Goal: Transaction & Acquisition: Purchase product/service

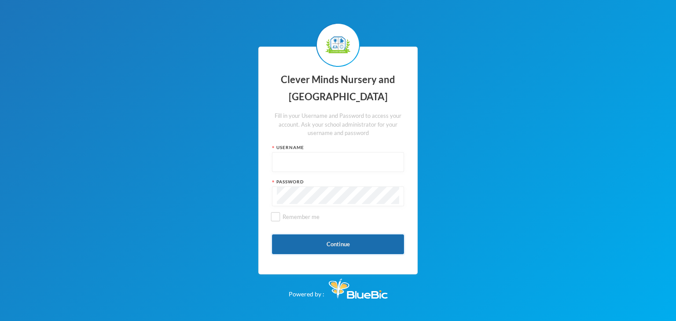
type input "admin"
click at [285, 245] on button "Continue" at bounding box center [338, 245] width 132 height 20
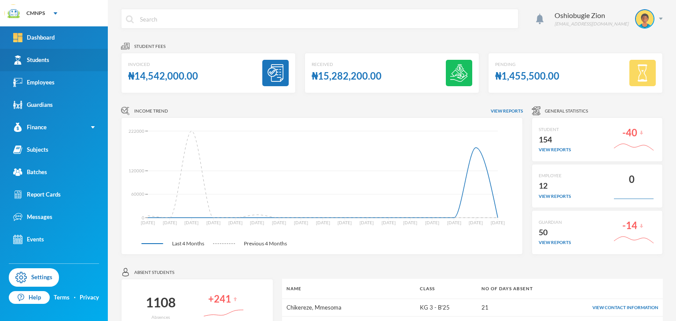
click at [37, 65] on link "Students" at bounding box center [54, 60] width 108 height 22
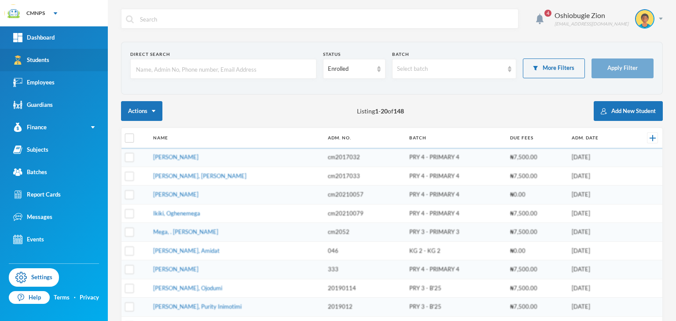
click at [37, 65] on link "Students" at bounding box center [54, 60] width 108 height 22
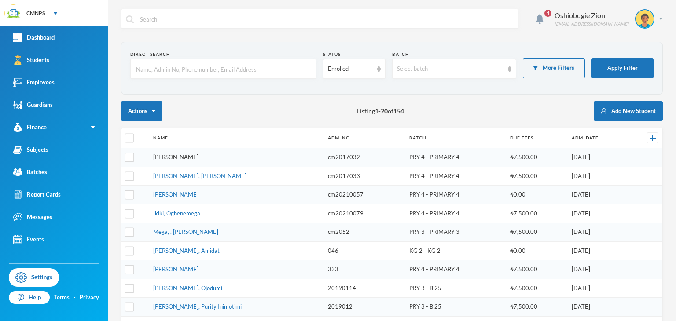
click at [192, 158] on link "Yusuf, Salim Ayoride" at bounding box center [175, 157] width 45 height 7
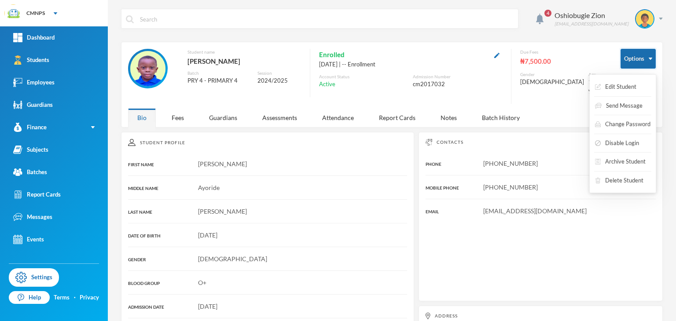
click at [456, 60] on button "Options" at bounding box center [638, 59] width 35 height 20
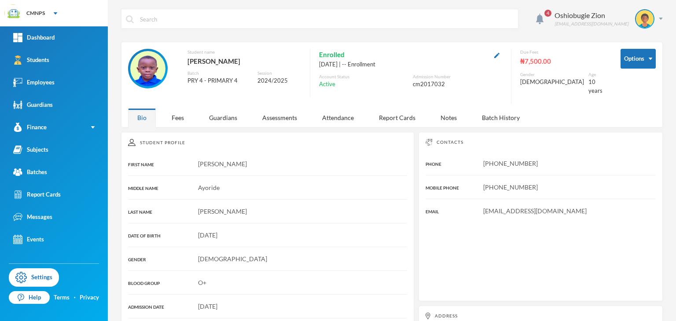
click at [456, 58] on div "₦7,500.00" at bounding box center [563, 60] width 87 height 11
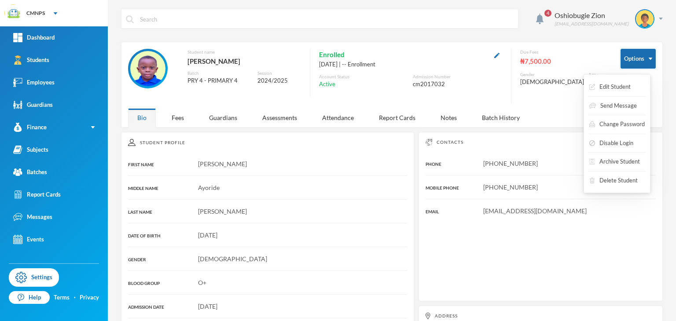
click at [456, 53] on button "Options" at bounding box center [638, 59] width 35 height 20
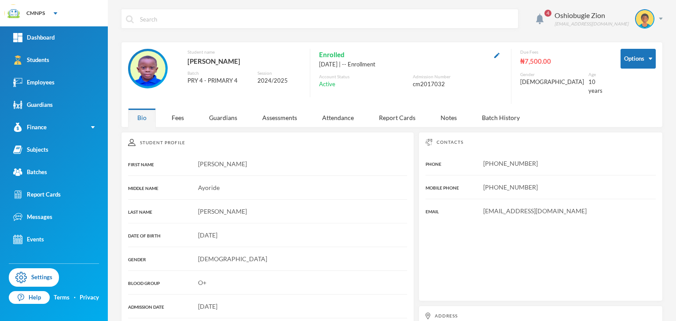
click at [456, 55] on div "Due Fees" at bounding box center [563, 52] width 87 height 7
drag, startPoint x: 521, startPoint y: 55, endPoint x: 521, endPoint y: 60, distance: 5.4
click at [456, 60] on div "Due Fees ₦7,500.00" at bounding box center [563, 58] width 87 height 18
click at [456, 60] on div "₦7,500.00" at bounding box center [563, 60] width 87 height 11
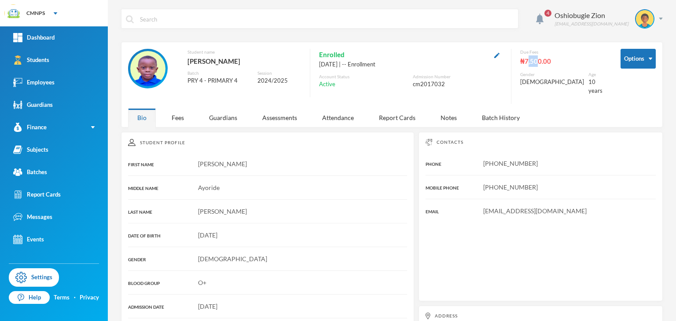
drag, startPoint x: 534, startPoint y: 58, endPoint x: 503, endPoint y: 75, distance: 35.1
click at [456, 75] on div "Student name Yusuf, Salim Ayoride Batch PRY 4 - PRIMARY 4 Session 2024/2025 Enr…" at bounding box center [367, 76] width 479 height 55
click at [169, 114] on div "Fees" at bounding box center [177, 117] width 31 height 19
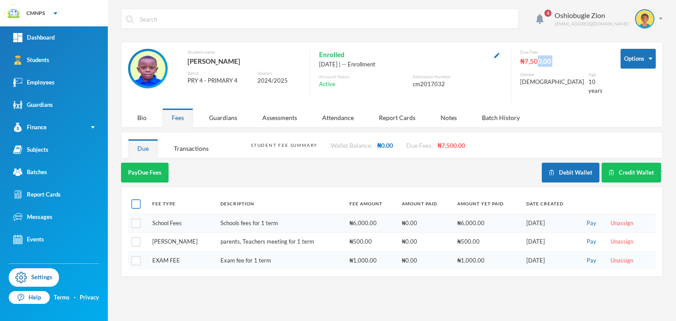
click at [133, 200] on input "checkbox" at bounding box center [136, 204] width 9 height 9
checkbox input "true"
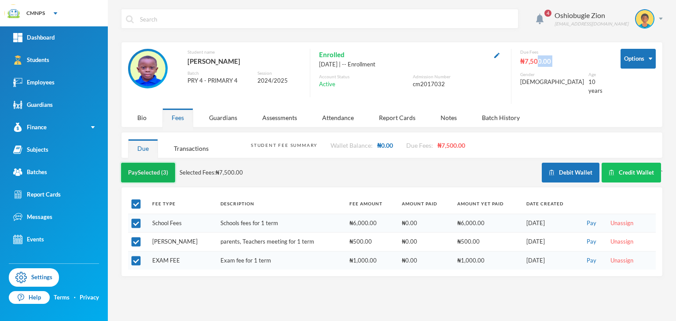
click at [152, 163] on button "Pay Selected (3)" at bounding box center [148, 173] width 54 height 20
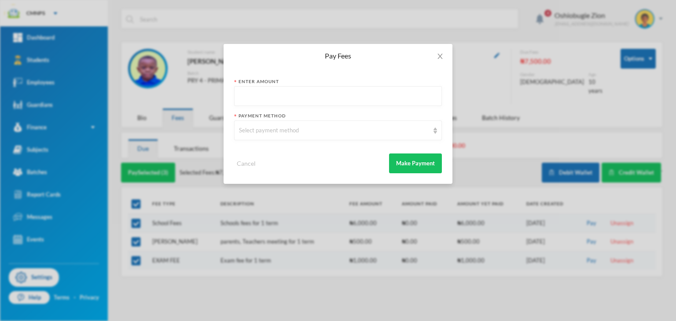
click at [285, 102] on input "text" at bounding box center [338, 97] width 198 height 20
type input "7500"
click at [285, 127] on div "Select payment method" at bounding box center [334, 130] width 190 height 9
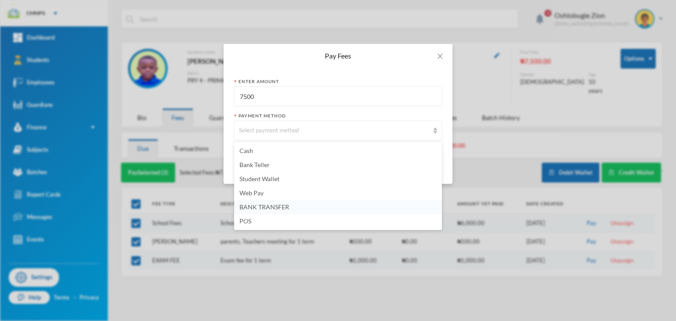
click at [257, 206] on span "BANK TRANSFER" at bounding box center [264, 206] width 50 height 7
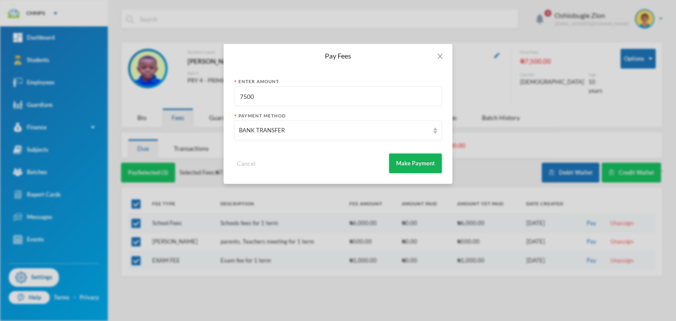
click at [398, 155] on button "Make Payment" at bounding box center [415, 164] width 53 height 20
click at [439, 56] on icon "icon: close" at bounding box center [440, 56] width 7 height 7
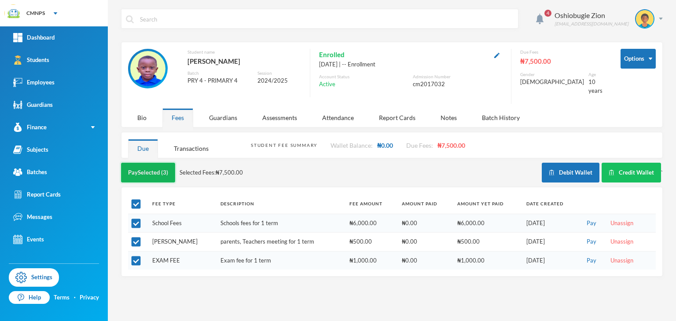
click at [141, 169] on button "Pay Selected (3)" at bounding box center [148, 173] width 54 height 20
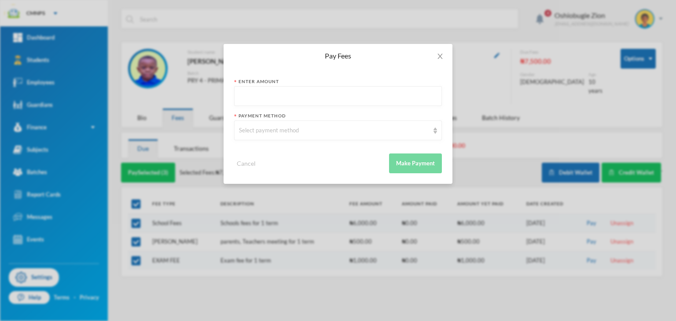
click at [264, 97] on input "text" at bounding box center [338, 97] width 198 height 20
type input "7500"
click at [266, 129] on div "Select payment method" at bounding box center [334, 130] width 190 height 9
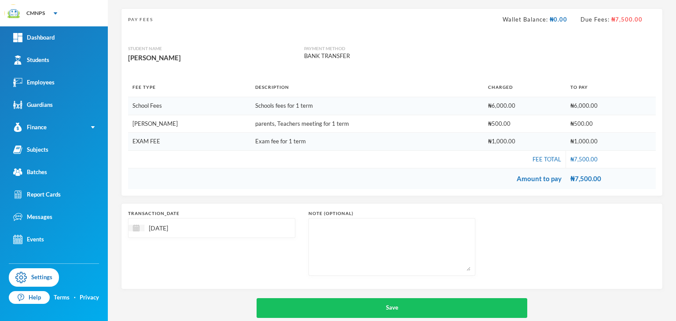
scroll to position [66, 0]
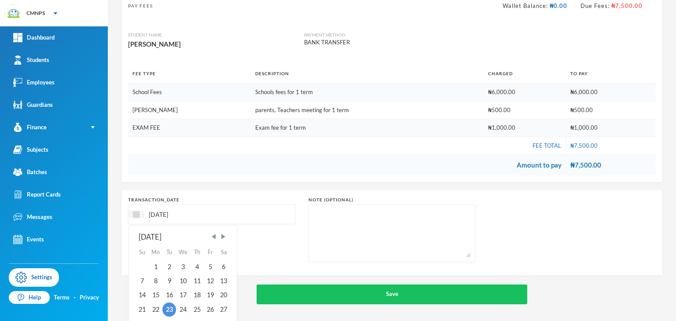
click at [162, 212] on input "[DATE]" at bounding box center [181, 214] width 74 height 10
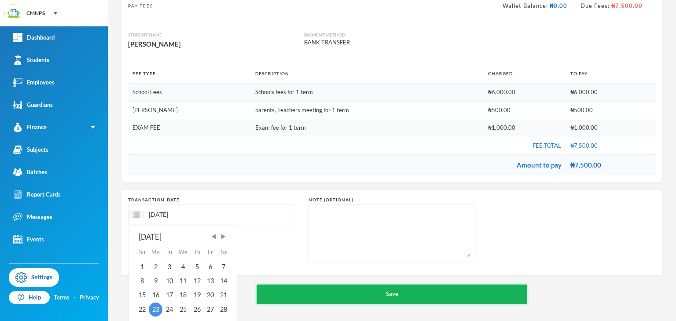
type input "[DATE]"
click at [312, 297] on button "Save" at bounding box center [392, 295] width 271 height 20
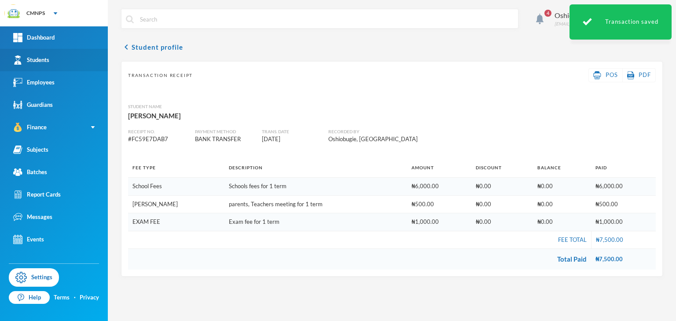
click at [48, 58] on div "Students" at bounding box center [31, 59] width 36 height 9
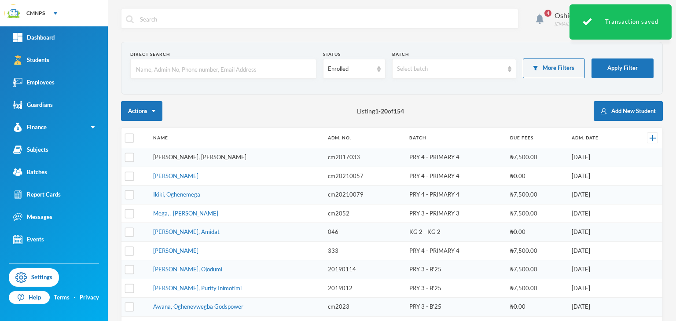
click at [188, 158] on link "Yusuf, Teslim Adewale" at bounding box center [199, 157] width 93 height 7
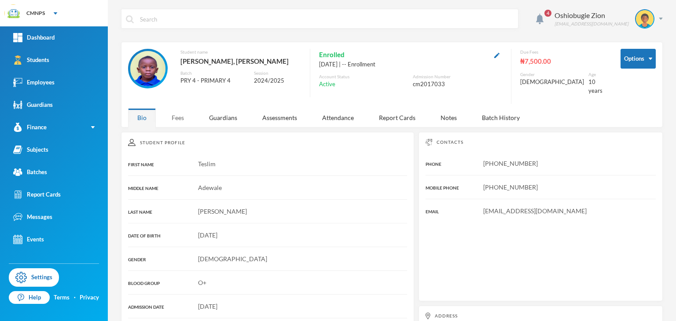
click at [177, 114] on div "Fees" at bounding box center [177, 117] width 31 height 19
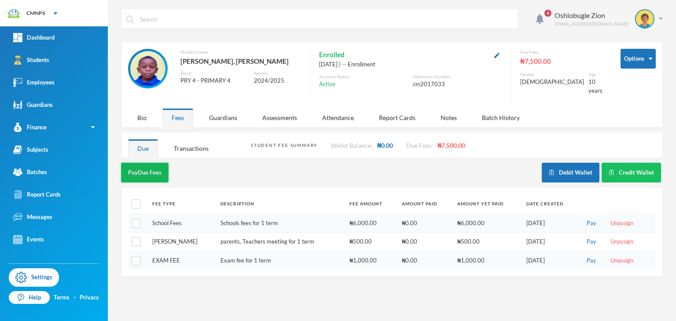
click at [150, 169] on button "Pay Due Fees" at bounding box center [145, 173] width 48 height 20
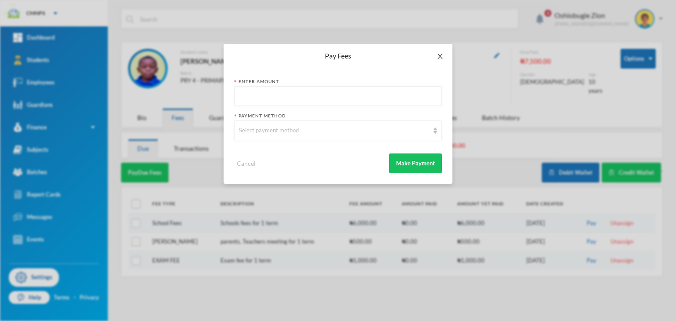
click at [441, 55] on icon "icon: close" at bounding box center [440, 56] width 7 height 7
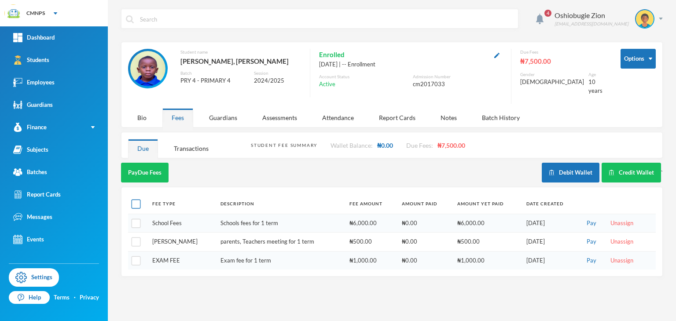
click at [137, 200] on input "checkbox" at bounding box center [136, 204] width 9 height 9
checkbox input "true"
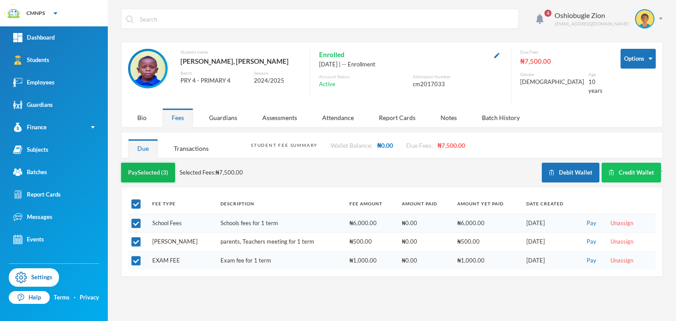
click at [163, 163] on button "Pay Selected (3)" at bounding box center [148, 173] width 54 height 20
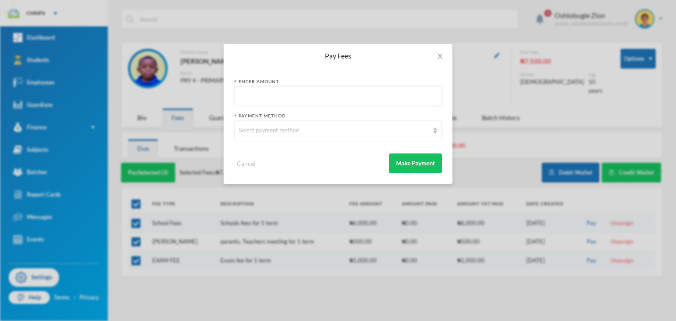
click at [259, 89] on input "text" at bounding box center [338, 97] width 198 height 20
type input "7500"
click at [263, 136] on div "Select payment method" at bounding box center [338, 131] width 208 height 20
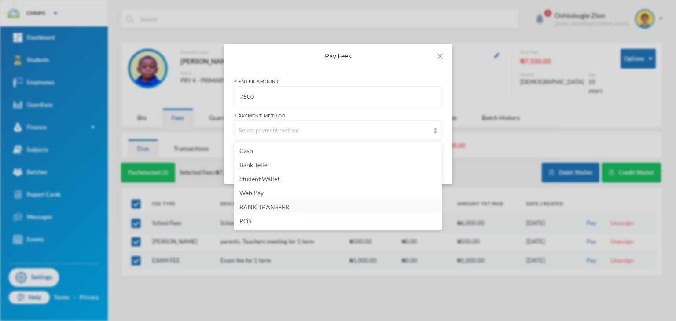
click at [252, 203] on span "BANK TRANSFER" at bounding box center [264, 206] width 50 height 7
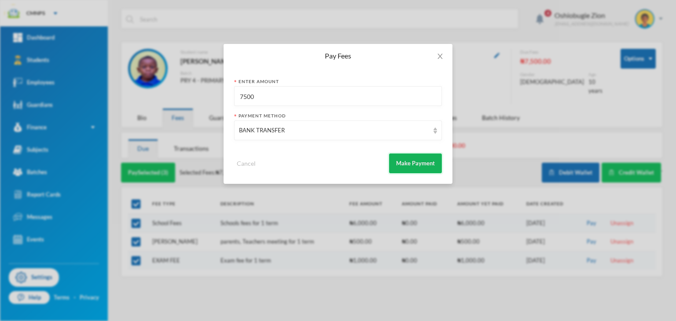
click at [413, 165] on button "Make Payment" at bounding box center [415, 164] width 53 height 20
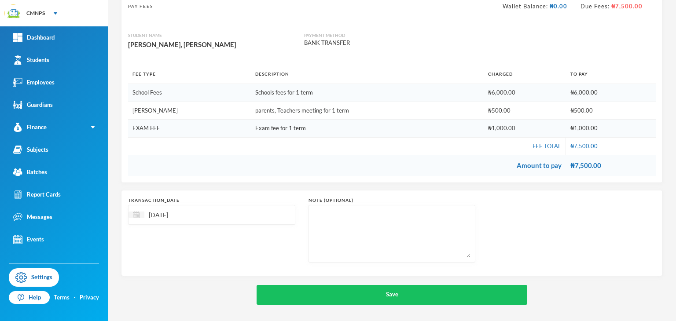
scroll to position [66, 0]
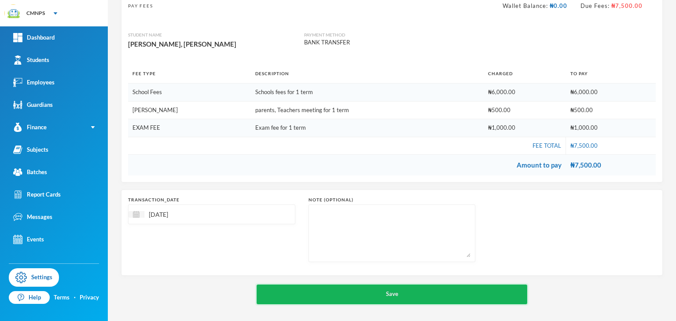
click at [456, 288] on button "Save" at bounding box center [392, 295] width 271 height 20
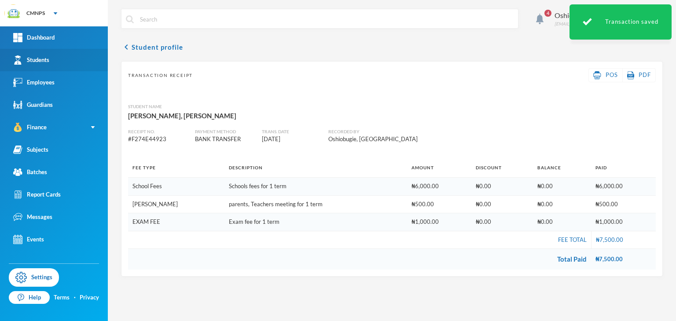
click at [51, 60] on link "Students" at bounding box center [54, 60] width 108 height 22
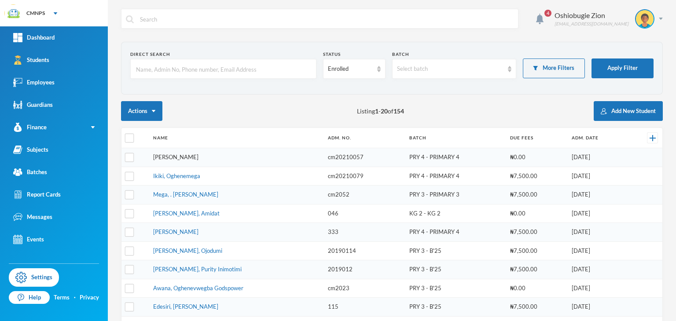
click at [165, 159] on link "[PERSON_NAME]" at bounding box center [175, 157] width 45 height 7
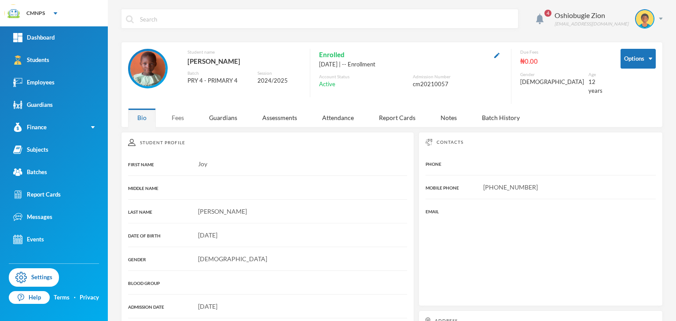
click at [175, 108] on div "Fees" at bounding box center [177, 117] width 31 height 19
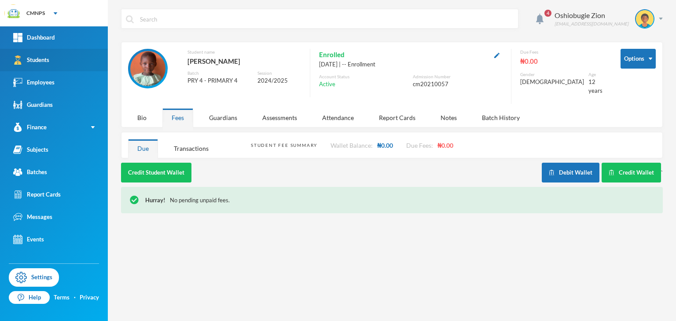
click at [39, 64] on div "Students" at bounding box center [31, 59] width 36 height 9
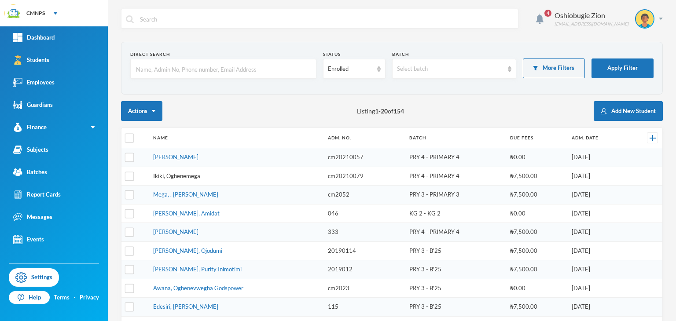
click at [172, 176] on link "Ikiki, Oghenemega" at bounding box center [176, 176] width 47 height 7
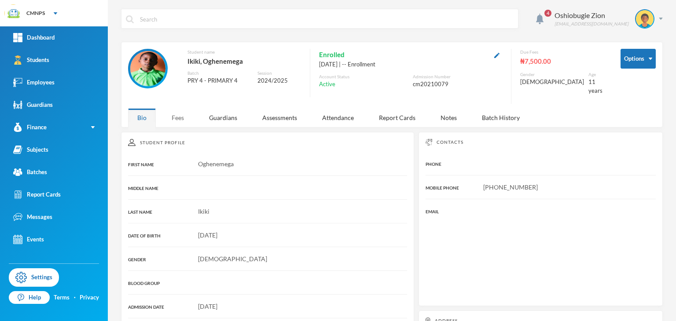
click at [175, 108] on div "Fees" at bounding box center [177, 117] width 31 height 19
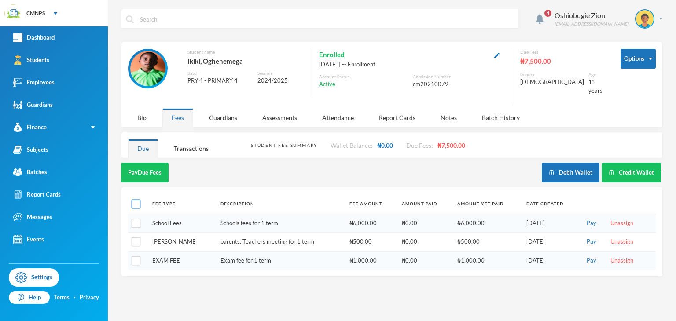
click at [133, 200] on input "checkbox" at bounding box center [136, 204] width 9 height 9
checkbox input "true"
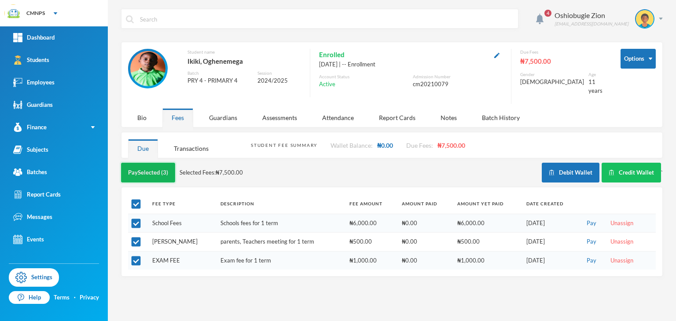
click at [148, 171] on button "Pay Selected (3)" at bounding box center [148, 173] width 54 height 20
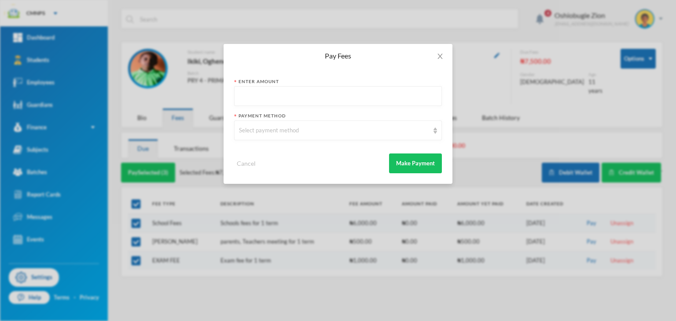
click at [250, 88] on input "text" at bounding box center [338, 97] width 198 height 20
type input "7500"
click at [266, 134] on div "Select payment method" at bounding box center [334, 130] width 190 height 9
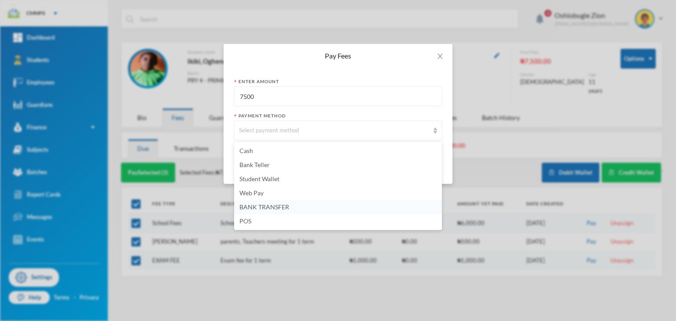
click at [258, 208] on span "BANK TRANSFER" at bounding box center [264, 206] width 50 height 7
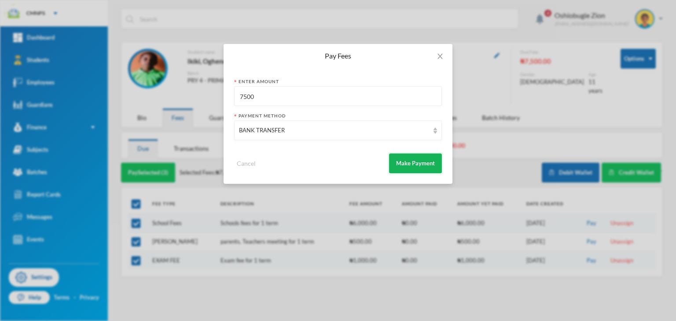
click at [414, 156] on button "Make Payment" at bounding box center [415, 164] width 53 height 20
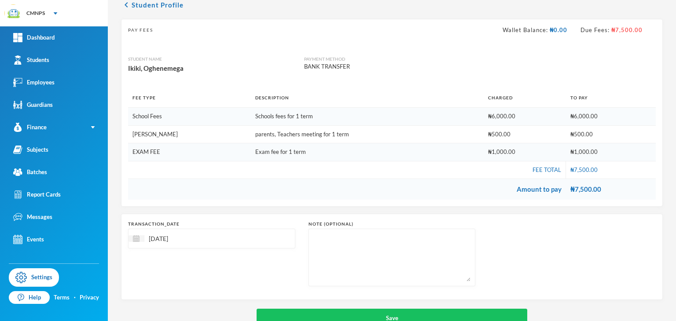
scroll to position [64, 0]
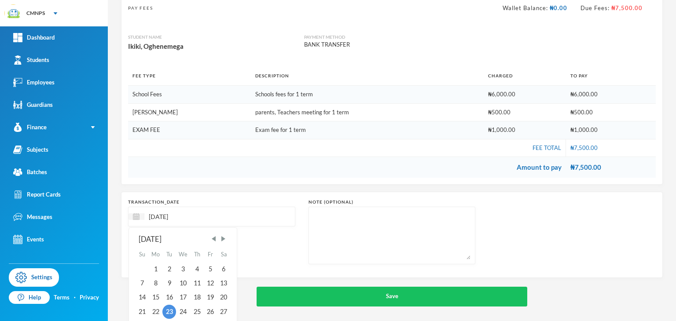
click at [162, 212] on input "[DATE]" at bounding box center [181, 217] width 74 height 10
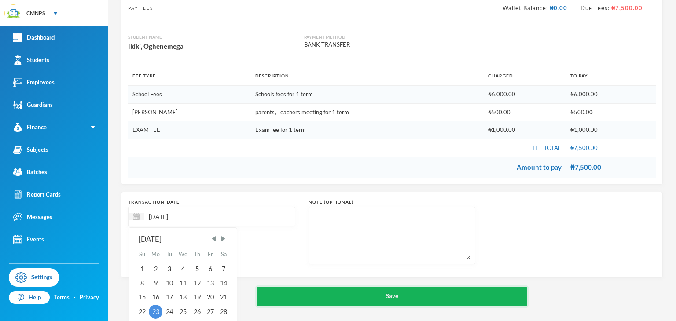
type input "[DATE]"
click at [262, 293] on button "Save" at bounding box center [392, 297] width 271 height 20
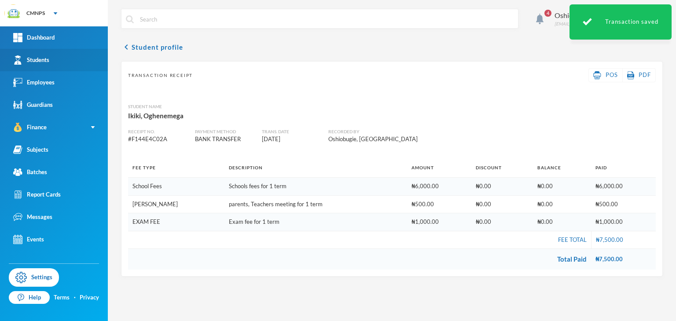
click at [31, 53] on link "Students" at bounding box center [54, 60] width 108 height 22
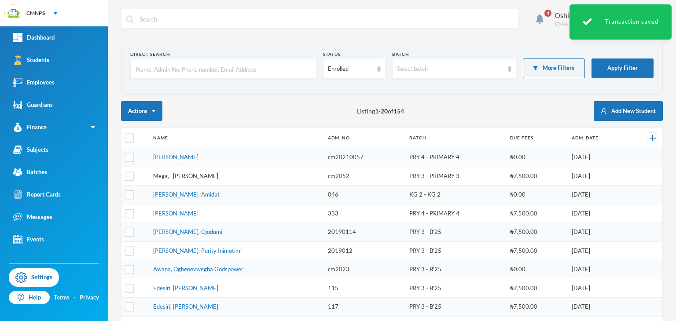
click at [178, 176] on link "Mega, . [PERSON_NAME]" at bounding box center [185, 176] width 65 height 7
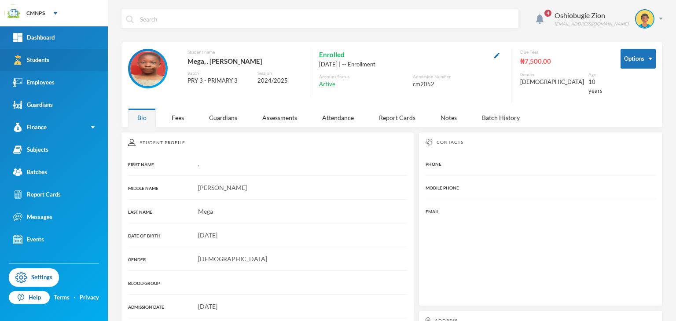
click at [83, 62] on link "Students" at bounding box center [54, 60] width 108 height 22
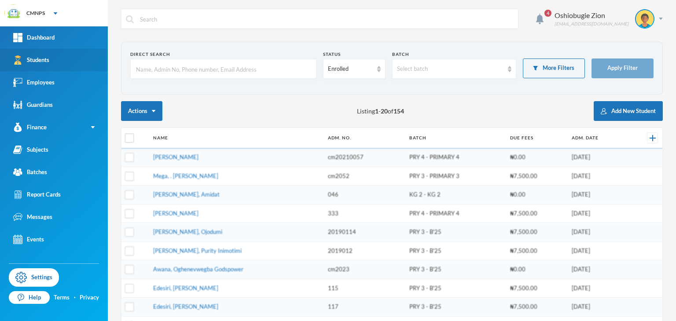
click at [83, 62] on link "Students" at bounding box center [54, 60] width 108 height 22
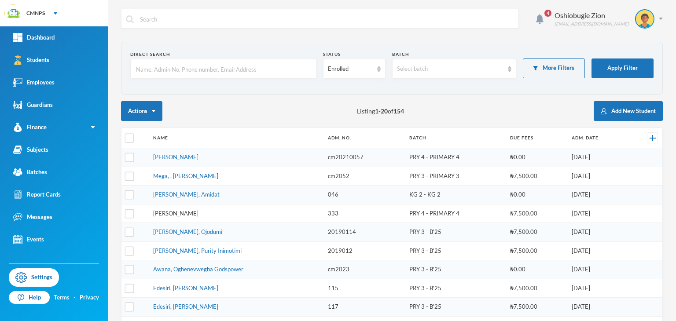
click at [175, 210] on link "[PERSON_NAME]" at bounding box center [175, 213] width 45 height 7
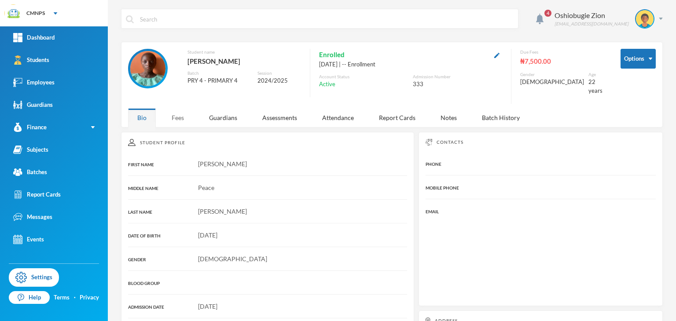
click at [180, 109] on div "Fees" at bounding box center [177, 117] width 31 height 19
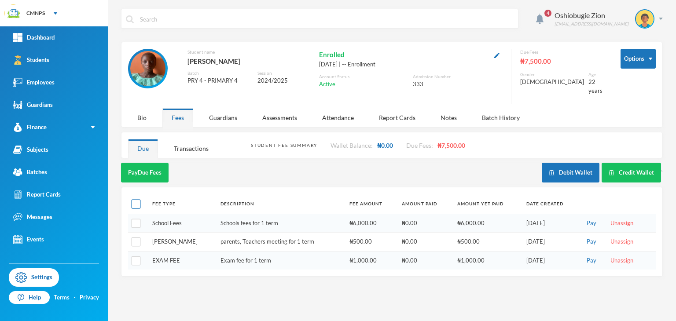
click at [136, 200] on input "checkbox" at bounding box center [136, 204] width 9 height 9
checkbox input "true"
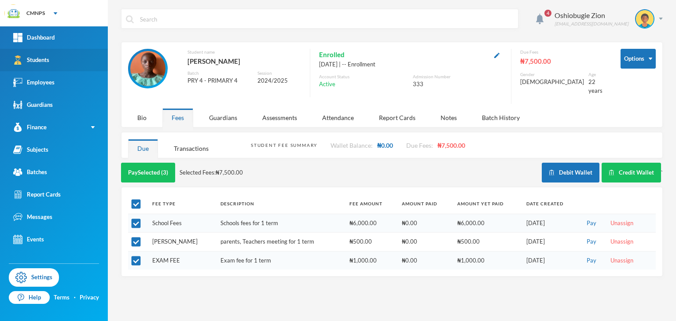
click at [43, 63] on div "Students" at bounding box center [31, 59] width 36 height 9
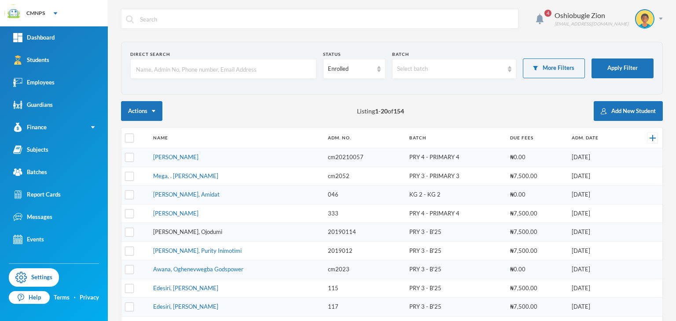
click at [168, 233] on link "Adaji, Ojodumi" at bounding box center [187, 231] width 69 height 7
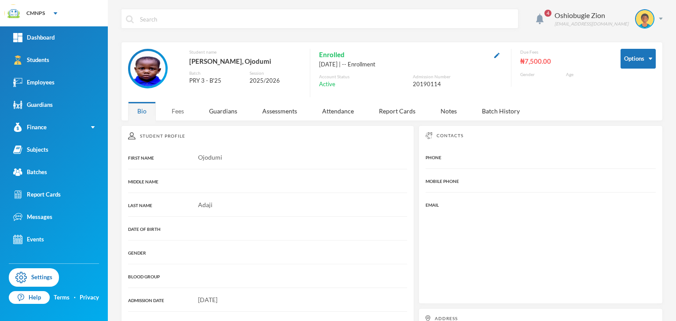
click at [179, 110] on div "Fees" at bounding box center [177, 111] width 31 height 19
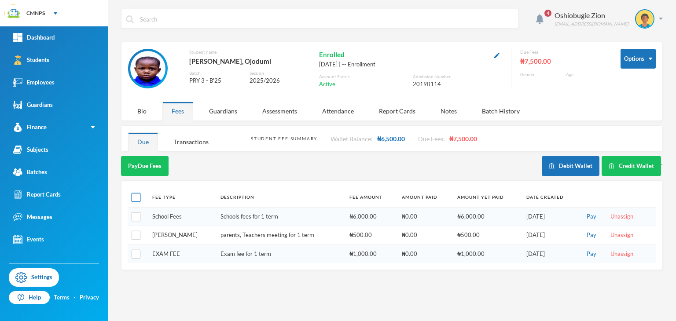
click at [137, 195] on input "checkbox" at bounding box center [136, 197] width 9 height 9
checkbox input "true"
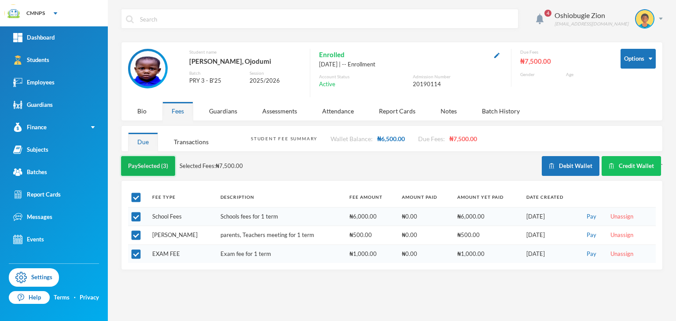
click at [150, 167] on button "Pay Selected (3)" at bounding box center [148, 166] width 54 height 20
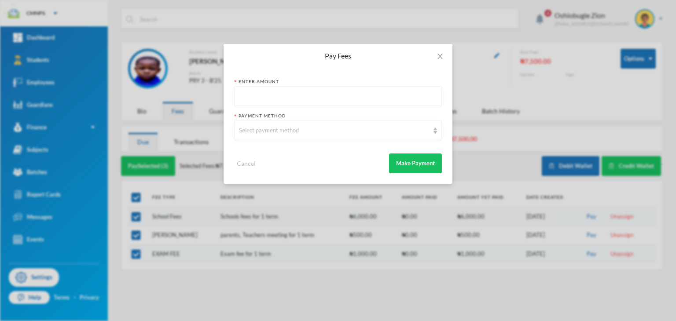
click at [300, 99] on input "text" at bounding box center [338, 97] width 198 height 20
type input "7500"
click at [290, 131] on div "Select payment method" at bounding box center [334, 130] width 190 height 9
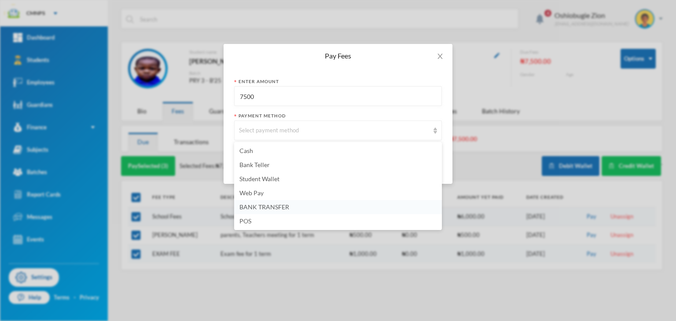
click at [266, 210] on span "BANK TRANSFER" at bounding box center [264, 206] width 50 height 7
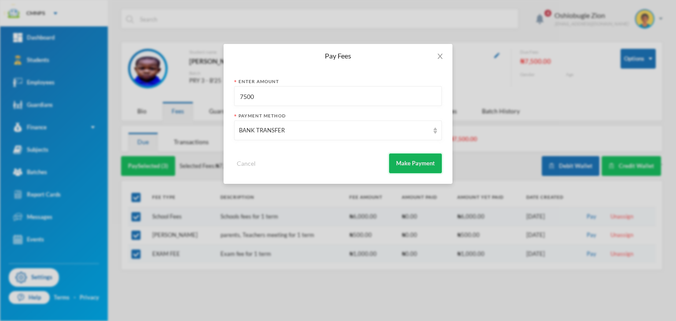
click at [401, 171] on button "Make Payment" at bounding box center [415, 164] width 53 height 20
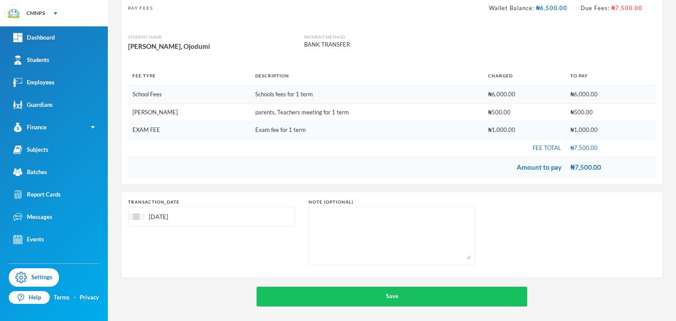
scroll to position [66, 0]
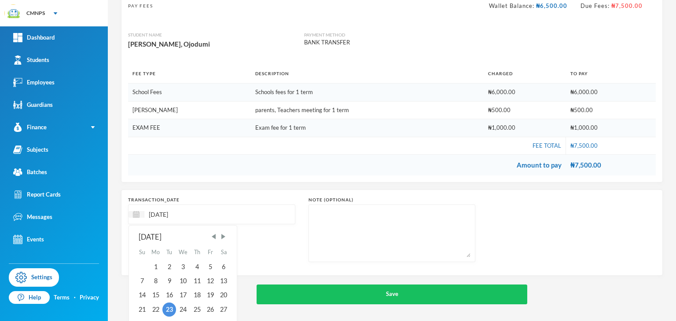
click at [165, 210] on input "[DATE]" at bounding box center [181, 214] width 74 height 10
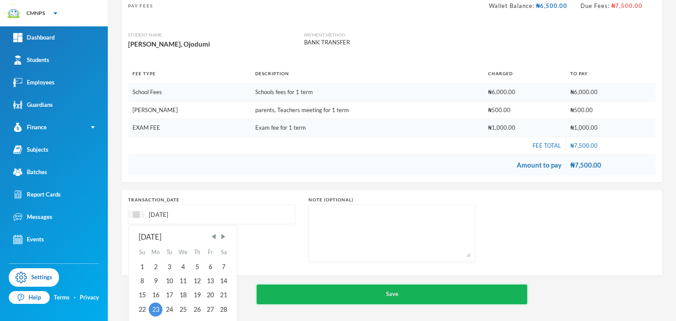
type input "[DATE]"
click at [279, 301] on button "Save" at bounding box center [392, 295] width 271 height 20
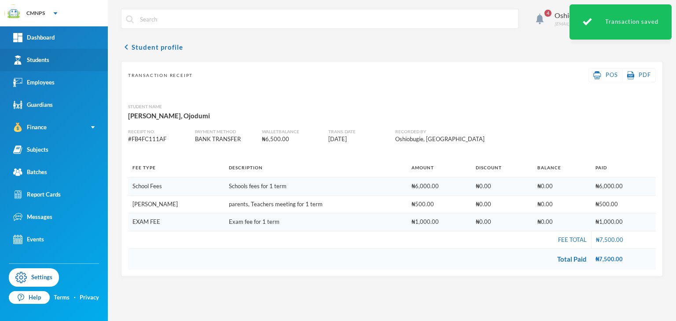
click at [57, 64] on link "Students" at bounding box center [54, 60] width 108 height 22
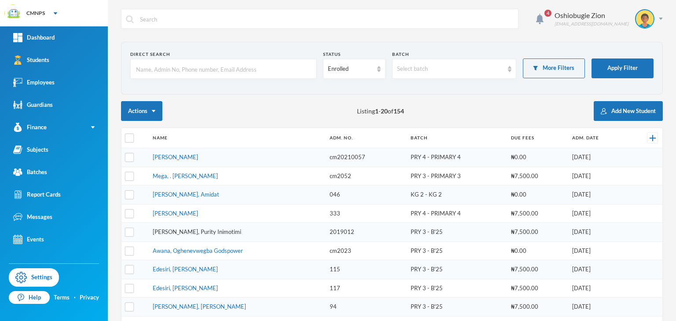
click at [191, 228] on link "Alfred, Purity Inimotimi" at bounding box center [197, 231] width 88 height 7
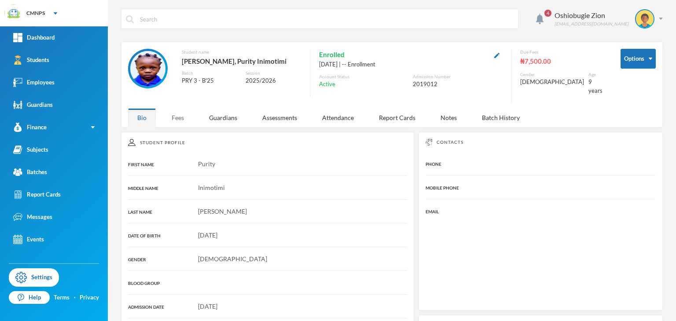
click at [176, 108] on div "Fees" at bounding box center [177, 117] width 31 height 19
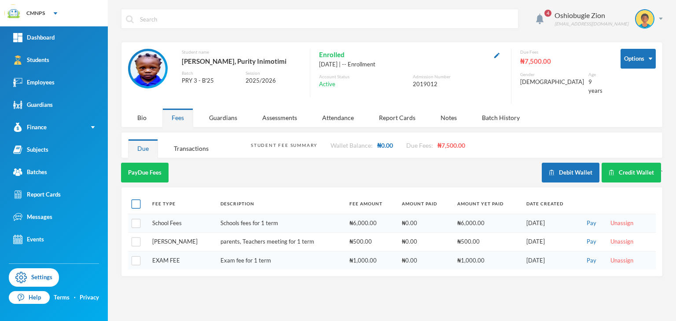
click at [135, 200] on input "checkbox" at bounding box center [136, 204] width 9 height 9
checkbox input "true"
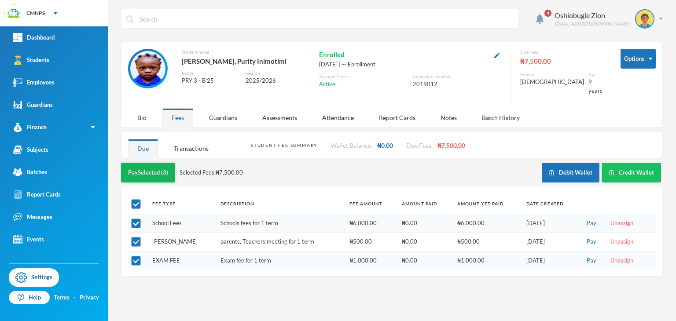
click at [158, 163] on button "Pay Selected (3)" at bounding box center [148, 173] width 54 height 20
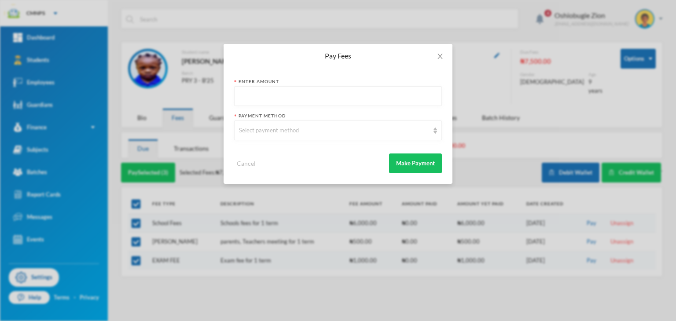
click at [250, 90] on input "text" at bounding box center [338, 97] width 198 height 20
type input "7500"
click at [386, 131] on div "Select payment method" at bounding box center [334, 130] width 190 height 9
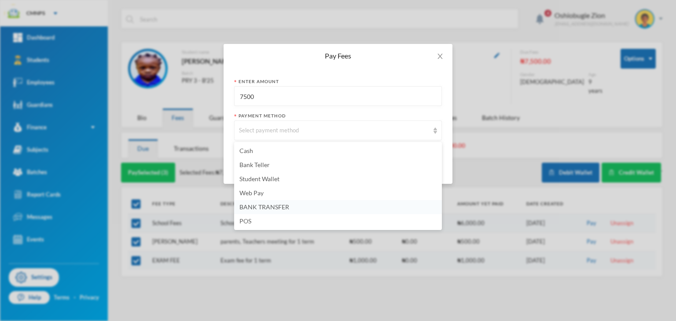
click at [294, 206] on li "BANK TRANSFER" at bounding box center [338, 207] width 208 height 14
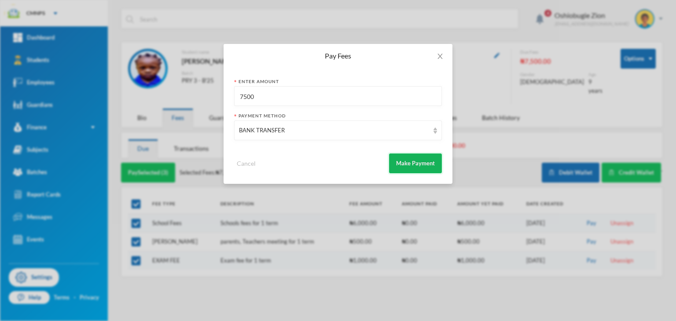
click at [420, 166] on button "Make Payment" at bounding box center [415, 164] width 53 height 20
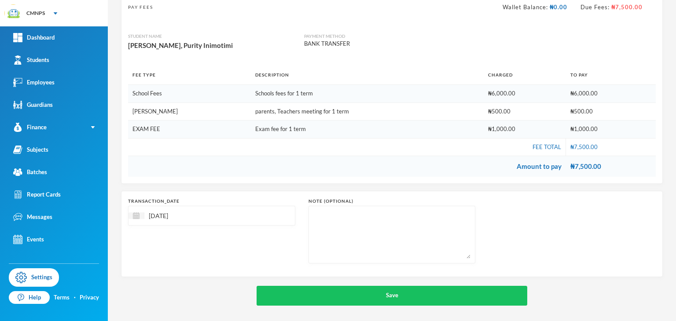
scroll to position [66, 0]
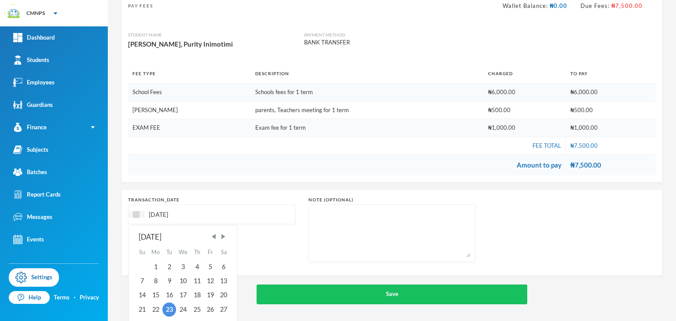
click at [163, 213] on input "[DATE]" at bounding box center [181, 214] width 74 height 10
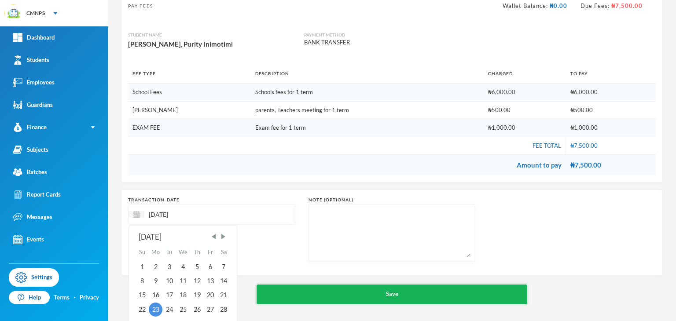
type input "[DATE]"
click at [273, 288] on button "Save" at bounding box center [392, 295] width 271 height 20
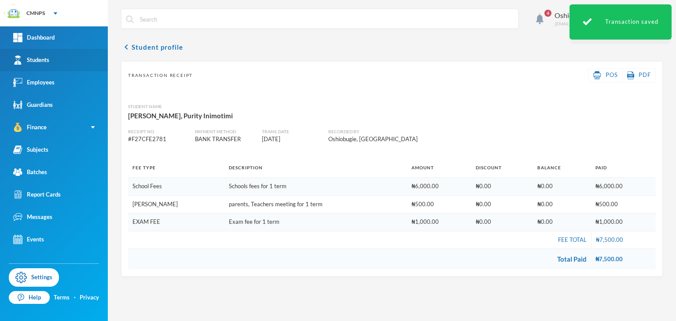
click at [58, 62] on link "Students" at bounding box center [54, 60] width 108 height 22
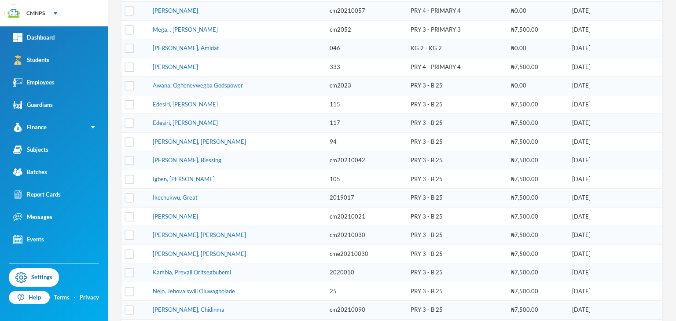
scroll to position [164, 0]
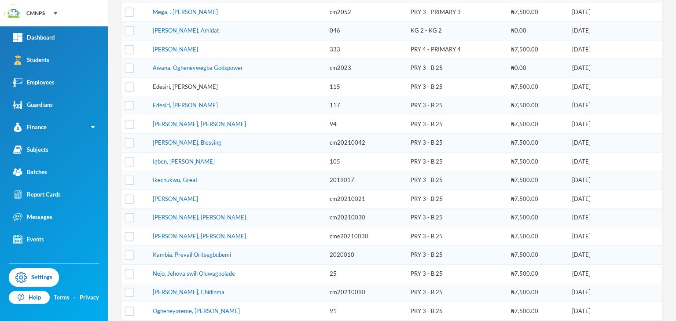
click at [194, 83] on link "Edesiri, Efemena Elliot" at bounding box center [185, 86] width 65 height 7
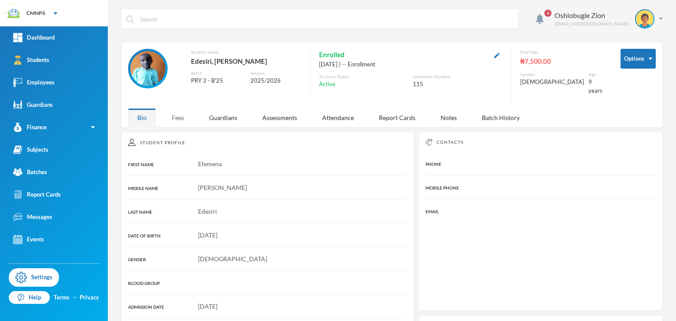
click at [173, 108] on div "Fees" at bounding box center [177, 117] width 31 height 19
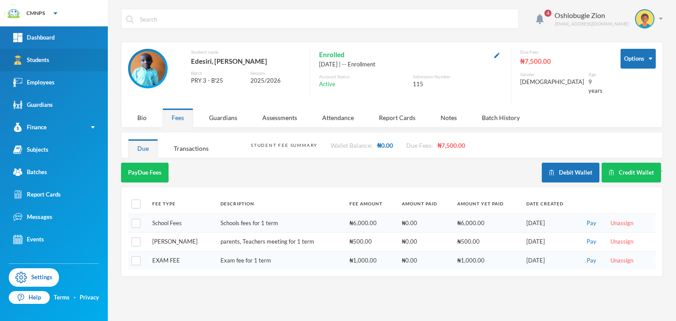
click at [56, 61] on link "Students" at bounding box center [54, 60] width 108 height 22
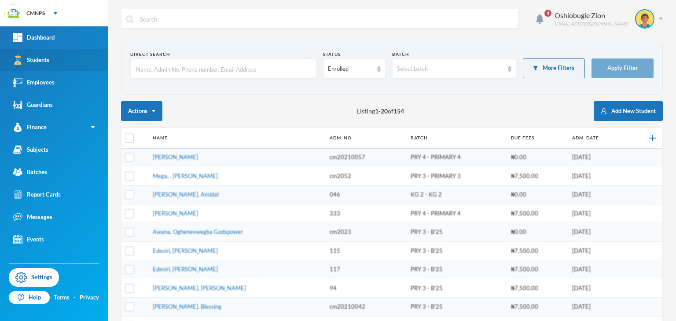
click at [56, 61] on link "Students" at bounding box center [54, 60] width 108 height 22
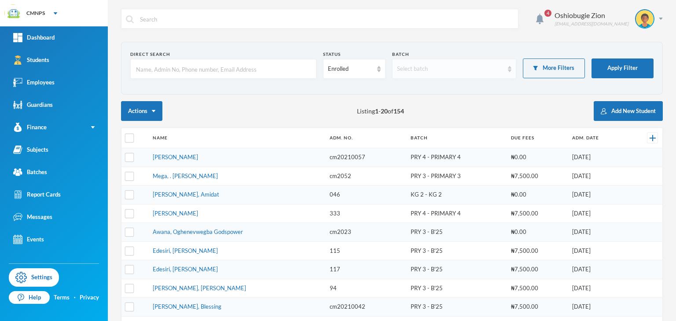
click at [456, 71] on img at bounding box center [510, 69] width 4 height 6
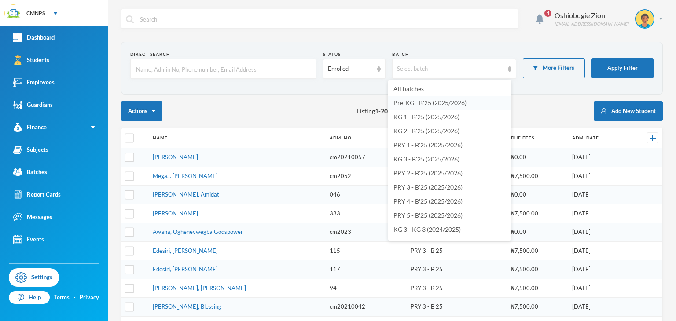
click at [452, 105] on span "Pre-KG - B'25 (2025/2026)" at bounding box center [429, 102] width 73 height 7
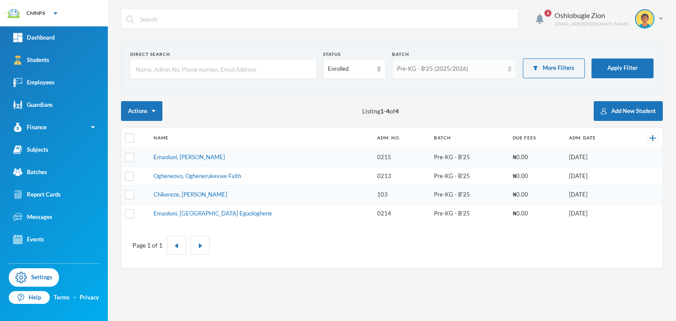
click at [456, 75] on div "Pre-KG - B'25 (2025/2026)" at bounding box center [454, 69] width 124 height 20
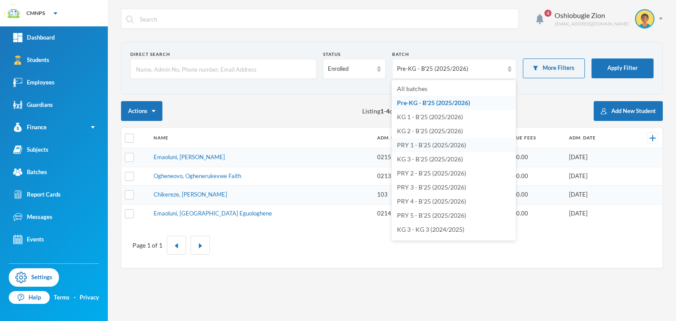
click at [454, 147] on span "PRY 1 - B'25 (2025/2026)" at bounding box center [431, 144] width 69 height 7
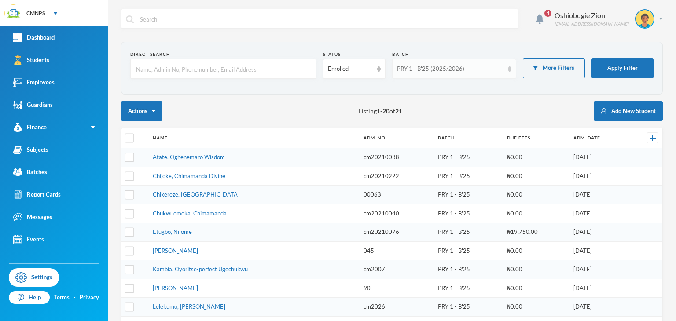
click at [456, 73] on div "PRY 1 - B'25 (2025/2026)" at bounding box center [454, 69] width 124 height 20
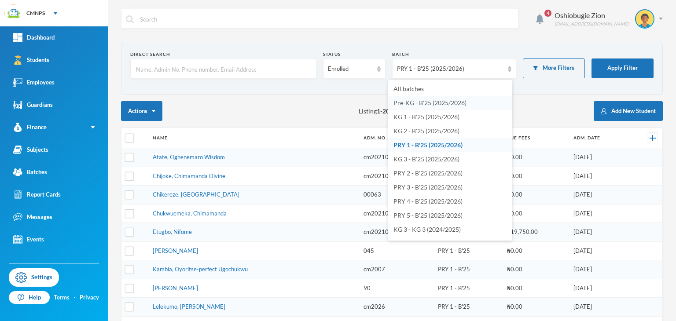
click at [452, 97] on li "Pre-KG - B'25 (2025/2026)" at bounding box center [450, 103] width 124 height 14
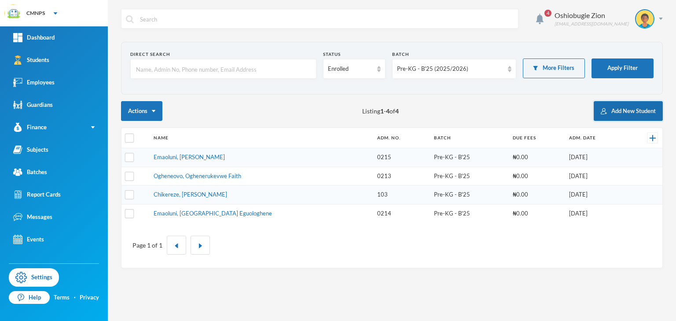
click at [456, 116] on button "Add New Student" at bounding box center [628, 111] width 69 height 20
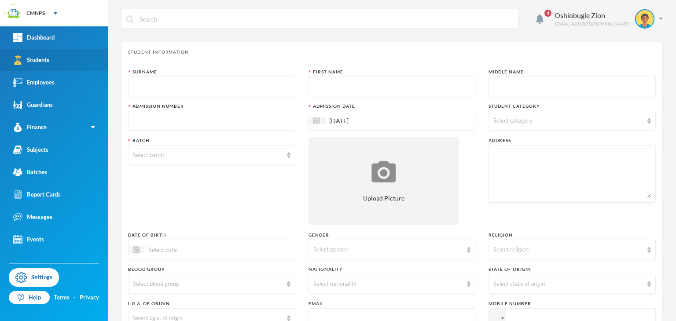
click at [37, 61] on div "Students" at bounding box center [31, 59] width 36 height 9
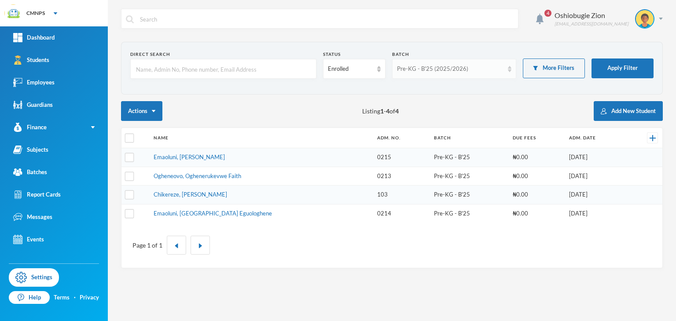
click at [456, 66] on div "Pre-KG - B'25 (2025/2026)" at bounding box center [450, 69] width 107 height 9
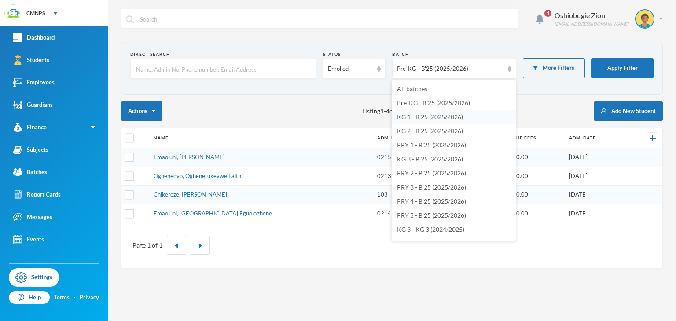
click at [434, 118] on span "KG 1 - B'25 (2025/2026)" at bounding box center [430, 116] width 66 height 7
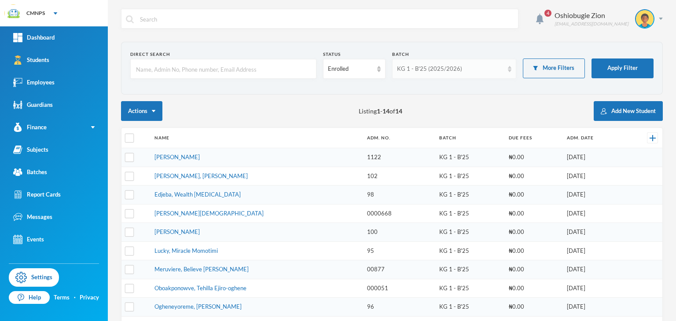
click at [456, 78] on div "KG 1 - B'25 (2025/2026)" at bounding box center [454, 69] width 124 height 20
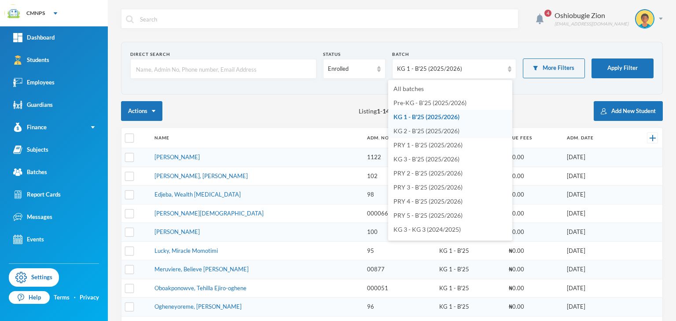
click at [444, 131] on span "KG 2 - B'25 (2025/2026)" at bounding box center [426, 130] width 66 height 7
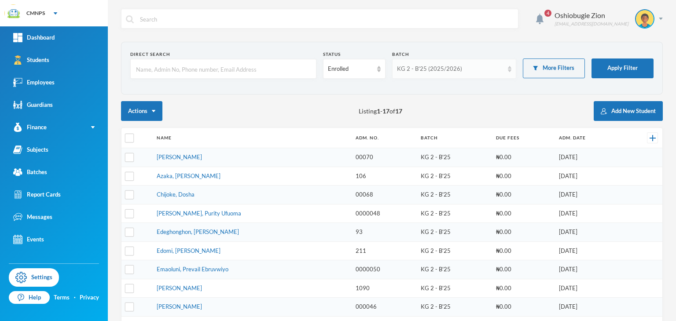
click at [456, 64] on div "KG 2 - B'25 (2025/2026)" at bounding box center [454, 69] width 124 height 20
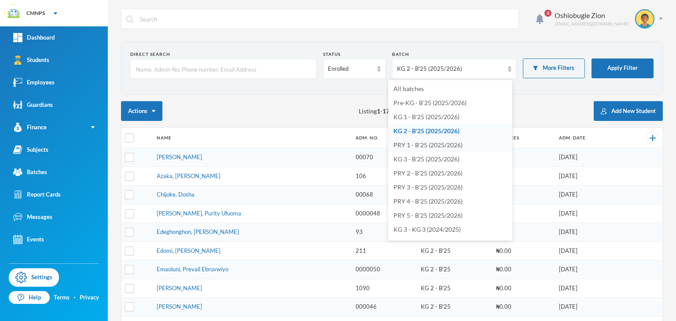
click at [443, 145] on span "PRY 1 - B'25 (2025/2026)" at bounding box center [427, 144] width 69 height 7
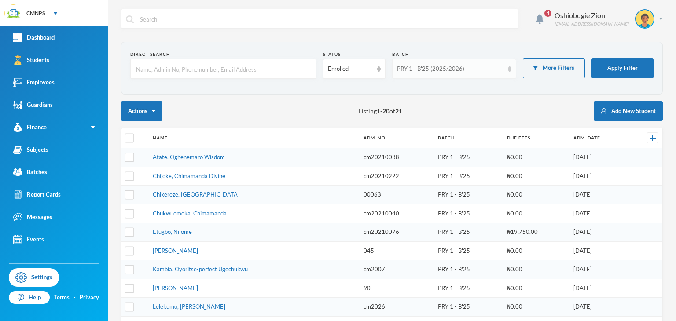
click at [449, 68] on div "PRY 1 - B'25 (2025/2026)" at bounding box center [450, 69] width 107 height 9
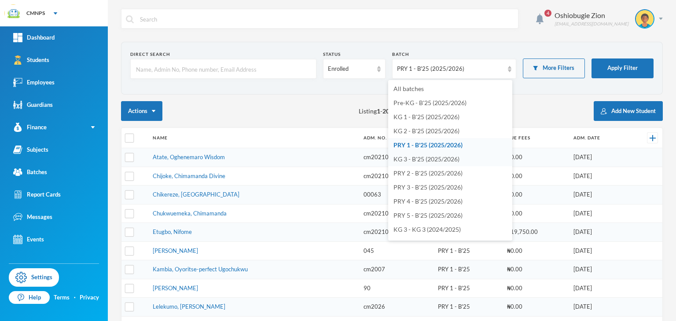
click at [413, 156] on span "KG 3 - B'25 (2025/2026)" at bounding box center [426, 158] width 66 height 7
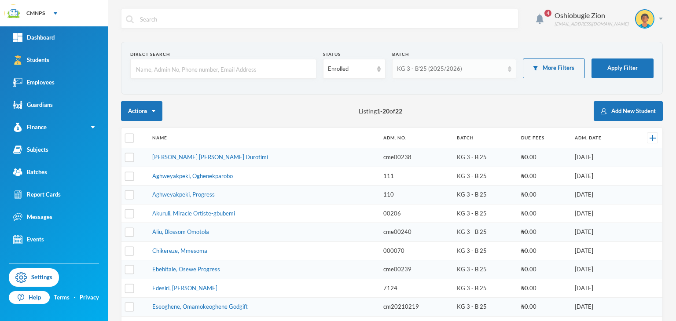
click at [456, 74] on div "KG 3 - B'25 (2025/2026)" at bounding box center [454, 69] width 124 height 20
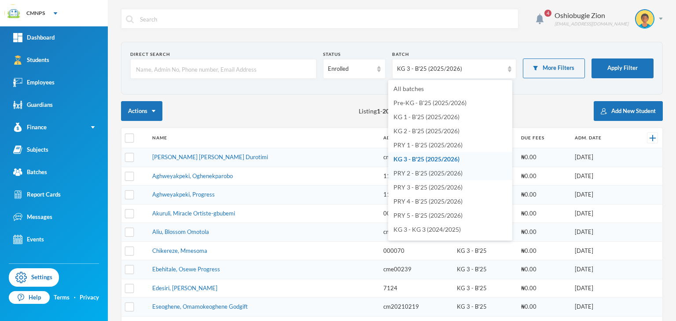
click at [428, 176] on span "PRY 2 - B'25 (2025/2026)" at bounding box center [427, 172] width 69 height 7
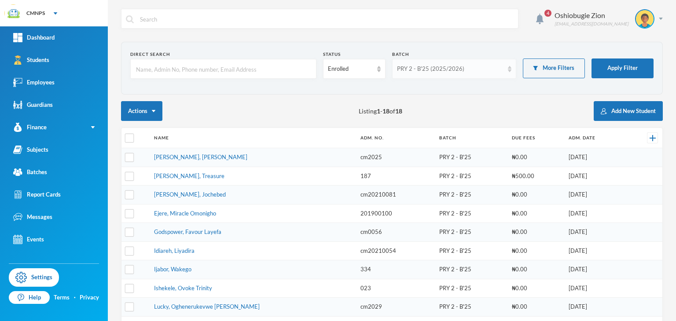
click at [456, 70] on div "PRY 2 - B'25 (2025/2026)" at bounding box center [450, 69] width 107 height 9
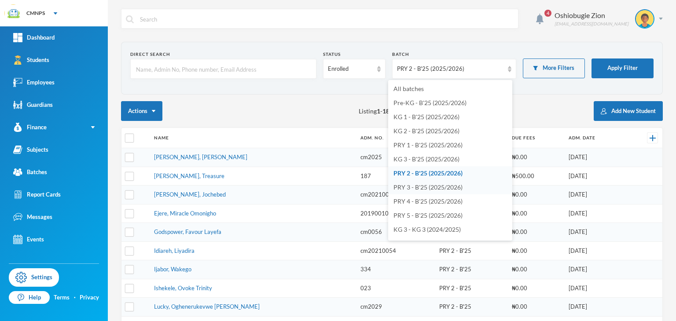
click at [433, 187] on span "PRY 3 - B'25 (2025/2026)" at bounding box center [427, 187] width 69 height 7
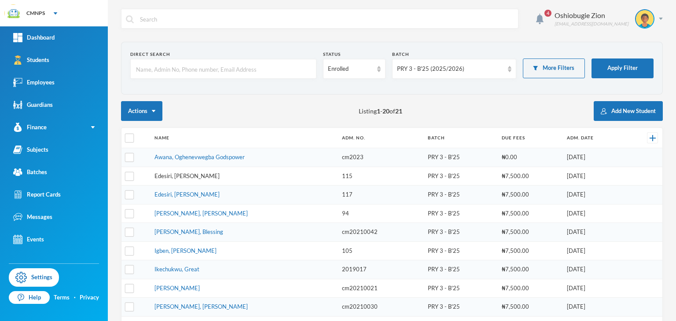
click at [193, 173] on link "Edesiri, Efemena Elliot" at bounding box center [186, 176] width 65 height 7
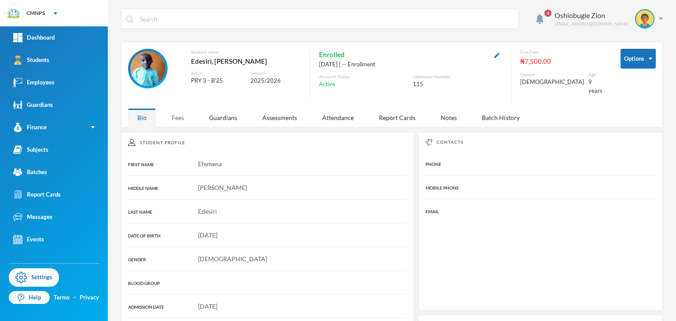
click at [174, 114] on div "Fees" at bounding box center [177, 117] width 31 height 19
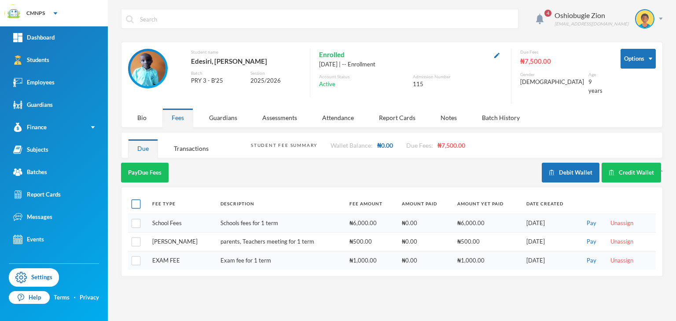
click at [134, 200] on input "checkbox" at bounding box center [136, 204] width 9 height 9
checkbox input "true"
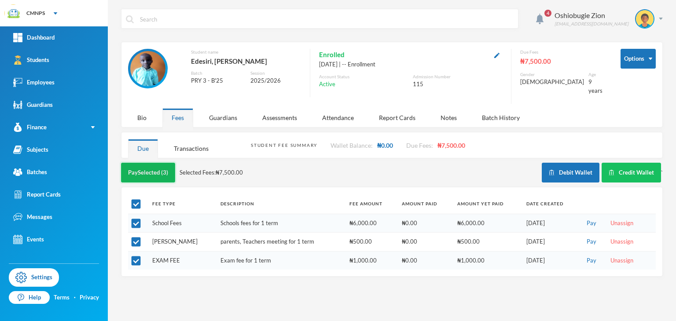
click at [156, 164] on button "Pay Selected (3)" at bounding box center [148, 173] width 54 height 20
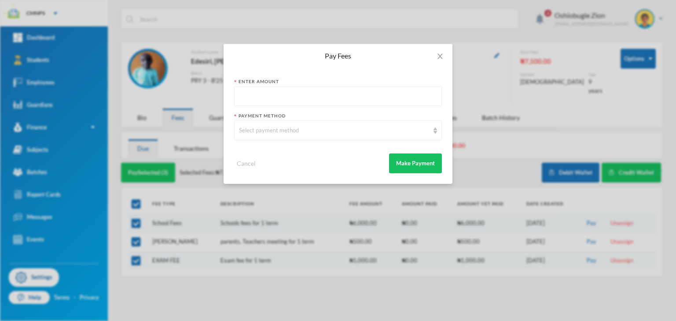
click at [265, 101] on input "text" at bounding box center [338, 97] width 198 height 20
type input "7500"
click at [264, 135] on div "Select payment method" at bounding box center [338, 131] width 208 height 20
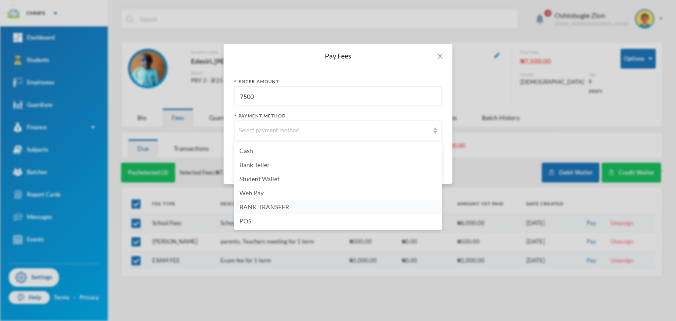
click at [258, 206] on span "BANK TRANSFER" at bounding box center [264, 206] width 50 height 7
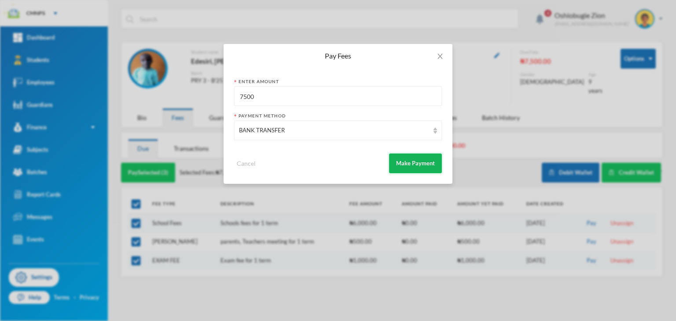
click at [414, 169] on button "Make Payment" at bounding box center [415, 164] width 53 height 20
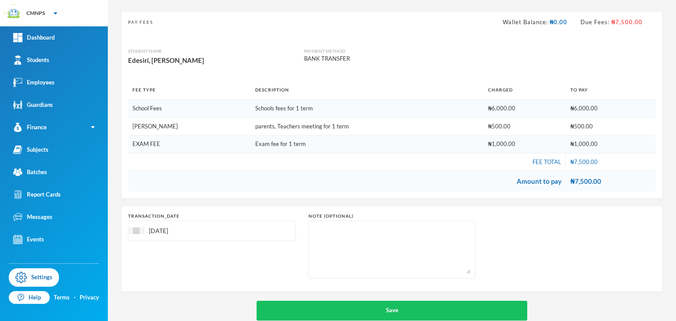
scroll to position [66, 0]
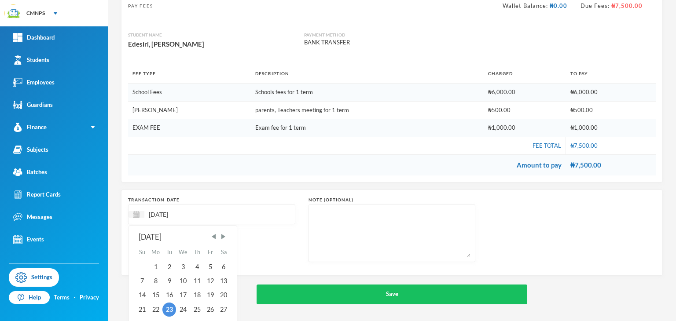
click at [162, 216] on input "[DATE]" at bounding box center [181, 214] width 74 height 10
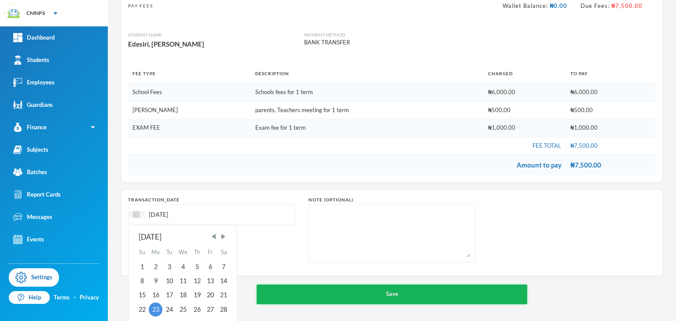
type input "[DATE]"
click at [271, 293] on button "Save" at bounding box center [392, 295] width 271 height 20
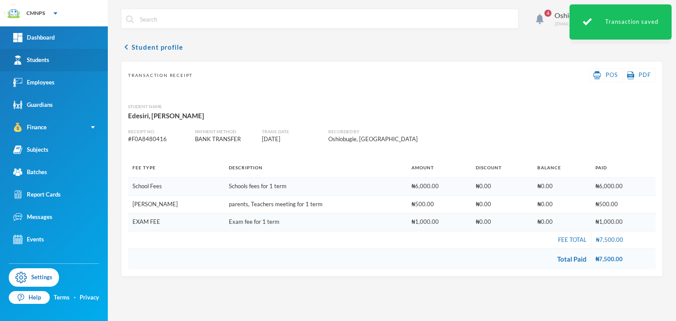
click at [54, 66] on link "Students" at bounding box center [54, 60] width 108 height 22
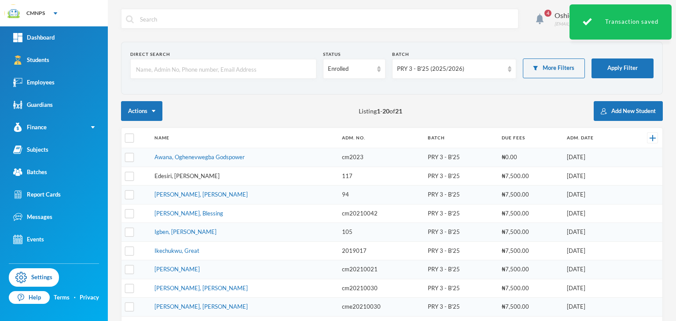
click at [190, 175] on link "Edesiri, Elliotte Eriameeguono" at bounding box center [186, 176] width 65 height 7
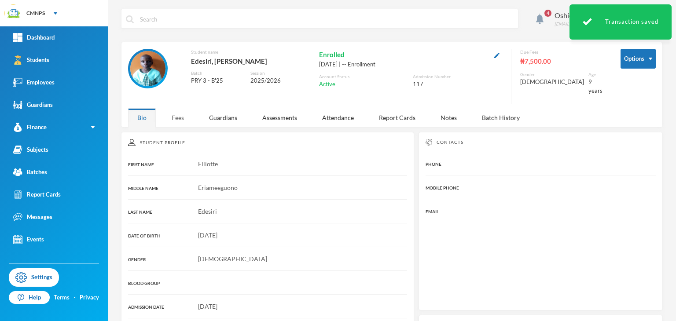
click at [181, 108] on div "Fees" at bounding box center [177, 117] width 31 height 19
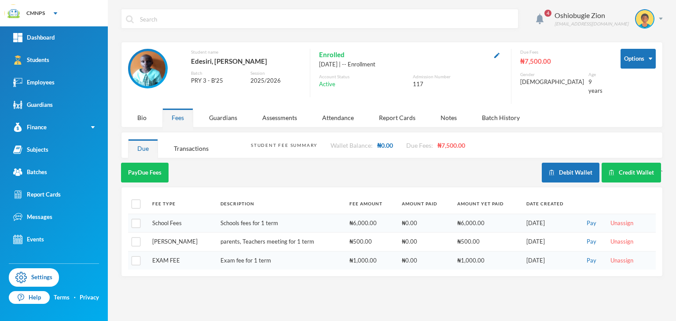
click at [130, 200] on th at bounding box center [138, 204] width 20 height 20
click at [136, 200] on input "checkbox" at bounding box center [136, 204] width 9 height 9
checkbox input "true"
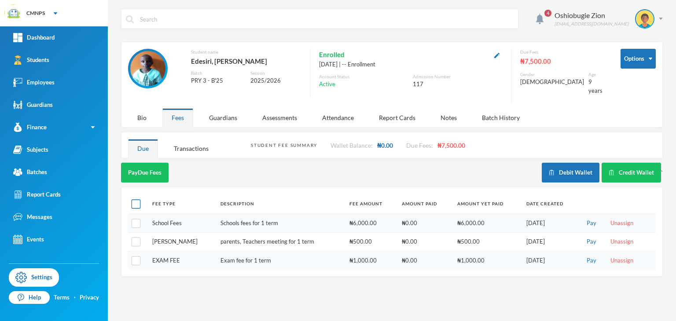
checkbox input "true"
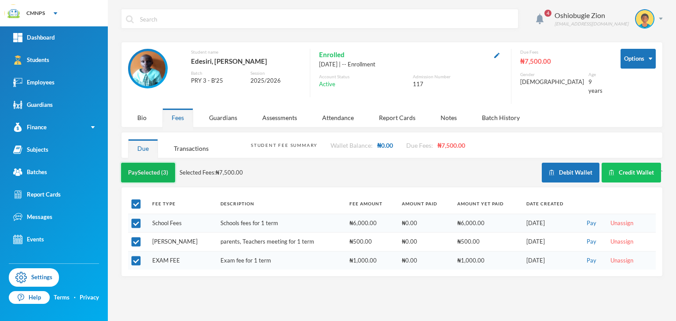
click at [156, 170] on button "Pay Selected (3)" at bounding box center [148, 173] width 54 height 20
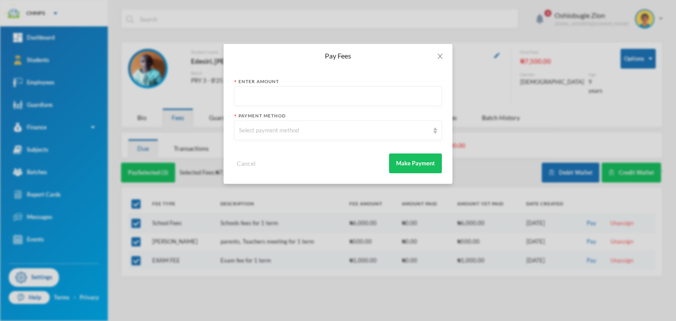
click at [257, 92] on input "text" at bounding box center [338, 97] width 198 height 20
type input "7500"
click at [286, 127] on div "Select payment method" at bounding box center [334, 130] width 190 height 9
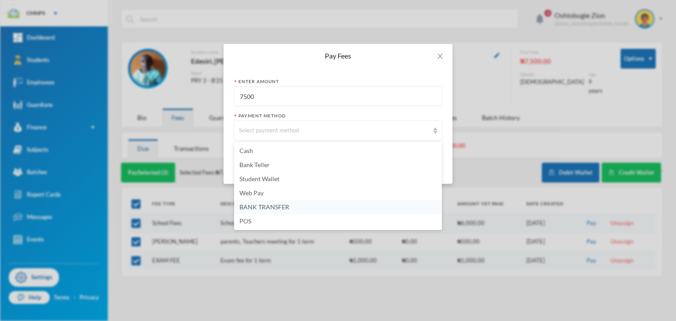
click at [257, 204] on span "BANK TRANSFER" at bounding box center [264, 206] width 50 height 7
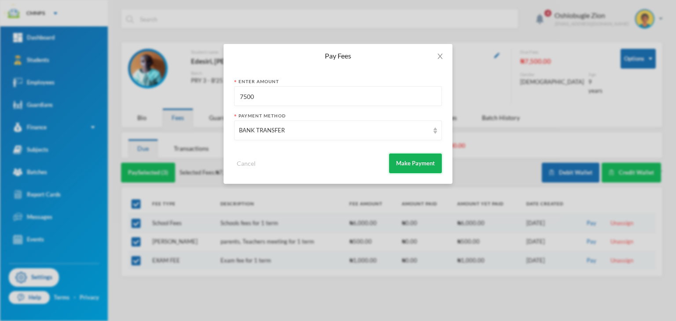
click at [403, 161] on button "Make Payment" at bounding box center [415, 164] width 53 height 20
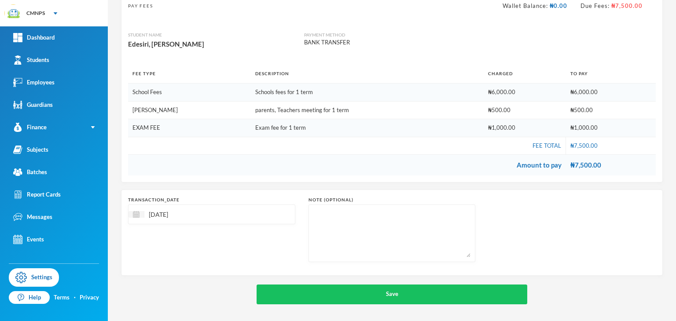
scroll to position [66, 0]
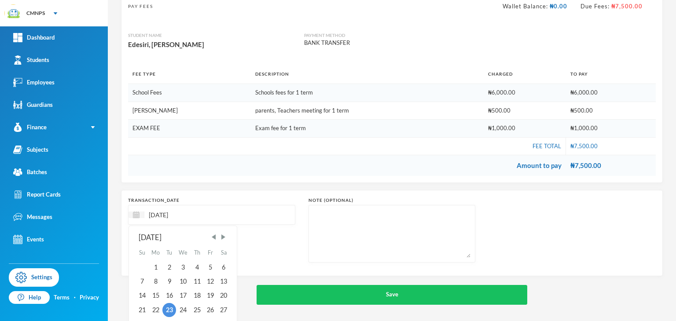
click at [164, 210] on input "[DATE]" at bounding box center [181, 215] width 74 height 10
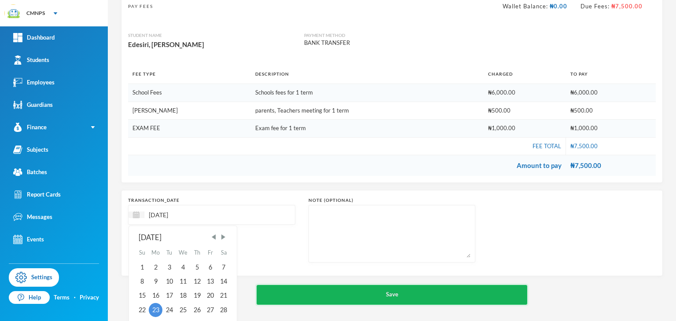
type input "[DATE]"
click at [279, 292] on button "Save" at bounding box center [392, 295] width 271 height 20
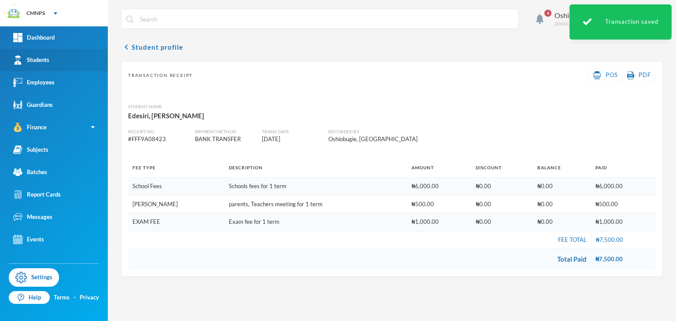
click at [49, 51] on link "Students" at bounding box center [54, 60] width 108 height 22
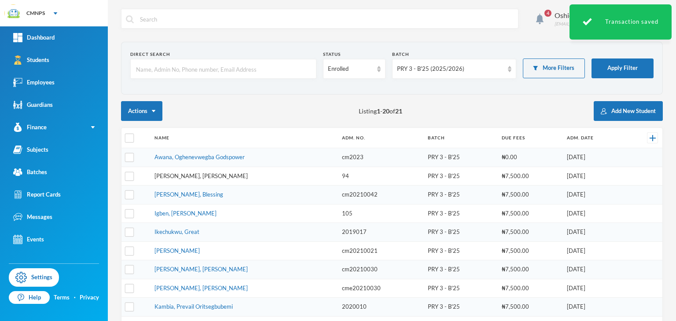
click at [176, 174] on link "Gabriel, Fejiro Joshua" at bounding box center [200, 176] width 93 height 7
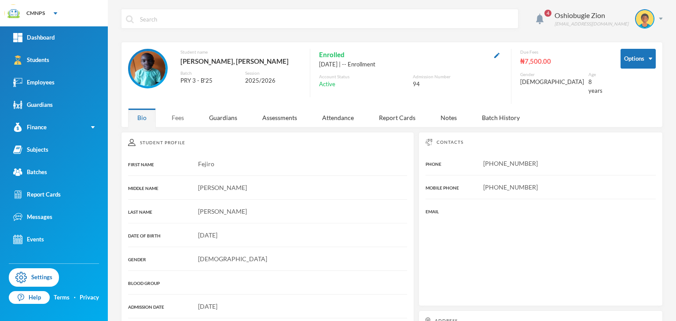
click at [180, 108] on div "Fees" at bounding box center [177, 117] width 31 height 19
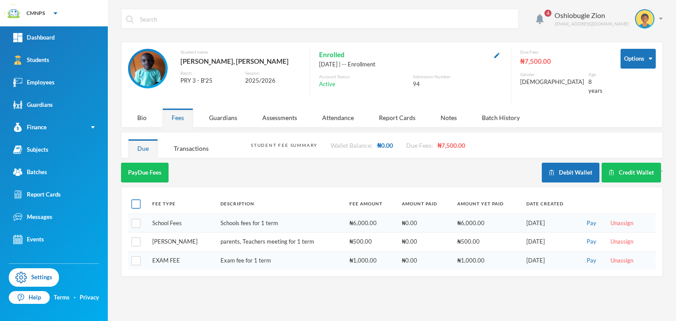
click at [136, 200] on input "checkbox" at bounding box center [136, 204] width 9 height 9
checkbox input "true"
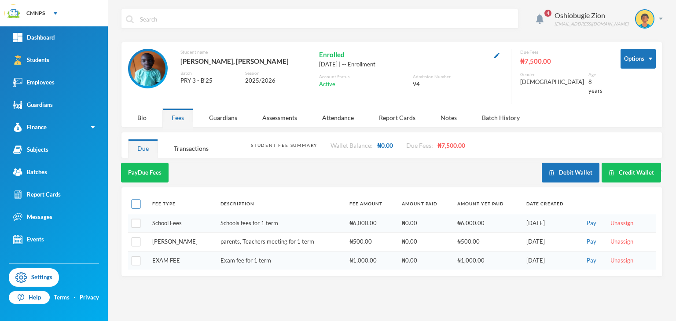
click at [136, 200] on input "checkbox" at bounding box center [136, 204] width 9 height 9
checkbox input "false"
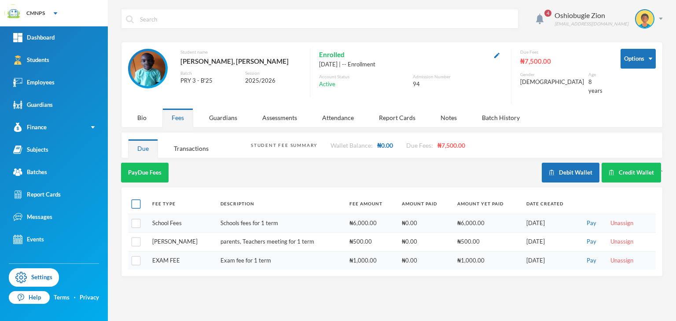
click at [138, 200] on input "checkbox" at bounding box center [136, 204] width 9 height 9
checkbox input "true"
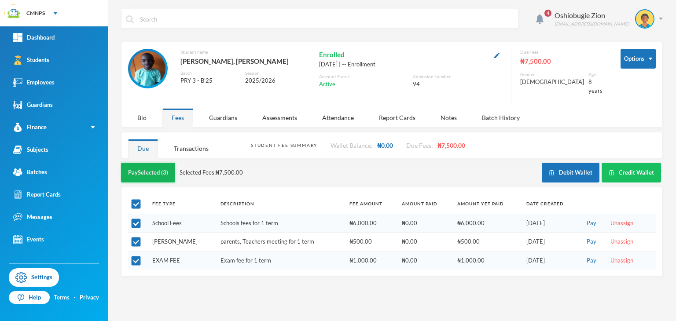
click at [160, 163] on button "Pay Selected (3)" at bounding box center [148, 173] width 54 height 20
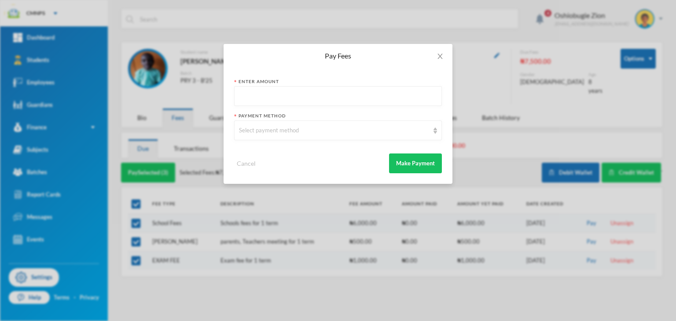
drag, startPoint x: 287, startPoint y: 85, endPoint x: 279, endPoint y: 95, distance: 12.2
click at [279, 95] on div "Enter Amount" at bounding box center [338, 92] width 208 height 28
click at [279, 95] on input "text" at bounding box center [338, 97] width 198 height 20
type input "7500"
click at [282, 128] on div "Select payment method" at bounding box center [334, 130] width 190 height 9
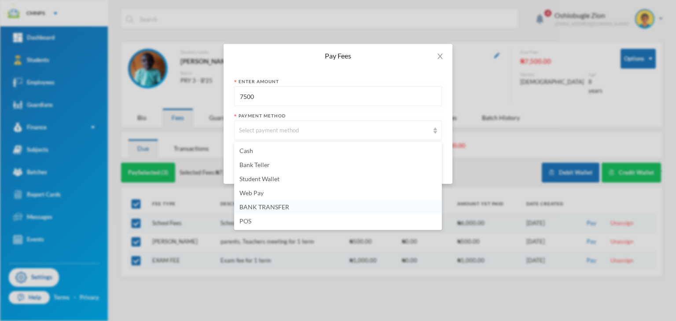
click at [253, 202] on li "BANK TRANSFER" at bounding box center [338, 207] width 208 height 14
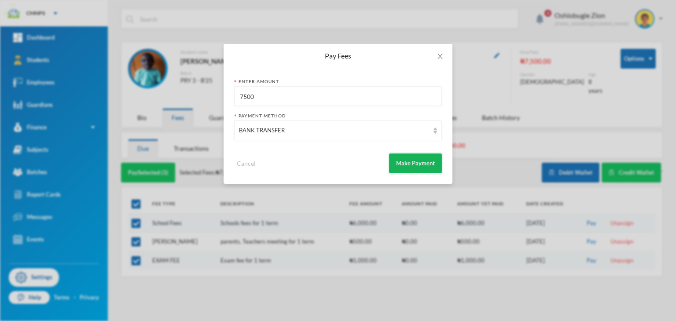
click at [399, 168] on button "Make Payment" at bounding box center [415, 164] width 53 height 20
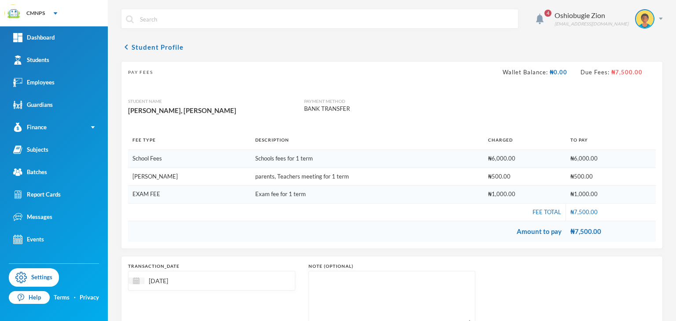
scroll to position [66, 0]
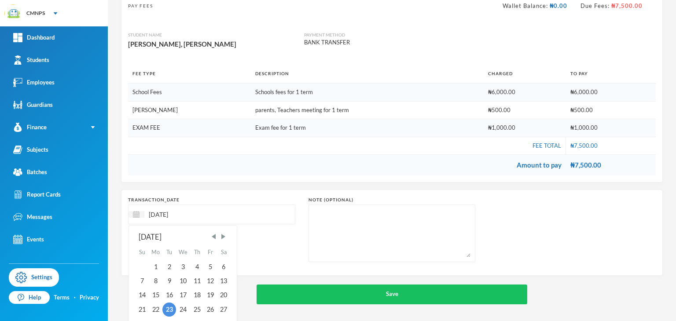
click at [166, 209] on input "[DATE]" at bounding box center [181, 214] width 74 height 10
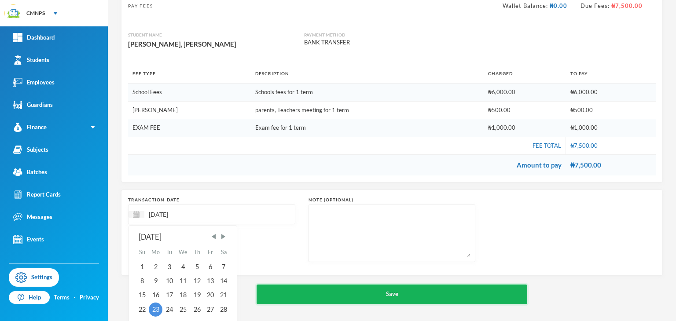
type input "[DATE]"
click at [283, 287] on button "Save" at bounding box center [392, 295] width 271 height 20
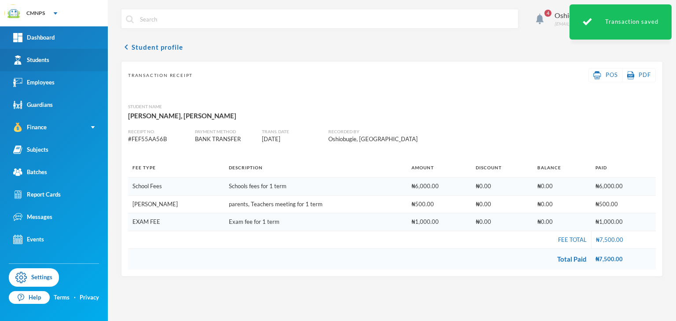
click at [49, 59] on div "Students" at bounding box center [31, 59] width 36 height 9
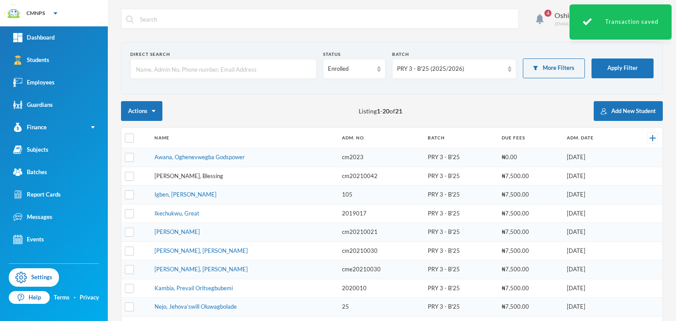
click at [183, 173] on link "Harrison, Blessing" at bounding box center [188, 176] width 69 height 7
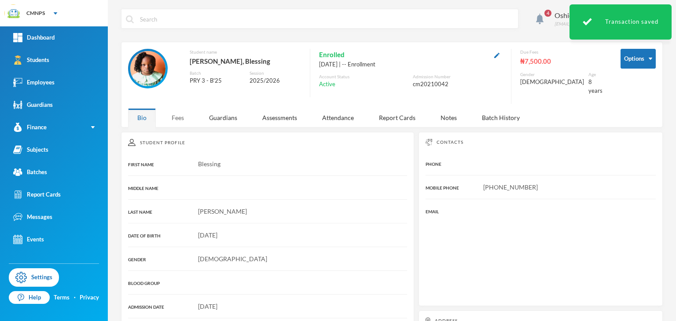
click at [176, 108] on div "Fees" at bounding box center [177, 117] width 31 height 19
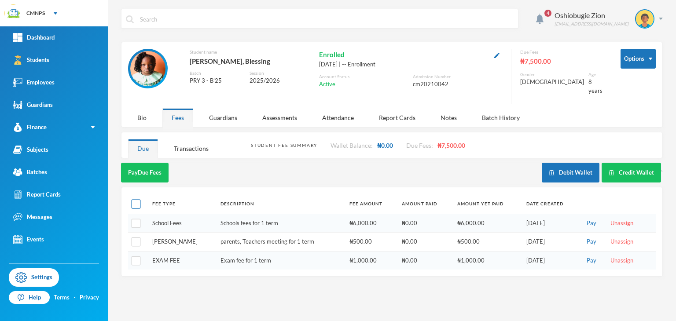
click at [135, 200] on input "checkbox" at bounding box center [136, 204] width 9 height 9
checkbox input "true"
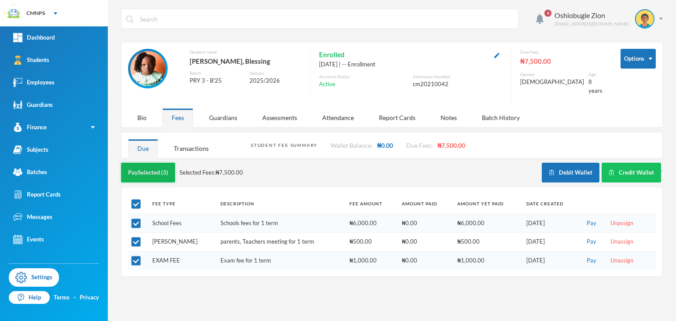
click at [157, 163] on button "Pay Selected (3)" at bounding box center [148, 173] width 54 height 20
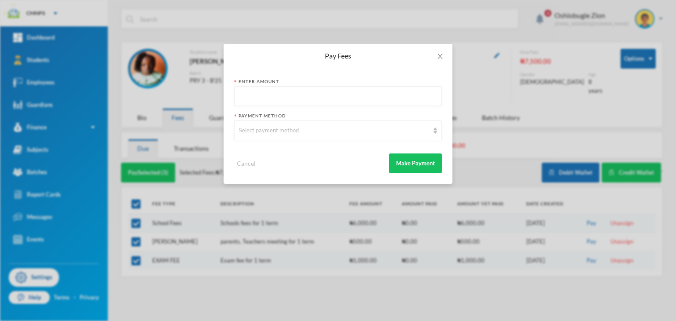
click at [246, 105] on input "text" at bounding box center [338, 97] width 198 height 20
type input "7500"
click at [256, 134] on div "Select payment method" at bounding box center [334, 130] width 190 height 9
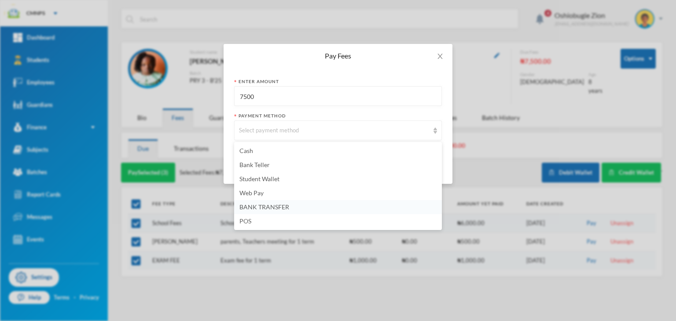
click at [251, 206] on span "BANK TRANSFER" at bounding box center [264, 206] width 50 height 7
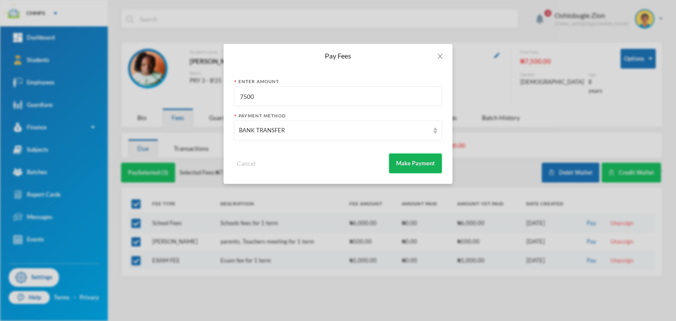
click at [415, 170] on button "Make Payment" at bounding box center [415, 164] width 53 height 20
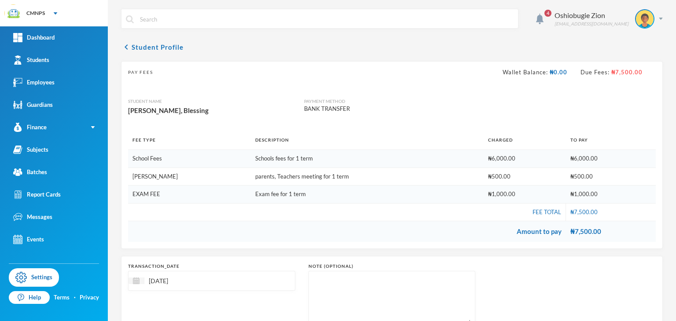
scroll to position [66, 0]
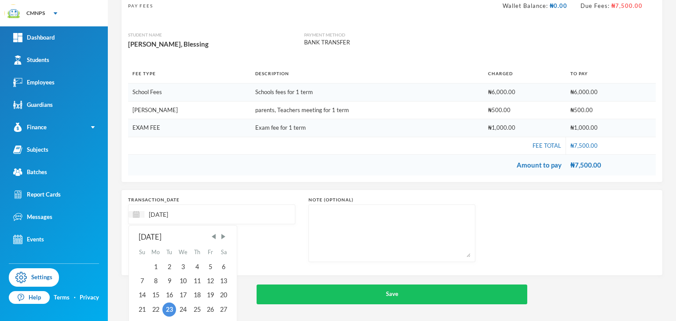
click at [164, 210] on input "[DATE]" at bounding box center [181, 214] width 74 height 10
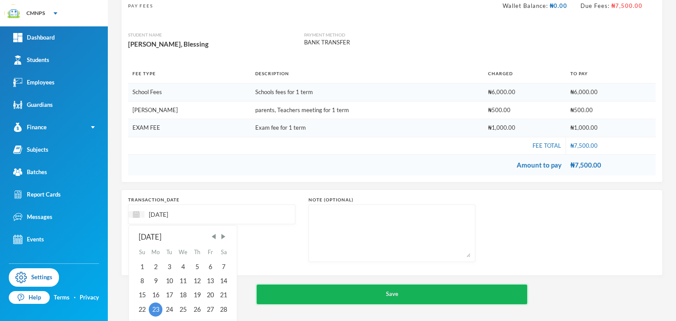
type input "[DATE]"
click at [263, 290] on button "Save" at bounding box center [392, 295] width 271 height 20
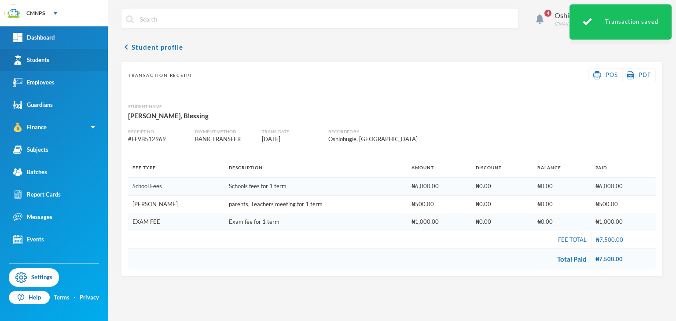
click at [51, 56] on link "Students" at bounding box center [54, 60] width 108 height 22
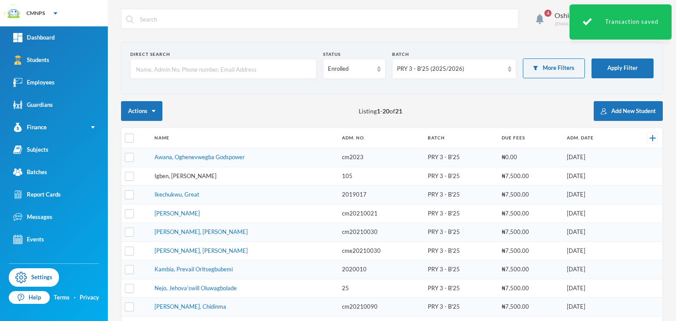
click at [172, 173] on link "Igben, Samuel Oromena" at bounding box center [185, 176] width 62 height 7
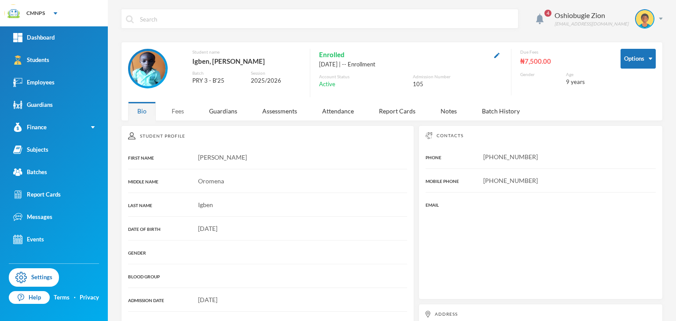
click at [182, 106] on div "Fees" at bounding box center [177, 111] width 31 height 19
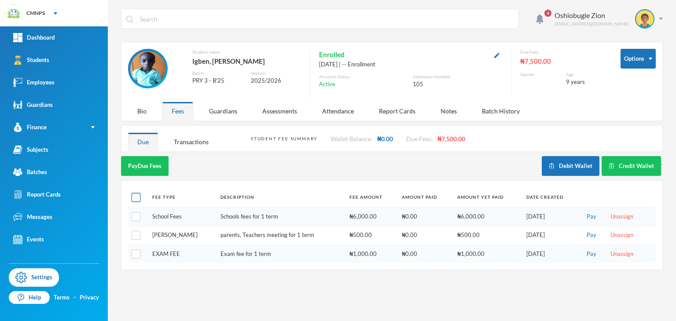
click at [138, 196] on input "checkbox" at bounding box center [136, 197] width 9 height 9
checkbox input "true"
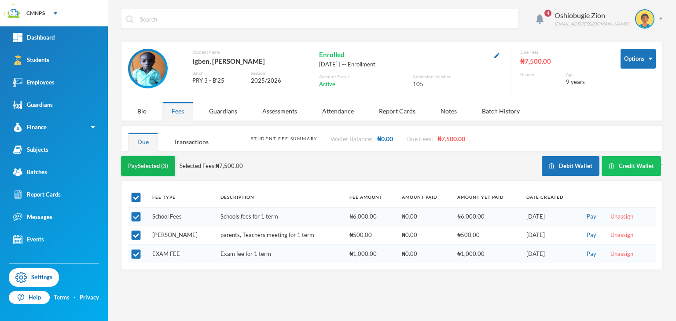
click at [160, 160] on button "Pay Selected (3)" at bounding box center [148, 166] width 54 height 20
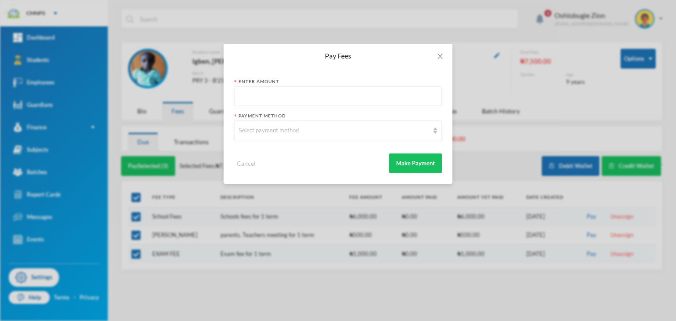
click at [308, 95] on input "text" at bounding box center [338, 97] width 198 height 20
type input "7500"
click at [289, 131] on div "Select payment method" at bounding box center [334, 130] width 190 height 9
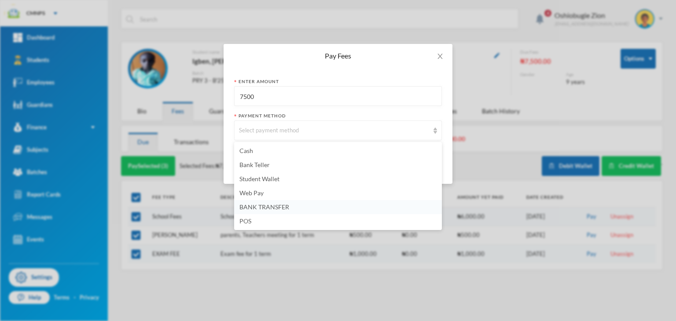
click at [283, 210] on span "BANK TRANSFER" at bounding box center [264, 206] width 50 height 7
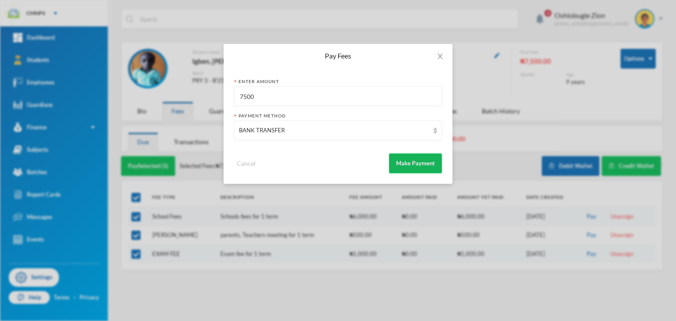
click at [394, 166] on button "Make Payment" at bounding box center [415, 164] width 53 height 20
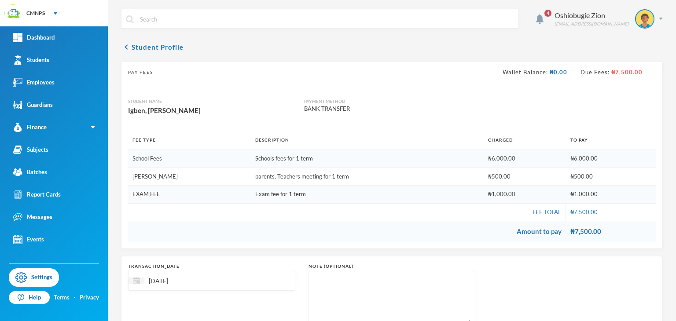
drag, startPoint x: 666, startPoint y: 280, endPoint x: 673, endPoint y: 283, distance: 8.1
click at [456, 283] on div "4 Oshiobugie Zion believeinzion@gmail.com chevron_left Student Profile Pay Fees…" at bounding box center [392, 160] width 568 height 321
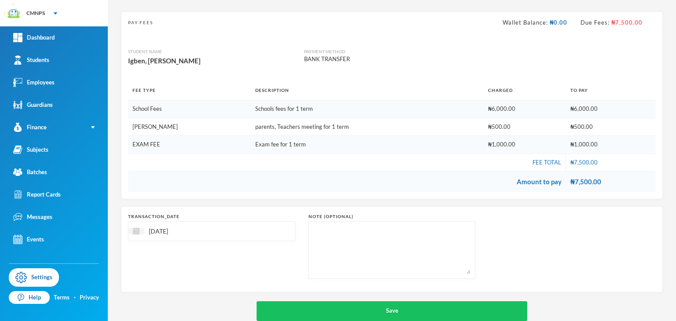
scroll to position [66, 0]
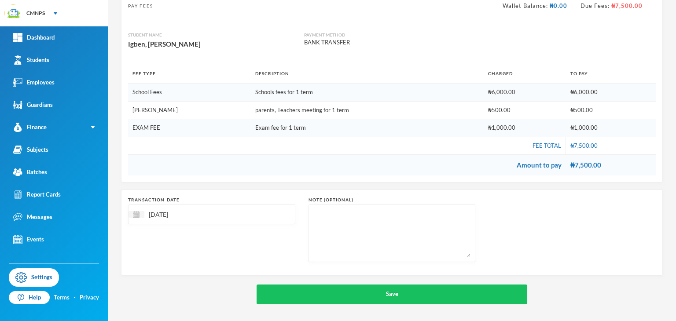
click at [165, 209] on input "[DATE]" at bounding box center [181, 214] width 74 height 10
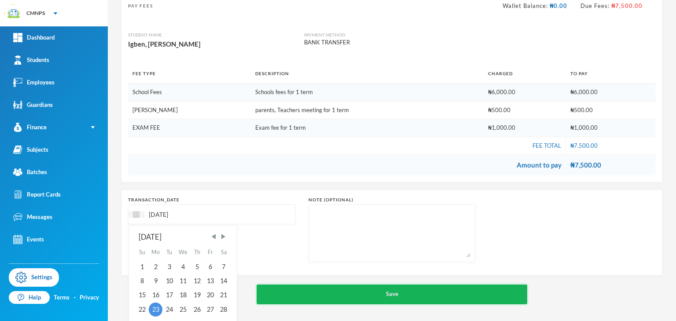
type input "[DATE]"
click at [269, 294] on button "Save" at bounding box center [392, 295] width 271 height 20
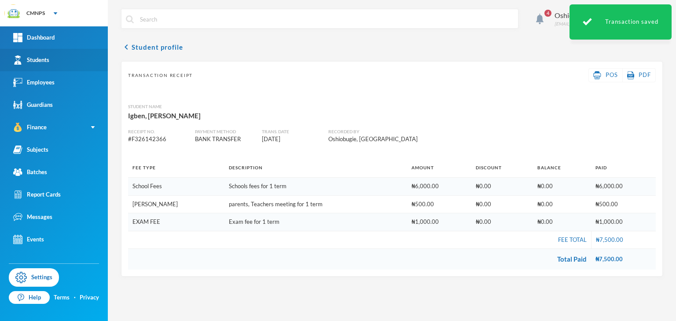
click at [79, 53] on link "Students" at bounding box center [54, 60] width 108 height 22
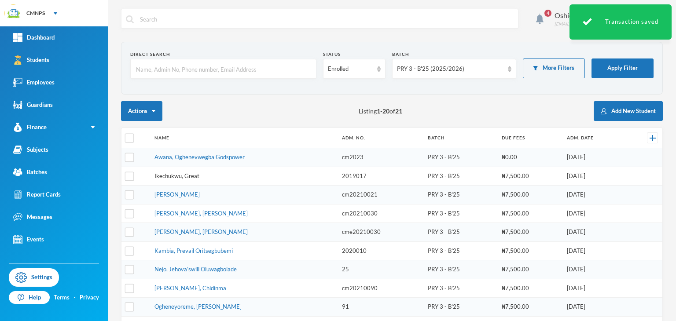
click at [185, 176] on link "Ikechukwu, Great" at bounding box center [176, 176] width 45 height 7
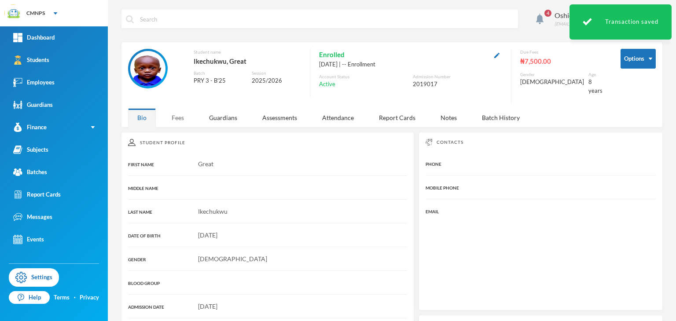
click at [175, 111] on div "Fees" at bounding box center [177, 117] width 31 height 19
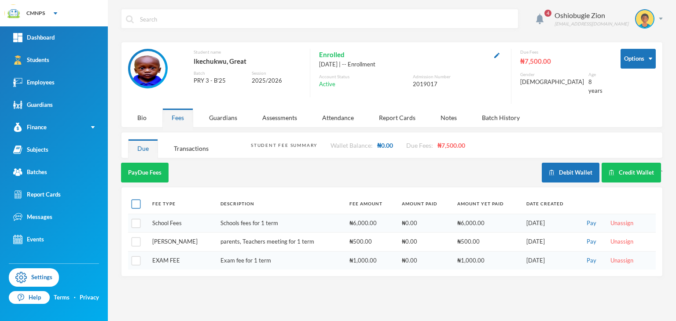
click at [139, 200] on input "checkbox" at bounding box center [136, 204] width 9 height 9
checkbox input "true"
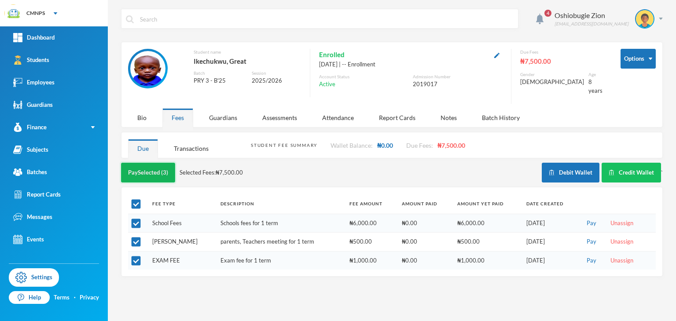
click at [159, 164] on button "Pay Selected (3)" at bounding box center [148, 173] width 54 height 20
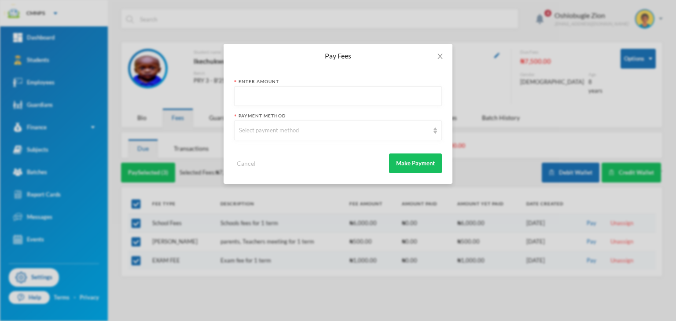
click at [261, 94] on input "text" at bounding box center [338, 97] width 198 height 20
type input "7500"
click at [264, 132] on div "Select payment method" at bounding box center [334, 130] width 190 height 9
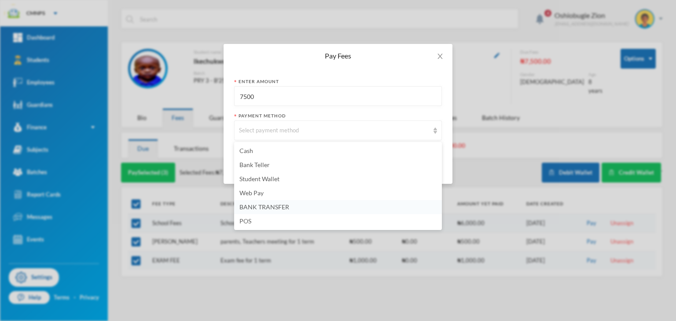
click at [259, 205] on span "BANK TRANSFER" at bounding box center [264, 206] width 50 height 7
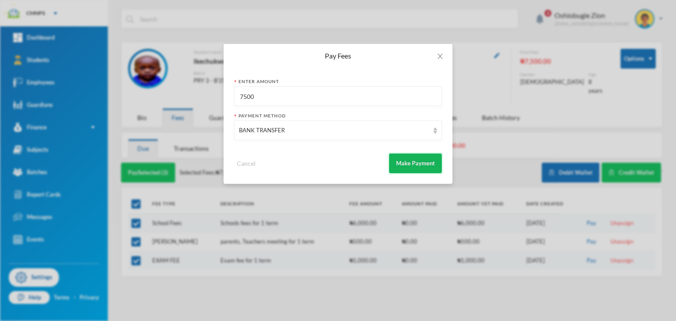
click at [393, 162] on button "Make Payment" at bounding box center [415, 164] width 53 height 20
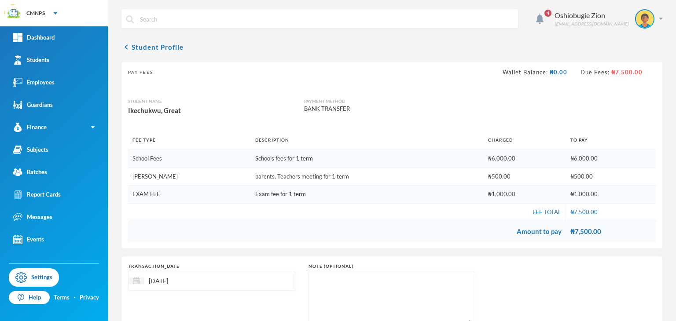
scroll to position [66, 0]
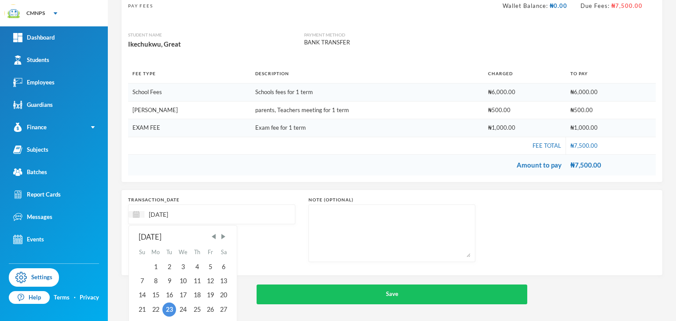
click at [164, 214] on input "[DATE]" at bounding box center [181, 214] width 74 height 10
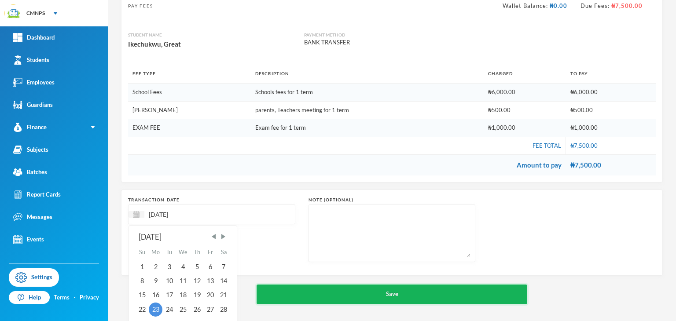
type input "[DATE]"
click at [310, 301] on button "Save" at bounding box center [392, 295] width 271 height 20
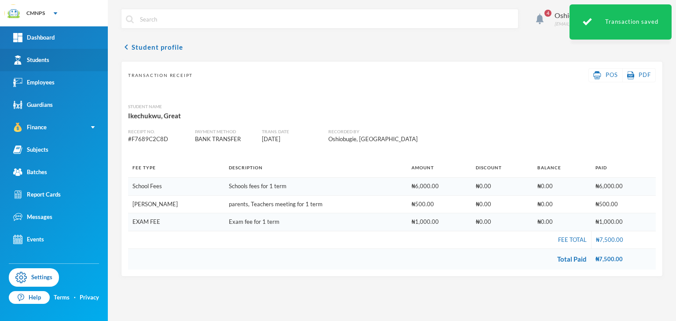
click at [64, 57] on link "Students" at bounding box center [54, 60] width 108 height 22
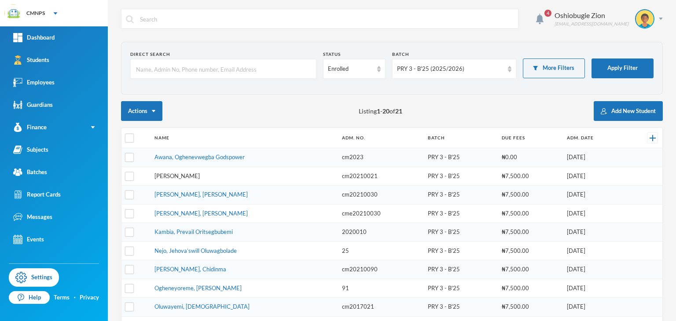
click at [191, 176] on link "James, Emmanuella" at bounding box center [176, 176] width 45 height 7
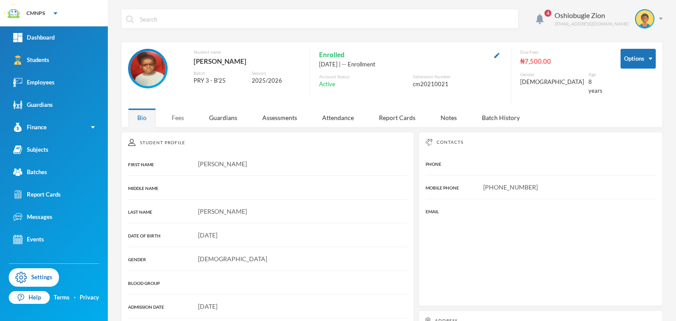
click at [182, 109] on div "Fees" at bounding box center [177, 117] width 31 height 19
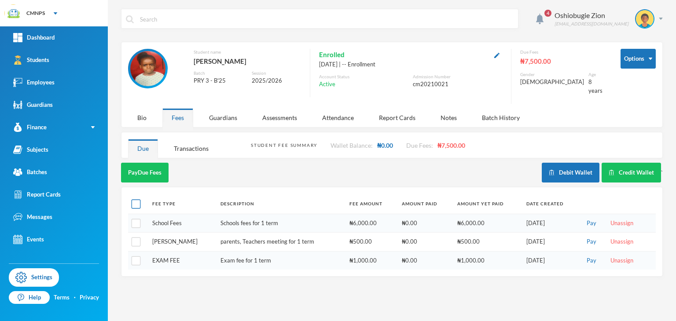
click at [138, 200] on input "checkbox" at bounding box center [136, 204] width 9 height 9
checkbox input "true"
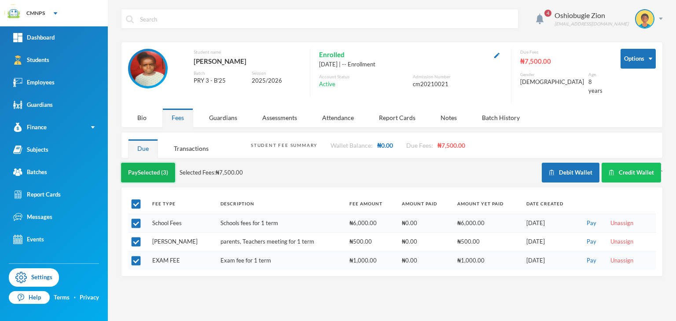
click at [159, 170] on button "Pay Selected (3)" at bounding box center [148, 173] width 54 height 20
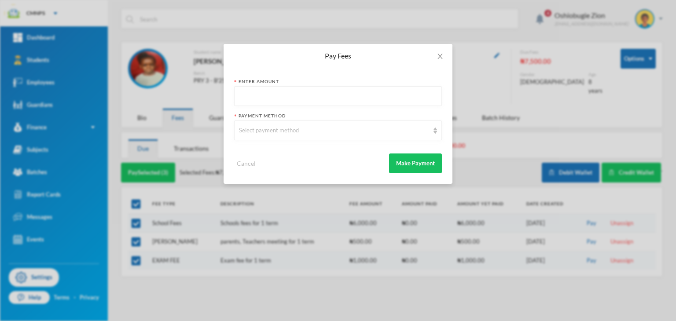
click at [271, 95] on input "text" at bounding box center [338, 97] width 198 height 20
type input "7500"
click at [273, 127] on div "Select payment method" at bounding box center [334, 130] width 190 height 9
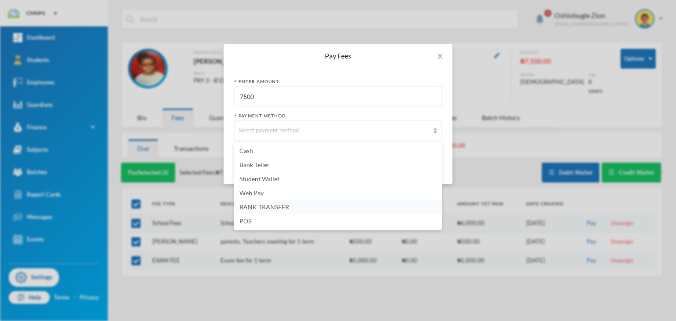
click at [251, 208] on span "BANK TRANSFER" at bounding box center [264, 206] width 50 height 7
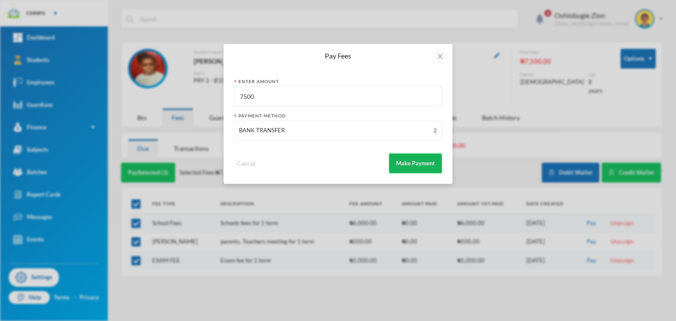
click at [408, 171] on button "Make Payment" at bounding box center [415, 164] width 53 height 20
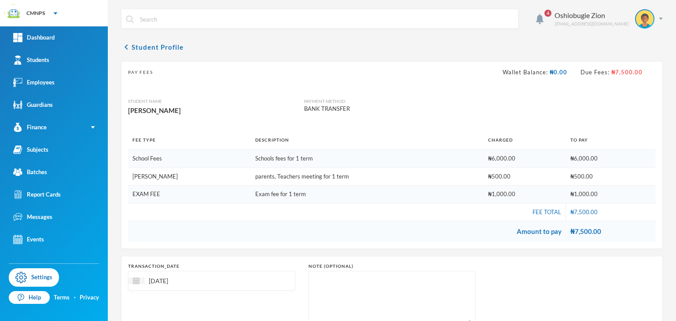
scroll to position [66, 0]
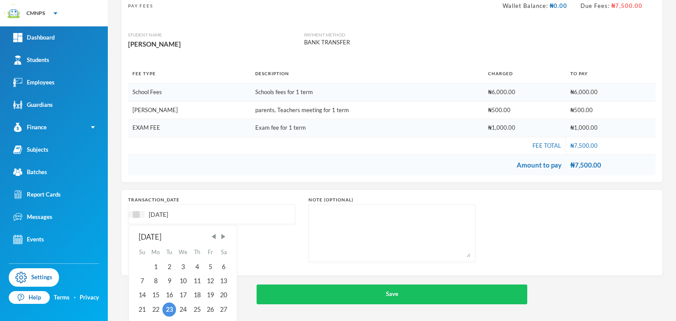
click at [165, 214] on input "[DATE]" at bounding box center [181, 214] width 74 height 10
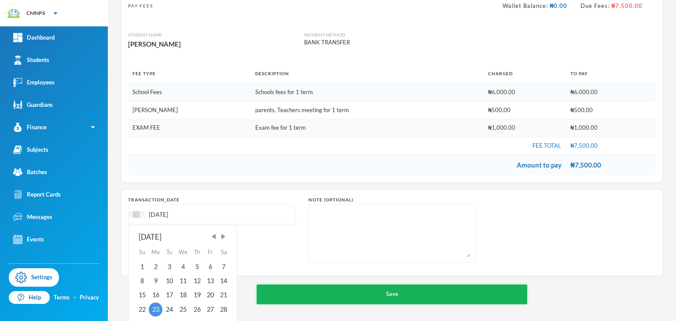
type input "[DATE]"
click at [269, 288] on button "Save" at bounding box center [392, 295] width 271 height 20
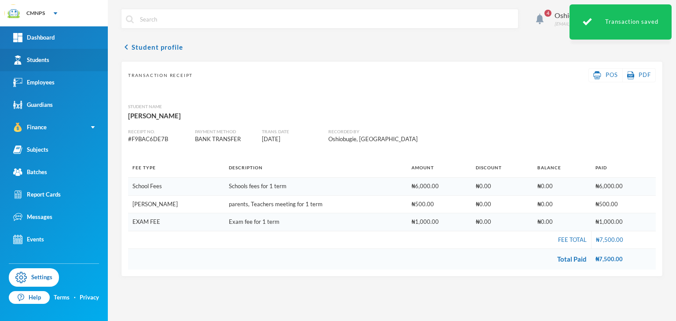
click at [35, 54] on link "Students" at bounding box center [54, 60] width 108 height 22
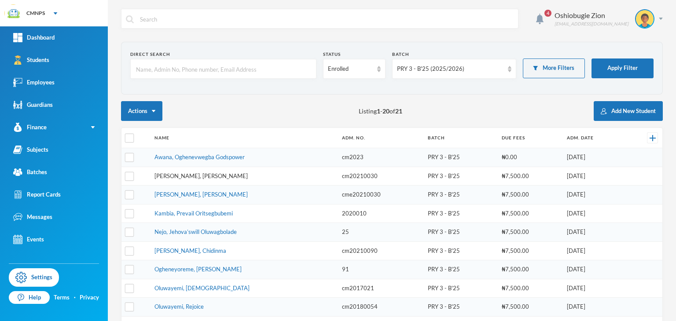
click at [155, 173] on link "John, Izuwa Jewel" at bounding box center [200, 176] width 93 height 7
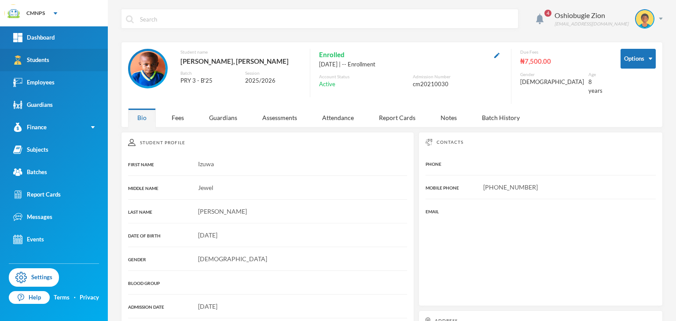
click at [62, 63] on link "Students" at bounding box center [54, 60] width 108 height 22
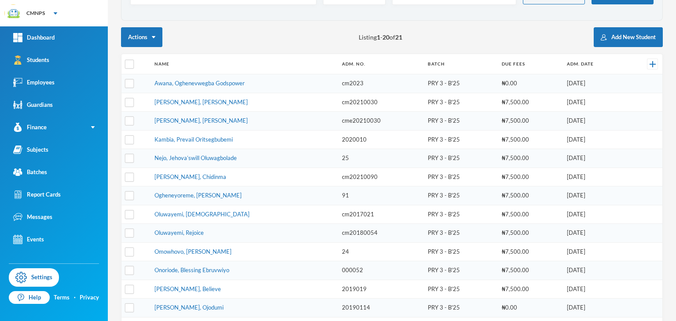
scroll to position [73, 0]
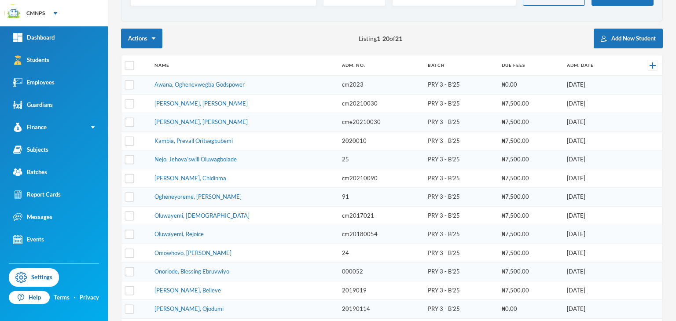
click at [177, 106] on td "John, Izuwa Jewel" at bounding box center [243, 103] width 187 height 19
click at [178, 103] on link "John, Izuwa Jewel" at bounding box center [200, 103] width 93 height 7
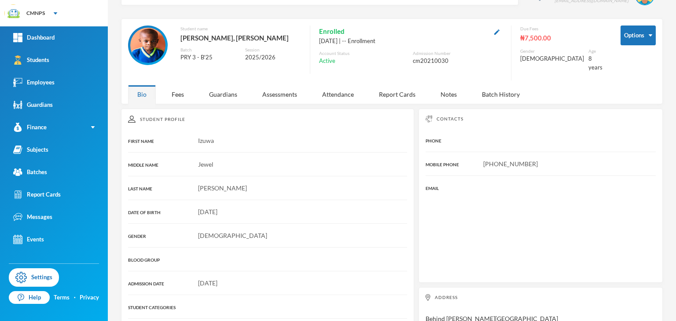
scroll to position [73, 0]
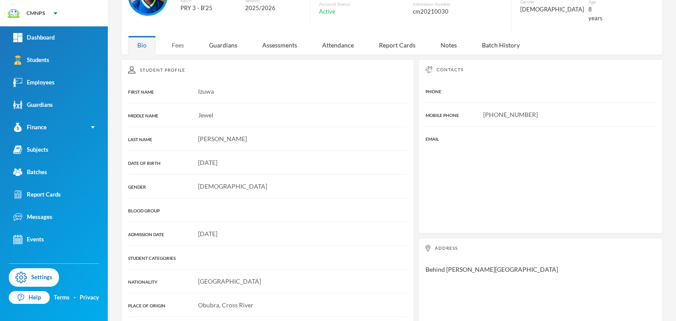
click at [187, 47] on div "Fees" at bounding box center [177, 45] width 31 height 19
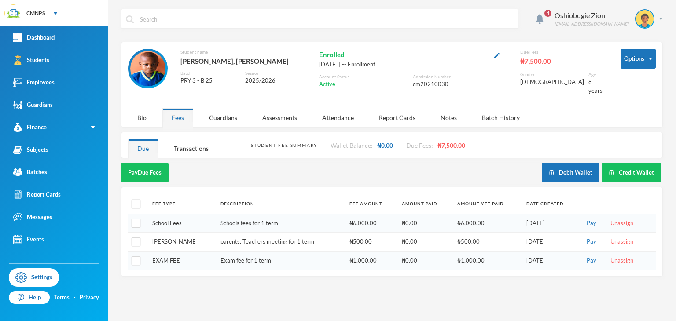
click at [187, 47] on div "Options Student name John, Izuwa Jewel Batch PRY 3 - B'25 Session 2025/2026 Enr…" at bounding box center [392, 85] width 542 height 86
click at [132, 200] on input "checkbox" at bounding box center [136, 204] width 9 height 9
checkbox input "true"
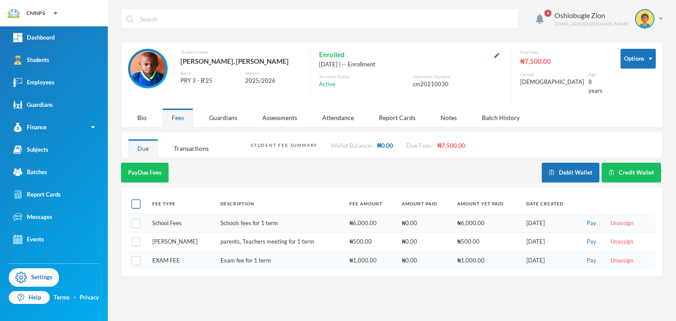
checkbox input "true"
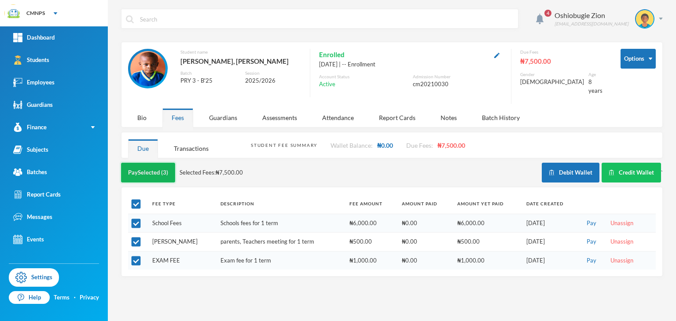
click at [157, 165] on button "Pay Selected (3)" at bounding box center [148, 173] width 54 height 20
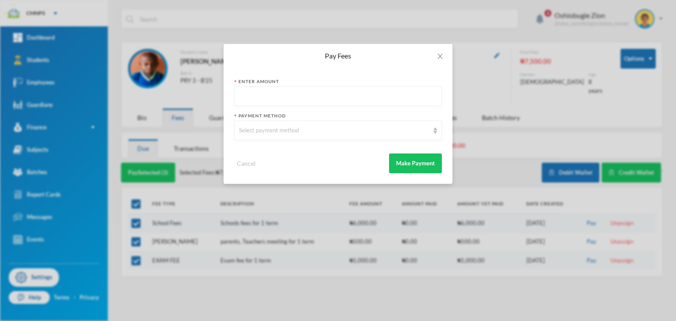
click at [255, 97] on input "text" at bounding box center [338, 97] width 198 height 20
type input "7500"
click at [276, 130] on div "Select payment method" at bounding box center [334, 130] width 190 height 9
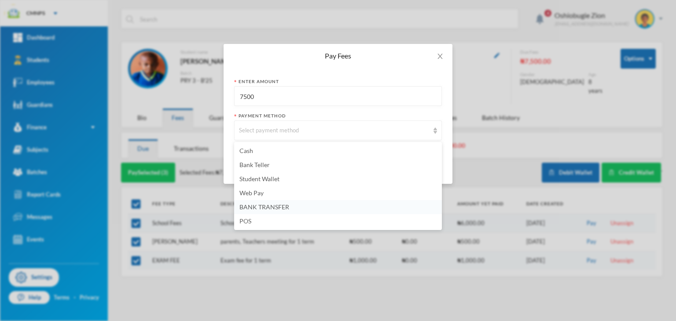
click at [257, 206] on span "BANK TRANSFER" at bounding box center [264, 206] width 50 height 7
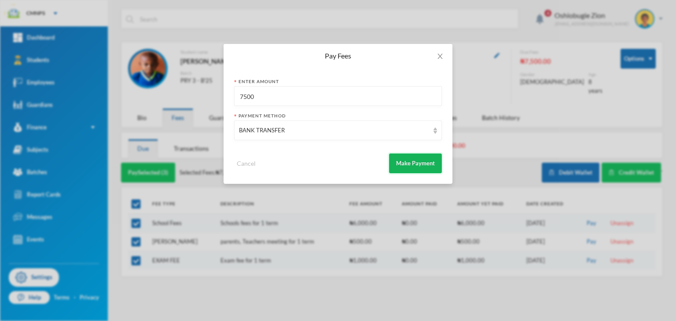
click at [395, 169] on button "Make Payment" at bounding box center [415, 164] width 53 height 20
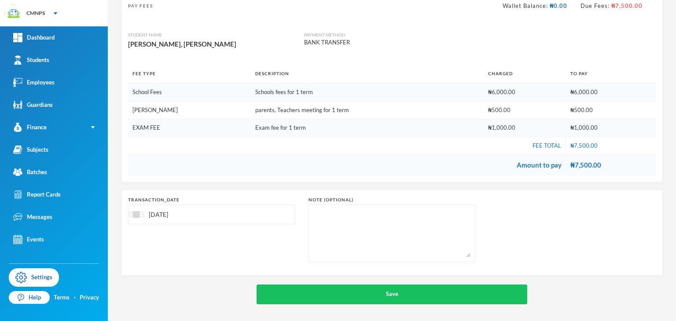
scroll to position [66, 0]
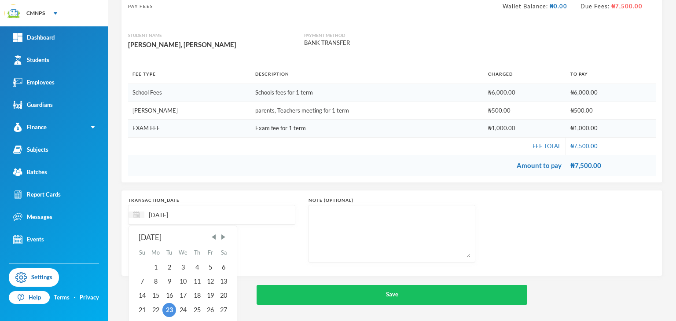
click at [164, 215] on input "[DATE]" at bounding box center [181, 215] width 74 height 10
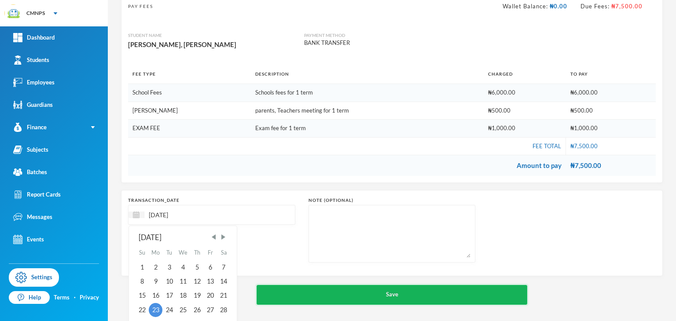
type input "[DATE]"
click at [268, 291] on button "Save" at bounding box center [392, 295] width 271 height 20
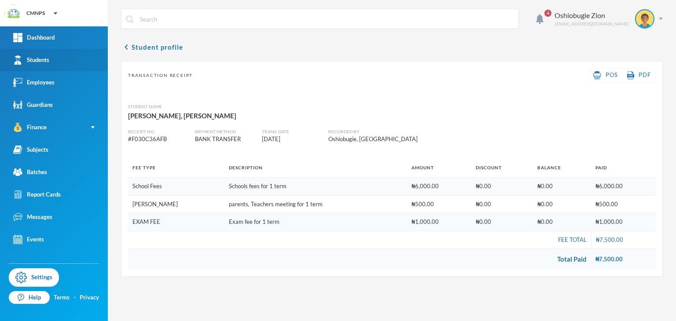
click at [55, 67] on link "Students" at bounding box center [54, 60] width 108 height 22
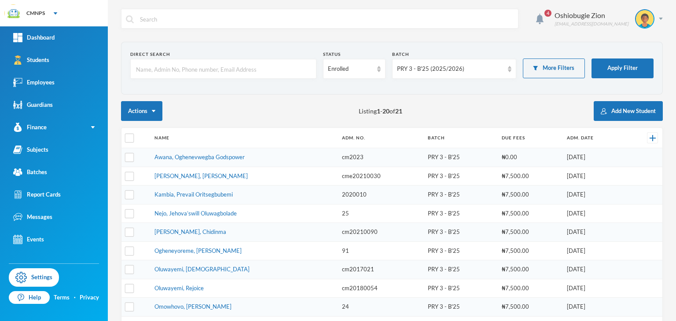
click at [174, 178] on td "Joseph, Gabriel Ifeanyichukwu" at bounding box center [243, 176] width 187 height 19
click at [179, 174] on link "Joseph, Gabriel Ifeanyichukwu" at bounding box center [200, 176] width 93 height 7
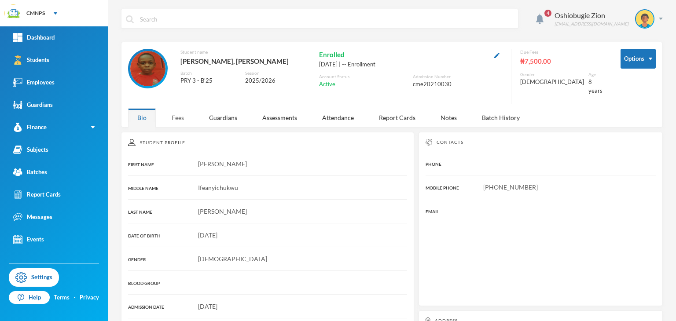
click at [181, 132] on div "Student Profile FIRST NAME Gabriel MIDDLE NAME Ifeanyichukwu LAST NAME Joseph D…" at bounding box center [267, 284] width 293 height 305
click at [179, 113] on div "Fees" at bounding box center [177, 117] width 31 height 19
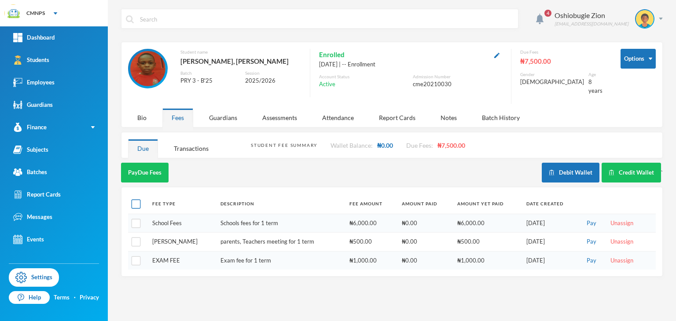
click at [137, 200] on input "checkbox" at bounding box center [136, 204] width 9 height 9
checkbox input "true"
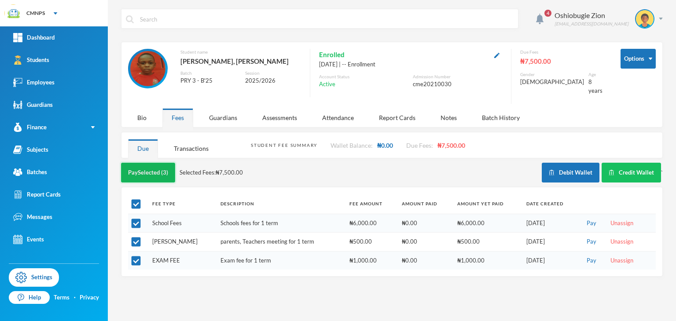
click at [154, 173] on button "Pay Selected (3)" at bounding box center [148, 173] width 54 height 20
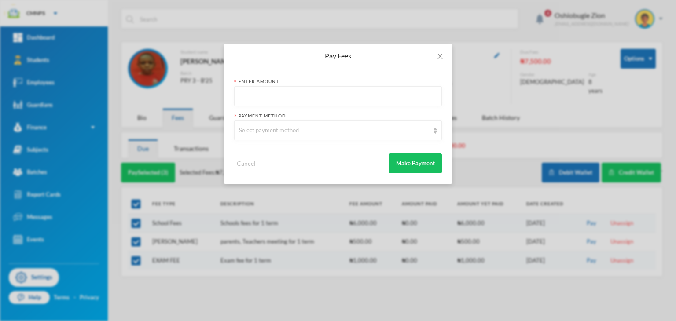
click at [262, 92] on input "text" at bounding box center [338, 97] width 198 height 20
type input "7500"
click at [273, 137] on div "Select payment method" at bounding box center [338, 131] width 208 height 20
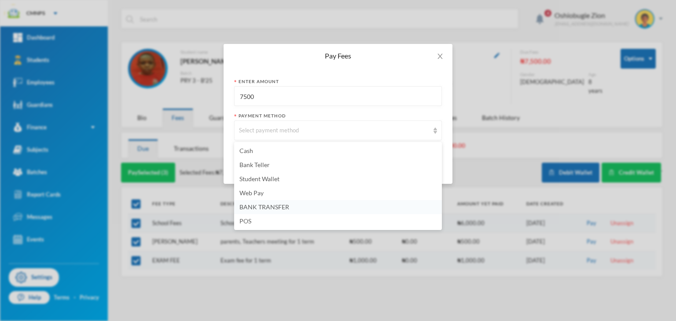
click at [261, 213] on li "BANK TRANSFER" at bounding box center [338, 207] width 208 height 14
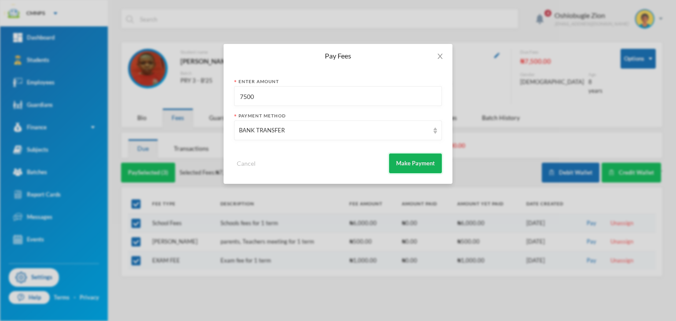
click at [401, 165] on button "Make Payment" at bounding box center [415, 164] width 53 height 20
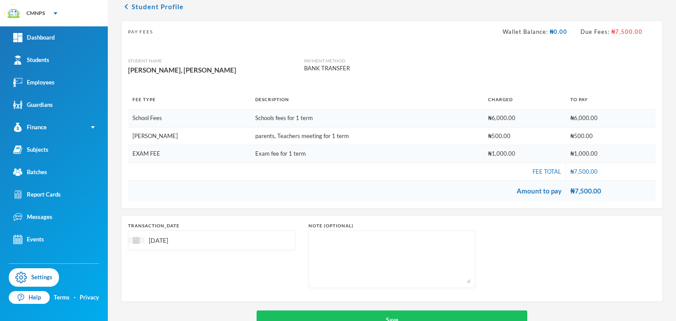
scroll to position [66, 0]
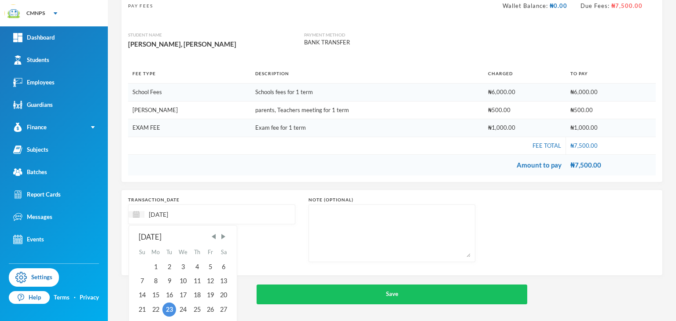
click at [165, 209] on input "[DATE]" at bounding box center [181, 214] width 74 height 10
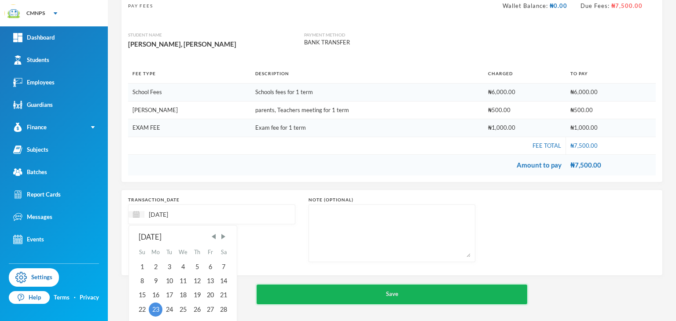
type input "[DATE]"
click at [280, 295] on button "Save" at bounding box center [392, 295] width 271 height 20
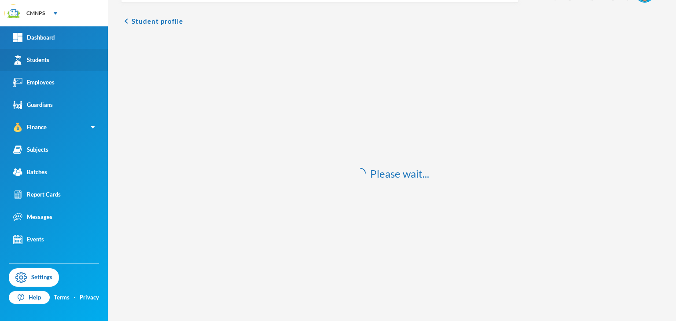
scroll to position [26, 0]
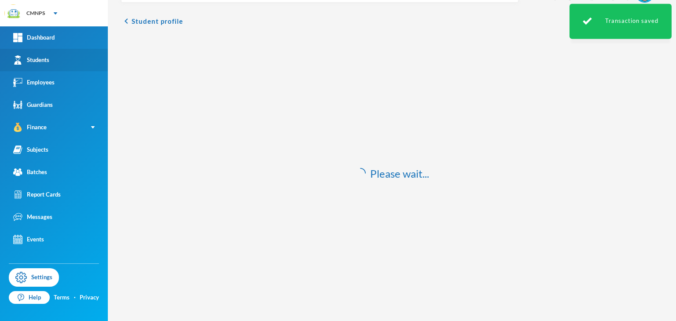
click at [32, 52] on link "Students" at bounding box center [54, 60] width 108 height 22
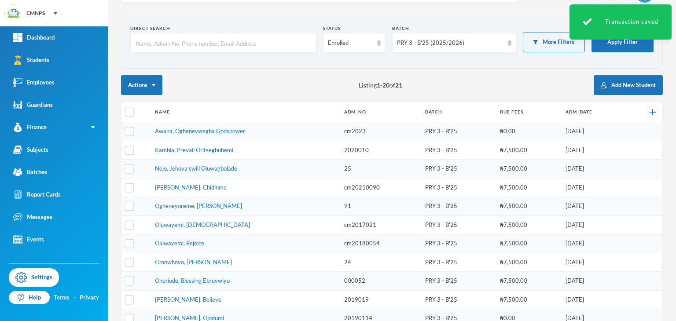
click at [157, 150] on link "Kambia, Prevail Oritsegbubemi" at bounding box center [194, 150] width 78 height 7
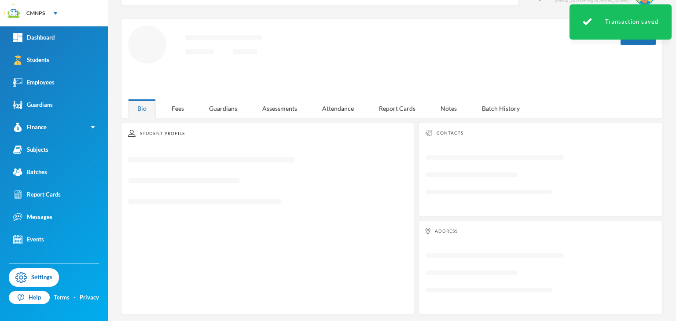
scroll to position [26, 0]
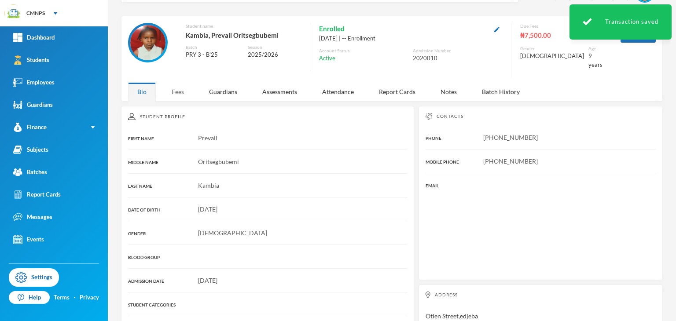
click at [180, 90] on div "Fees" at bounding box center [177, 91] width 31 height 19
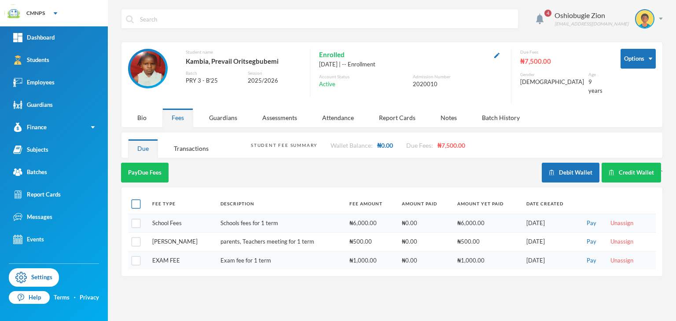
click at [136, 200] on input "checkbox" at bounding box center [136, 204] width 9 height 9
checkbox input "true"
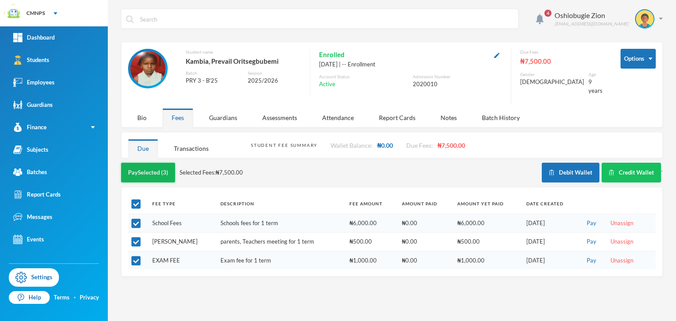
click at [158, 165] on button "Pay Selected (3)" at bounding box center [148, 173] width 54 height 20
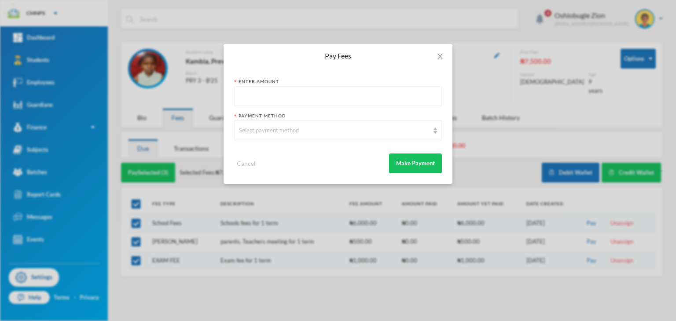
click at [285, 88] on input "text" at bounding box center [338, 97] width 198 height 20
type input "7500"
click at [264, 137] on div "Select payment method" at bounding box center [338, 131] width 208 height 20
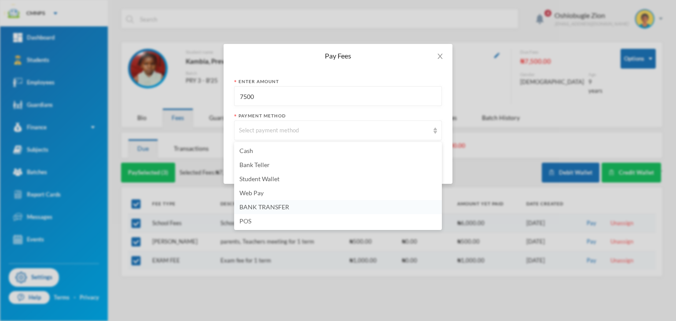
click at [264, 206] on span "BANK TRANSFER" at bounding box center [264, 206] width 50 height 7
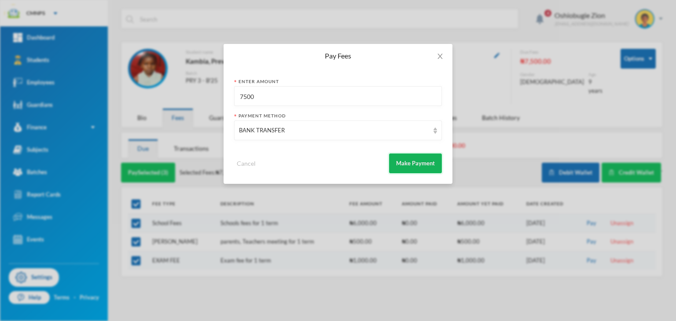
click at [397, 154] on button "Make Payment" at bounding box center [415, 164] width 53 height 20
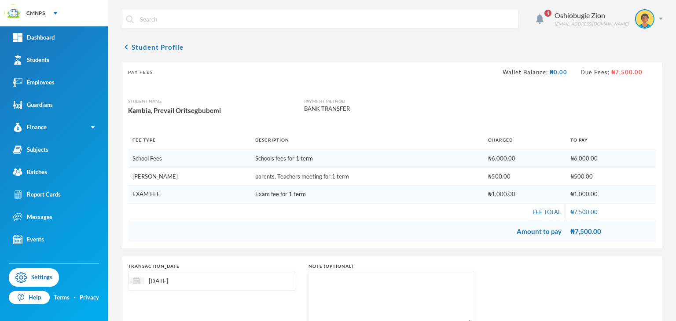
scroll to position [66, 0]
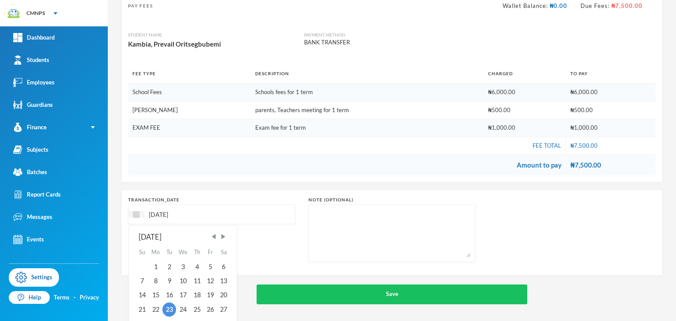
click at [161, 214] on input "[DATE]" at bounding box center [181, 214] width 74 height 10
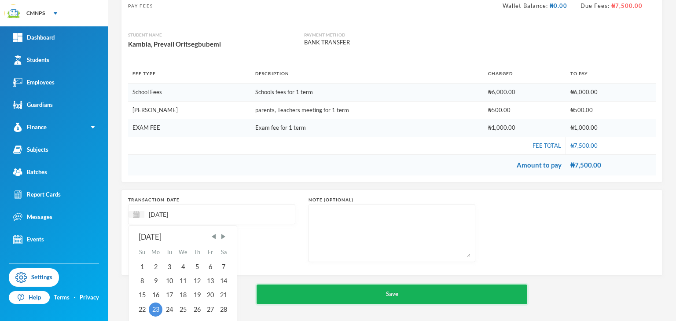
type input "[DATE]"
click at [257, 295] on button "Save" at bounding box center [392, 295] width 271 height 20
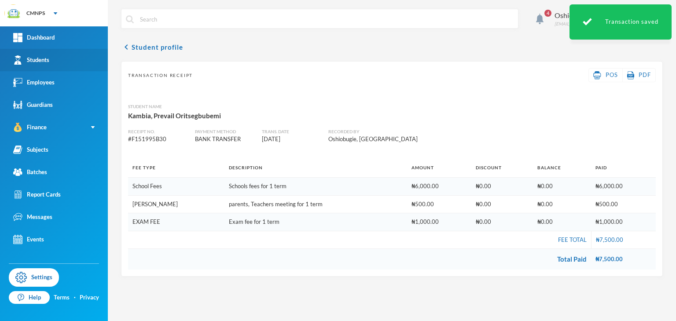
click at [51, 58] on link "Students" at bounding box center [54, 60] width 108 height 22
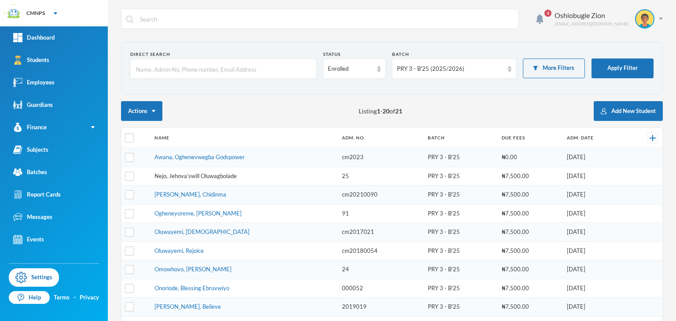
click at [169, 173] on link "Nejo, Jehova’swill Oluwagbolade" at bounding box center [195, 176] width 82 height 7
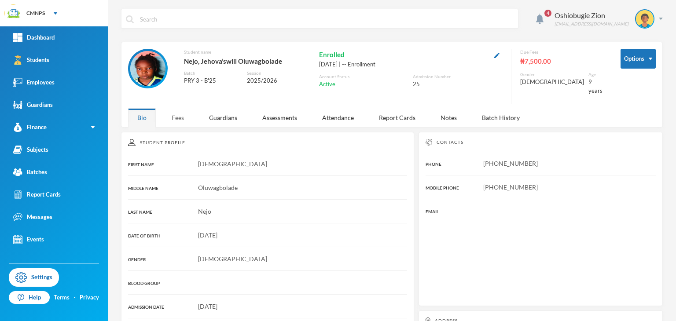
click at [179, 111] on div "Fees" at bounding box center [177, 117] width 31 height 19
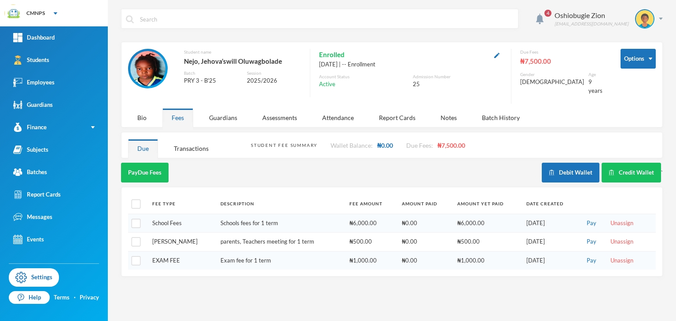
click at [141, 195] on th at bounding box center [138, 204] width 20 height 20
click at [134, 200] on input "checkbox" at bounding box center [136, 204] width 9 height 9
checkbox input "true"
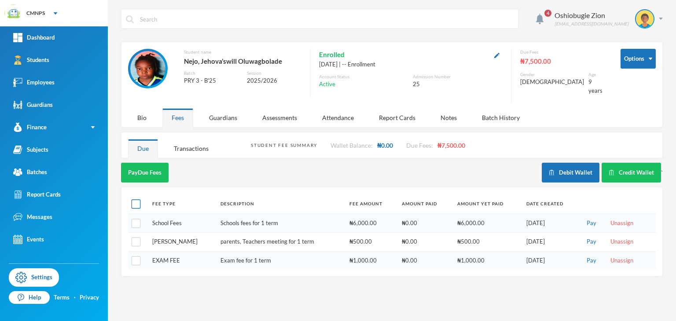
checkbox input "true"
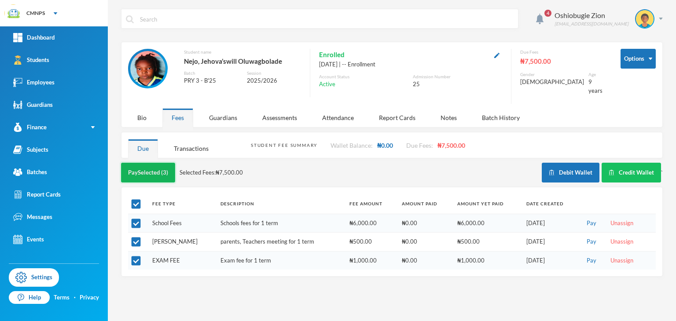
click at [149, 172] on button "Pay Selected (3)" at bounding box center [148, 173] width 54 height 20
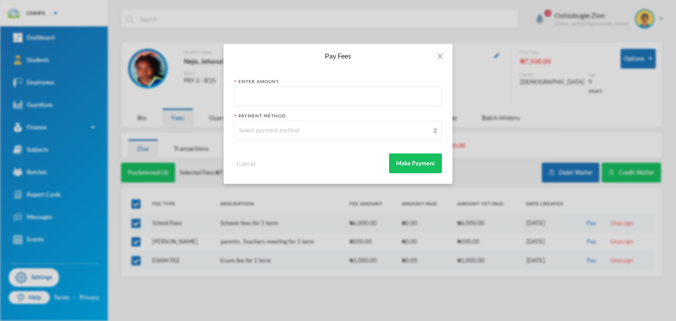
click at [278, 90] on input "text" at bounding box center [338, 97] width 198 height 20
type input "7500"
click at [278, 134] on div "Select payment method" at bounding box center [334, 130] width 190 height 9
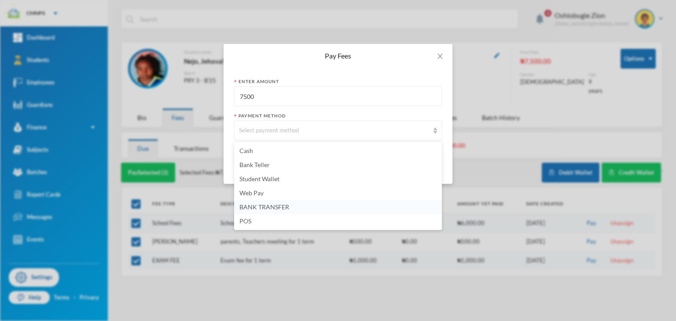
click at [255, 207] on span "BANK TRANSFER" at bounding box center [264, 206] width 50 height 7
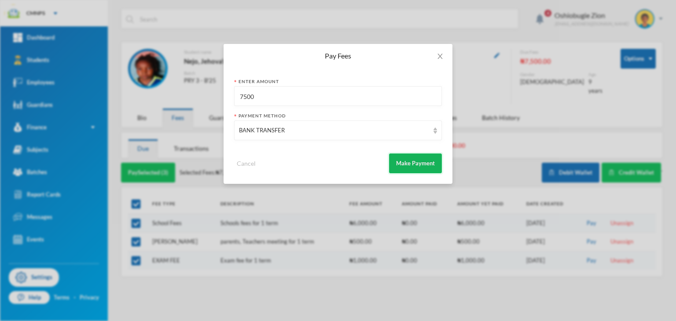
click at [407, 169] on button "Make Payment" at bounding box center [415, 164] width 53 height 20
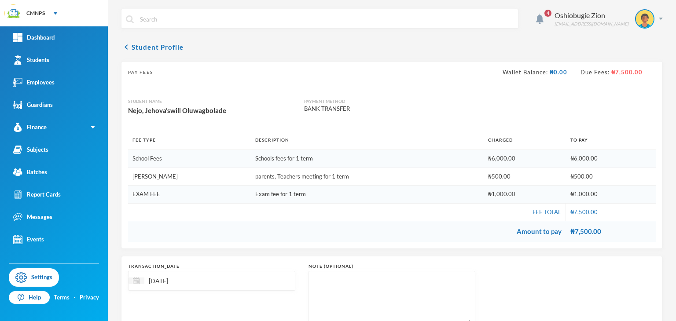
scroll to position [66, 0]
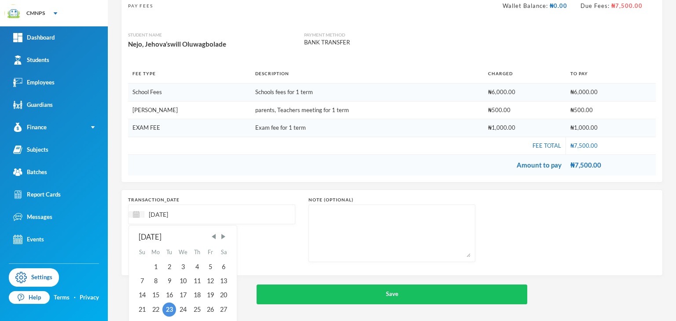
click at [165, 212] on input "[DATE]" at bounding box center [181, 214] width 74 height 10
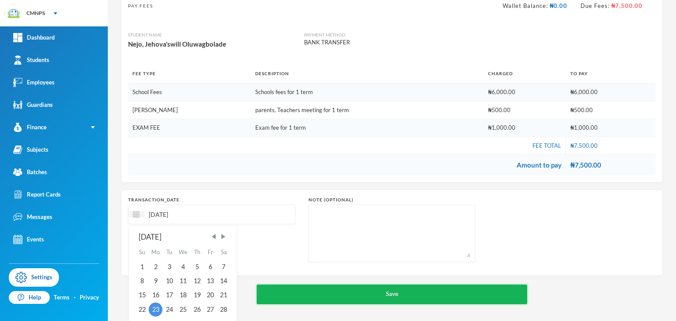
type input "[DATE]"
click at [276, 294] on button "Save" at bounding box center [392, 295] width 271 height 20
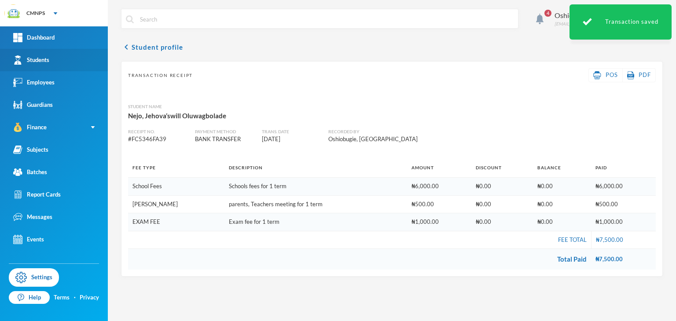
click at [57, 55] on link "Students" at bounding box center [54, 60] width 108 height 22
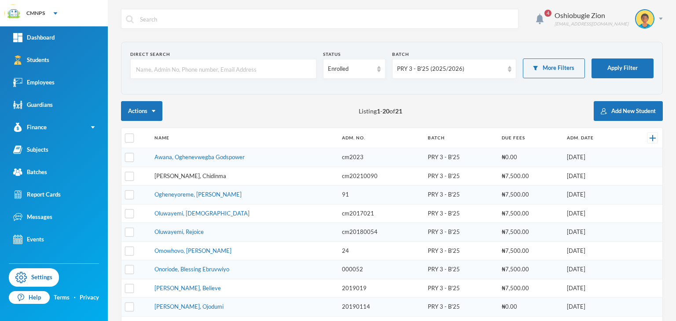
click at [162, 175] on link "Nkachukwu, Chidinma" at bounding box center [190, 176] width 72 height 7
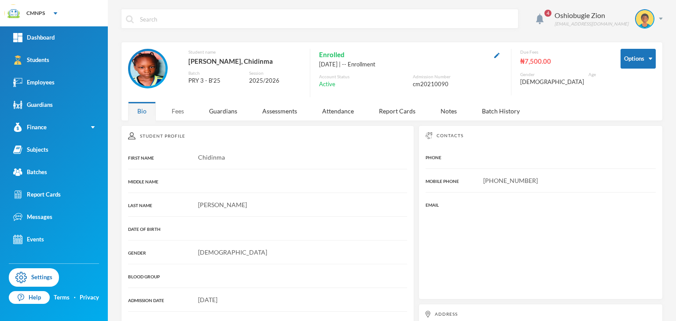
click at [183, 112] on div "Fees" at bounding box center [177, 111] width 31 height 19
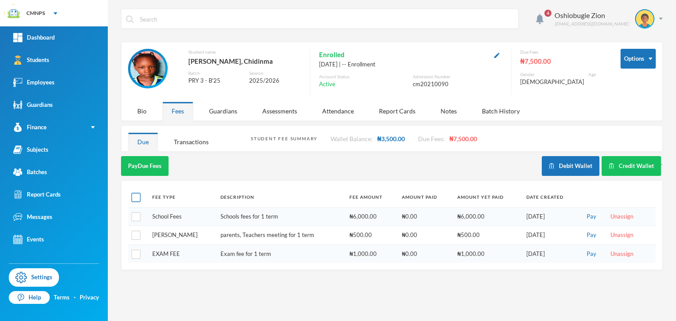
click at [136, 195] on input "checkbox" at bounding box center [136, 197] width 9 height 9
checkbox input "true"
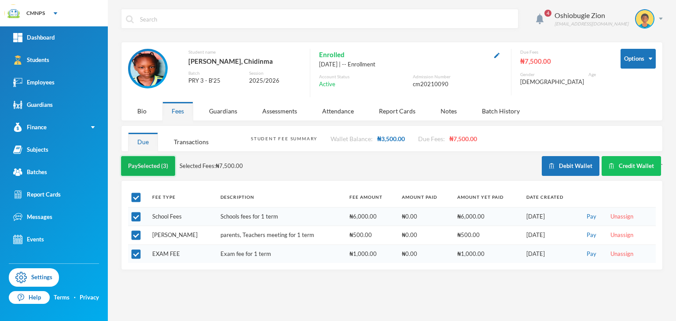
click at [155, 166] on button "Pay Selected (3)" at bounding box center [148, 166] width 54 height 20
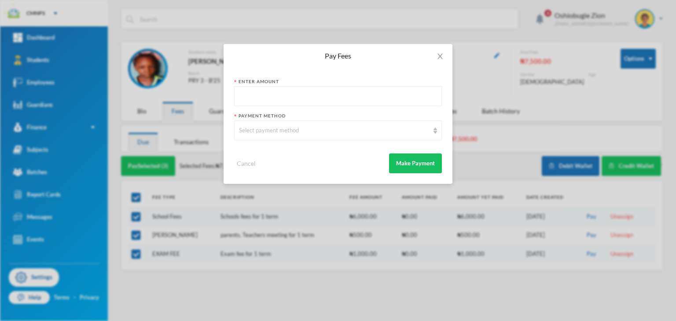
click at [254, 94] on input "text" at bounding box center [338, 97] width 198 height 20
type input "7500"
click at [257, 130] on div "Select payment method" at bounding box center [334, 130] width 190 height 9
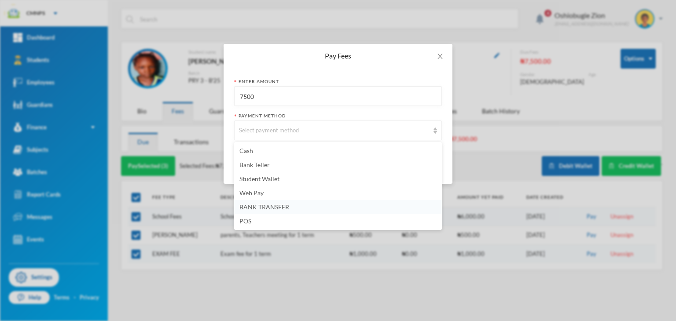
click at [259, 206] on span "BANK TRANSFER" at bounding box center [264, 206] width 50 height 7
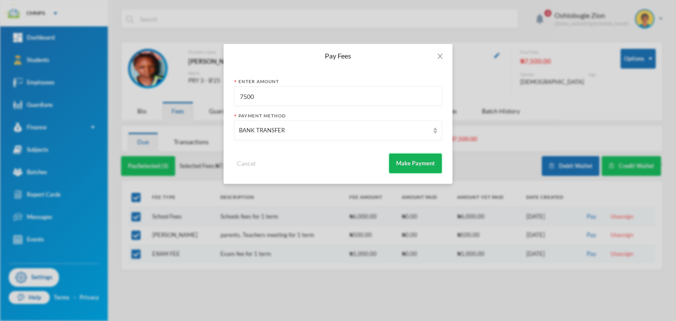
click at [405, 164] on button "Make Payment" at bounding box center [415, 164] width 53 height 20
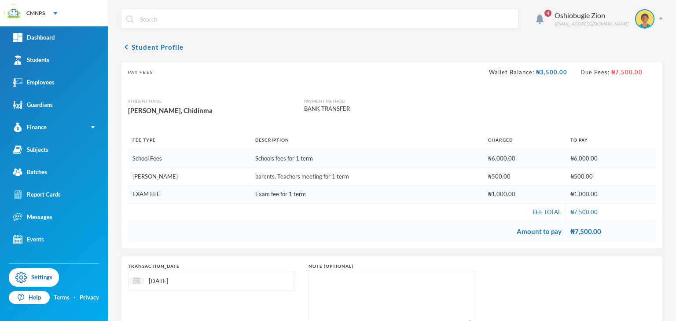
scroll to position [66, 0]
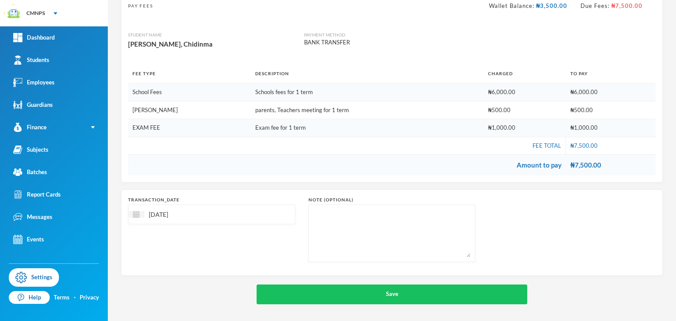
click at [164, 209] on input "[DATE]" at bounding box center [181, 214] width 74 height 10
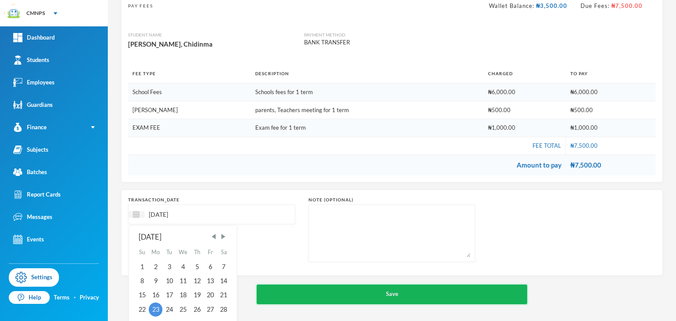
type input "[DATE]"
click at [385, 291] on button "Save" at bounding box center [392, 295] width 271 height 20
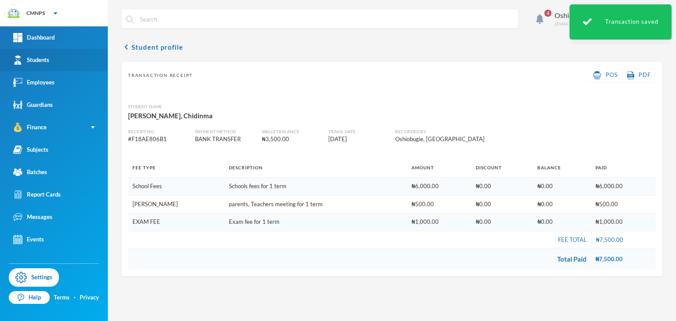
click at [45, 54] on link "Students" at bounding box center [54, 60] width 108 height 22
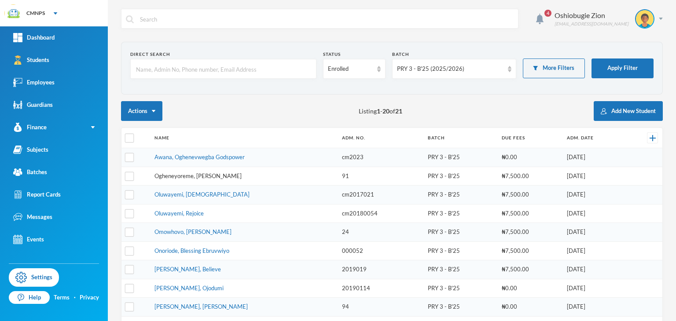
click at [165, 173] on link "Ogheneyoreme, Lucious Oghenefega" at bounding box center [197, 176] width 87 height 7
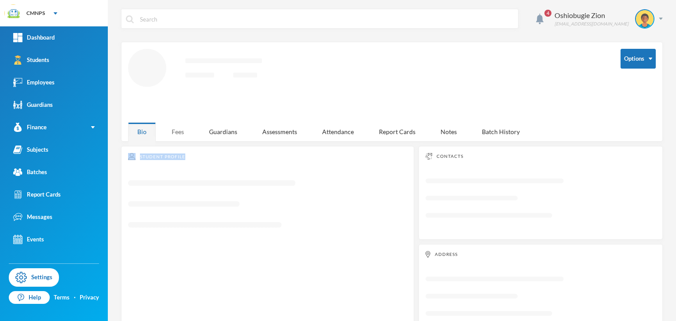
drag, startPoint x: 165, startPoint y: 172, endPoint x: 178, endPoint y: 125, distance: 48.8
click at [178, 125] on div "4 Oshiobugie Zion believeinzion@gmail.com Options Loading interface... Bio Fees…" at bounding box center [392, 160] width 568 height 321
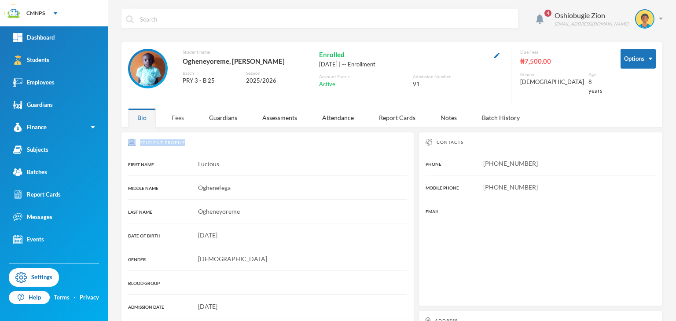
click at [178, 116] on div "Fees" at bounding box center [177, 117] width 31 height 19
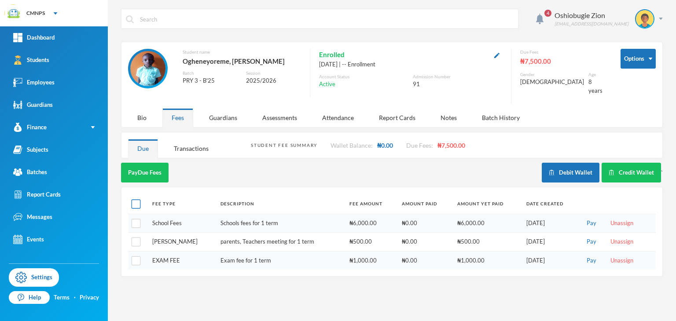
click at [139, 200] on input "checkbox" at bounding box center [136, 204] width 9 height 9
checkbox input "true"
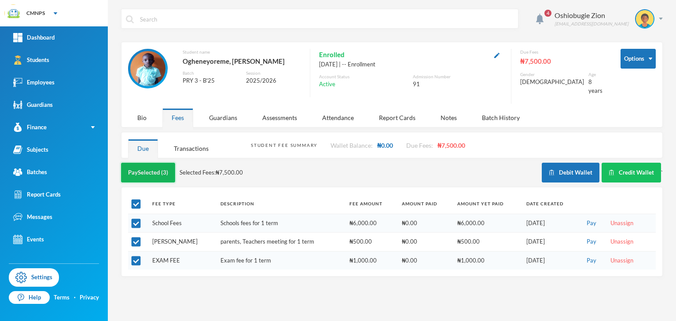
click at [158, 170] on button "Pay Selected (3)" at bounding box center [148, 173] width 54 height 20
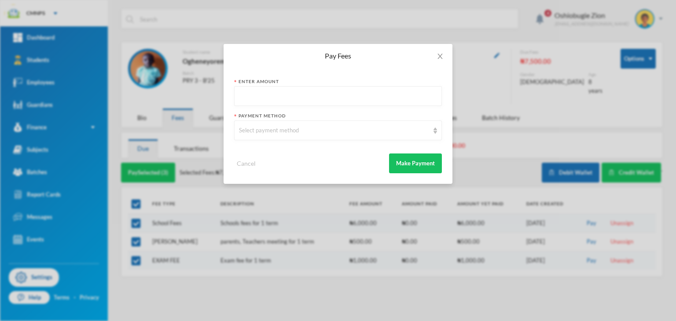
click at [314, 103] on input "text" at bounding box center [338, 97] width 198 height 20
type input "7500"
click at [303, 125] on div "Select payment method" at bounding box center [338, 131] width 208 height 20
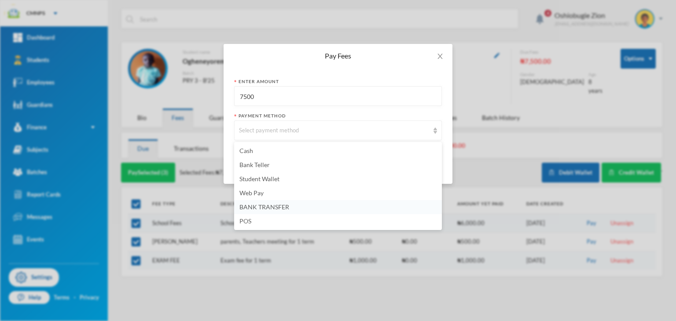
click at [250, 209] on span "BANK TRANSFER" at bounding box center [264, 206] width 50 height 7
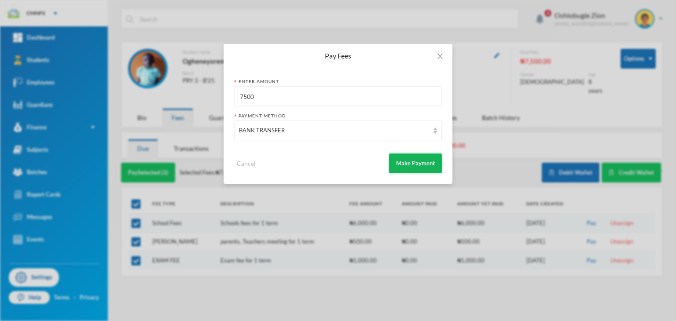
click at [426, 166] on button "Make Payment" at bounding box center [415, 164] width 53 height 20
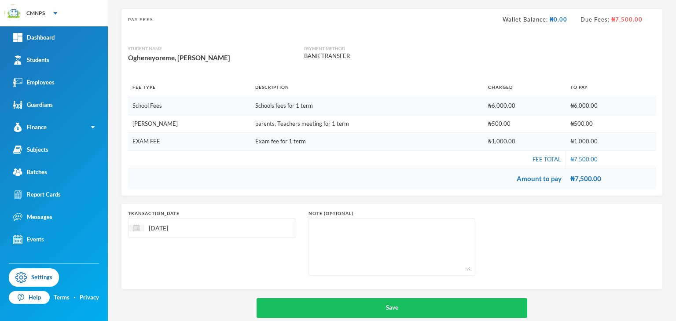
scroll to position [66, 0]
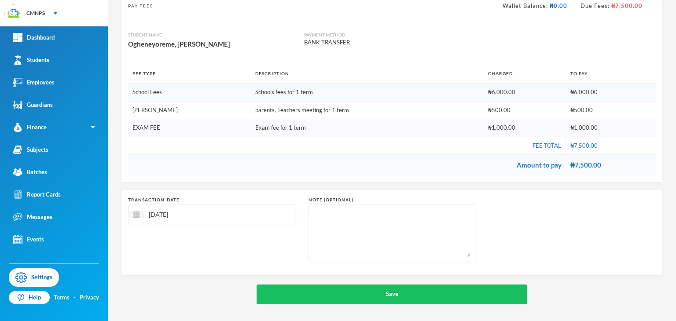
click at [164, 211] on input "[DATE]" at bounding box center [181, 214] width 74 height 10
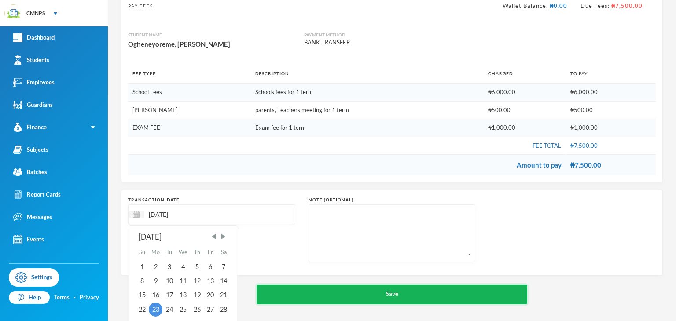
type input "[DATE]"
click at [271, 290] on button "Save" at bounding box center [392, 295] width 271 height 20
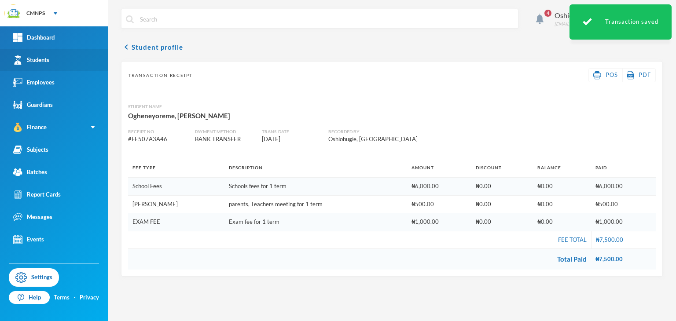
click at [64, 65] on link "Students" at bounding box center [54, 60] width 108 height 22
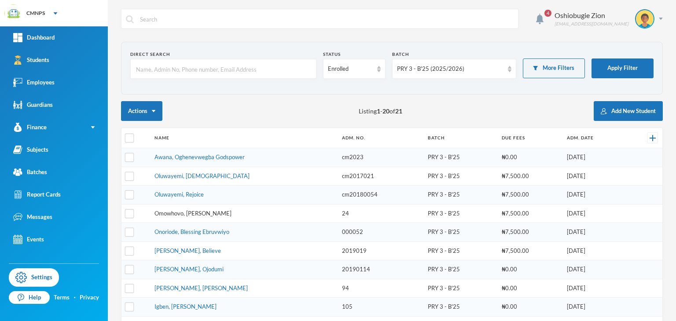
click at [204, 214] on link "Omowhovo, Damian Oghenemine" at bounding box center [192, 213] width 77 height 7
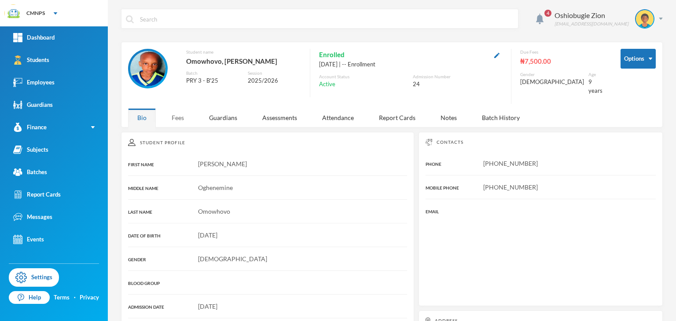
click at [181, 114] on div "Fees" at bounding box center [177, 117] width 31 height 19
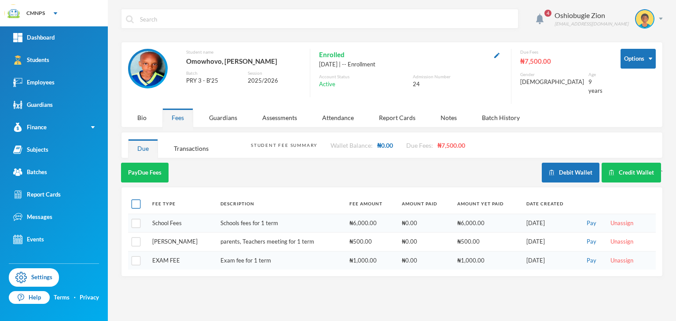
click at [133, 201] on input "checkbox" at bounding box center [136, 204] width 9 height 9
checkbox input "true"
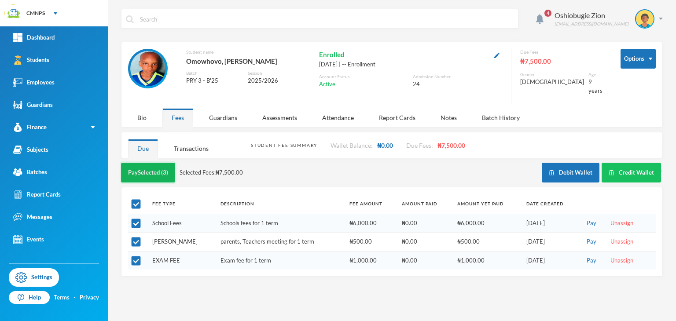
click at [160, 169] on button "Pay Selected (3)" at bounding box center [148, 173] width 54 height 20
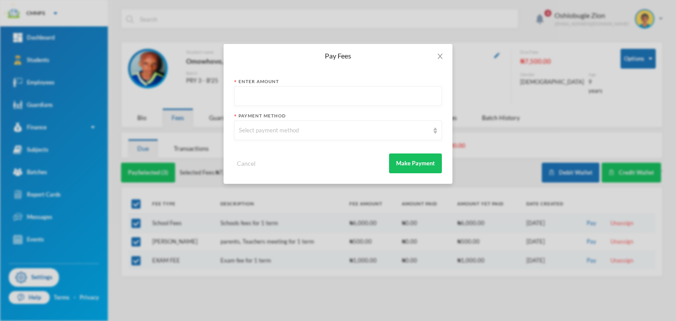
click at [253, 101] on input "text" at bounding box center [338, 97] width 198 height 20
type input "7500"
click at [255, 131] on div "Select payment method" at bounding box center [334, 130] width 190 height 9
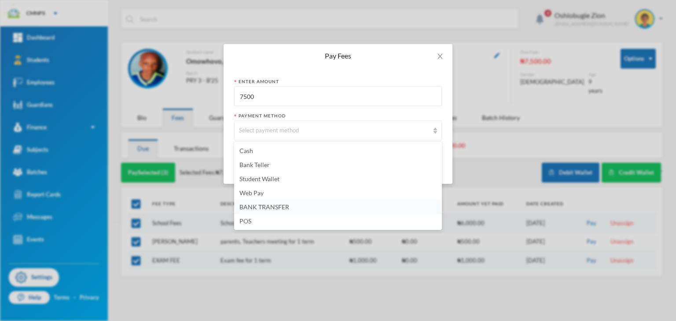
click at [267, 204] on span "BANK TRANSFER" at bounding box center [264, 206] width 50 height 7
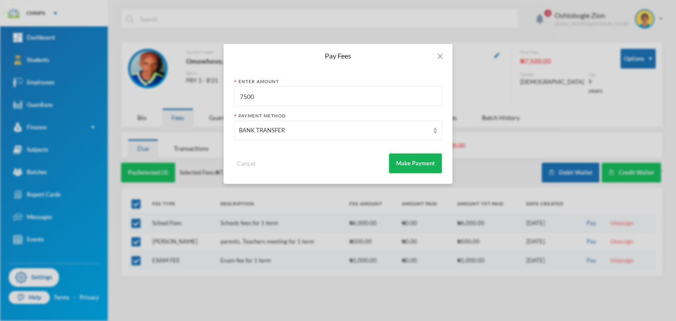
click at [427, 161] on button "Make Payment" at bounding box center [415, 164] width 53 height 20
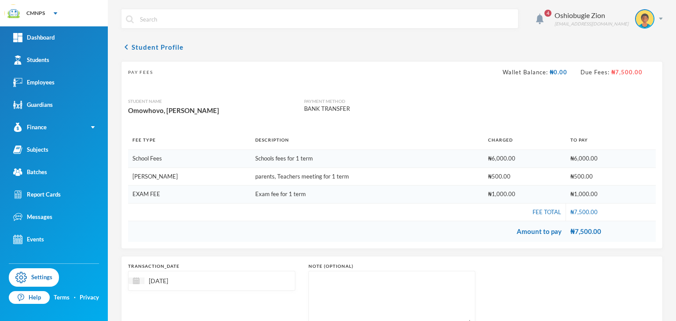
scroll to position [66, 0]
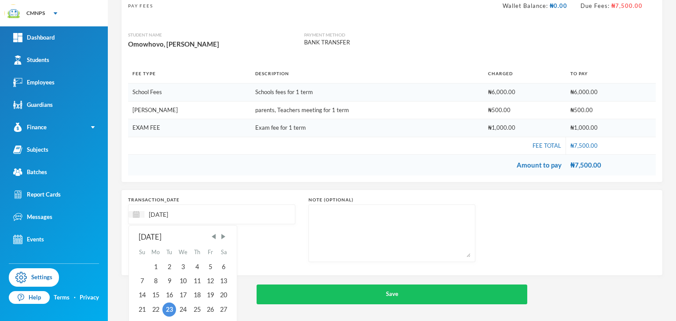
click at [166, 209] on input "[DATE]" at bounding box center [181, 214] width 74 height 10
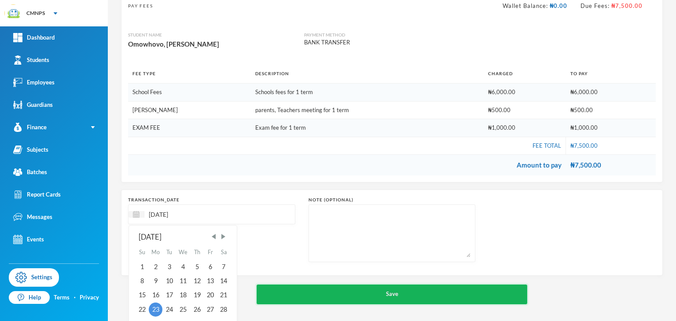
type input "[DATE]"
click at [283, 294] on button "Save" at bounding box center [392, 295] width 271 height 20
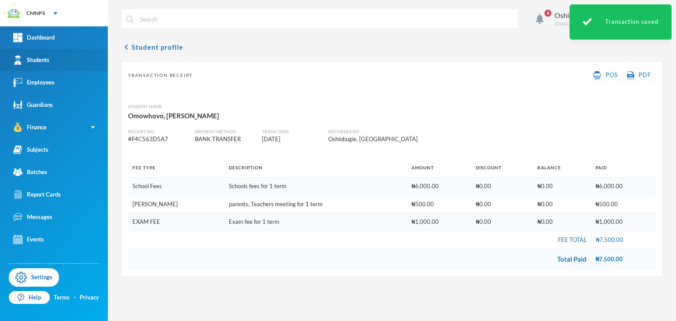
click at [70, 59] on link "Students" at bounding box center [54, 60] width 108 height 22
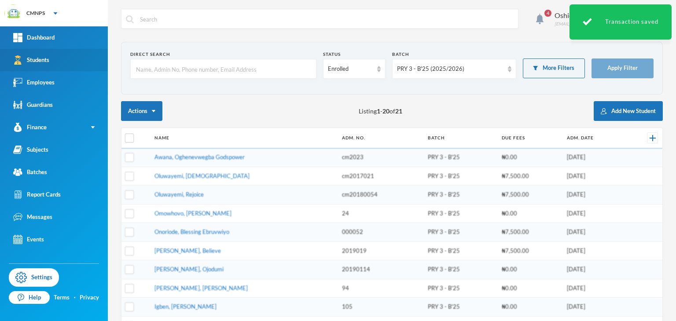
click at [70, 59] on link "Students" at bounding box center [54, 60] width 108 height 22
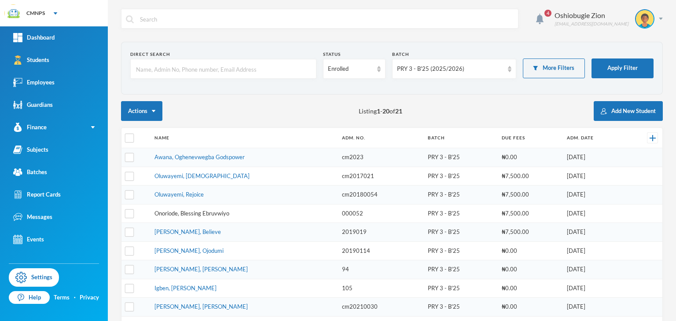
click at [187, 213] on link "Onoriode, Blessing Ebruvwiyo" at bounding box center [191, 213] width 75 height 7
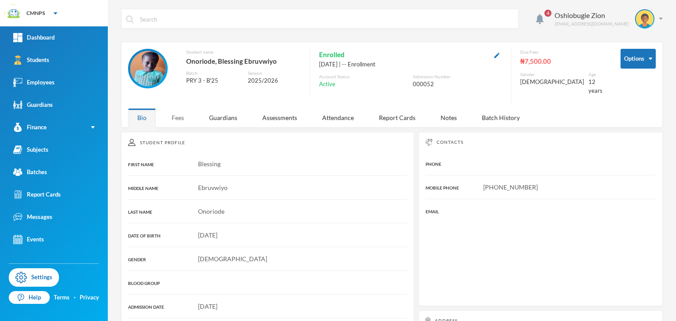
click at [182, 111] on div "Fees" at bounding box center [177, 117] width 31 height 19
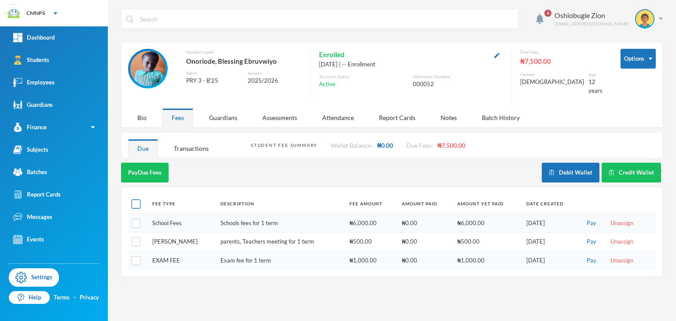
click at [136, 200] on input "checkbox" at bounding box center [136, 204] width 9 height 9
checkbox input "true"
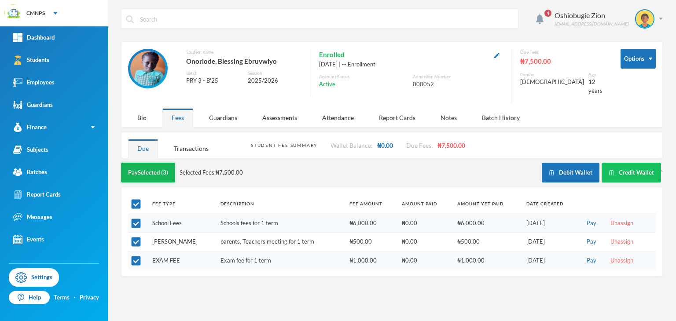
click at [156, 168] on button "Pay Selected (3)" at bounding box center [148, 173] width 54 height 20
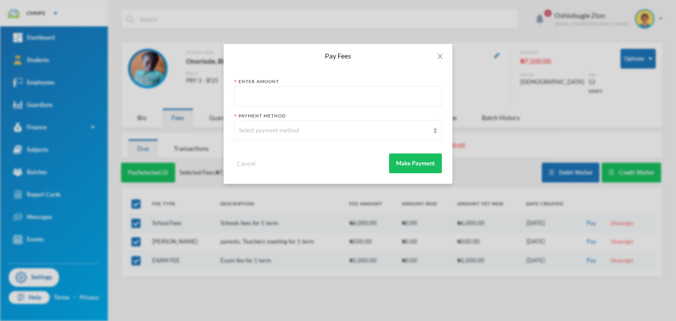
click at [281, 103] on input "text" at bounding box center [338, 97] width 198 height 20
type input "7500"
click at [278, 130] on div "Select payment method" at bounding box center [334, 130] width 190 height 9
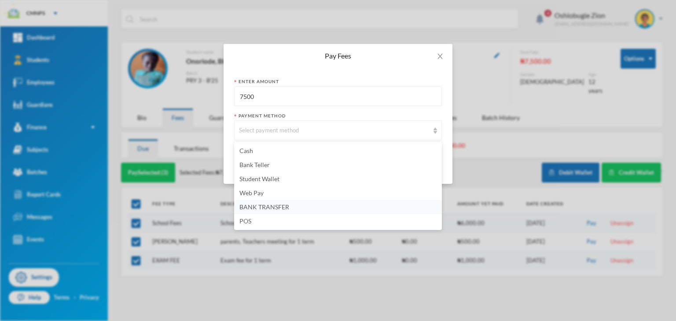
click at [246, 205] on span "BANK TRANSFER" at bounding box center [264, 206] width 50 height 7
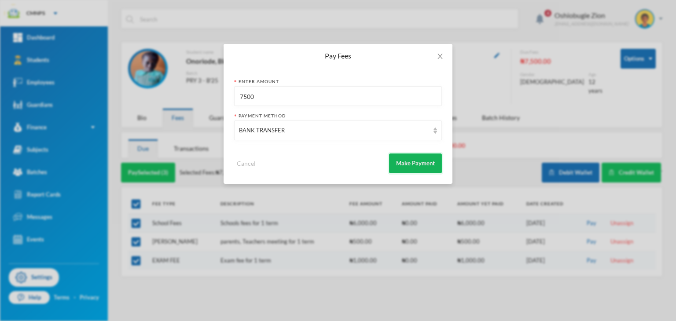
click at [395, 157] on button "Make Payment" at bounding box center [415, 164] width 53 height 20
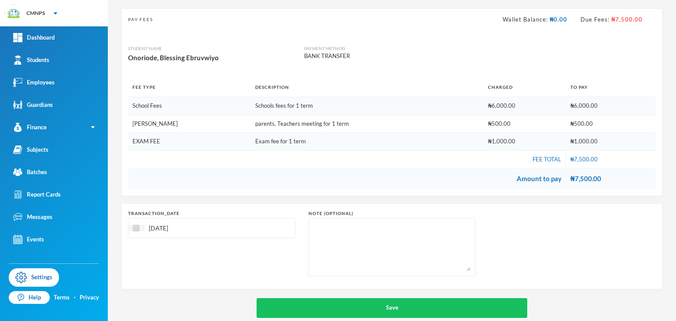
scroll to position [66, 0]
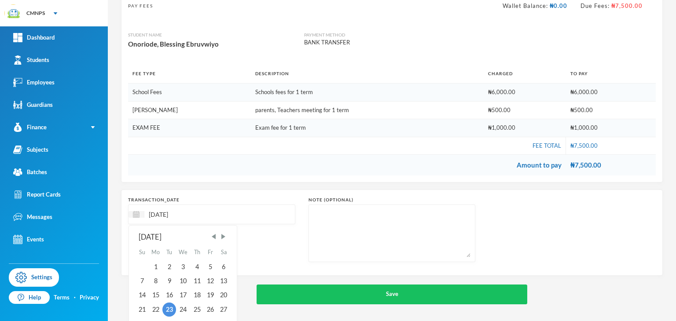
click at [164, 213] on input "[DATE]" at bounding box center [181, 214] width 74 height 10
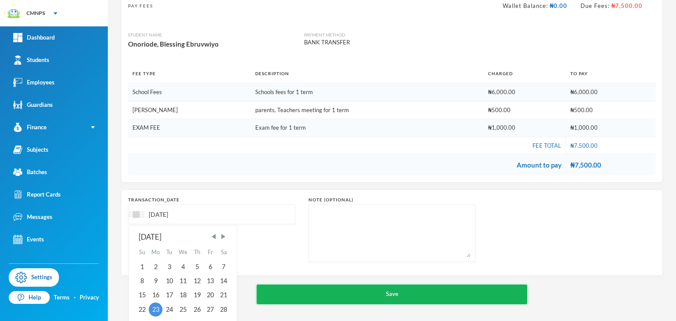
type input "[DATE]"
click at [314, 292] on button "Save" at bounding box center [392, 295] width 271 height 20
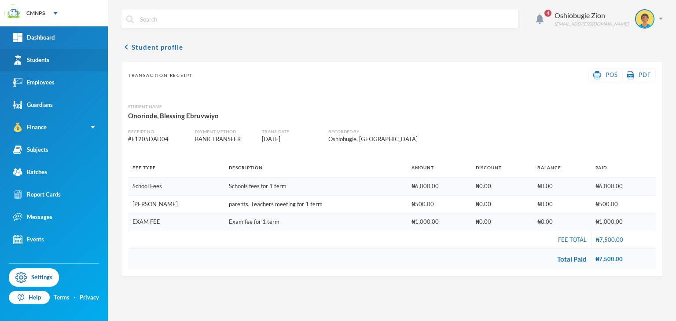
click at [43, 65] on link "Students" at bounding box center [54, 60] width 108 height 22
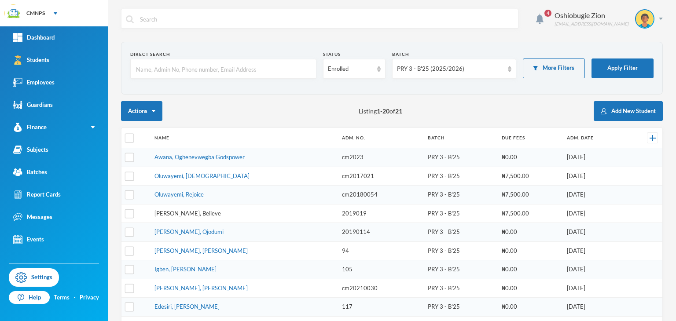
click at [176, 214] on link "Thompson, Believe" at bounding box center [187, 213] width 66 height 7
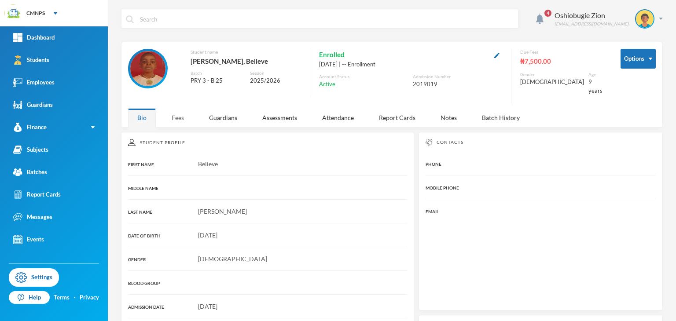
click at [180, 115] on div "Fees" at bounding box center [177, 117] width 31 height 19
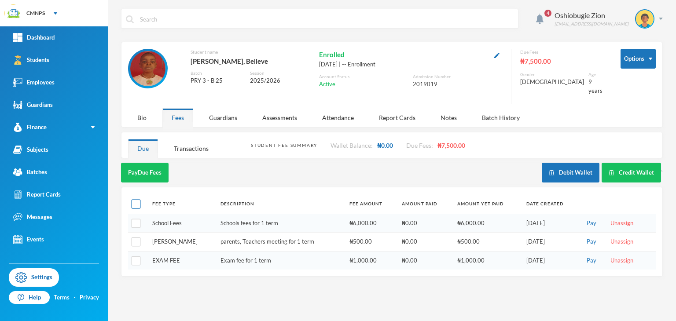
click at [140, 200] on input "checkbox" at bounding box center [136, 204] width 9 height 9
checkbox input "true"
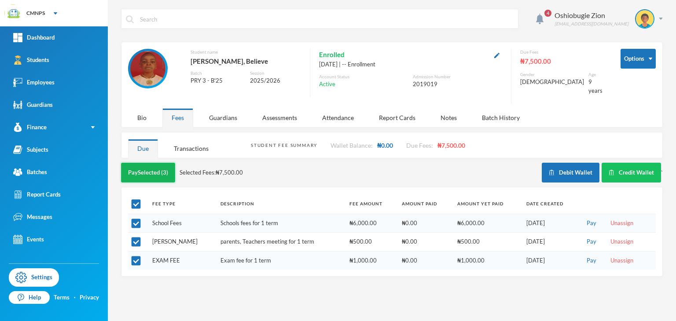
click at [154, 168] on button "Pay Selected (3)" at bounding box center [148, 173] width 54 height 20
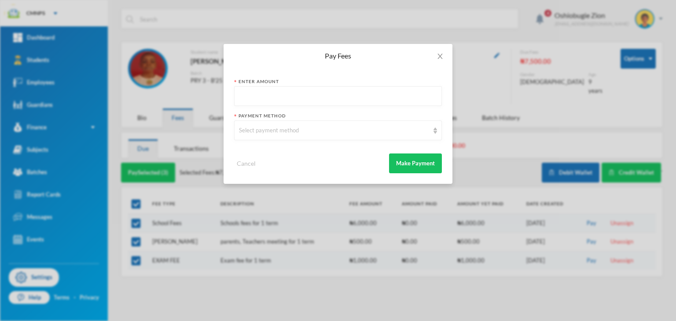
click at [246, 101] on input "text" at bounding box center [338, 97] width 198 height 20
type input "7500"
click at [247, 134] on div "Select payment method" at bounding box center [334, 130] width 190 height 9
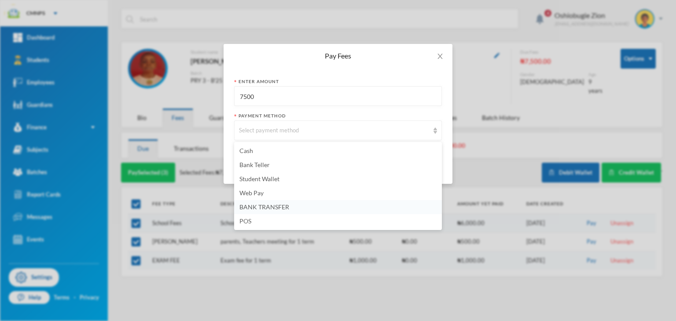
click at [263, 206] on span "BANK TRANSFER" at bounding box center [264, 206] width 50 height 7
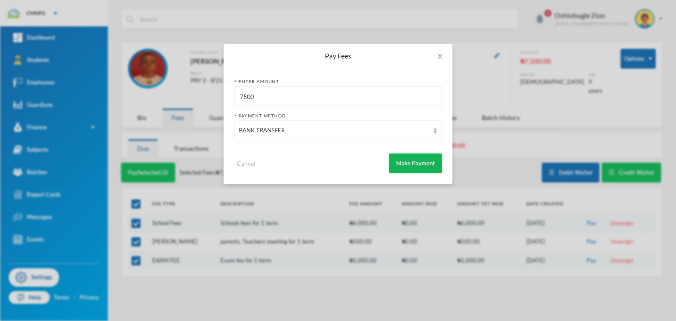
click at [402, 158] on button "Make Payment" at bounding box center [415, 164] width 53 height 20
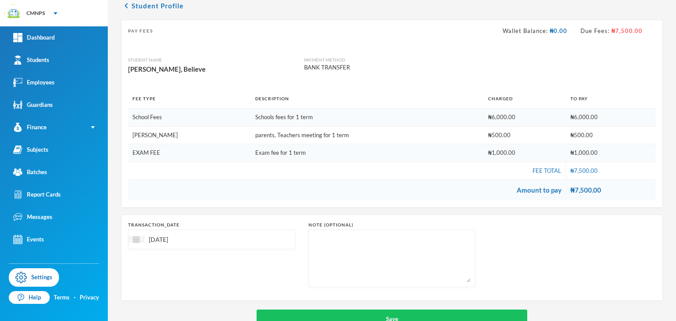
scroll to position [66, 0]
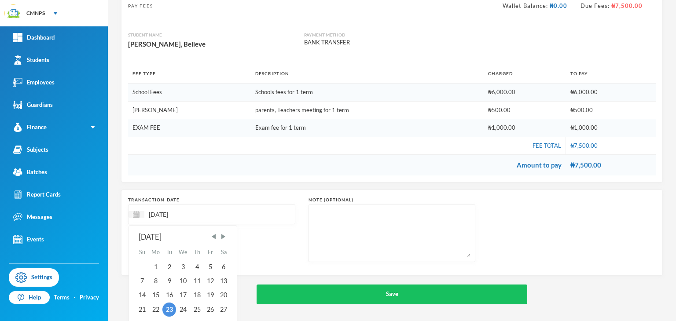
click at [165, 210] on input "[DATE]" at bounding box center [181, 214] width 74 height 10
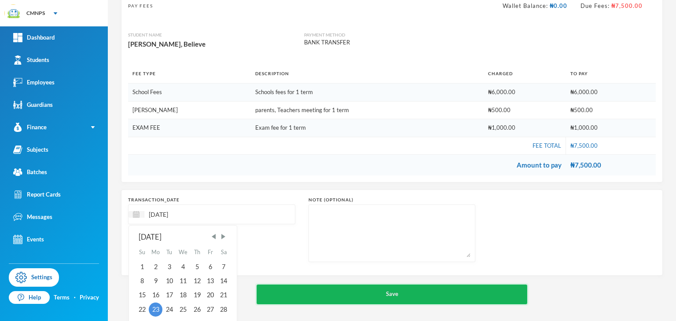
type input "[DATE]"
click at [277, 290] on button "Save" at bounding box center [392, 295] width 271 height 20
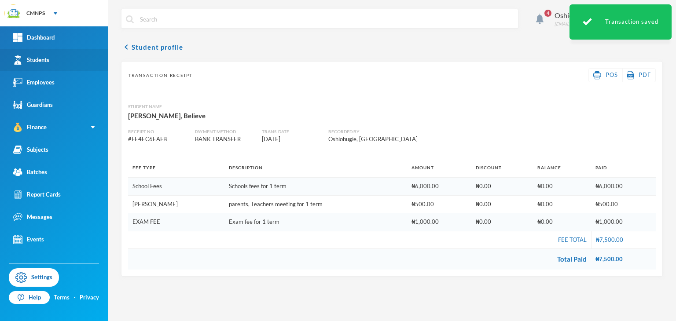
click at [81, 60] on link "Students" at bounding box center [54, 60] width 108 height 22
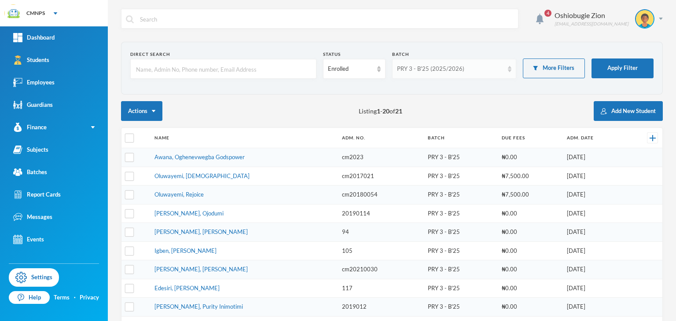
click at [456, 69] on div "PRY 3 - B'25 (2025/2026)" at bounding box center [450, 69] width 107 height 9
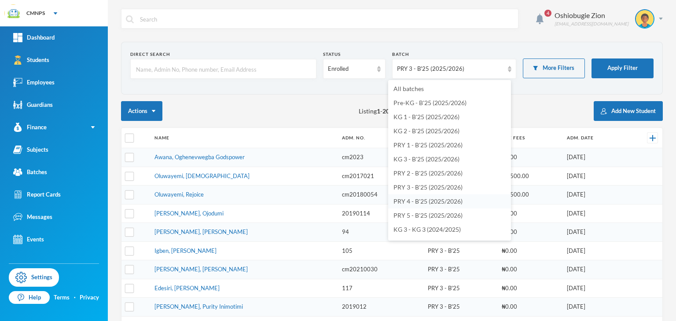
click at [422, 199] on span "PRY 4 - B'25 (2025/2026)" at bounding box center [427, 201] width 69 height 7
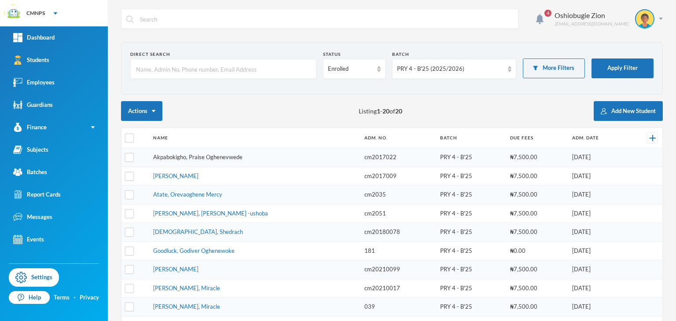
click at [210, 154] on link "Akpabokigho, Praise Oghenevwede" at bounding box center [197, 157] width 89 height 7
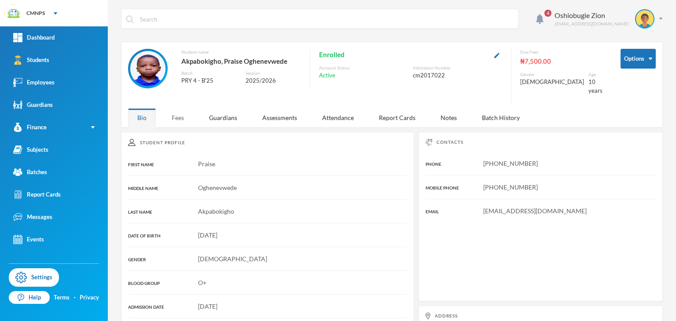
click at [175, 110] on div "Fees" at bounding box center [177, 117] width 31 height 19
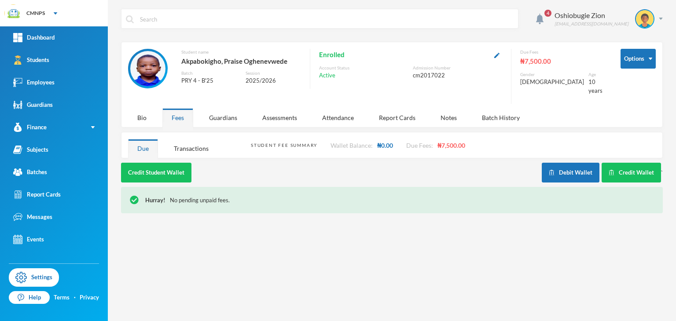
click at [180, 116] on div "Fees" at bounding box center [177, 117] width 31 height 19
click at [193, 139] on div "Transactions" at bounding box center [191, 148] width 53 height 19
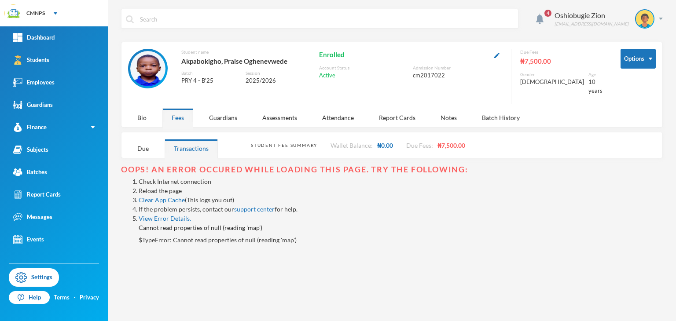
click at [167, 187] on link "Reload the page" at bounding box center [160, 190] width 43 height 7
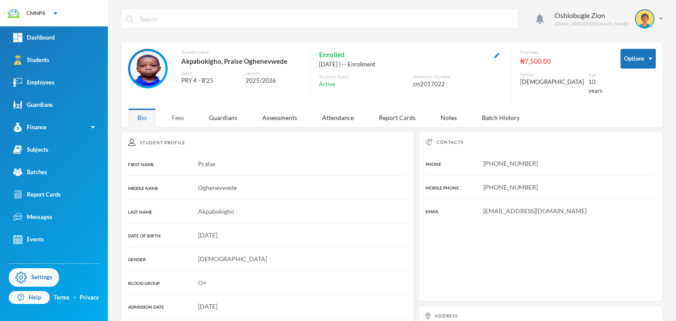
click at [177, 114] on div "Fees" at bounding box center [177, 117] width 31 height 19
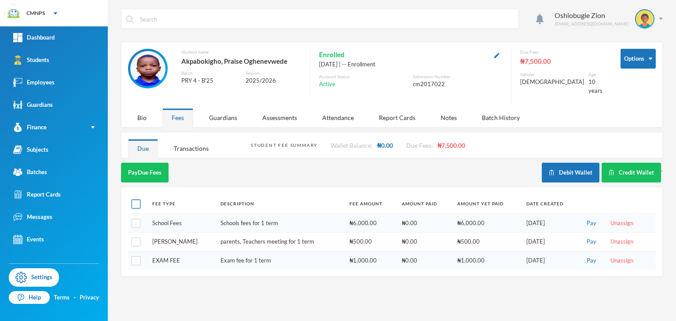
click at [136, 200] on input "checkbox" at bounding box center [136, 204] width 9 height 9
checkbox input "true"
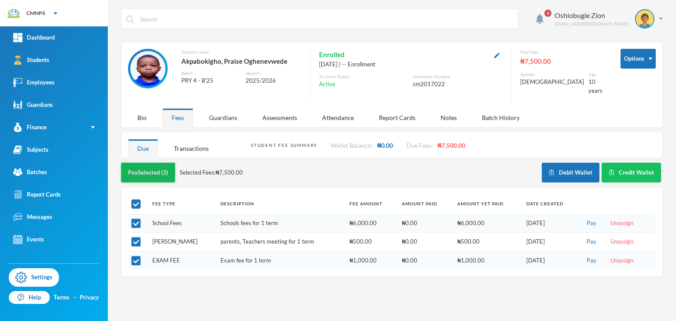
click at [152, 168] on button "Pay Selected (3)" at bounding box center [148, 173] width 54 height 20
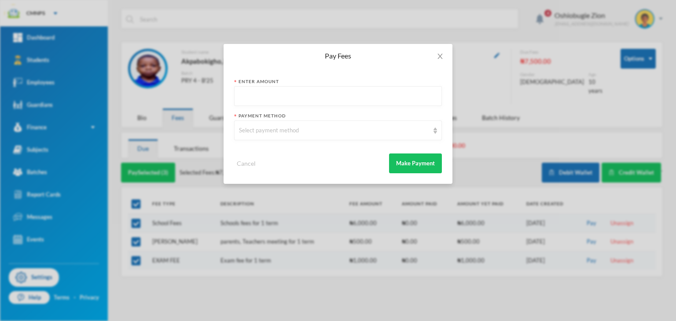
click at [286, 95] on input "text" at bounding box center [338, 97] width 198 height 20
type input "7500"
click at [277, 129] on div "Select payment method" at bounding box center [334, 130] width 190 height 9
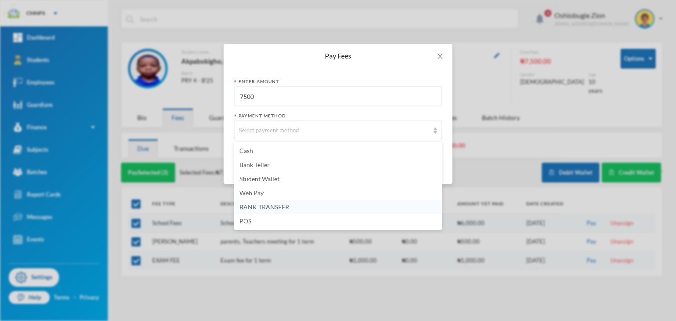
click at [260, 202] on li "BANK TRANSFER" at bounding box center [338, 207] width 208 height 14
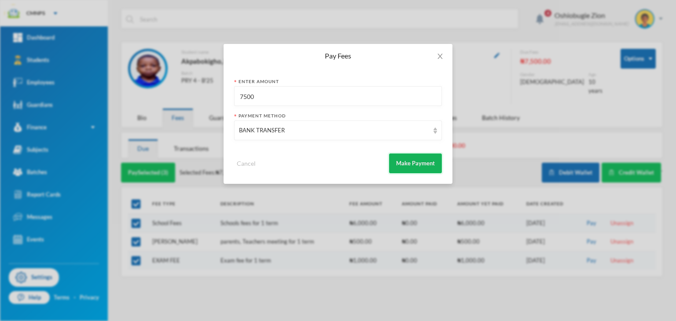
click at [408, 162] on button "Make Payment" at bounding box center [415, 164] width 53 height 20
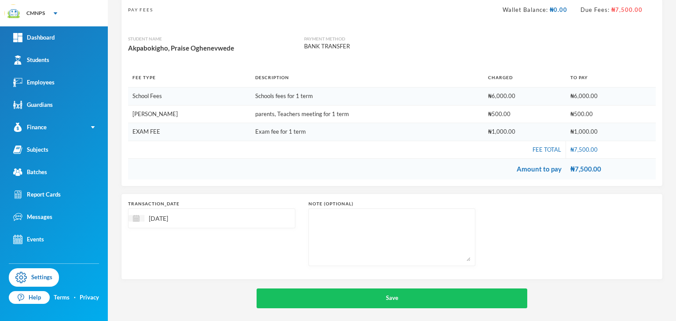
scroll to position [66, 0]
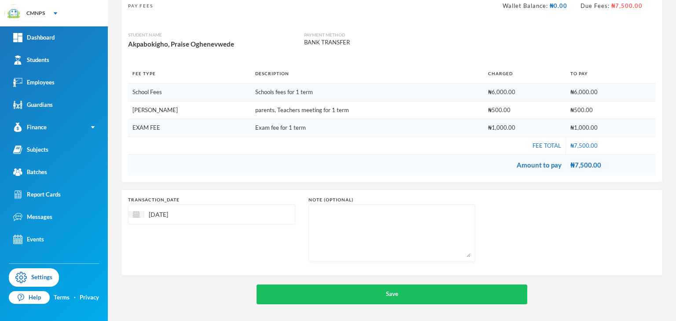
click at [162, 211] on input "[DATE]" at bounding box center [181, 214] width 74 height 10
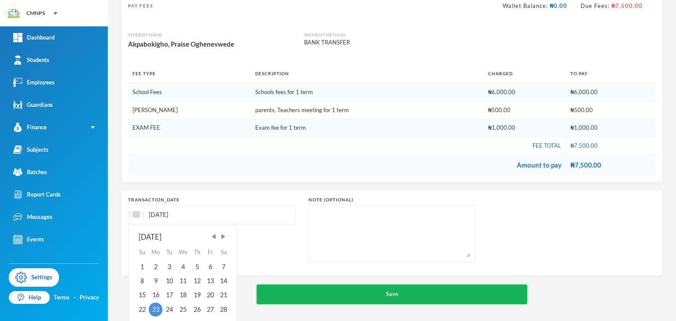
type input "[DATE]"
click at [297, 292] on button "Save" at bounding box center [392, 295] width 271 height 20
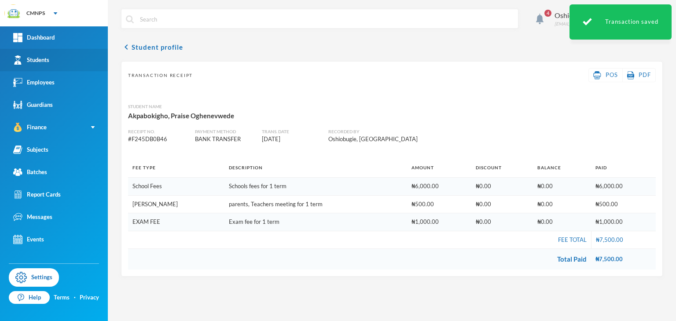
click at [76, 67] on link "Students" at bounding box center [54, 60] width 108 height 22
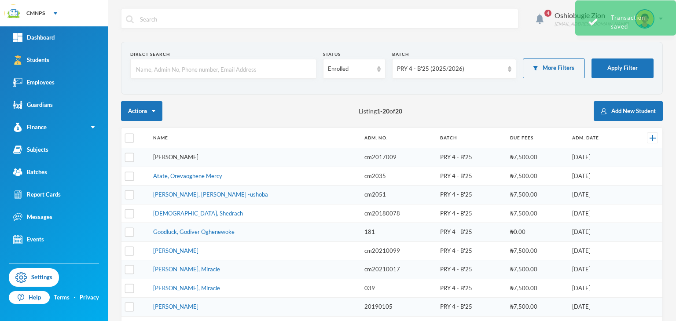
click at [165, 158] on link "[PERSON_NAME]" at bounding box center [175, 157] width 45 height 7
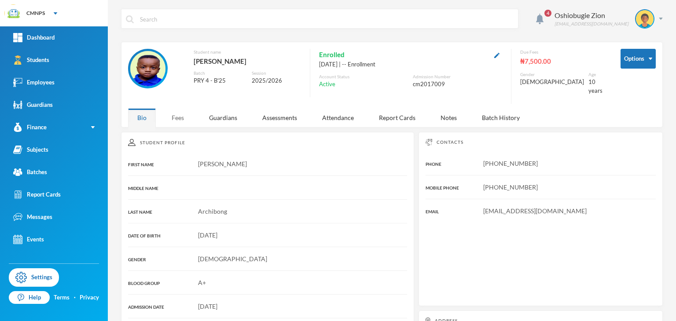
click at [178, 117] on div "Fees" at bounding box center [177, 117] width 31 height 19
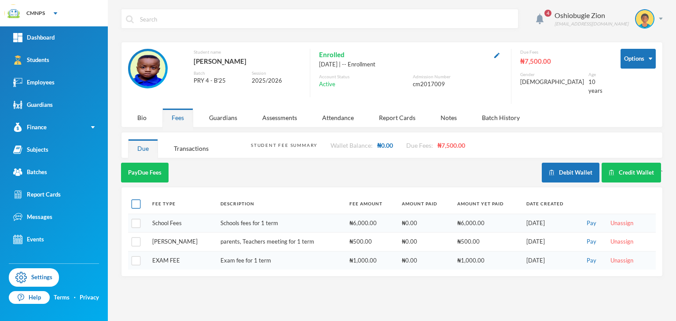
drag, startPoint x: 137, startPoint y: 187, endPoint x: 137, endPoint y: 194, distance: 6.6
click at [137, 194] on th at bounding box center [138, 204] width 20 height 20
click at [137, 200] on input "checkbox" at bounding box center [136, 204] width 9 height 9
checkbox input "true"
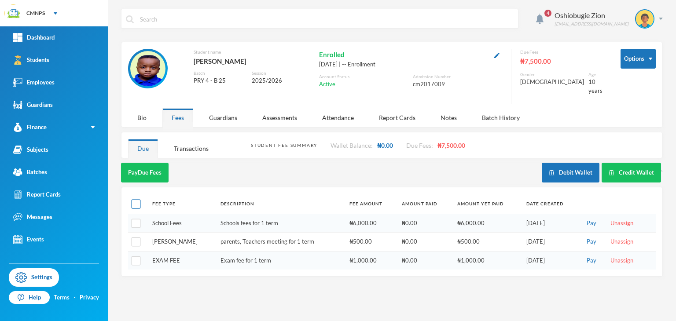
checkbox input "true"
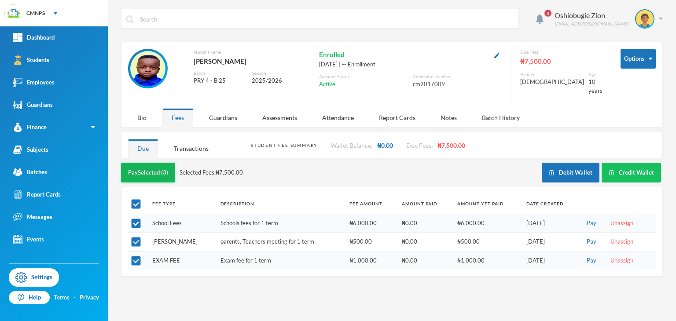
click at [158, 163] on button "Pay Selected (3)" at bounding box center [148, 173] width 54 height 20
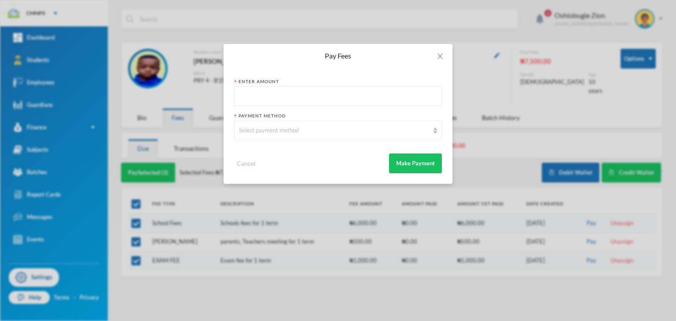
click at [256, 100] on input "text" at bounding box center [338, 97] width 198 height 20
type input "7500"
click at [253, 127] on div "Select payment method" at bounding box center [334, 130] width 190 height 9
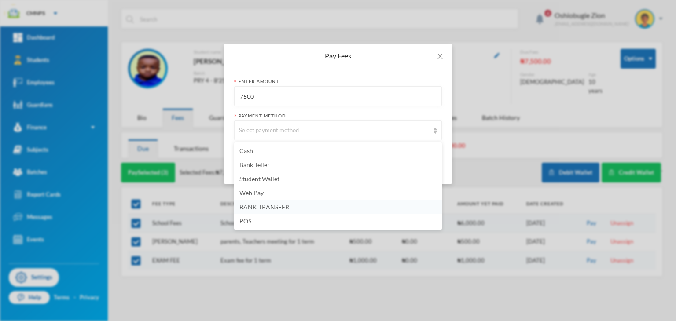
click at [264, 201] on li "BANK TRANSFER" at bounding box center [338, 207] width 208 height 14
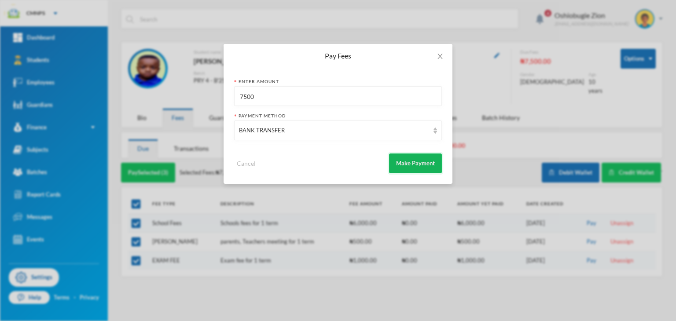
click at [415, 162] on button "Make Payment" at bounding box center [415, 164] width 53 height 20
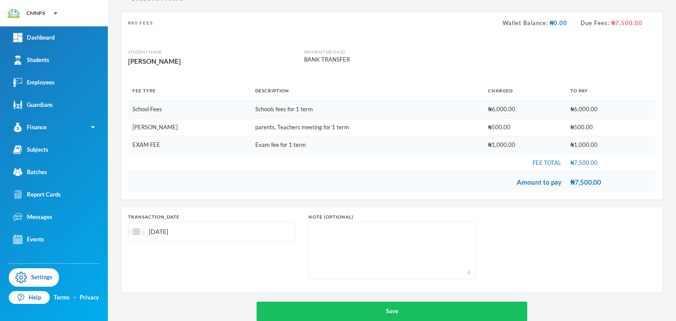
scroll to position [66, 0]
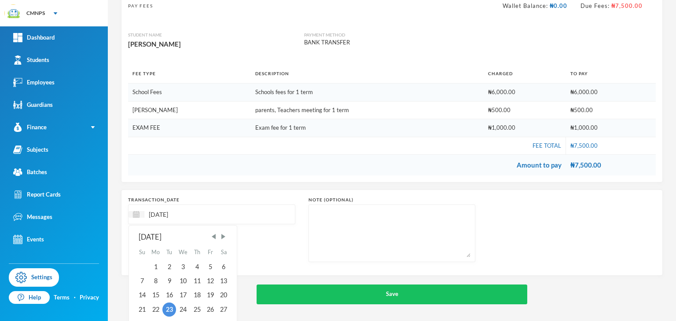
click at [164, 215] on input "[DATE]" at bounding box center [181, 214] width 74 height 10
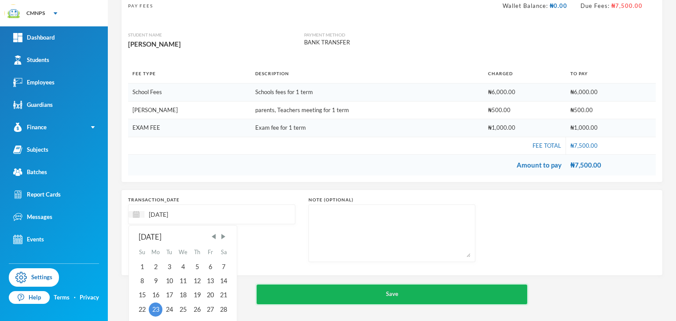
type input "[DATE]"
click at [268, 289] on button "Save" at bounding box center [392, 295] width 271 height 20
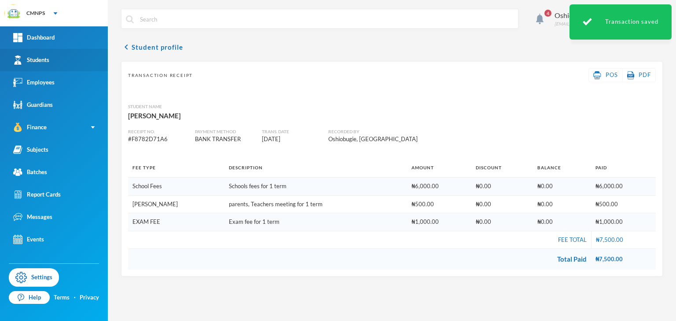
click at [77, 58] on link "Students" at bounding box center [54, 60] width 108 height 22
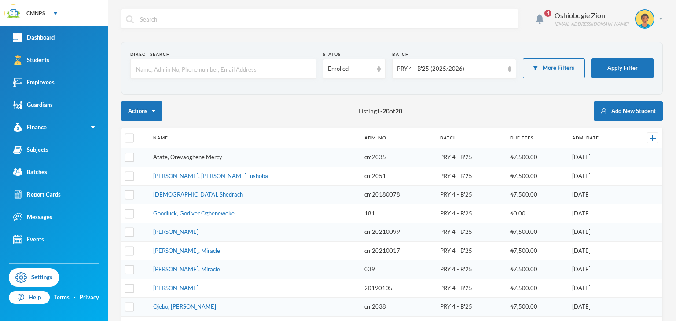
click at [213, 154] on link "Atate, Orevaoghene Mercy" at bounding box center [187, 157] width 69 height 7
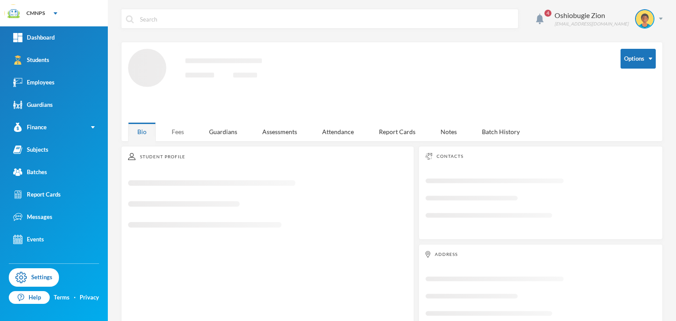
click at [176, 129] on div "Fees" at bounding box center [177, 131] width 31 height 19
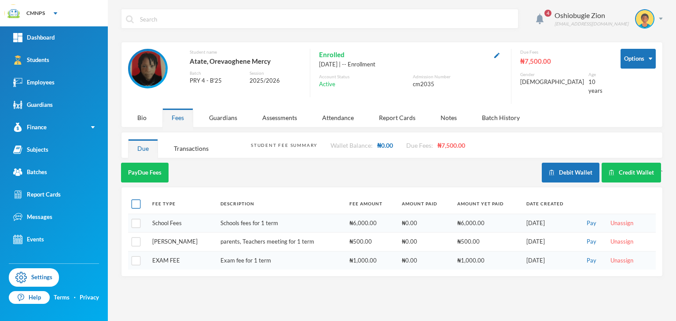
click at [139, 200] on input "checkbox" at bounding box center [136, 204] width 9 height 9
checkbox input "true"
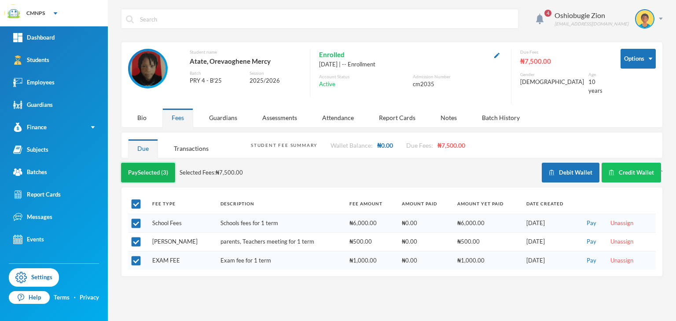
click at [150, 173] on button "Pay Selected (3)" at bounding box center [148, 173] width 54 height 20
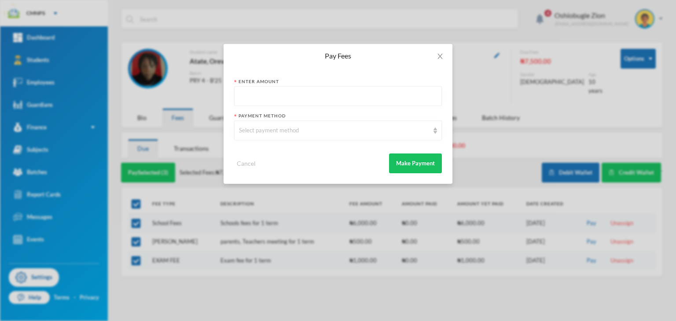
click at [280, 99] on input "text" at bounding box center [338, 97] width 198 height 20
type input "7500"
click at [277, 125] on div "Select payment method" at bounding box center [338, 131] width 208 height 20
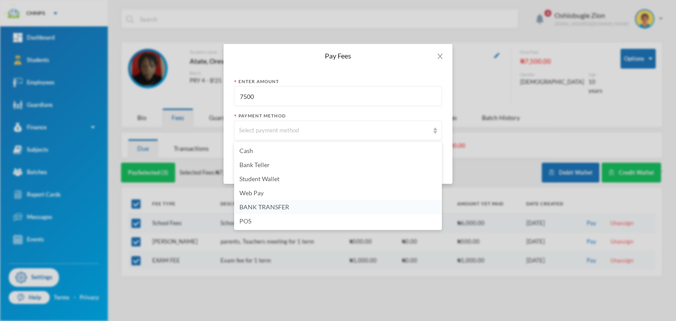
click at [267, 207] on span "BANK TRANSFER" at bounding box center [264, 206] width 50 height 7
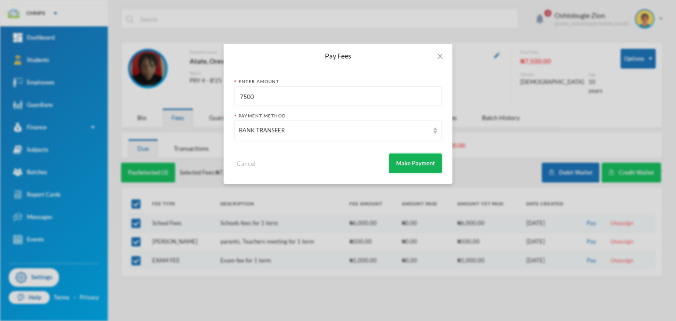
click at [422, 154] on button "Make Payment" at bounding box center [415, 164] width 53 height 20
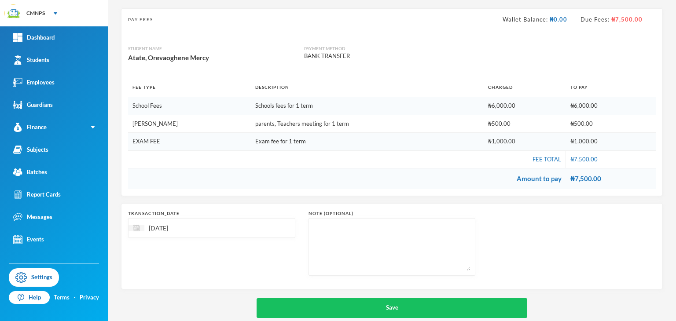
scroll to position [66, 0]
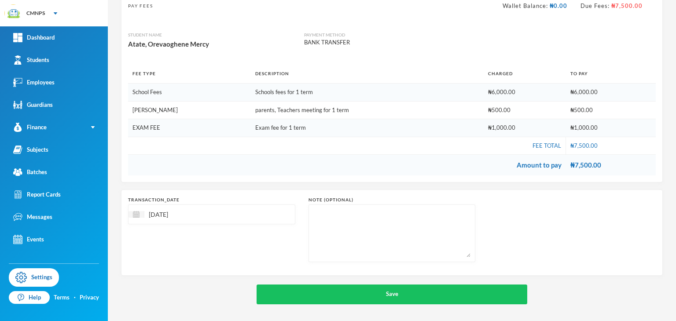
click at [162, 212] on input "[DATE]" at bounding box center [181, 214] width 74 height 10
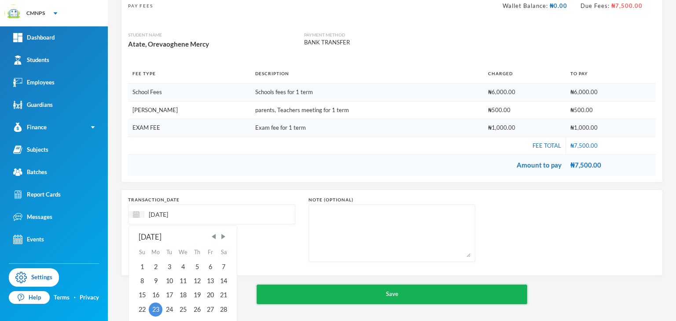
type input "[DATE]"
click at [342, 297] on button "Save" at bounding box center [392, 295] width 271 height 20
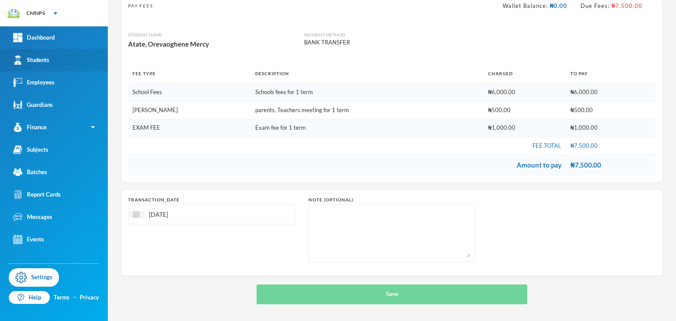
click at [62, 59] on link "Students" at bounding box center [54, 60] width 108 height 22
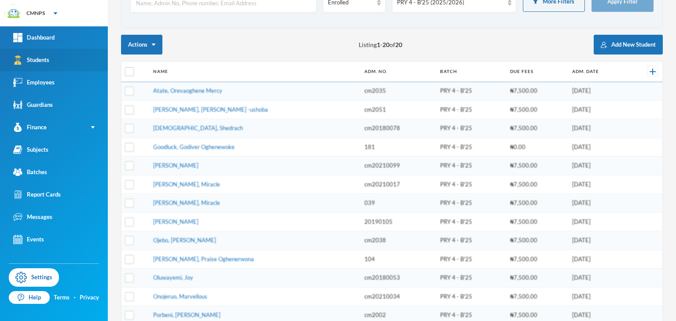
scroll to position [26, 0]
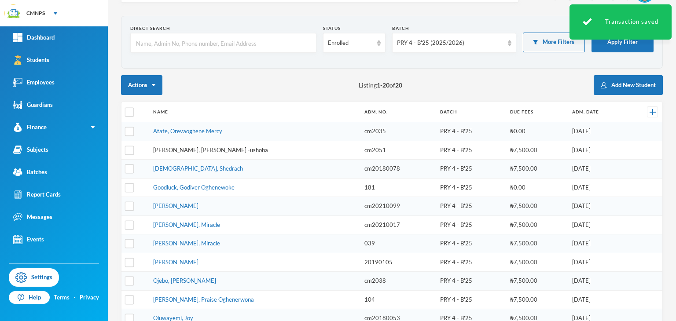
click at [167, 147] on link "[PERSON_NAME], [PERSON_NAME] -ushoba" at bounding box center [210, 150] width 115 height 7
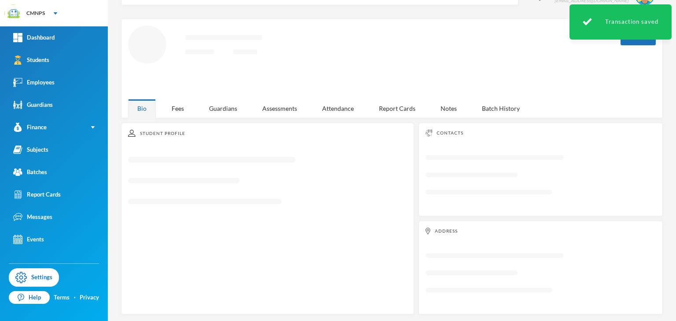
scroll to position [26, 0]
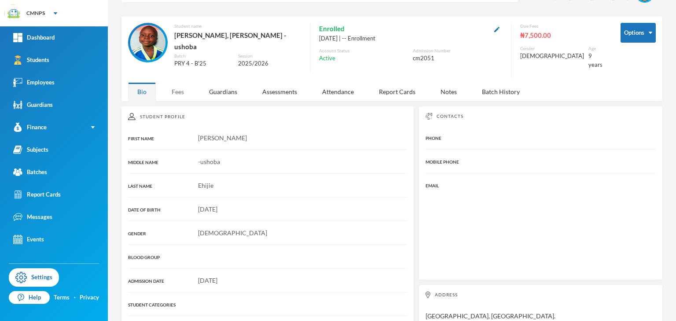
click at [180, 87] on div "Fees" at bounding box center [177, 91] width 31 height 19
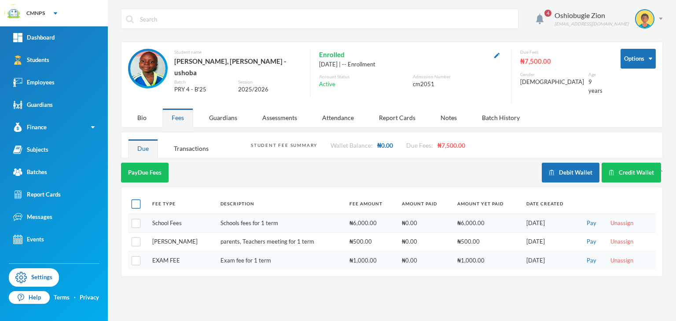
click at [139, 200] on input "checkbox" at bounding box center [136, 204] width 9 height 9
checkbox input "true"
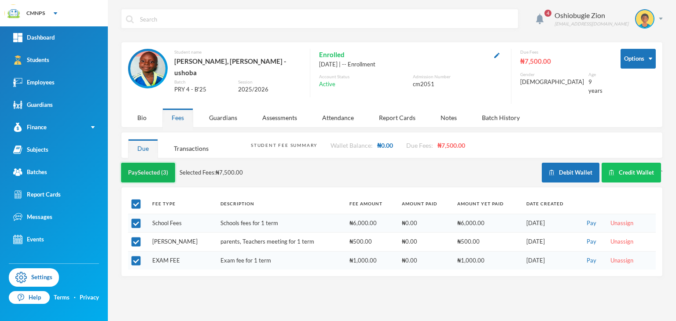
click at [162, 163] on button "Pay Selected (3)" at bounding box center [148, 173] width 54 height 20
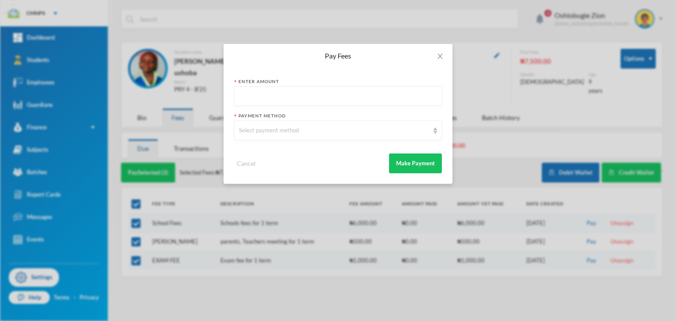
click at [287, 101] on input "text" at bounding box center [338, 97] width 198 height 20
type input "7500"
click at [280, 130] on div "Select payment method" at bounding box center [334, 130] width 190 height 9
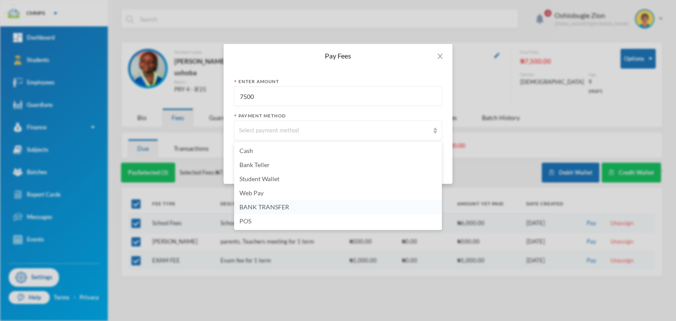
click at [285, 207] on span "BANK TRANSFER" at bounding box center [264, 206] width 50 height 7
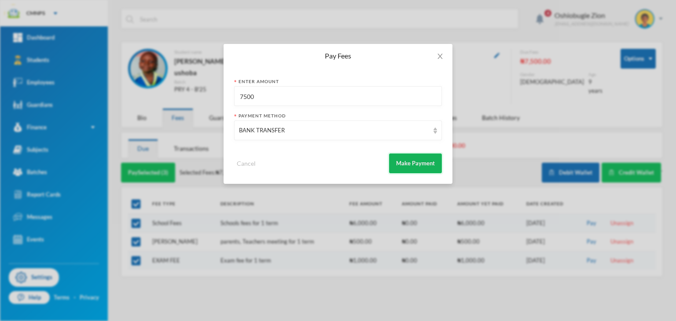
click at [405, 170] on button "Make Payment" at bounding box center [415, 164] width 53 height 20
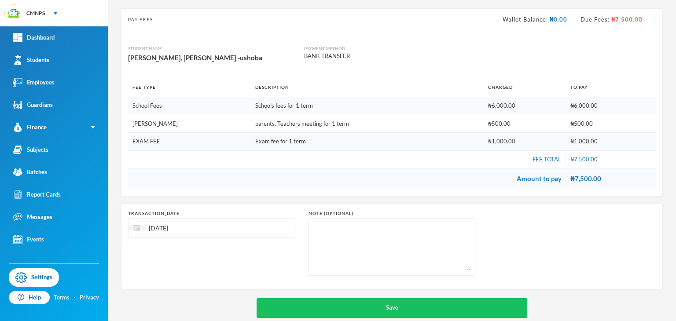
scroll to position [66, 0]
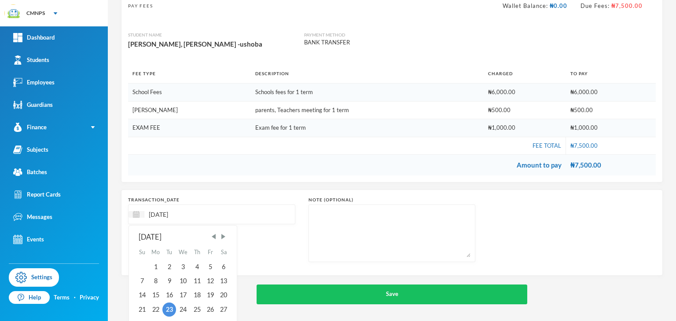
click at [162, 217] on input "[DATE]" at bounding box center [181, 214] width 74 height 10
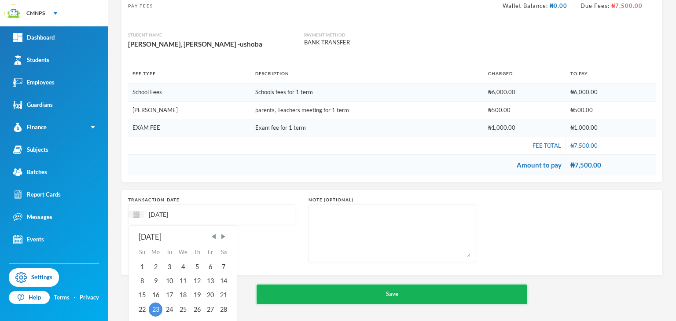
type input "[DATE]"
click at [271, 290] on button "Save" at bounding box center [392, 295] width 271 height 20
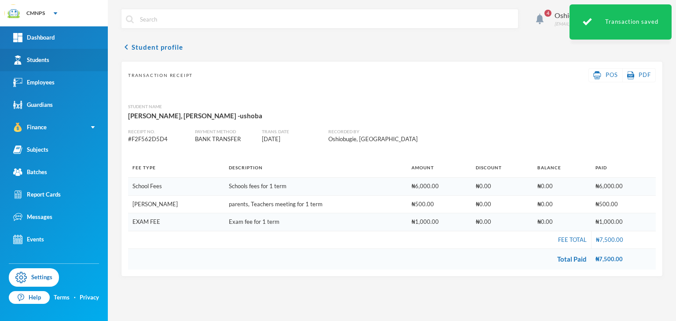
click at [51, 64] on link "Students" at bounding box center [54, 60] width 108 height 22
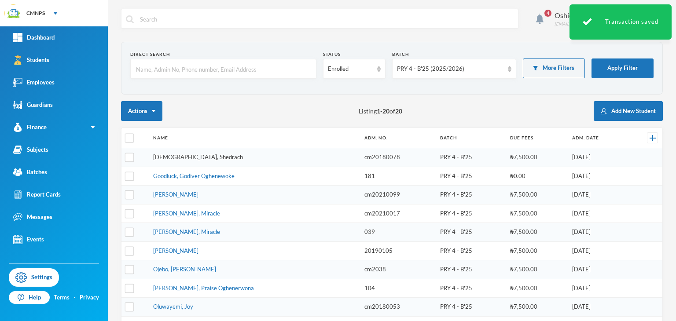
click at [192, 158] on link "[DEMOGRAPHIC_DATA], Shedrach" at bounding box center [198, 157] width 90 height 7
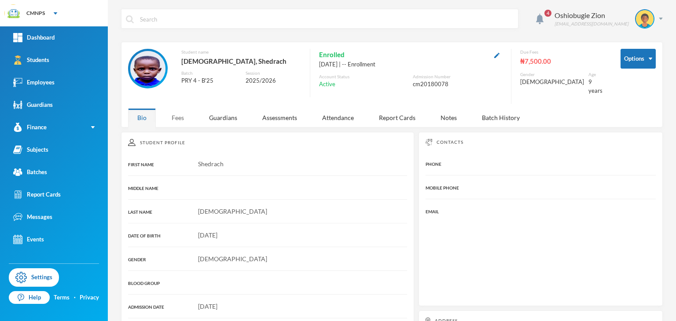
click at [180, 114] on div "Fees" at bounding box center [177, 117] width 31 height 19
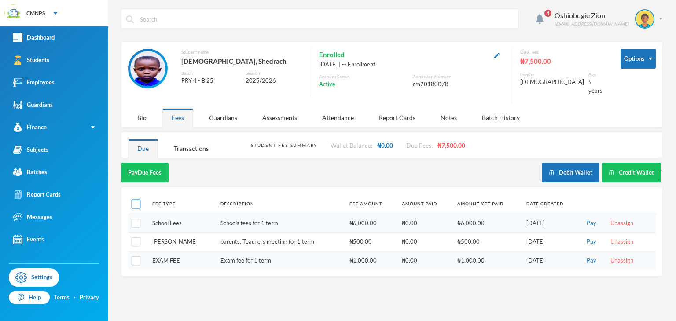
click at [136, 201] on input "checkbox" at bounding box center [136, 204] width 9 height 9
checkbox input "true"
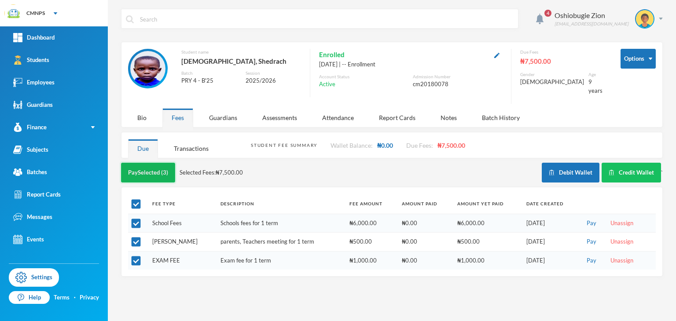
click at [157, 163] on button "Pay Selected (3)" at bounding box center [148, 173] width 54 height 20
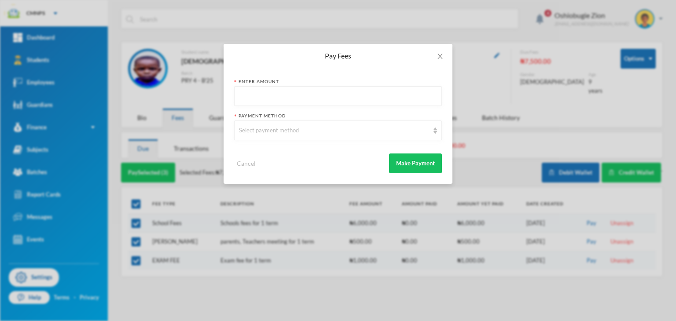
click at [297, 97] on input "text" at bounding box center [338, 97] width 198 height 20
type input "7500"
click at [284, 129] on div "Select payment method" at bounding box center [334, 130] width 190 height 9
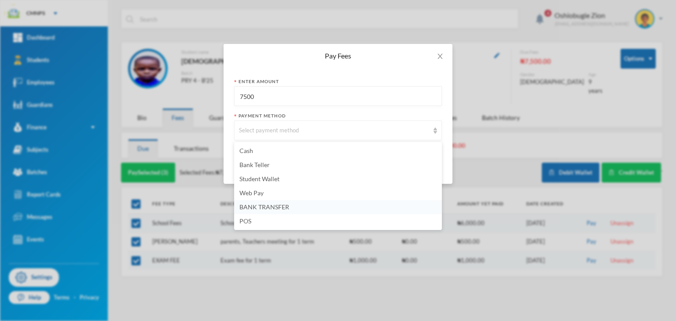
click at [268, 212] on li "BANK TRANSFER" at bounding box center [338, 207] width 208 height 14
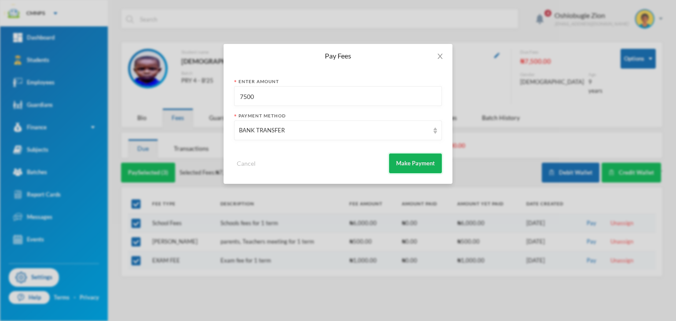
click at [411, 170] on button "Make Payment" at bounding box center [415, 164] width 53 height 20
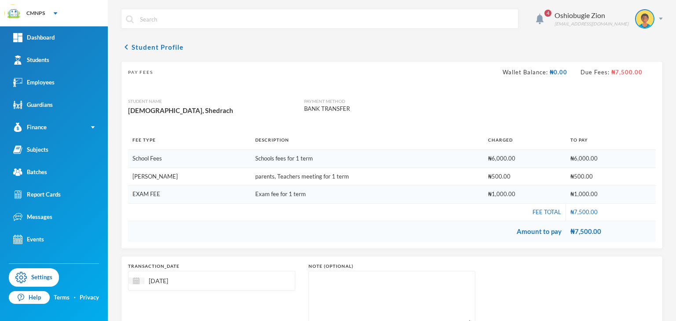
scroll to position [66, 0]
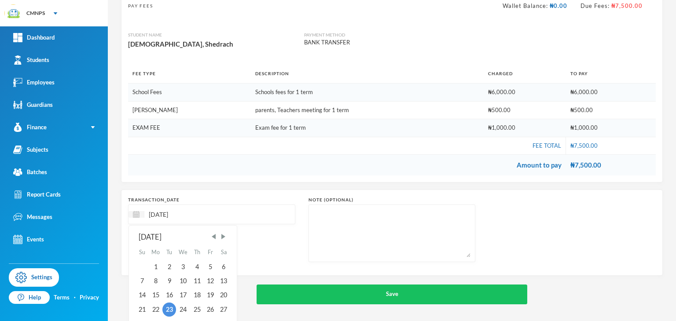
click at [160, 211] on input "[DATE]" at bounding box center [181, 214] width 74 height 10
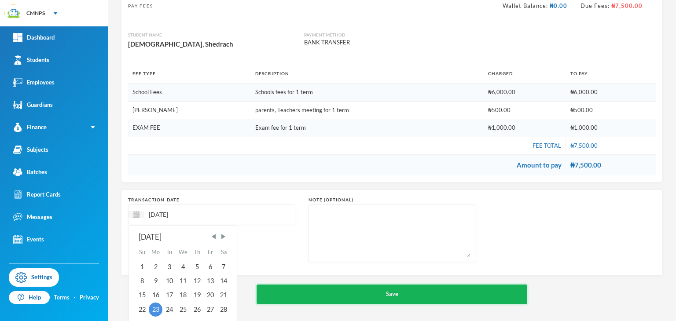
type input "[DATE]"
click at [283, 298] on button "Save" at bounding box center [392, 295] width 271 height 20
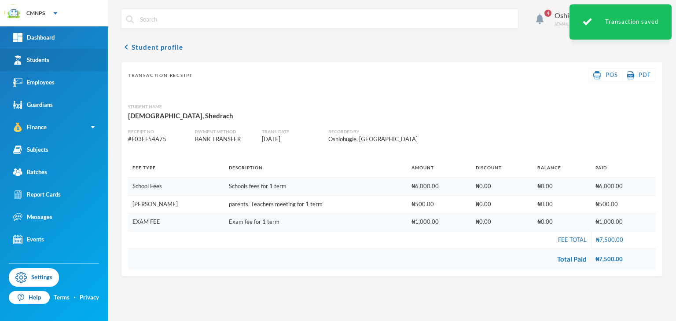
click at [71, 58] on link "Students" at bounding box center [54, 60] width 108 height 22
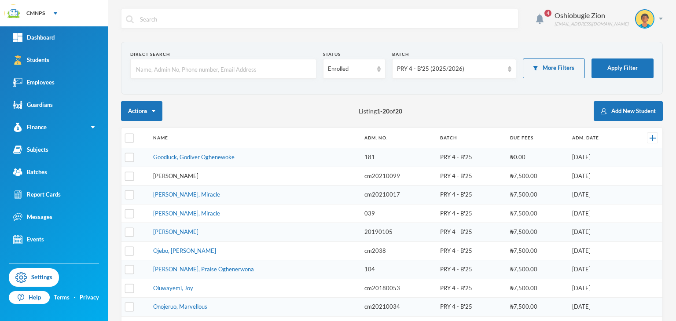
click at [175, 175] on link "[PERSON_NAME]" at bounding box center [175, 176] width 45 height 7
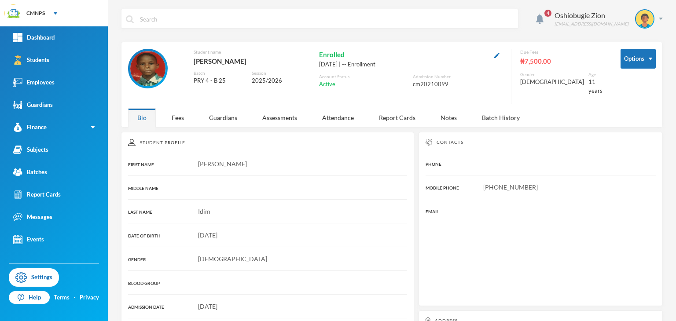
click at [176, 139] on div "Student Profile" at bounding box center [267, 142] width 279 height 7
click at [176, 113] on div "Fees" at bounding box center [177, 117] width 31 height 19
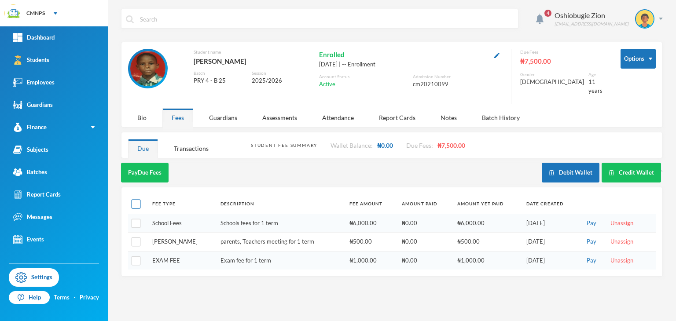
click at [138, 200] on input "checkbox" at bounding box center [136, 204] width 9 height 9
checkbox input "true"
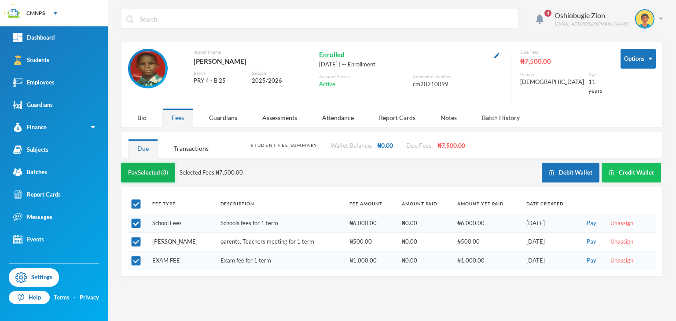
click at [152, 170] on button "Pay Selected (3)" at bounding box center [148, 173] width 54 height 20
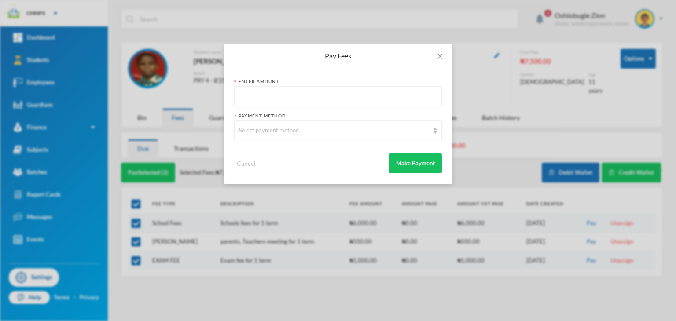
click at [253, 98] on input "text" at bounding box center [338, 97] width 198 height 20
type input "7500"
click at [260, 129] on div "Select payment method" at bounding box center [334, 130] width 190 height 9
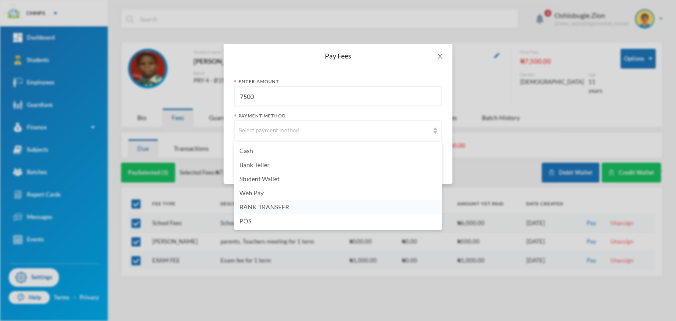
click at [253, 207] on span "BANK TRANSFER" at bounding box center [264, 206] width 50 height 7
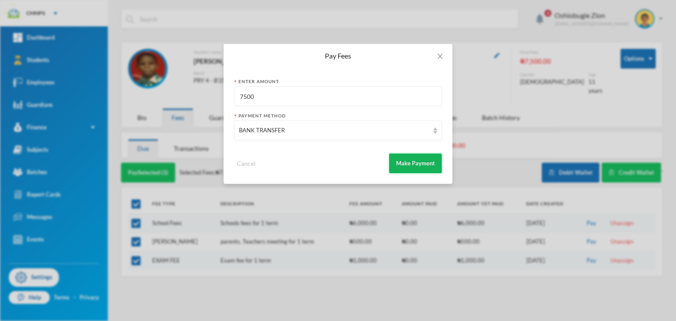
click at [397, 158] on button "Make Payment" at bounding box center [415, 164] width 53 height 20
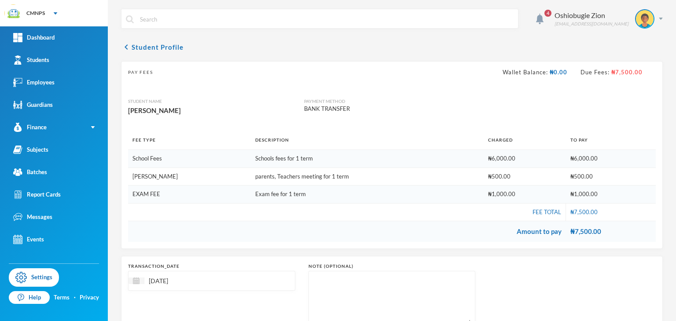
click at [525, 222] on td "Amount to pay" at bounding box center [347, 231] width 438 height 21
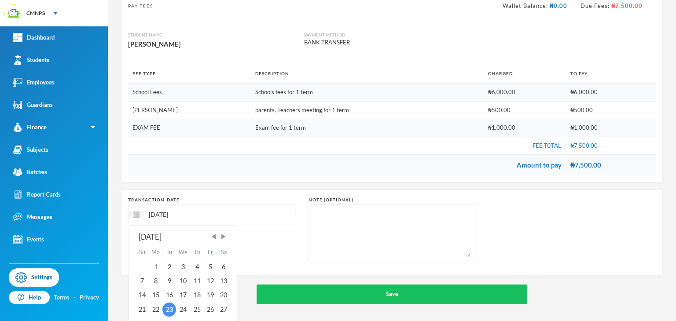
click at [164, 210] on input "[DATE]" at bounding box center [181, 214] width 74 height 10
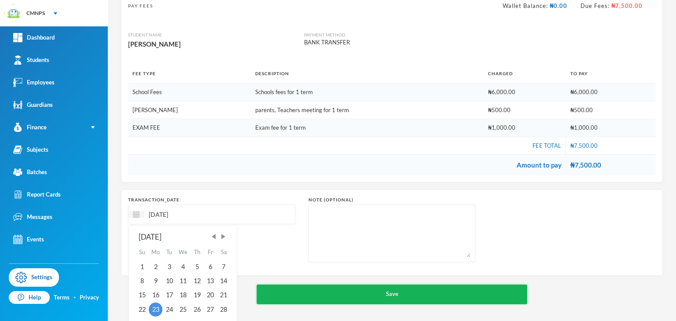
type input "[DATE]"
click at [264, 303] on button "Save" at bounding box center [392, 295] width 271 height 20
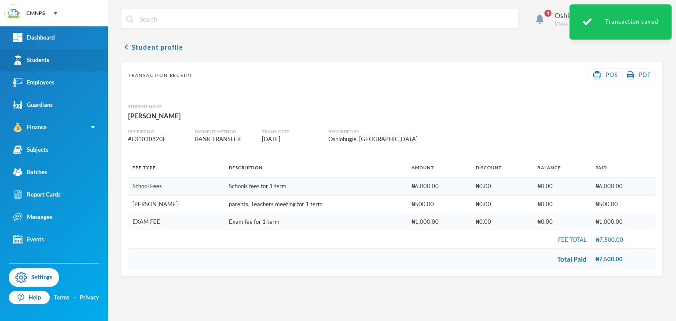
click at [59, 66] on link "Students" at bounding box center [54, 60] width 108 height 22
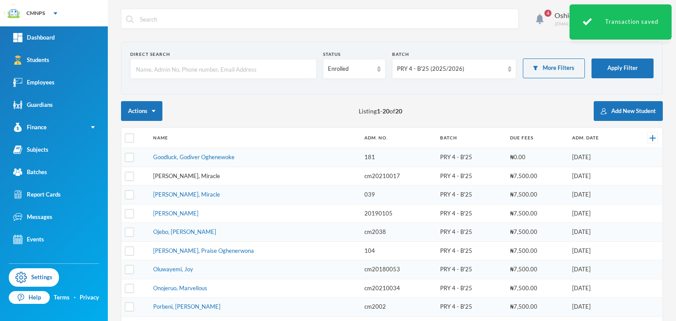
click at [178, 175] on link "[PERSON_NAME], Miracle" at bounding box center [186, 176] width 67 height 7
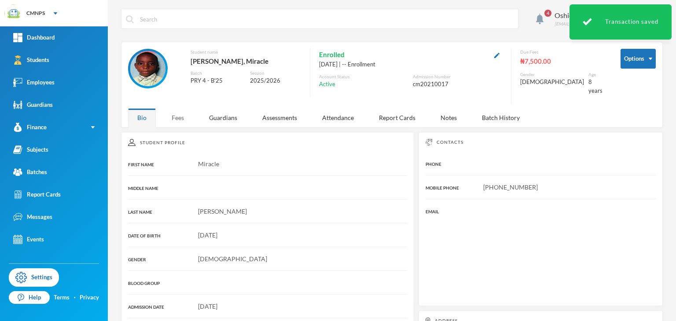
click at [178, 110] on div "Fees" at bounding box center [177, 117] width 31 height 19
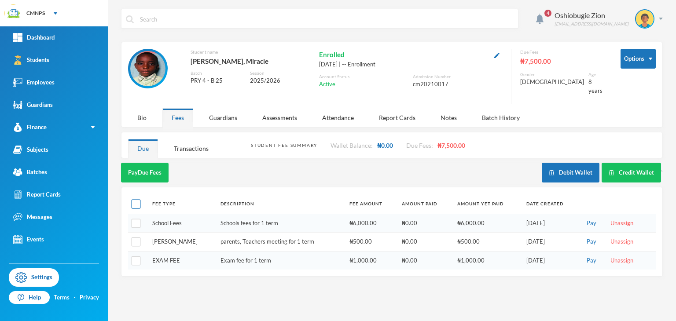
click at [132, 200] on input "checkbox" at bounding box center [136, 204] width 9 height 9
checkbox input "true"
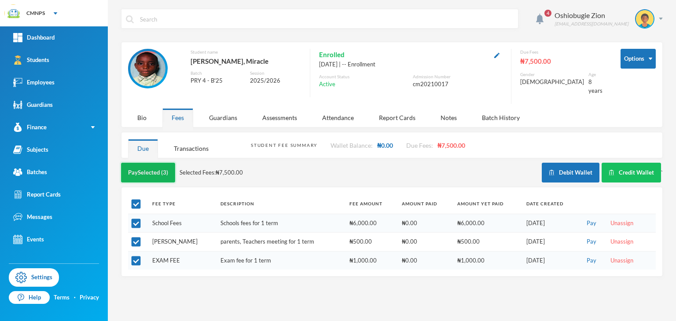
click at [148, 168] on button "Pay Selected (3)" at bounding box center [148, 173] width 54 height 20
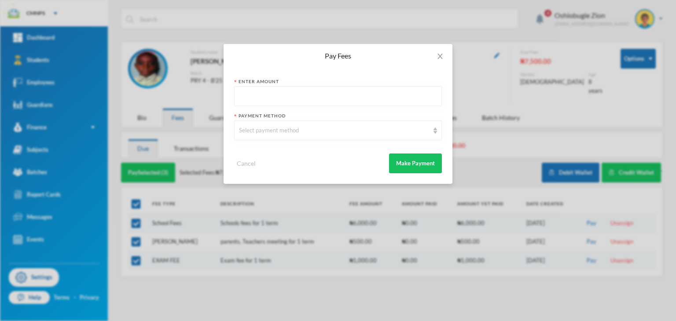
click at [279, 102] on input "text" at bounding box center [338, 97] width 198 height 20
type input "7500"
click at [278, 125] on div "Select payment method" at bounding box center [338, 131] width 208 height 20
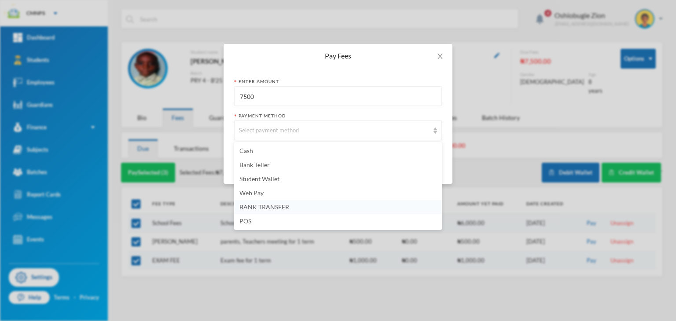
click at [236, 208] on li "BANK TRANSFER" at bounding box center [338, 207] width 208 height 14
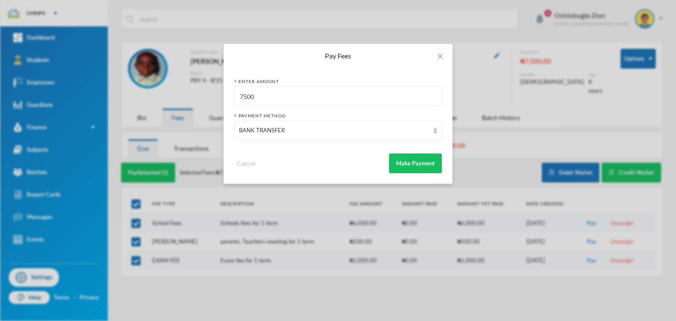
click at [406, 153] on div "Cancel Make Payment" at bounding box center [338, 160] width 208 height 26
click at [407, 161] on button "Make Payment" at bounding box center [415, 164] width 53 height 20
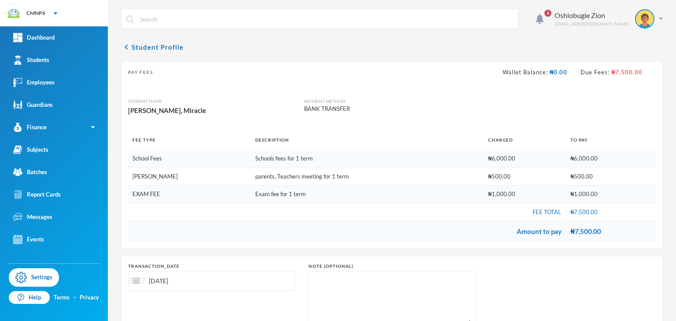
scroll to position [66, 0]
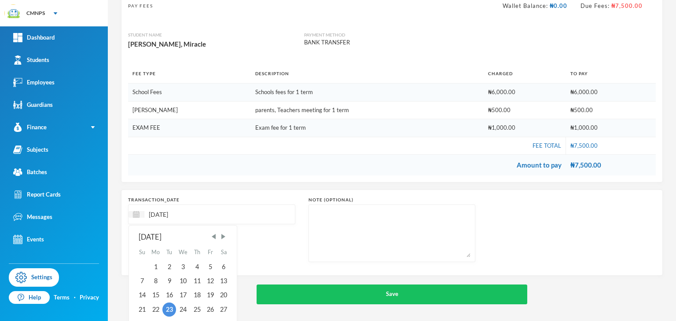
click at [165, 209] on input "[DATE]" at bounding box center [181, 214] width 74 height 10
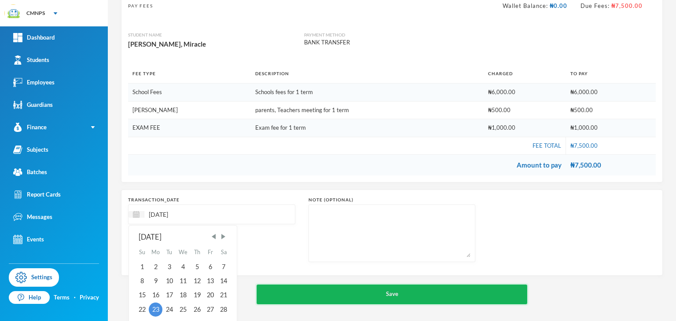
type input "[DATE]"
click at [351, 301] on button "Save" at bounding box center [392, 295] width 271 height 20
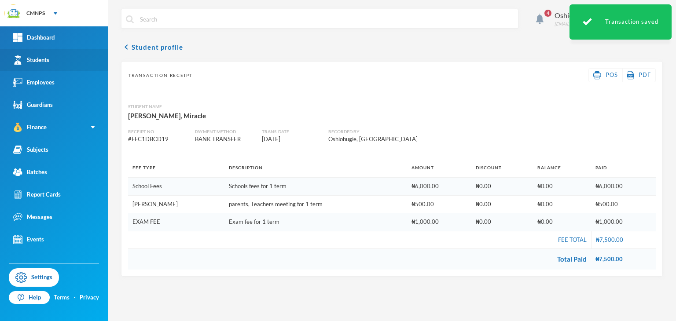
click at [42, 70] on link "Students" at bounding box center [54, 60] width 108 height 22
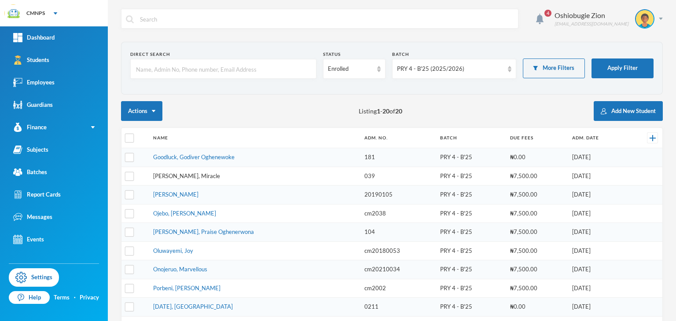
click at [178, 176] on link "[PERSON_NAME], Miracle" at bounding box center [186, 176] width 67 height 7
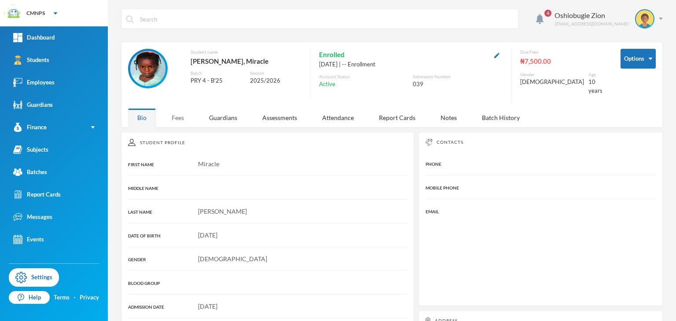
click at [180, 132] on div "Student Profile FIRST NAME Miracle MIDDLE NAME LAST NAME [PERSON_NAME] OF BIRTH…" at bounding box center [267, 284] width 293 height 305
click at [176, 118] on div "Fees" at bounding box center [177, 117] width 31 height 19
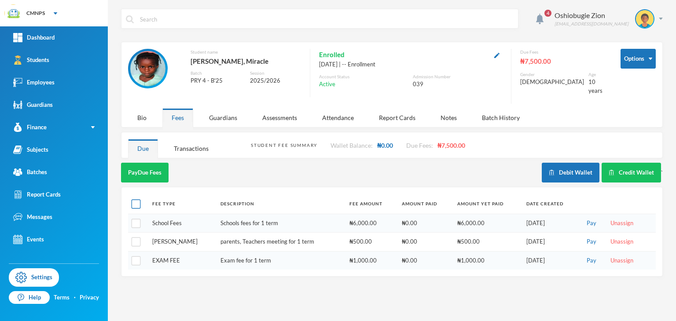
click at [134, 200] on input "checkbox" at bounding box center [136, 204] width 9 height 9
checkbox input "true"
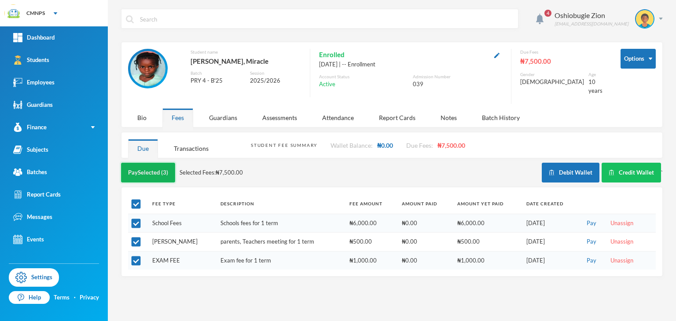
click at [146, 164] on button "Pay Selected (3)" at bounding box center [148, 173] width 54 height 20
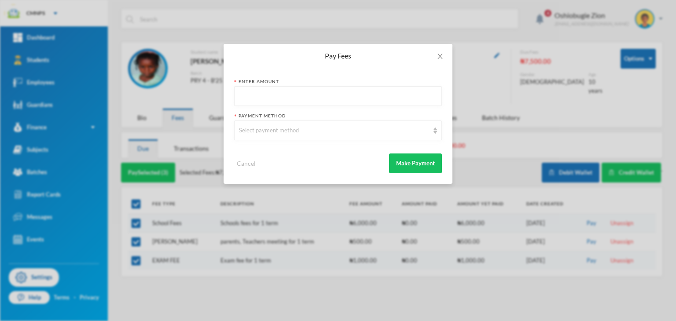
click at [243, 94] on input "text" at bounding box center [338, 97] width 198 height 20
type input "7500"
click at [258, 127] on div "Select payment method" at bounding box center [334, 130] width 190 height 9
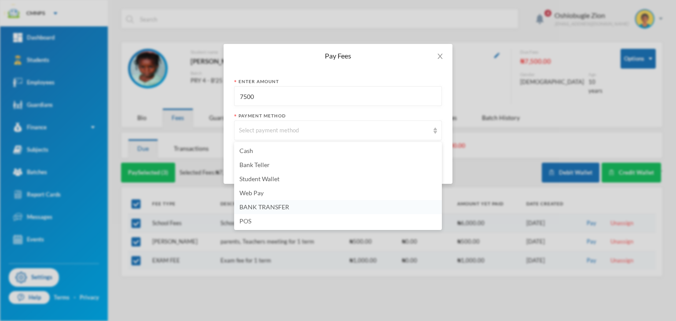
click at [275, 208] on span "BANK TRANSFER" at bounding box center [264, 206] width 50 height 7
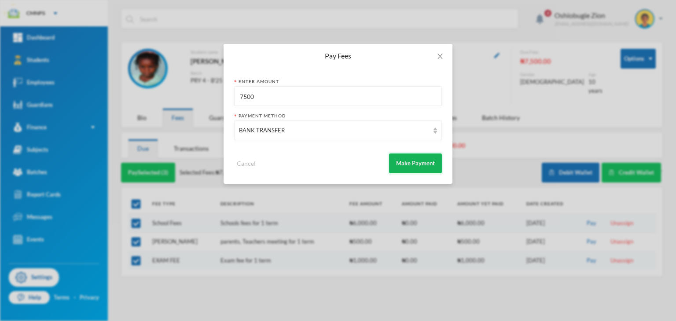
click at [405, 164] on button "Make Payment" at bounding box center [415, 164] width 53 height 20
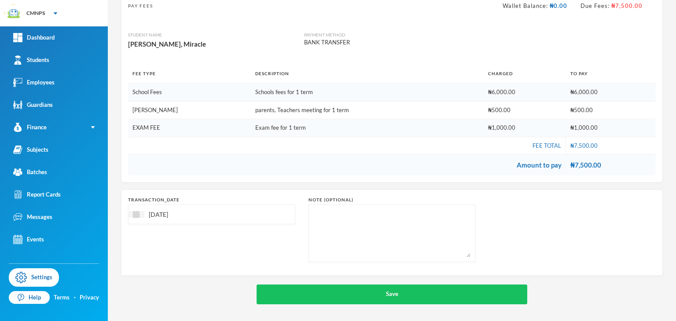
scroll to position [66, 0]
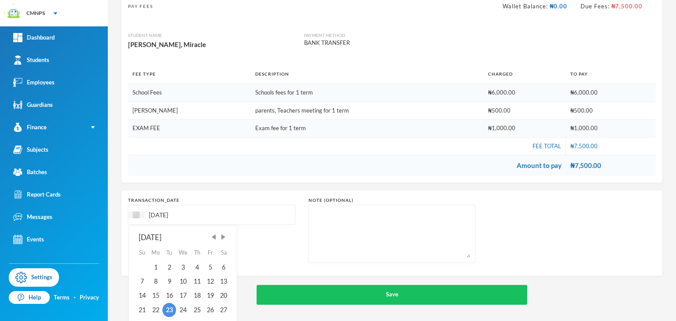
click at [160, 214] on input "[DATE]" at bounding box center [181, 215] width 74 height 10
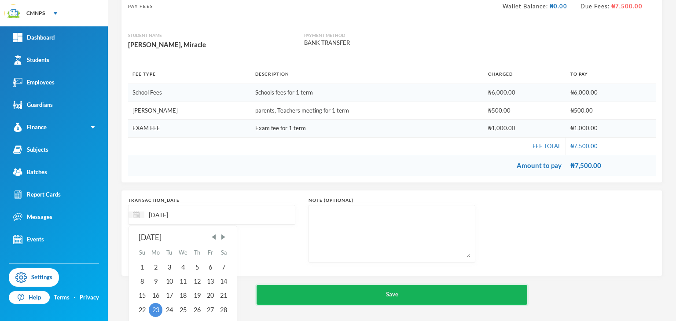
type input "[DATE]"
click at [283, 294] on button "Save" at bounding box center [392, 295] width 271 height 20
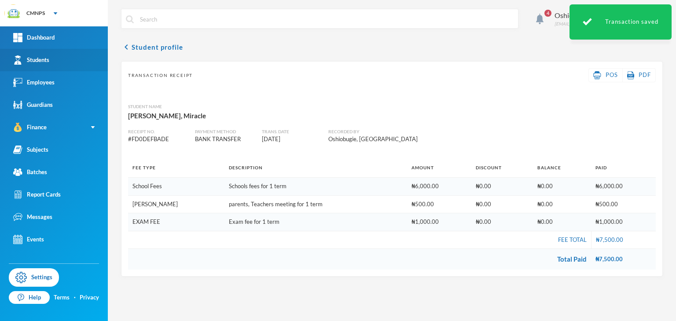
click at [73, 57] on link "Students" at bounding box center [54, 60] width 108 height 22
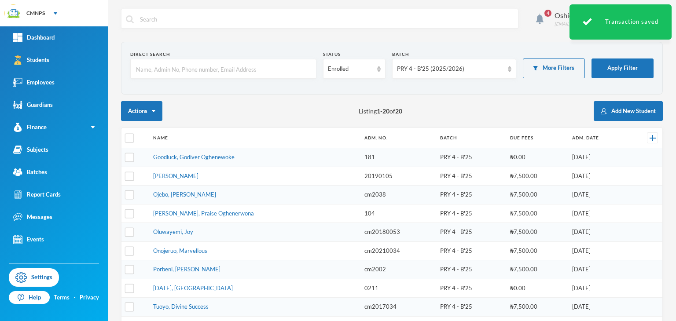
click at [241, 204] on td "[PERSON_NAME], Praise Oghenerwona" at bounding box center [254, 213] width 211 height 19
click at [198, 175] on link "[PERSON_NAME]" at bounding box center [175, 176] width 45 height 7
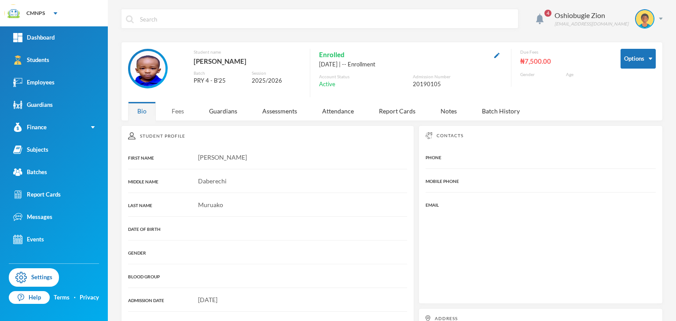
click at [180, 109] on div "Fees" at bounding box center [177, 111] width 31 height 19
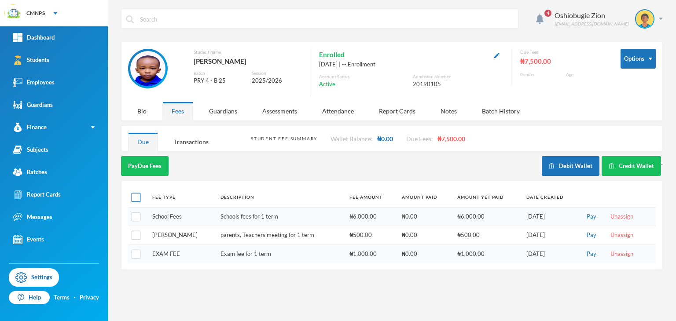
click at [139, 197] on input "checkbox" at bounding box center [136, 197] width 9 height 9
checkbox input "true"
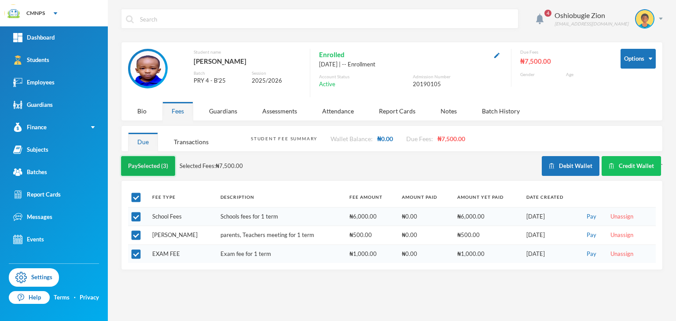
click at [154, 172] on button "Pay Selected (3)" at bounding box center [148, 166] width 54 height 20
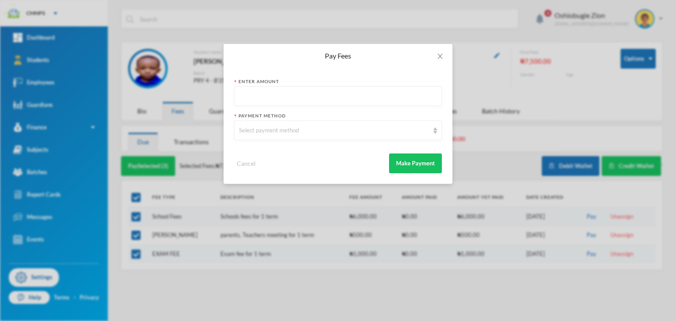
click at [271, 95] on input "text" at bounding box center [338, 97] width 198 height 20
type input "7500"
click at [274, 121] on div "Select payment method" at bounding box center [338, 131] width 208 height 20
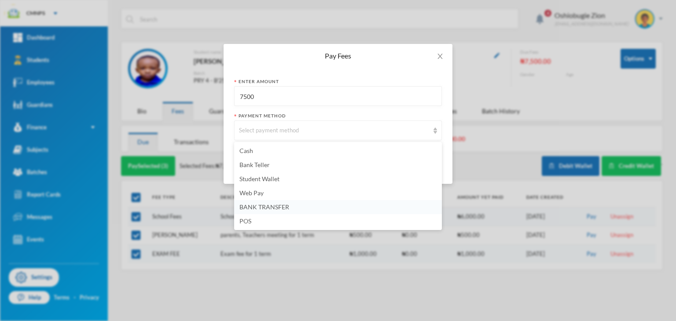
click at [314, 209] on li "BANK TRANSFER" at bounding box center [338, 207] width 208 height 14
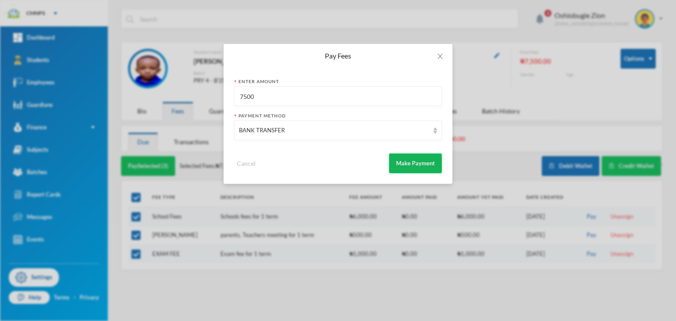
click at [422, 162] on button "Make Payment" at bounding box center [415, 164] width 53 height 20
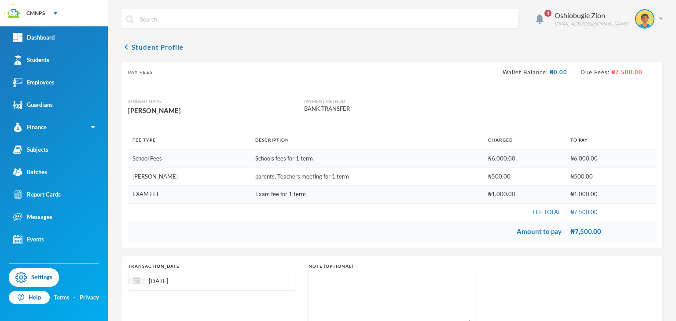
scroll to position [66, 0]
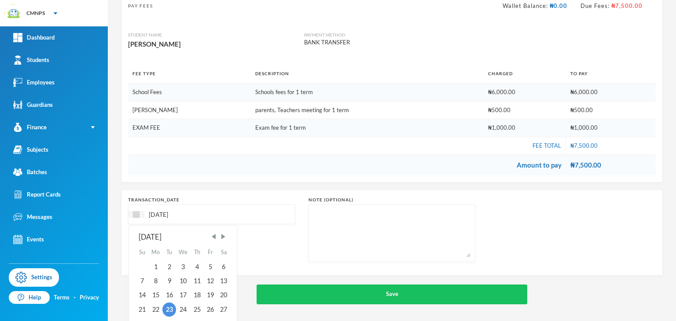
click at [163, 213] on input "[DATE]" at bounding box center [181, 214] width 74 height 10
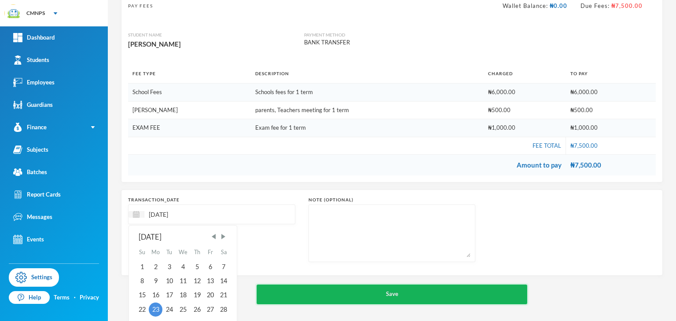
type input "[DATE]"
click at [277, 294] on button "Save" at bounding box center [392, 295] width 271 height 20
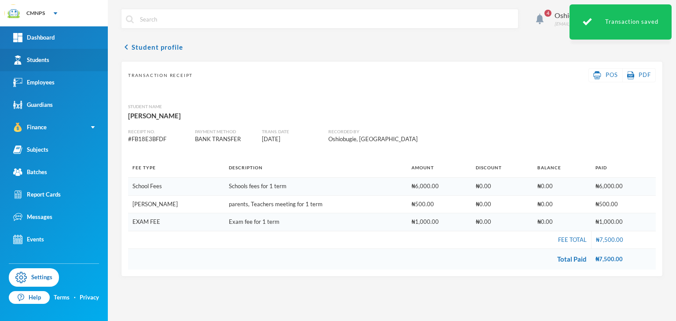
click at [79, 66] on link "Students" at bounding box center [54, 60] width 108 height 22
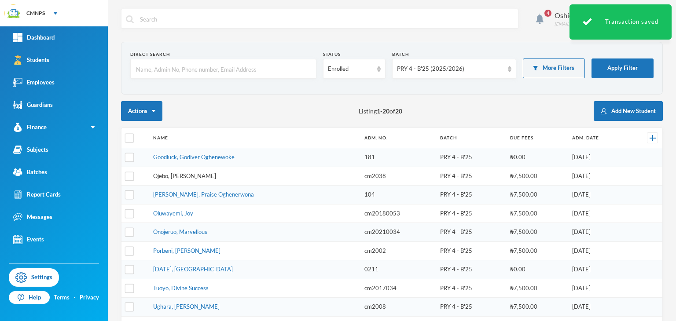
click at [199, 174] on link "Ojebo, [PERSON_NAME]" at bounding box center [184, 176] width 63 height 7
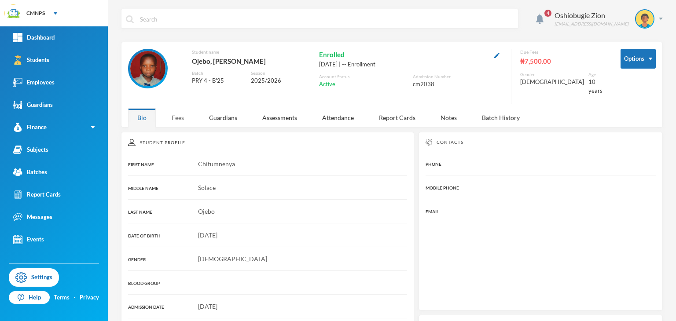
click at [181, 109] on div "Fees" at bounding box center [177, 117] width 31 height 19
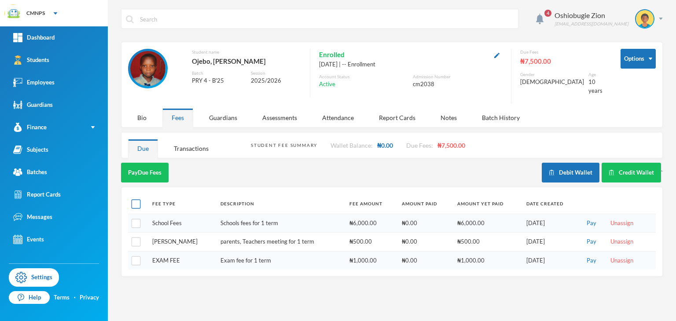
click at [138, 200] on input "checkbox" at bounding box center [136, 204] width 9 height 9
checkbox input "true"
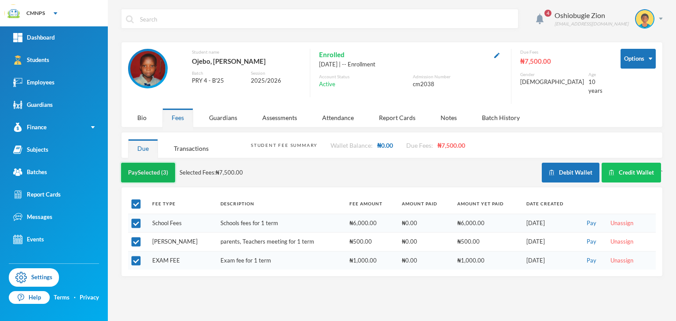
click at [149, 166] on button "Pay Selected (3)" at bounding box center [148, 173] width 54 height 20
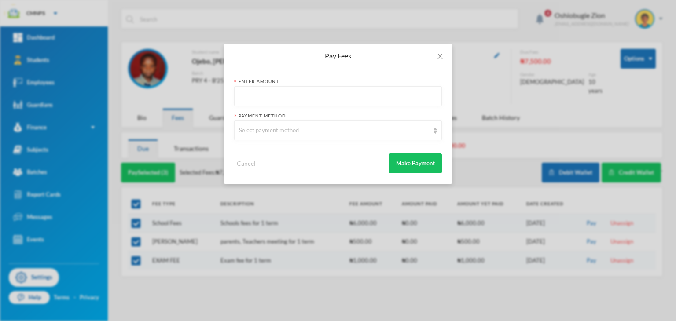
click at [248, 92] on input "text" at bounding box center [338, 97] width 198 height 20
type input "7500"
click at [261, 130] on div "Select payment method" at bounding box center [334, 130] width 190 height 9
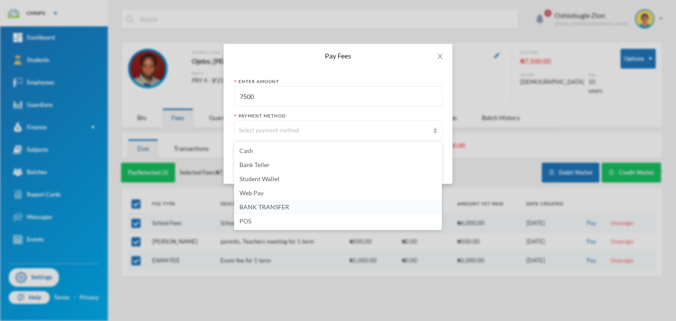
click at [275, 205] on span "BANK TRANSFER" at bounding box center [264, 206] width 50 height 7
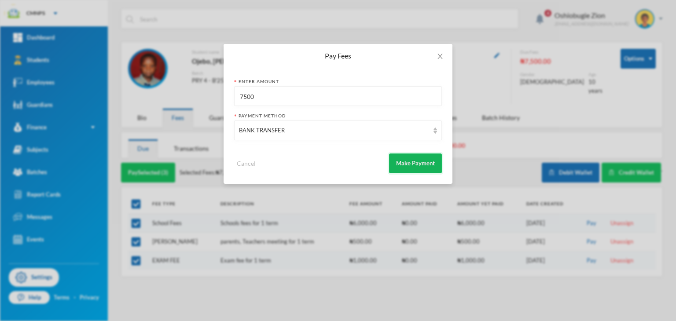
click at [405, 161] on button "Make Payment" at bounding box center [415, 164] width 53 height 20
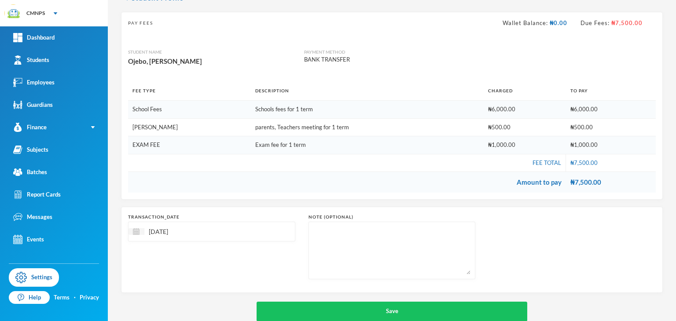
scroll to position [66, 0]
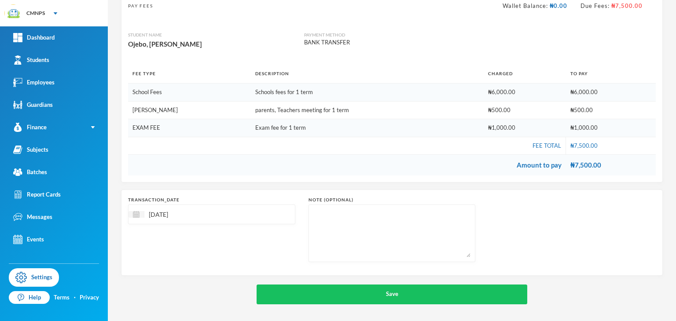
click at [159, 212] on input "[DATE]" at bounding box center [181, 214] width 74 height 10
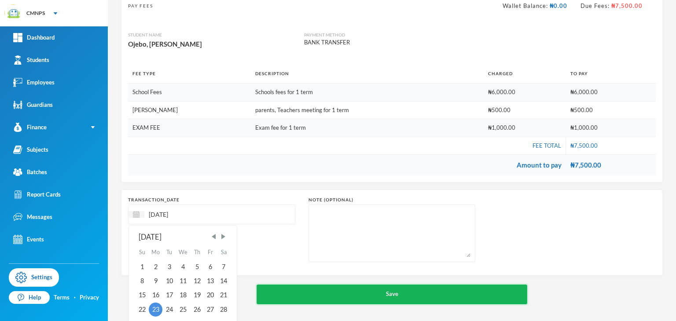
type input "[DATE]"
click at [321, 291] on button "Save" at bounding box center [392, 295] width 271 height 20
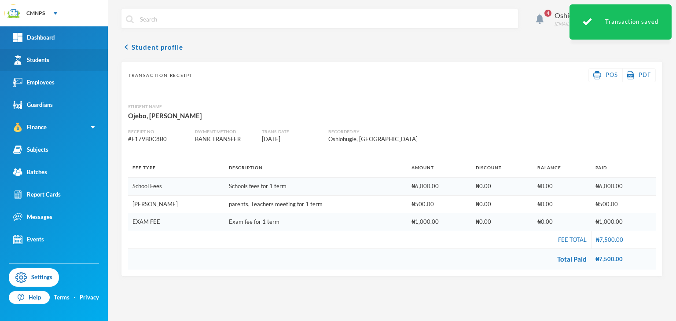
click at [83, 55] on link "Students" at bounding box center [54, 60] width 108 height 22
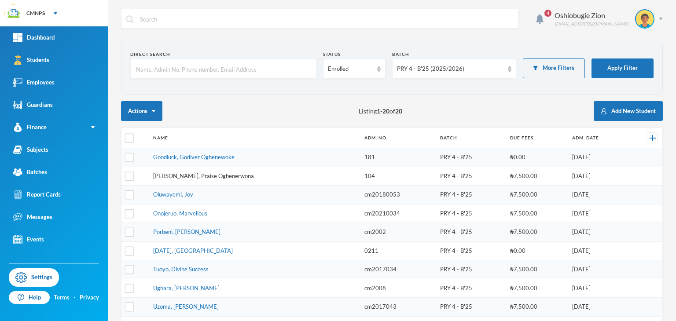
click at [194, 174] on link "[PERSON_NAME], Praise Oghenerwona" at bounding box center [203, 176] width 101 height 7
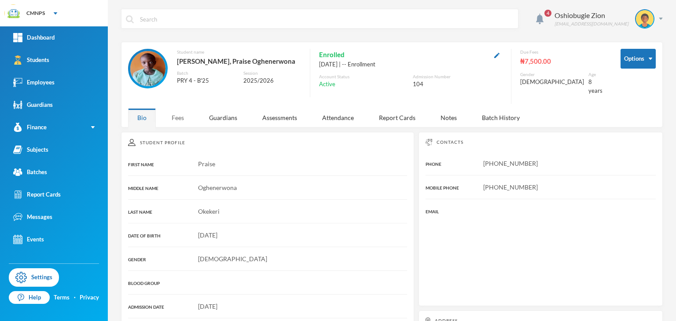
click at [180, 111] on div "Fees" at bounding box center [177, 117] width 31 height 19
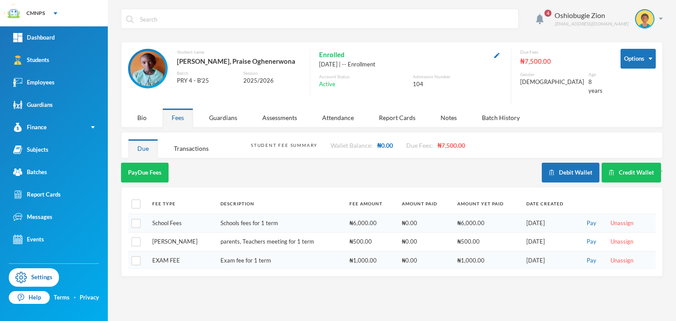
click at [132, 194] on th at bounding box center [138, 204] width 20 height 20
click at [138, 200] on input "checkbox" at bounding box center [136, 204] width 9 height 9
checkbox input "true"
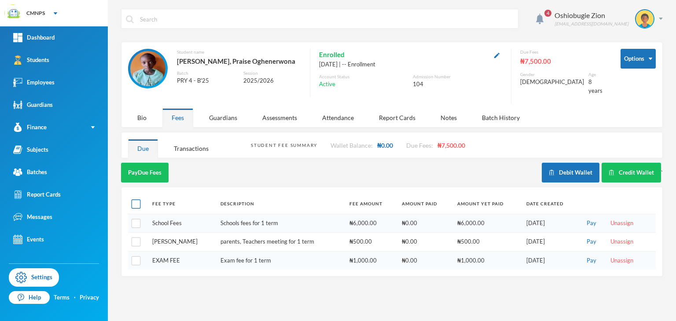
checkbox input "true"
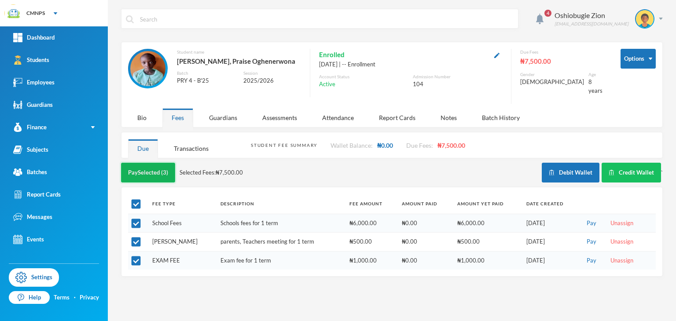
click at [143, 163] on button "Pay Selected (3)" at bounding box center [148, 173] width 54 height 20
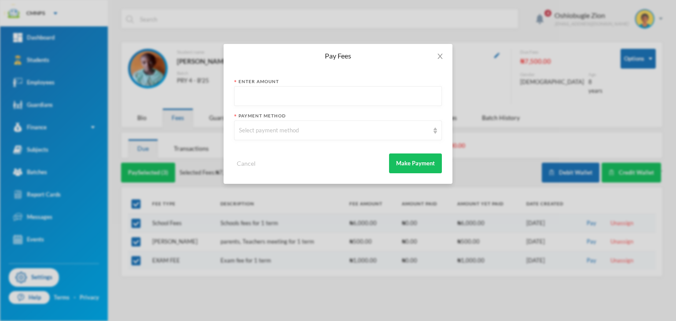
click at [292, 96] on input "text" at bounding box center [338, 97] width 198 height 20
type input "7500"
click at [282, 131] on div "Select payment method" at bounding box center [334, 130] width 190 height 9
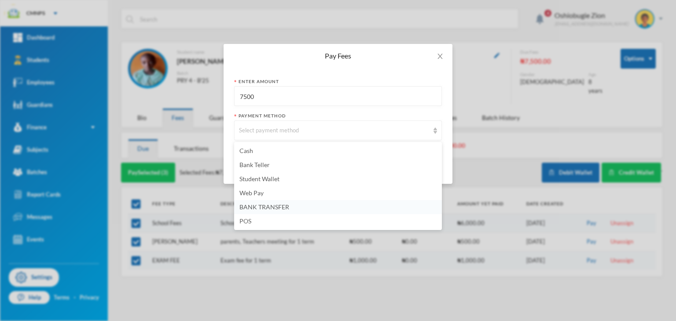
click at [285, 206] on span "BANK TRANSFER" at bounding box center [264, 206] width 50 height 7
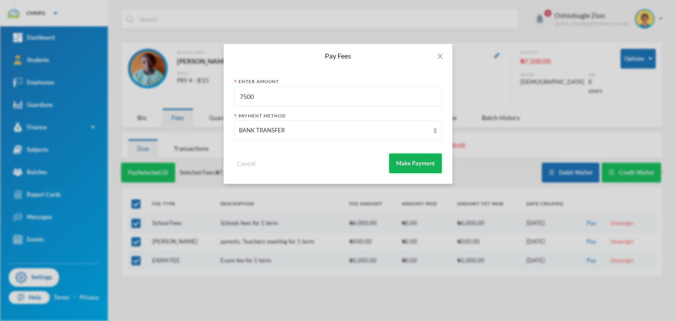
click at [422, 172] on button "Make Payment" at bounding box center [415, 164] width 53 height 20
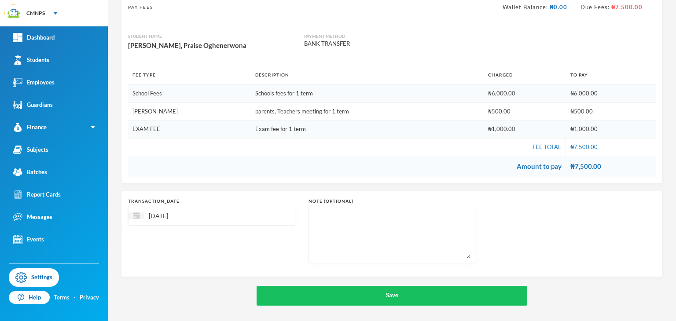
scroll to position [66, 0]
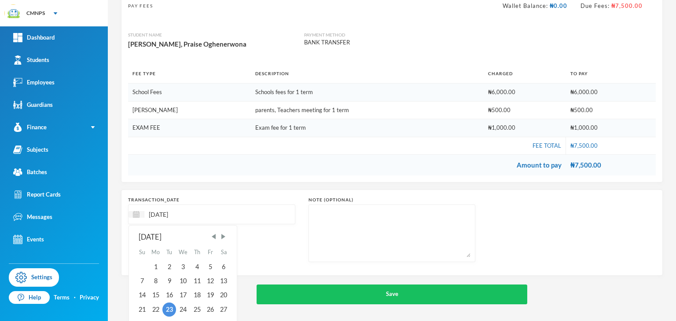
click at [159, 215] on input "[DATE]" at bounding box center [181, 214] width 74 height 10
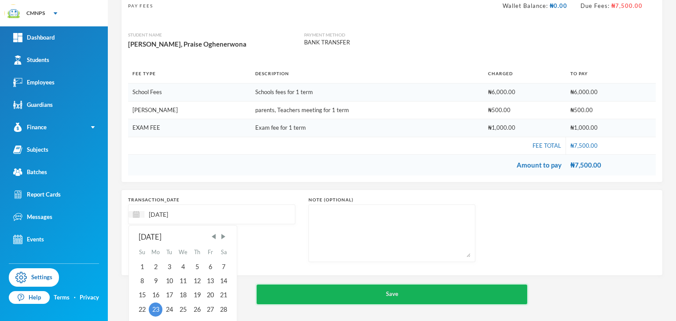
type input "[DATE]"
click at [297, 302] on button "Save" at bounding box center [392, 295] width 271 height 20
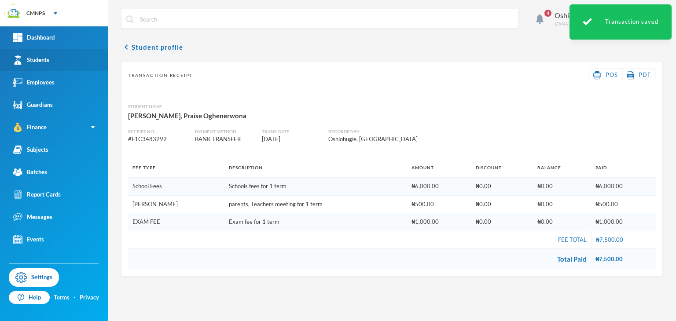
click at [81, 61] on link "Students" at bounding box center [54, 60] width 108 height 22
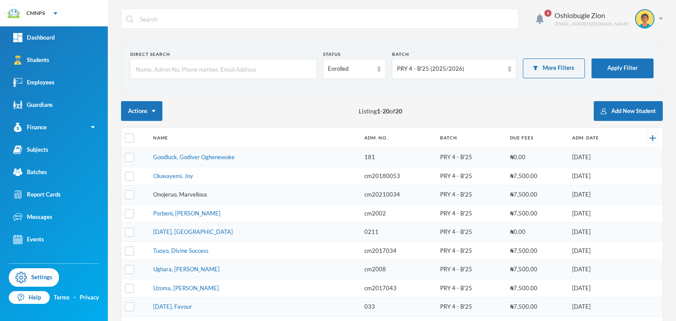
click at [183, 192] on link "Onojeruo, Marvellous" at bounding box center [180, 194] width 54 height 7
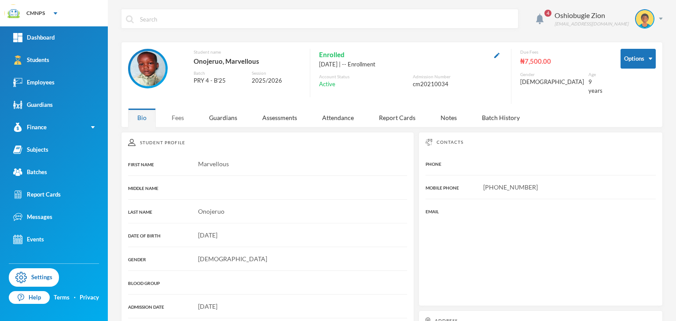
click at [184, 115] on div "Fees" at bounding box center [177, 117] width 31 height 19
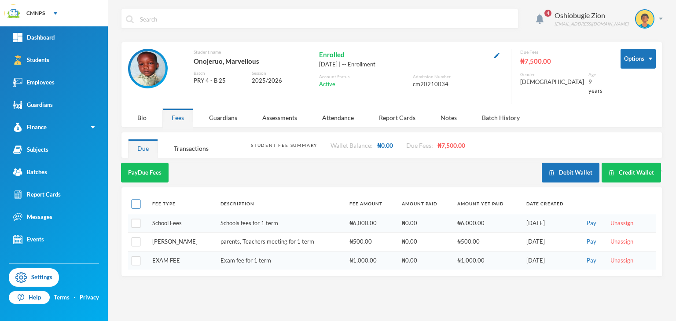
click at [139, 200] on input "checkbox" at bounding box center [136, 204] width 9 height 9
checkbox input "true"
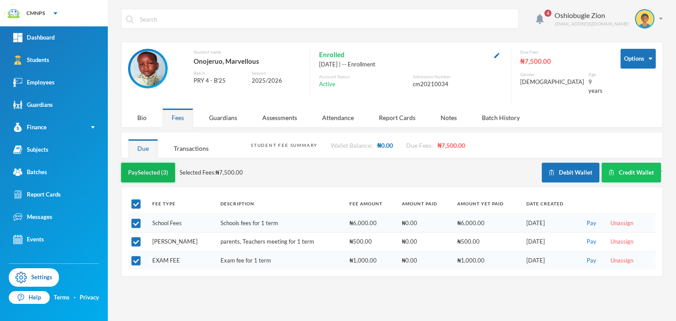
click at [147, 170] on button "Pay Selected (3)" at bounding box center [148, 173] width 54 height 20
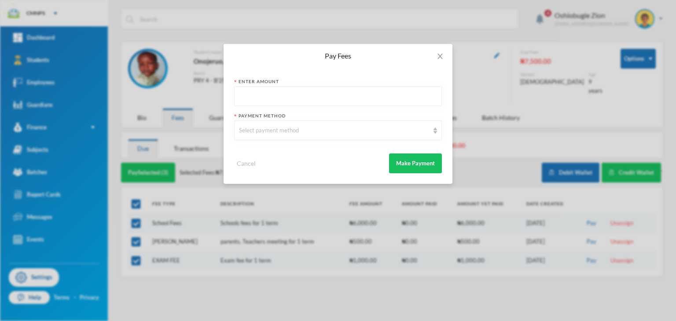
click at [322, 85] on div "Enter Amount" at bounding box center [338, 92] width 208 height 28
click at [310, 96] on input "text" at bounding box center [338, 97] width 198 height 20
type input "5"
type input "7500"
click at [292, 132] on div "Select payment method" at bounding box center [334, 130] width 190 height 9
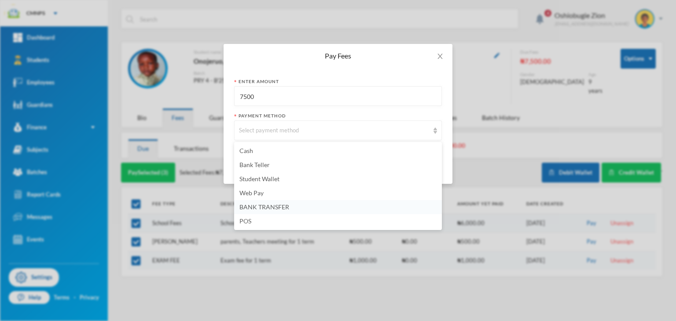
click at [286, 205] on span "BANK TRANSFER" at bounding box center [264, 206] width 50 height 7
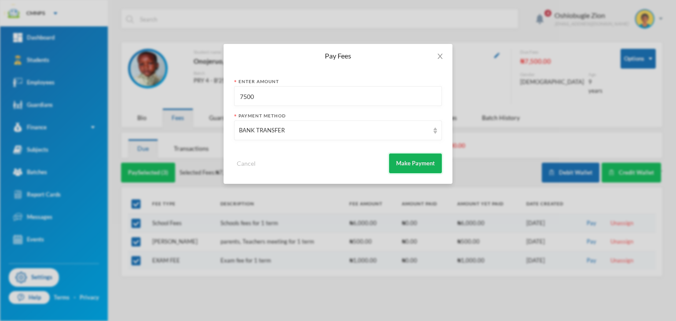
click at [414, 154] on button "Make Payment" at bounding box center [415, 164] width 53 height 20
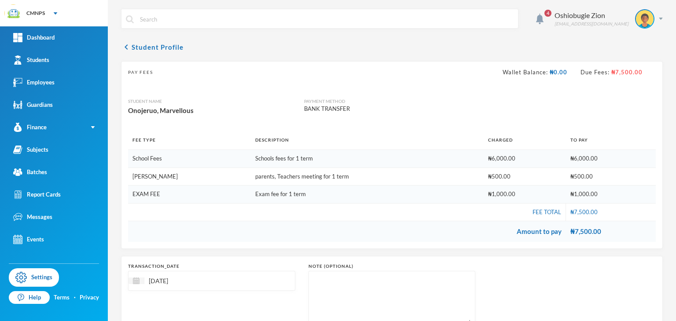
scroll to position [66, 0]
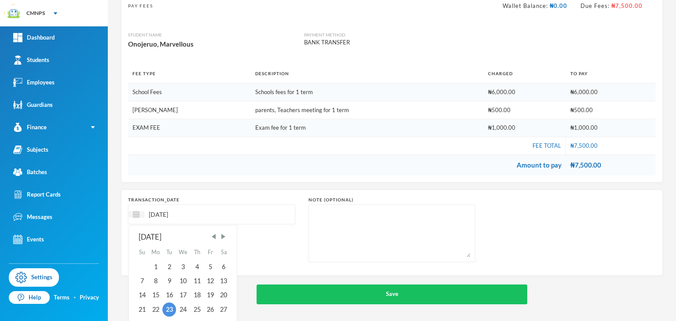
click at [165, 212] on input "[DATE]" at bounding box center [181, 214] width 74 height 10
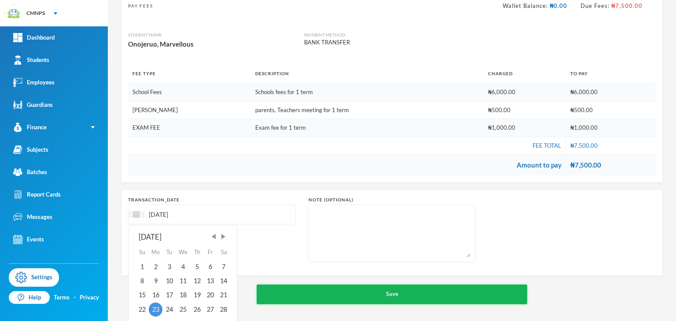
type input "[DATE]"
click at [303, 300] on button "Save" at bounding box center [392, 295] width 271 height 20
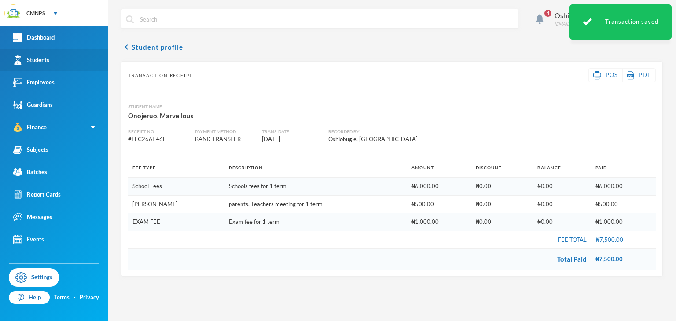
click at [47, 67] on link "Students" at bounding box center [54, 60] width 108 height 22
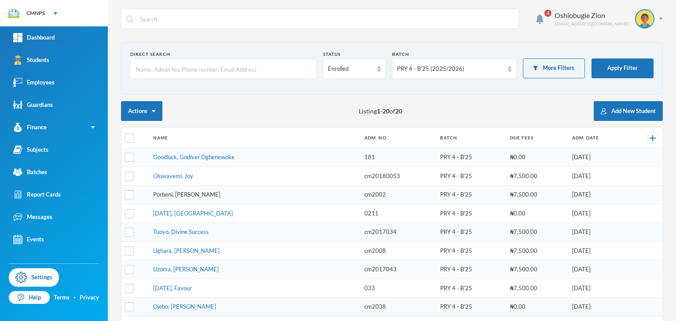
click at [206, 193] on link "Porbeni, [PERSON_NAME]" at bounding box center [186, 194] width 67 height 7
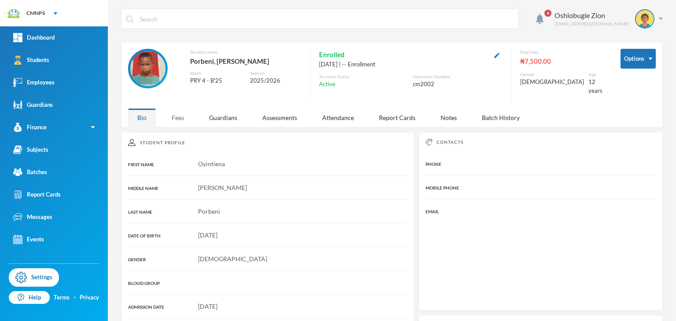
click at [177, 114] on div "Fees" at bounding box center [177, 117] width 31 height 19
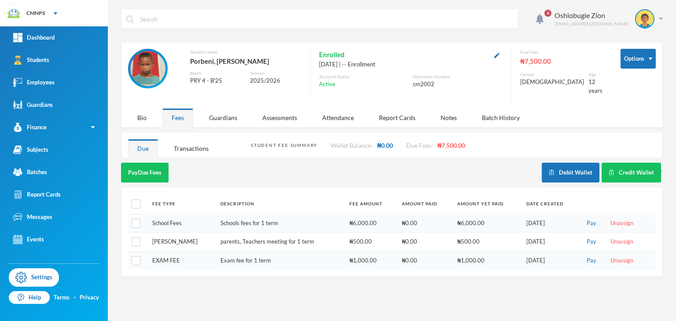
click at [135, 194] on th at bounding box center [138, 204] width 20 height 20
click at [136, 200] on input "checkbox" at bounding box center [136, 204] width 9 height 9
checkbox input "true"
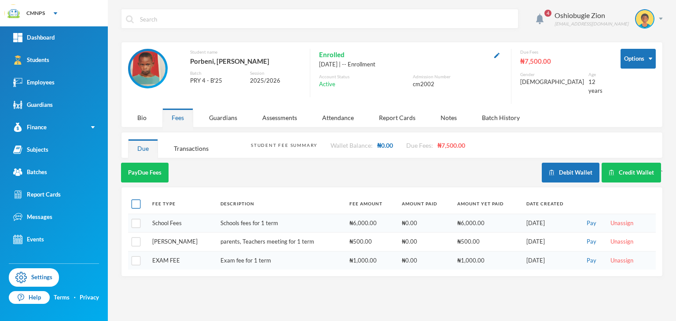
checkbox input "true"
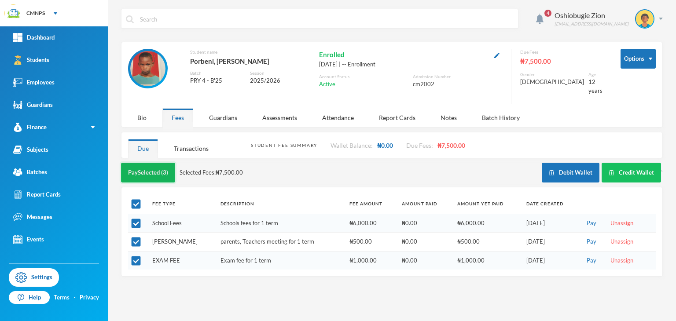
click at [150, 168] on button "Pay Selected (3)" at bounding box center [148, 173] width 54 height 20
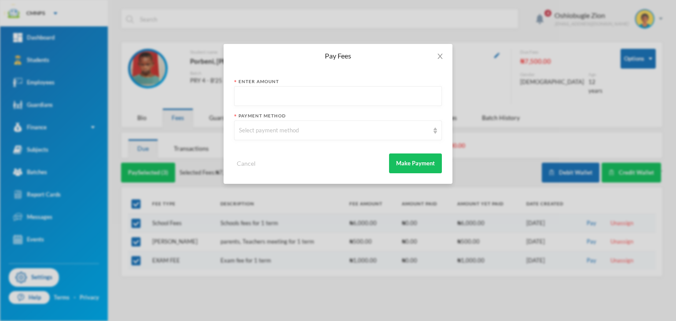
drag, startPoint x: 226, startPoint y: 98, endPoint x: 252, endPoint y: 98, distance: 26.0
click at [252, 98] on div "Enter Amount Payment Method Select payment method Cancel Make Payment" at bounding box center [338, 126] width 229 height 116
click at [252, 98] on input "text" at bounding box center [338, 97] width 198 height 20
type input "7500"
click at [254, 127] on div "Select payment method" at bounding box center [334, 130] width 190 height 9
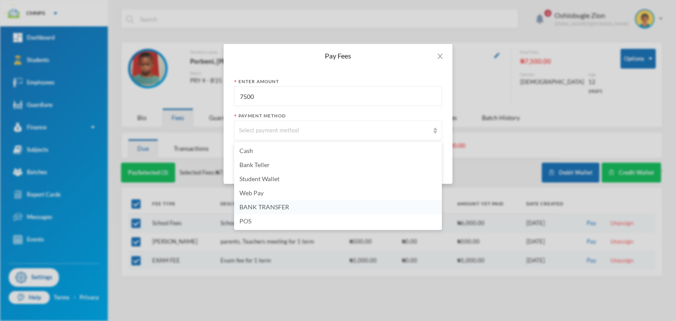
click at [265, 202] on li "BANK TRANSFER" at bounding box center [338, 207] width 208 height 14
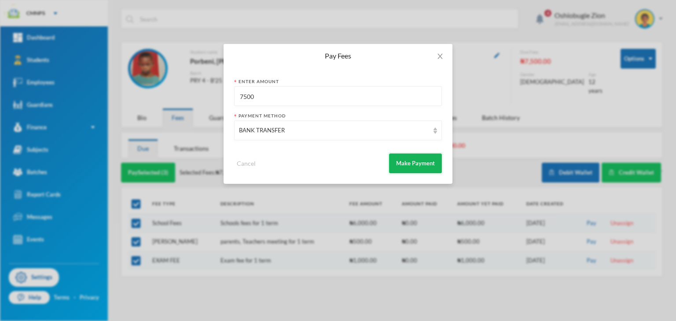
click at [414, 167] on button "Make Payment" at bounding box center [415, 164] width 53 height 20
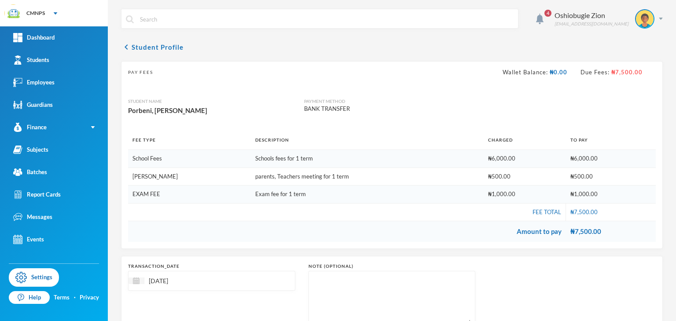
scroll to position [66, 0]
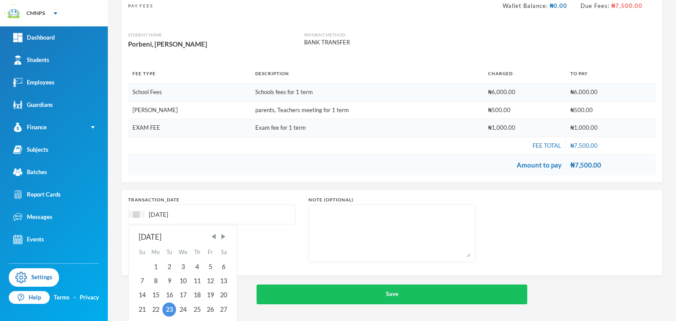
click at [162, 213] on input "[DATE]" at bounding box center [181, 214] width 74 height 10
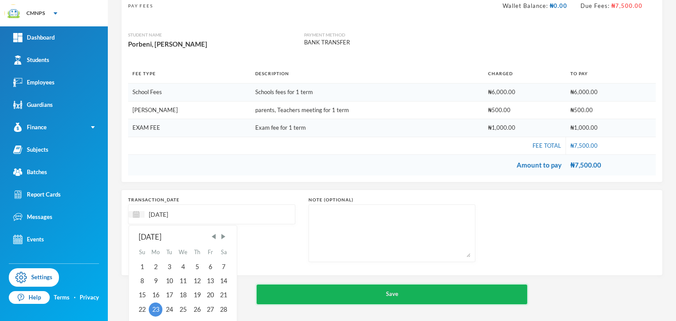
type input "[DATE]"
click at [284, 292] on button "Save" at bounding box center [392, 295] width 271 height 20
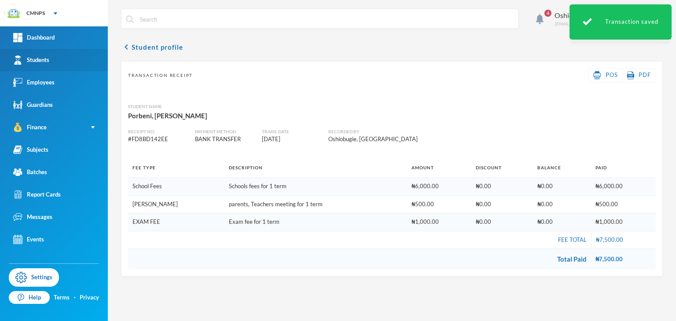
click at [53, 57] on link "Students" at bounding box center [54, 60] width 108 height 22
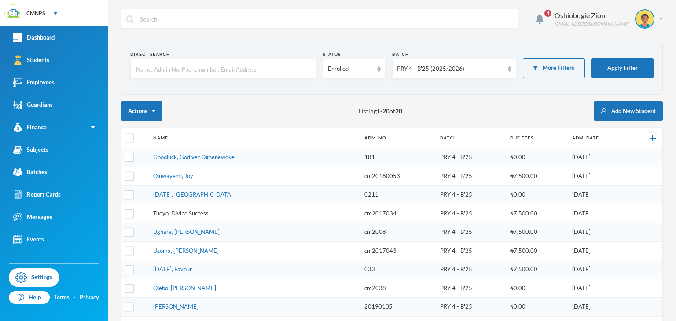
click at [176, 214] on link "Tuoyo, Divine Success" at bounding box center [180, 213] width 55 height 7
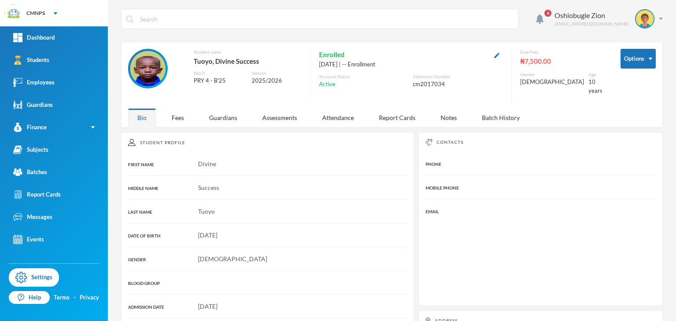
click at [176, 132] on div "Student Profile FIRST NAME Divine MIDDLE NAME Success LAST NAME [PERSON_NAME] D…" at bounding box center [267, 284] width 293 height 305
click at [178, 108] on div "Fees" at bounding box center [177, 117] width 31 height 19
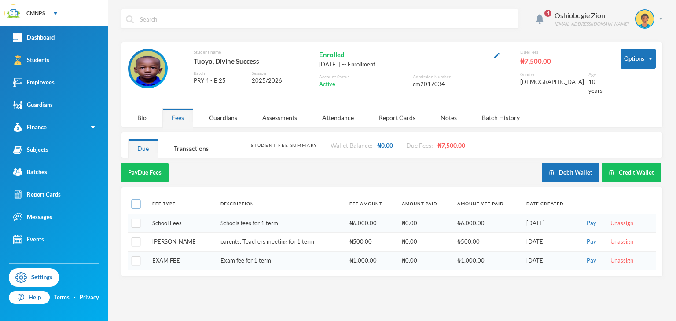
click at [134, 200] on input "checkbox" at bounding box center [136, 204] width 9 height 9
checkbox input "true"
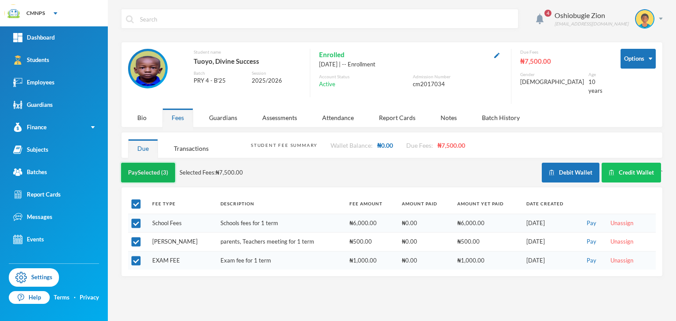
click at [149, 171] on button "Pay Selected (3)" at bounding box center [148, 173] width 54 height 20
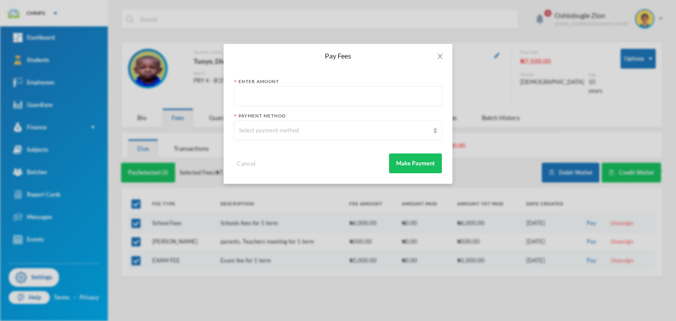
click at [269, 100] on input "text" at bounding box center [338, 97] width 198 height 20
type input "7500"
click at [271, 129] on div "Select payment method" at bounding box center [334, 130] width 190 height 9
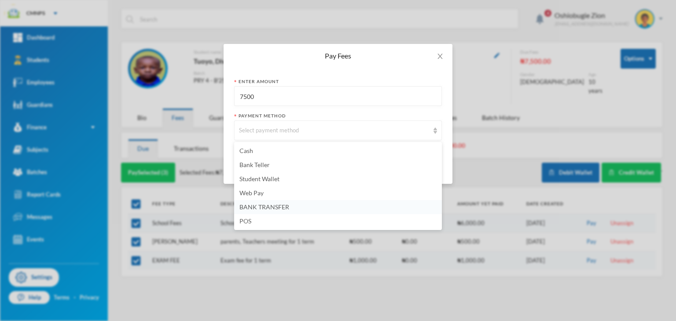
click at [271, 204] on span "BANK TRANSFER" at bounding box center [264, 206] width 50 height 7
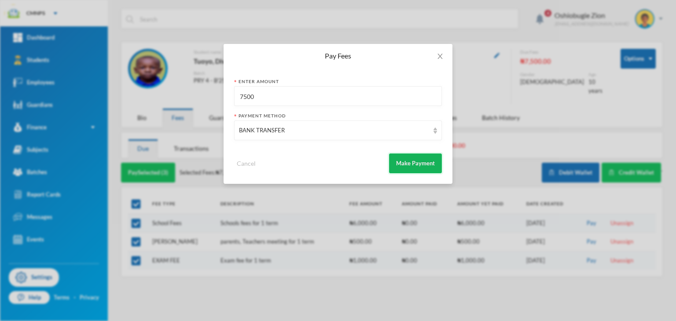
click at [407, 164] on button "Make Payment" at bounding box center [415, 164] width 53 height 20
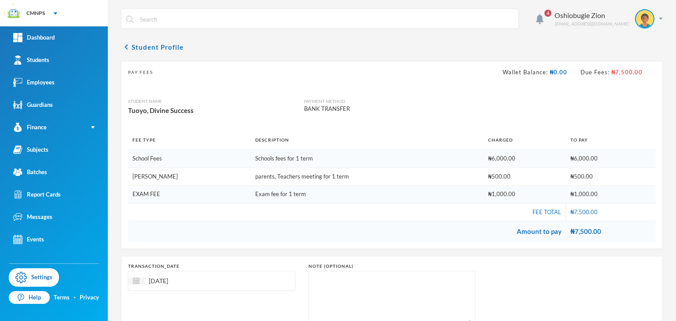
scroll to position [66, 0]
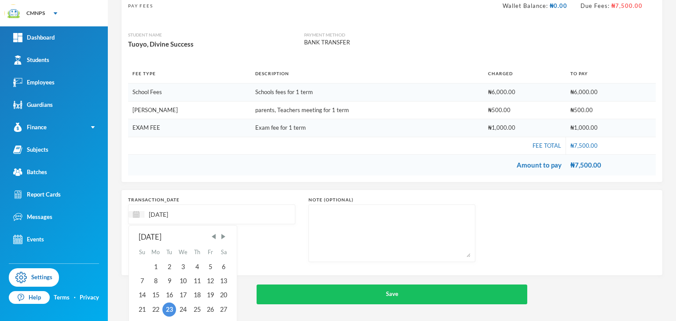
click at [161, 215] on input "[DATE]" at bounding box center [181, 214] width 74 height 10
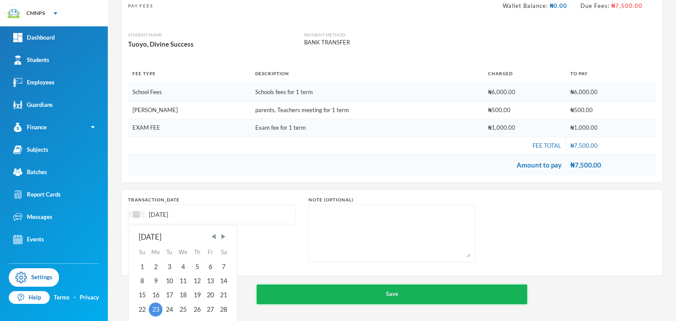
type input "[DATE]"
click at [293, 295] on button "Save" at bounding box center [392, 295] width 271 height 20
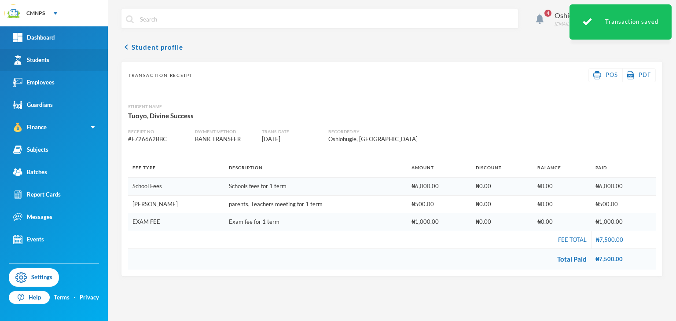
click at [44, 55] on link "Students" at bounding box center [54, 60] width 108 height 22
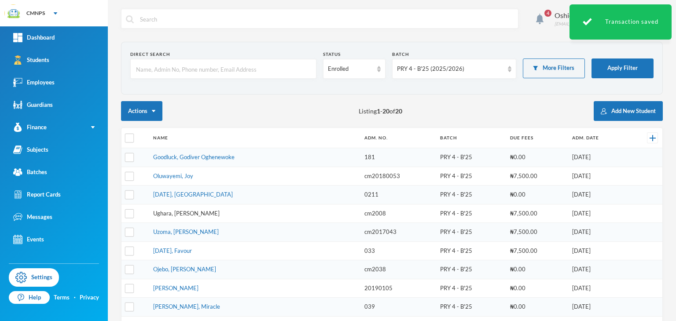
click at [192, 210] on link "Ughara, [PERSON_NAME]" at bounding box center [186, 213] width 66 height 7
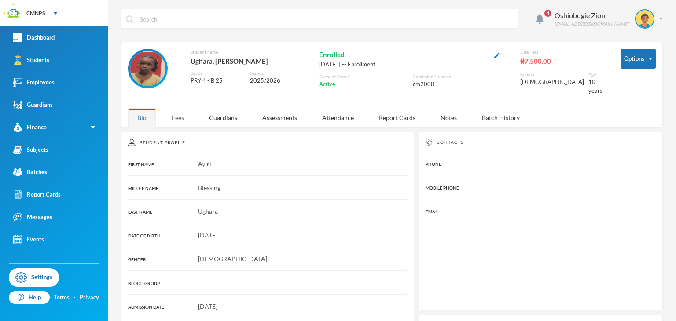
click at [178, 111] on div "Fees" at bounding box center [177, 117] width 31 height 19
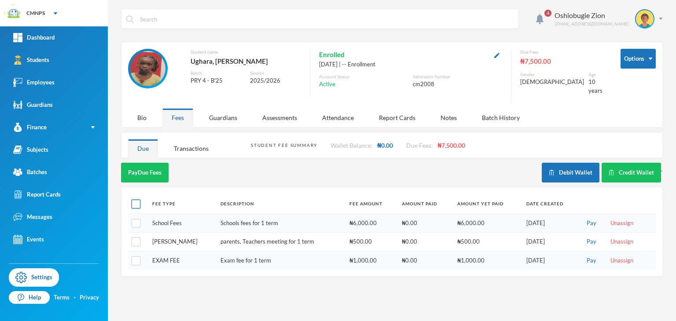
click at [138, 201] on input "checkbox" at bounding box center [136, 204] width 9 height 9
checkbox input "true"
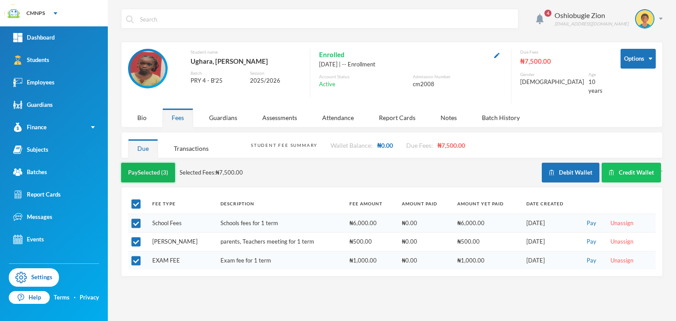
click at [153, 169] on button "Pay Selected (3)" at bounding box center [148, 173] width 54 height 20
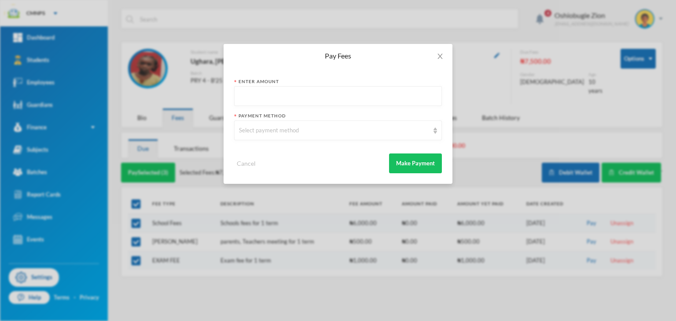
click at [265, 99] on input "text" at bounding box center [338, 97] width 198 height 20
type input "7500"
click at [272, 132] on div "Select payment method" at bounding box center [334, 130] width 190 height 9
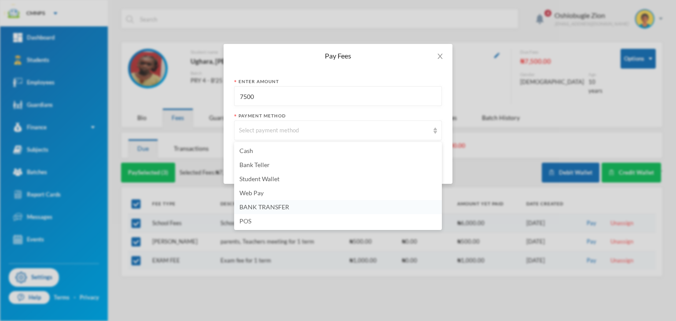
click at [259, 204] on span "BANK TRANSFER" at bounding box center [264, 206] width 50 height 7
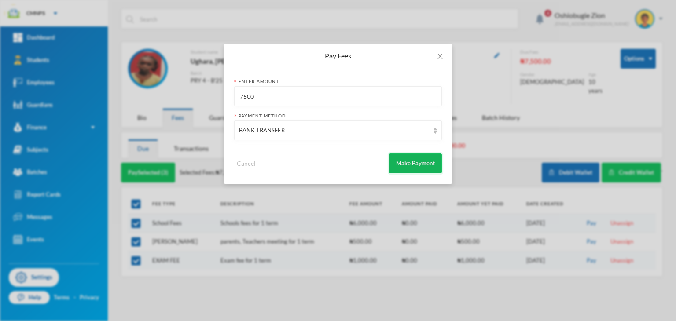
click at [428, 159] on button "Make Payment" at bounding box center [415, 164] width 53 height 20
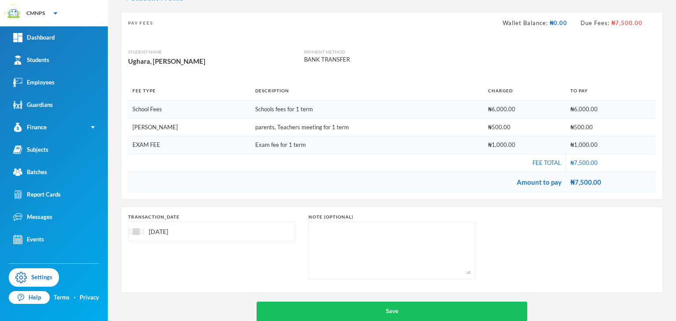
scroll to position [66, 0]
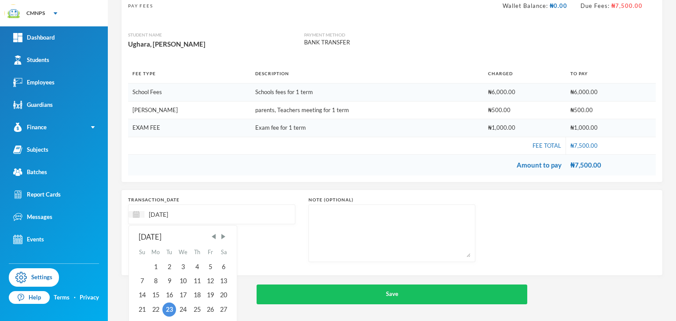
click at [162, 213] on input "[DATE]" at bounding box center [181, 214] width 74 height 10
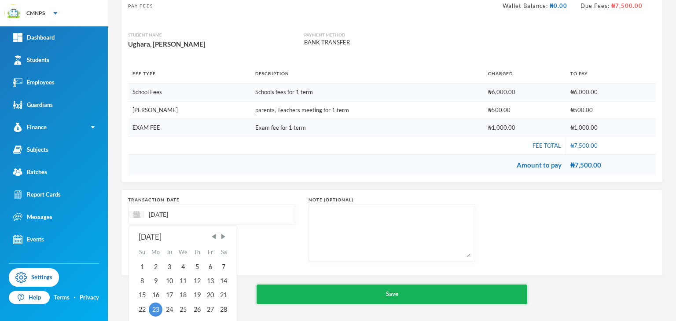
type input "[DATE]"
click at [278, 300] on button "Save" at bounding box center [392, 295] width 271 height 20
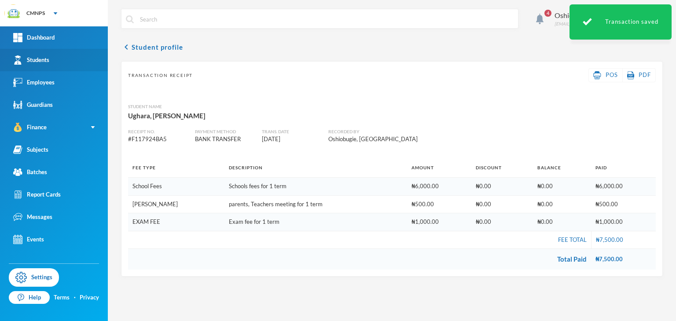
click at [63, 58] on link "Students" at bounding box center [54, 60] width 108 height 22
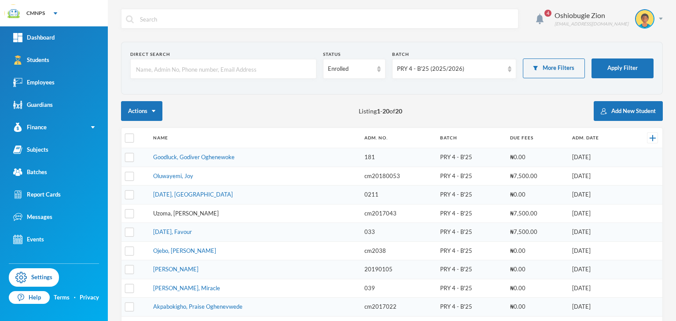
click at [201, 213] on link "Uzoma, [PERSON_NAME]" at bounding box center [186, 213] width 66 height 7
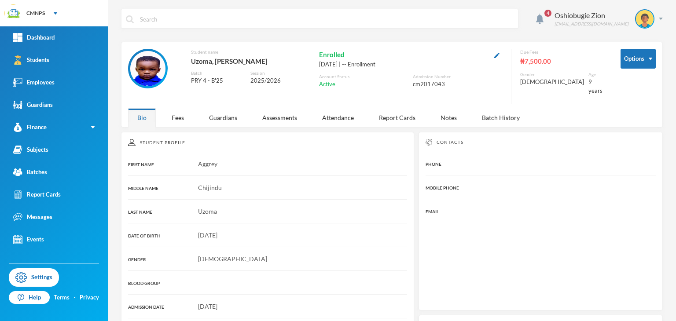
click at [168, 139] on div "Student Profile" at bounding box center [267, 142] width 279 height 7
click at [175, 114] on div "Fees" at bounding box center [177, 117] width 31 height 19
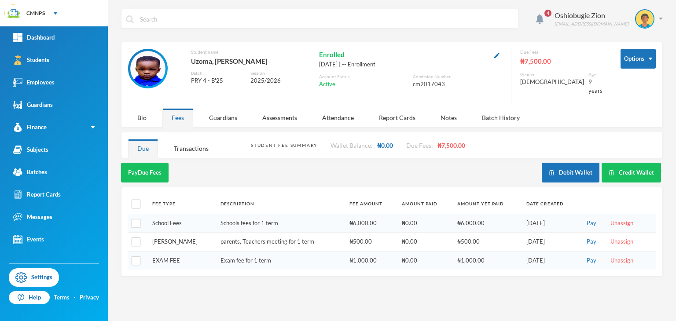
click at [144, 201] on th at bounding box center [138, 204] width 20 height 20
click at [136, 200] on input "checkbox" at bounding box center [136, 204] width 9 height 9
checkbox input "true"
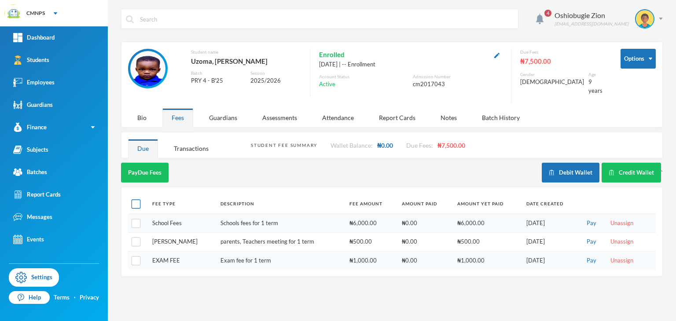
checkbox input "true"
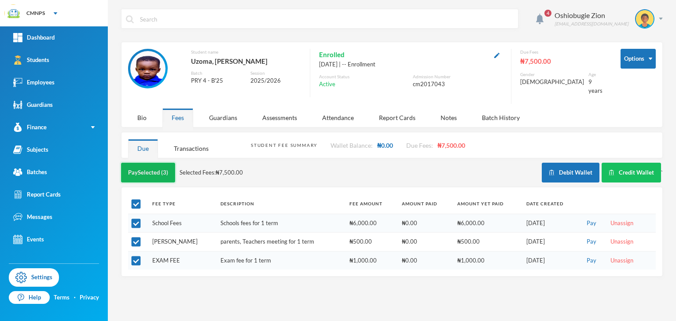
click at [152, 163] on button "Pay Selected (3)" at bounding box center [148, 173] width 54 height 20
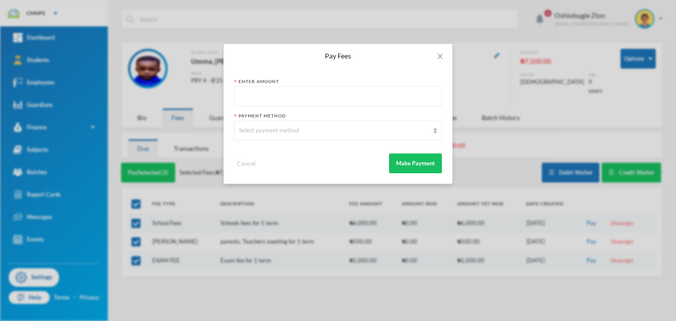
click at [261, 96] on input "text" at bounding box center [338, 97] width 198 height 20
type input "7500"
click at [263, 130] on div "Select payment method" at bounding box center [334, 130] width 190 height 9
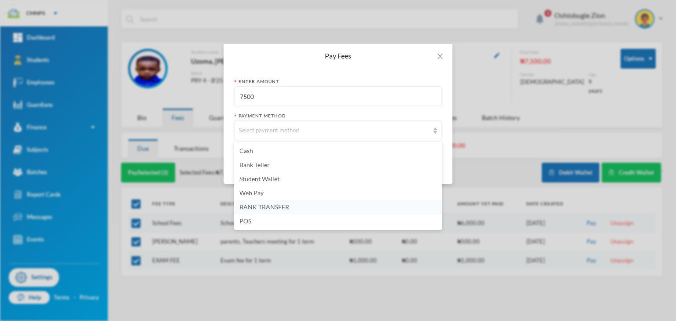
click at [289, 208] on li "BANK TRANSFER" at bounding box center [338, 207] width 208 height 14
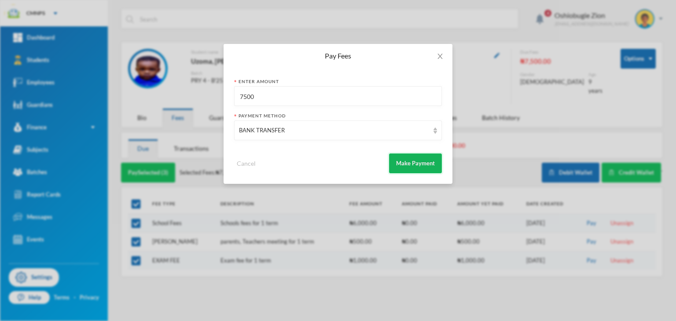
click at [405, 170] on button "Make Payment" at bounding box center [415, 164] width 53 height 20
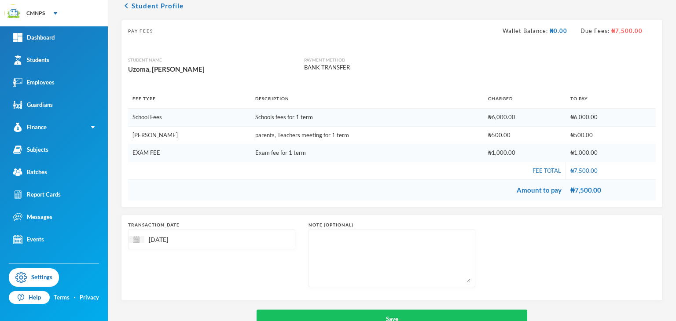
scroll to position [66, 0]
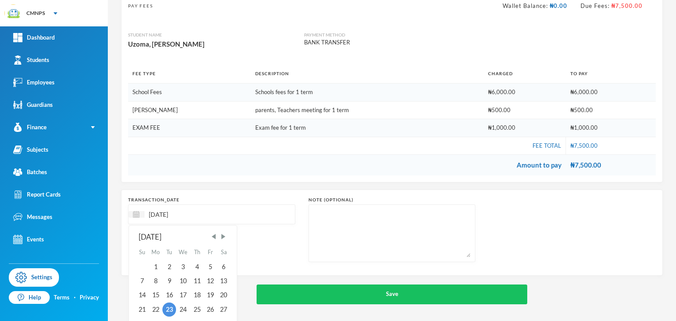
click at [164, 211] on input "[DATE]" at bounding box center [181, 214] width 74 height 10
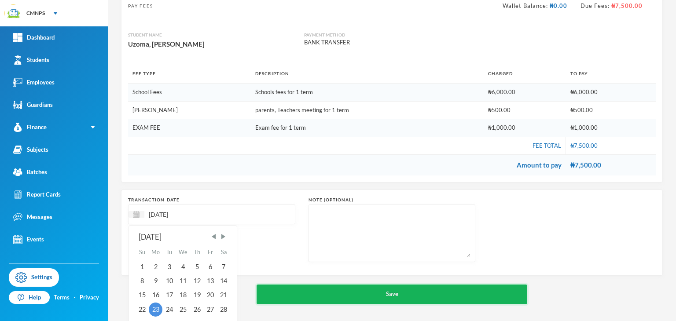
type input "[DATE]"
click at [292, 302] on button "Save" at bounding box center [392, 295] width 271 height 20
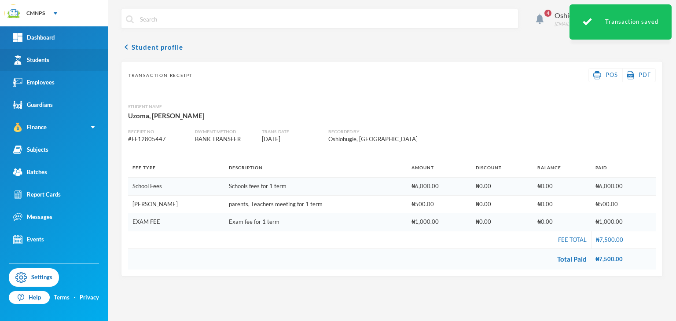
click at [45, 59] on div "Students" at bounding box center [31, 59] width 36 height 9
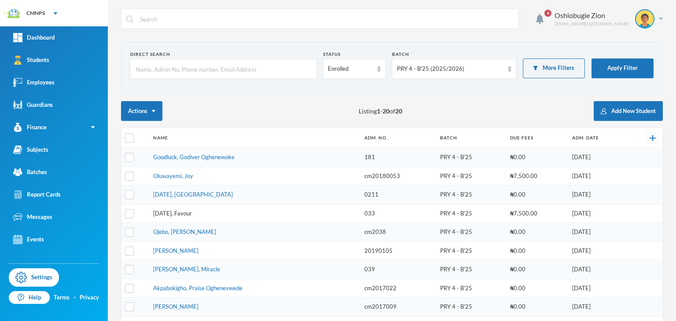
click at [186, 211] on link "[DATE], Favour" at bounding box center [172, 213] width 39 height 7
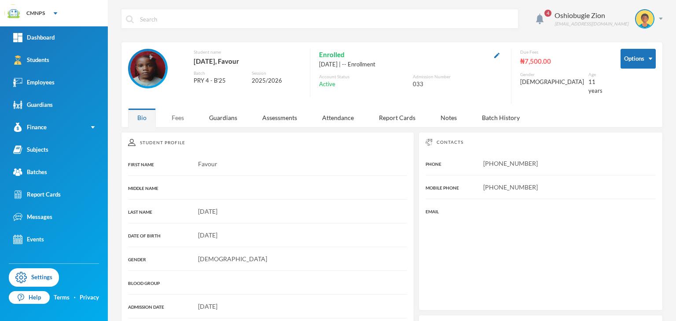
click at [173, 132] on div "Student Profile FIRST NAME Favour MIDDLE NAME LAST NAME [DATE] DATE OF BIRTH [D…" at bounding box center [267, 284] width 293 height 305
click at [173, 108] on div "Fees" at bounding box center [177, 117] width 31 height 19
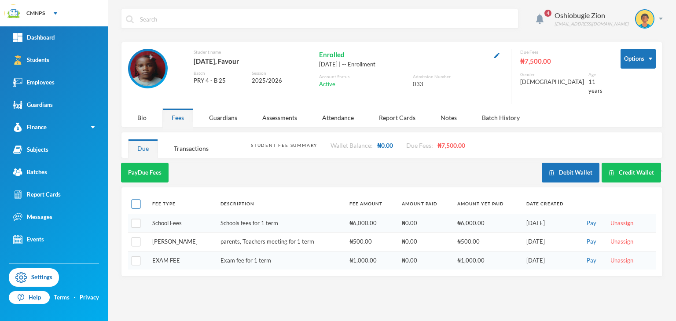
click at [136, 200] on input "checkbox" at bounding box center [136, 204] width 9 height 9
checkbox input "true"
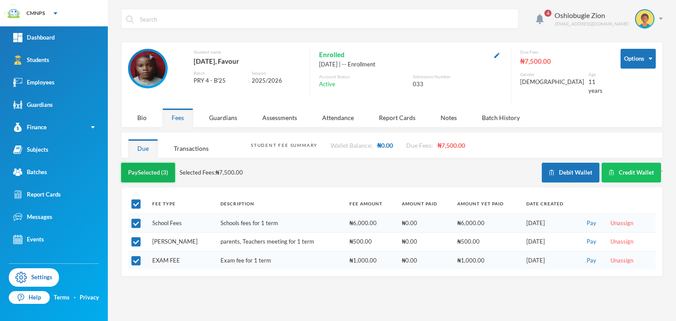
click at [153, 165] on button "Pay Selected (3)" at bounding box center [148, 173] width 54 height 20
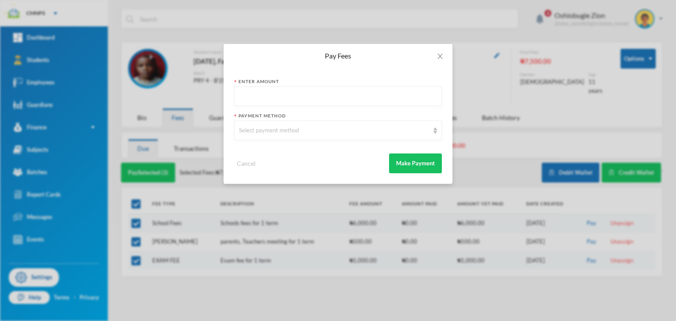
click at [257, 101] on input "text" at bounding box center [338, 97] width 198 height 20
type input "7500"
click at [253, 127] on div "Select payment method" at bounding box center [334, 130] width 190 height 9
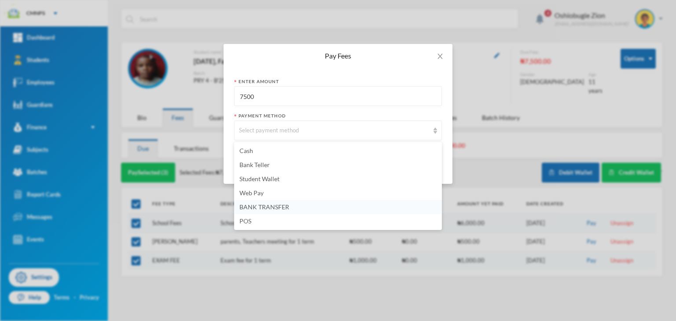
click at [282, 209] on span "BANK TRANSFER" at bounding box center [264, 206] width 50 height 7
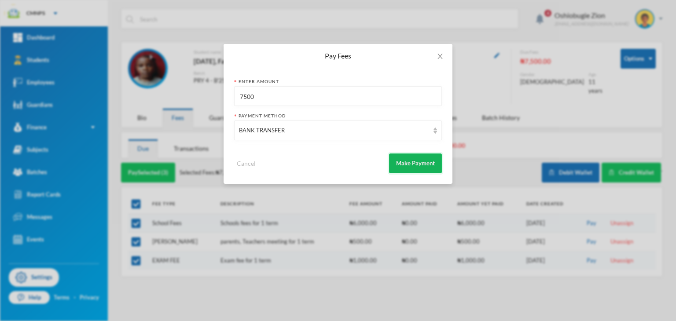
click at [423, 158] on button "Make Payment" at bounding box center [415, 164] width 53 height 20
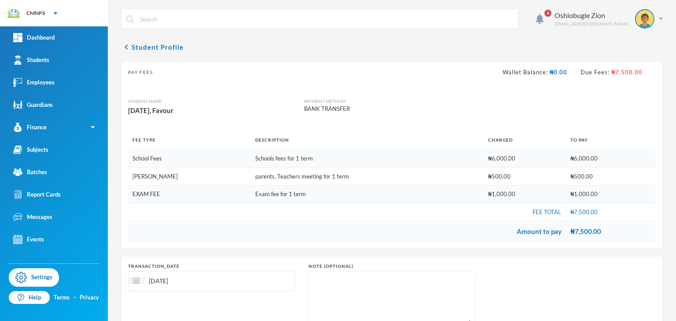
scroll to position [66, 0]
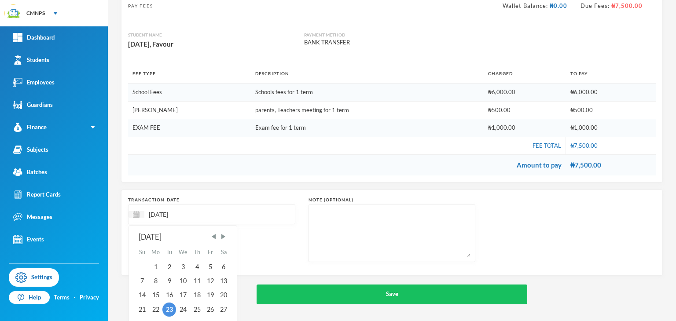
click at [163, 213] on input "[DATE]" at bounding box center [181, 214] width 74 height 10
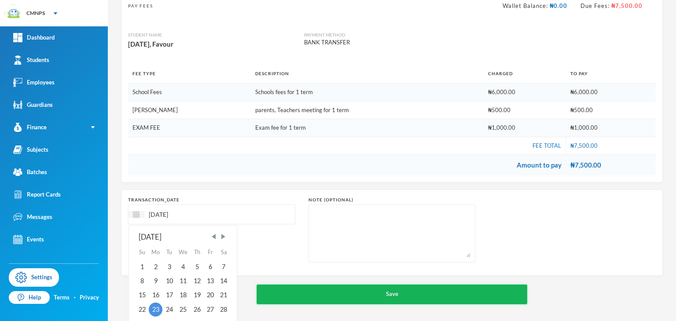
type input "[DATE]"
click at [283, 287] on button "Save" at bounding box center [392, 295] width 271 height 20
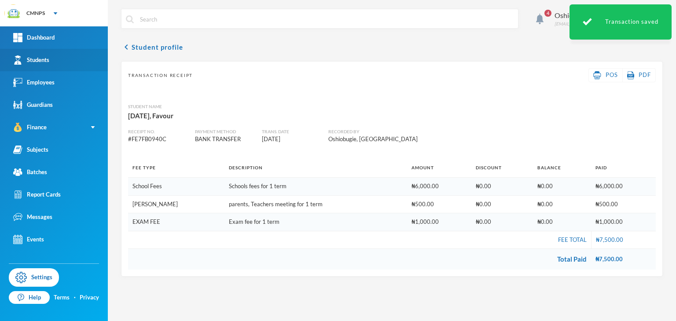
click at [65, 60] on link "Students" at bounding box center [54, 60] width 108 height 22
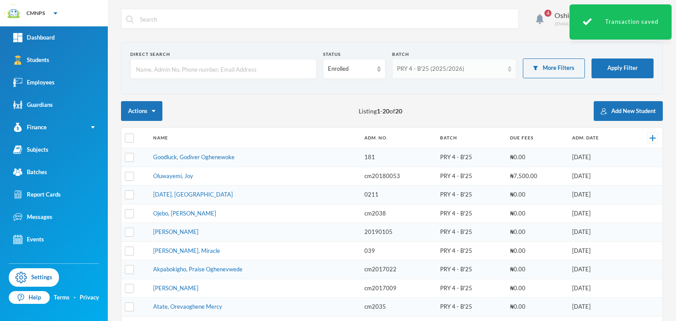
click at [413, 73] on div "PRY 4 - B'25 (2025/2026)" at bounding box center [450, 69] width 107 height 9
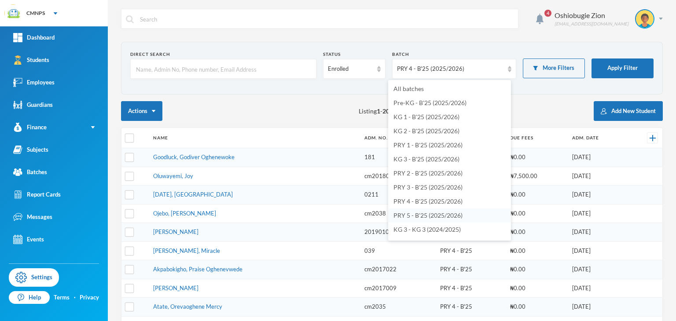
click at [419, 217] on span "PRY 5 - B'25 (2025/2026)" at bounding box center [427, 215] width 69 height 7
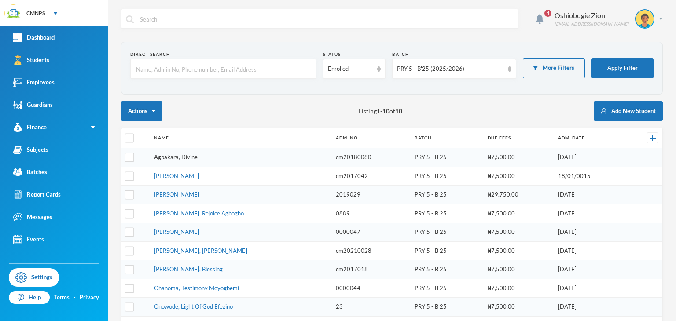
click at [174, 159] on link "Agbakara, Divine" at bounding box center [176, 157] width 44 height 7
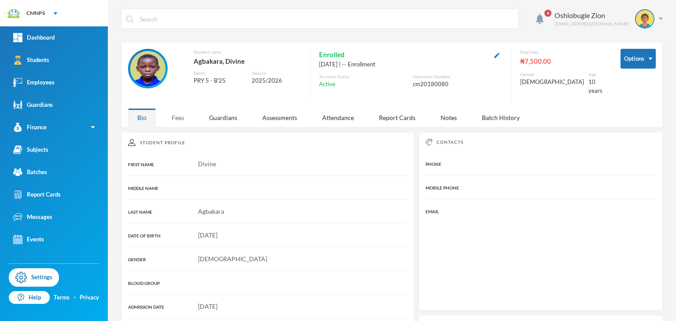
click at [180, 132] on div "Student Profile FIRST NAME Divine MIDDLE NAME LAST NAME [PERSON_NAME] DATE OF B…" at bounding box center [267, 284] width 293 height 305
click at [180, 108] on div "Fees" at bounding box center [177, 117] width 31 height 19
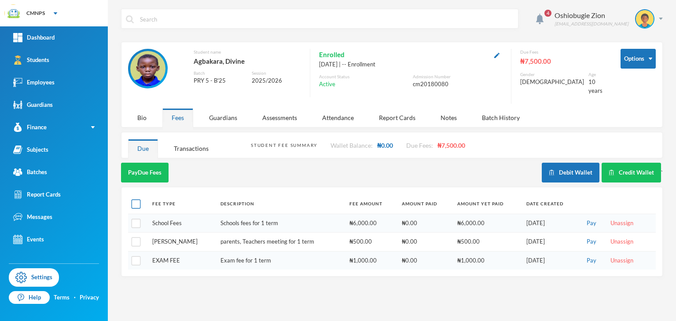
click at [133, 200] on input "checkbox" at bounding box center [136, 204] width 9 height 9
checkbox input "true"
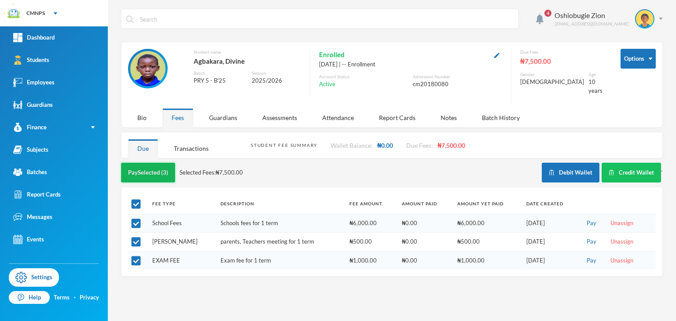
click at [157, 163] on button "Pay Selected (3)" at bounding box center [148, 173] width 54 height 20
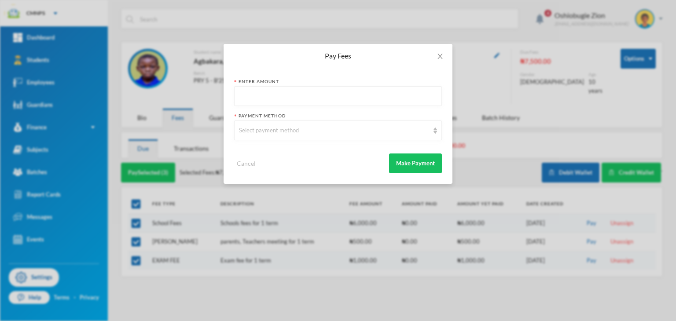
click at [257, 97] on input "text" at bounding box center [338, 97] width 198 height 20
type input "7500"
click at [250, 127] on div "Select payment method" at bounding box center [334, 130] width 190 height 9
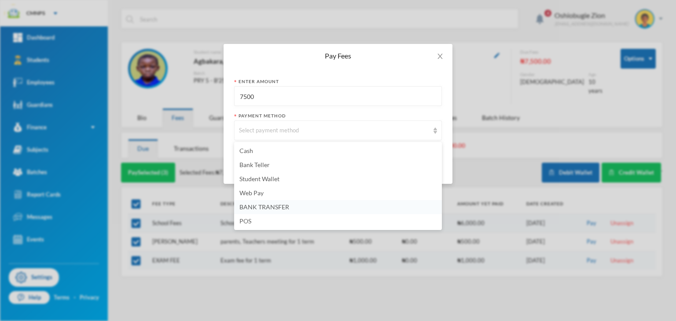
click at [269, 205] on span "BANK TRANSFER" at bounding box center [264, 206] width 50 height 7
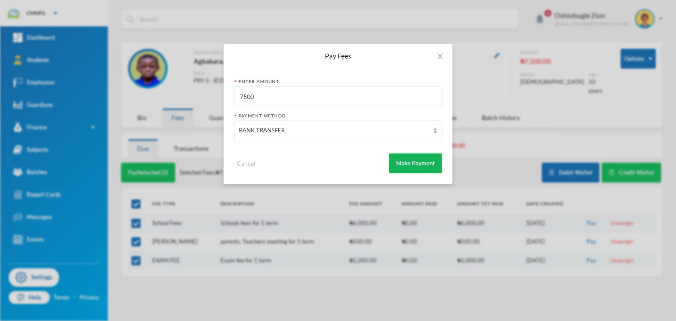
click at [417, 157] on button "Make Payment" at bounding box center [415, 164] width 53 height 20
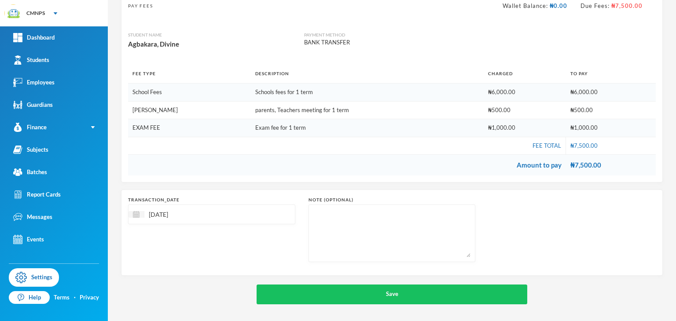
scroll to position [66, 0]
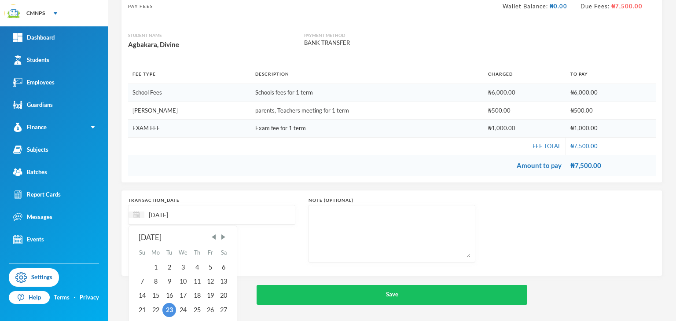
click at [163, 210] on input "[DATE]" at bounding box center [181, 215] width 74 height 10
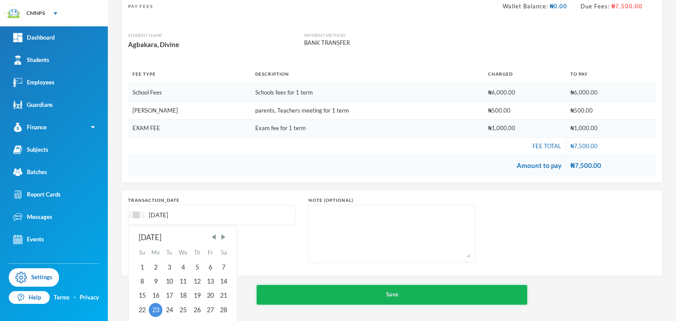
type input "[DATE]"
click at [265, 301] on button "Save" at bounding box center [392, 295] width 271 height 20
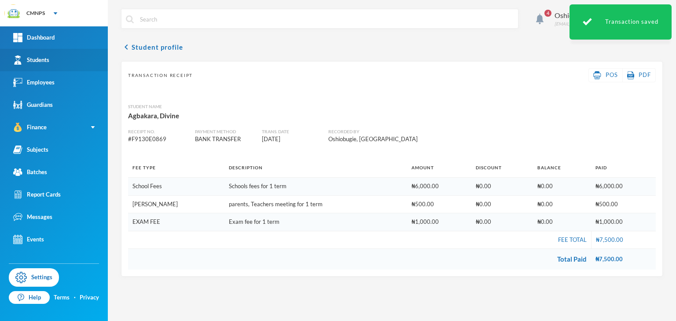
click at [67, 61] on link "Students" at bounding box center [54, 60] width 108 height 22
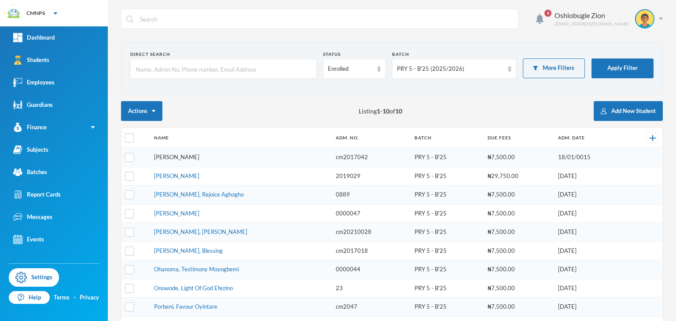
click at [173, 158] on link "[PERSON_NAME]" at bounding box center [176, 157] width 45 height 7
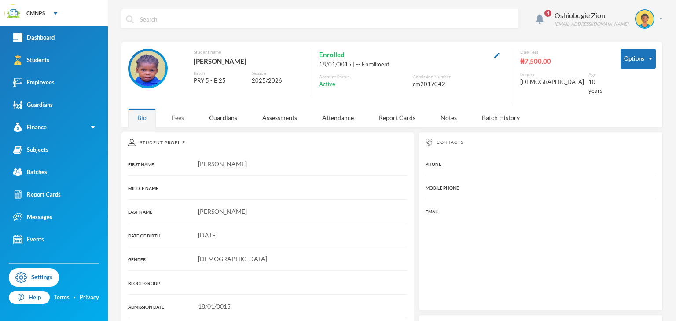
click at [183, 139] on div "Student Profile" at bounding box center [267, 142] width 279 height 7
click at [178, 108] on div "Fees" at bounding box center [177, 117] width 31 height 19
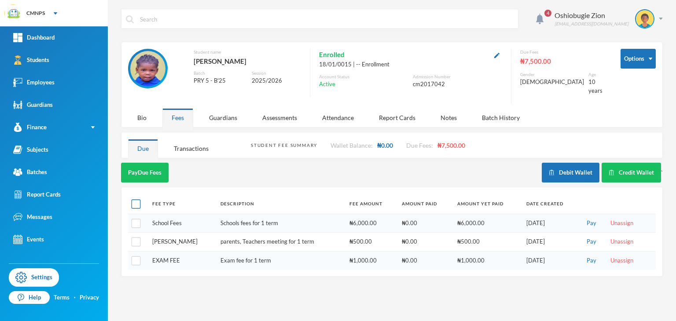
click at [136, 200] on input "checkbox" at bounding box center [136, 204] width 9 height 9
checkbox input "true"
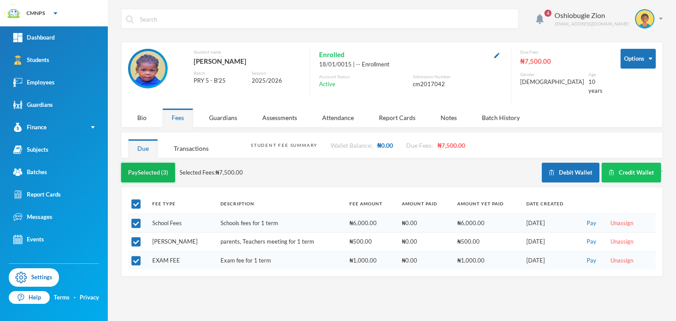
click at [151, 163] on button "Pay Selected (3)" at bounding box center [148, 173] width 54 height 20
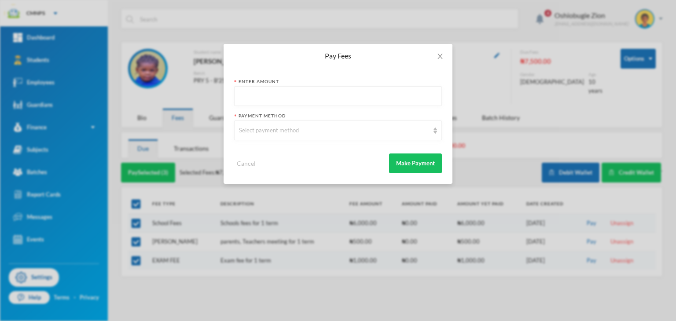
click at [264, 92] on input "text" at bounding box center [338, 97] width 198 height 20
type input "7500"
click at [265, 125] on div "Select payment method" at bounding box center [338, 131] width 208 height 20
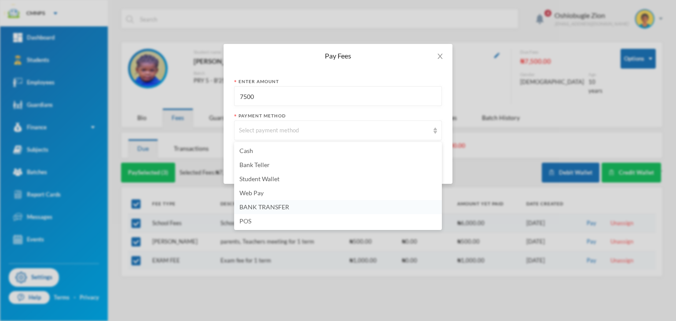
click at [294, 213] on li "BANK TRANSFER" at bounding box center [338, 207] width 208 height 14
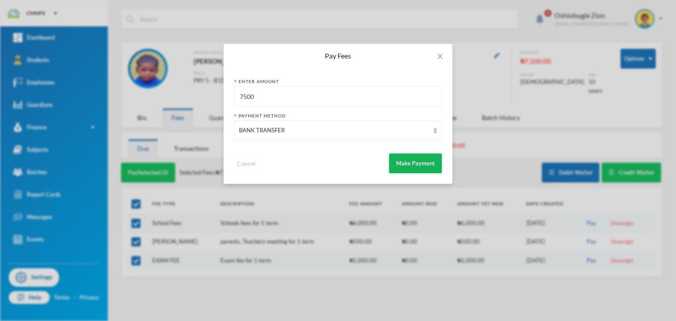
click at [408, 163] on button "Make Payment" at bounding box center [415, 164] width 53 height 20
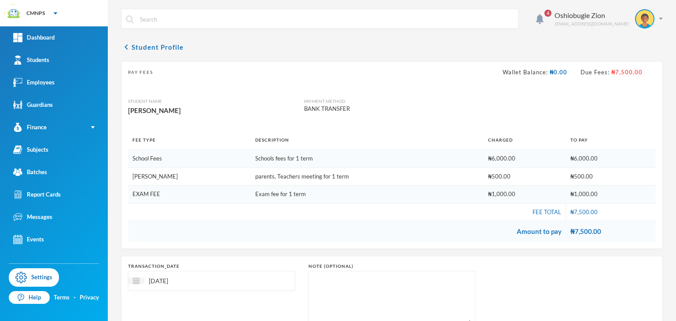
scroll to position [66, 0]
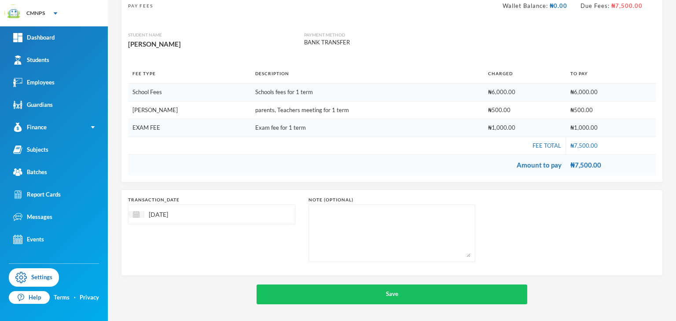
click at [163, 209] on input "[DATE]" at bounding box center [181, 214] width 74 height 10
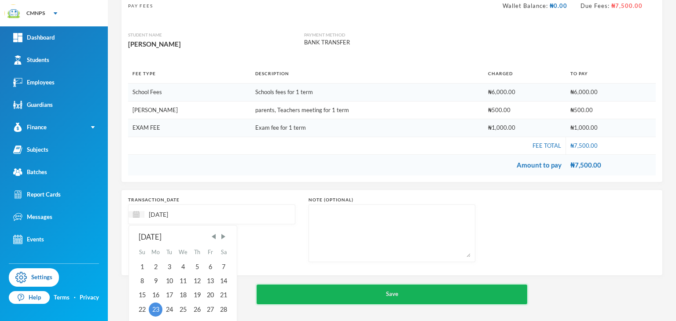
type input "[DATE]"
click at [298, 299] on button "Save" at bounding box center [392, 295] width 271 height 20
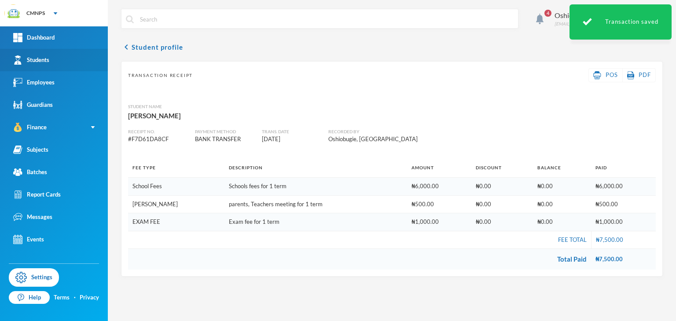
click at [46, 54] on link "Students" at bounding box center [54, 60] width 108 height 22
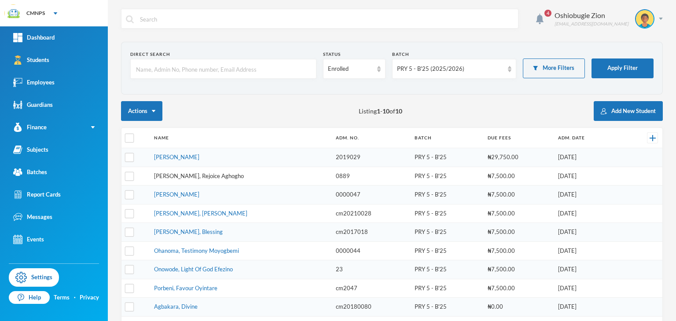
click at [186, 173] on link "[PERSON_NAME], Rejoice Aghogho" at bounding box center [199, 176] width 90 height 7
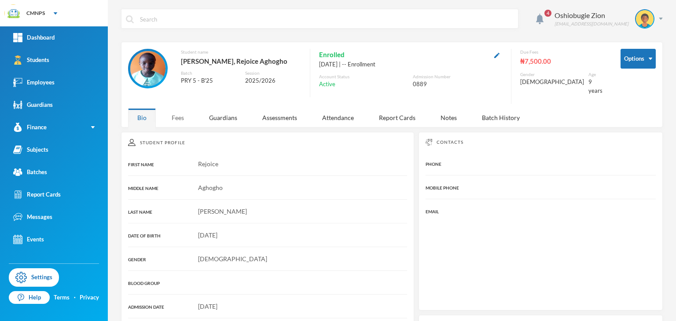
click at [174, 108] on div "Fees" at bounding box center [177, 117] width 31 height 19
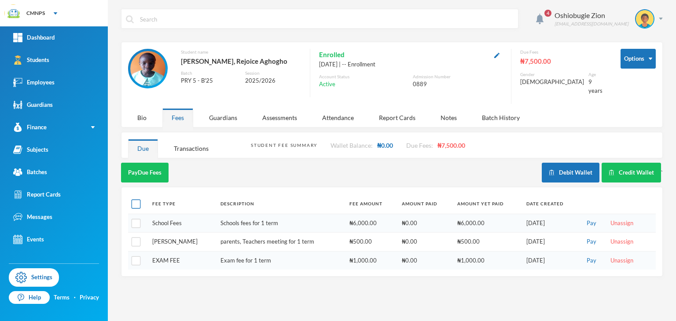
click at [139, 200] on input "checkbox" at bounding box center [136, 204] width 9 height 9
checkbox input "true"
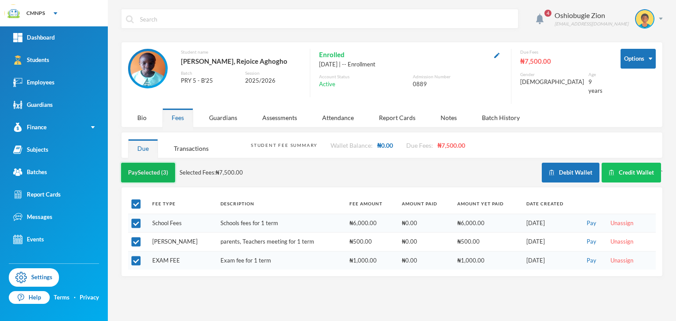
click at [158, 171] on button "Pay Selected (3)" at bounding box center [148, 173] width 54 height 20
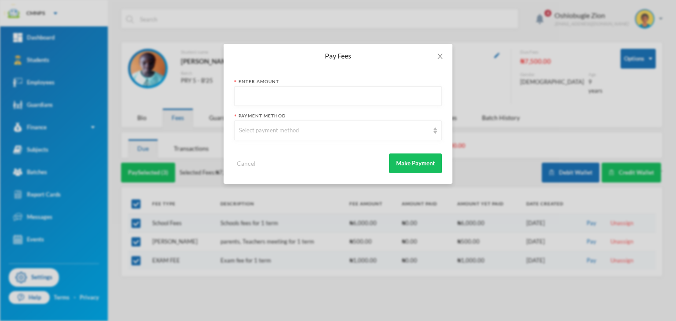
click at [261, 99] on input "text" at bounding box center [338, 97] width 198 height 20
type input "7500"
click at [258, 121] on div "Select payment method" at bounding box center [338, 131] width 208 height 20
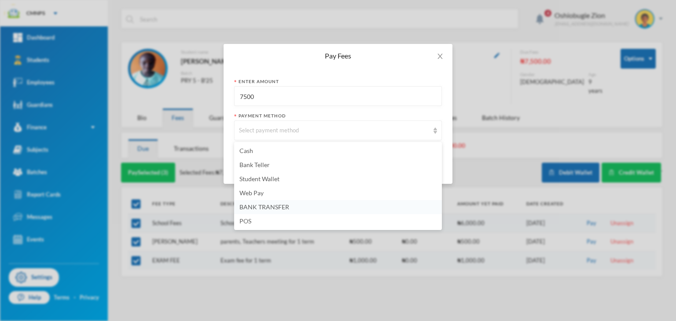
click at [269, 202] on li "BANK TRANSFER" at bounding box center [338, 207] width 208 height 14
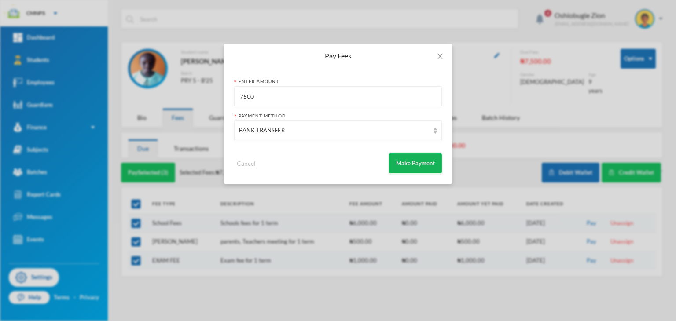
click at [399, 166] on button "Make Payment" at bounding box center [415, 164] width 53 height 20
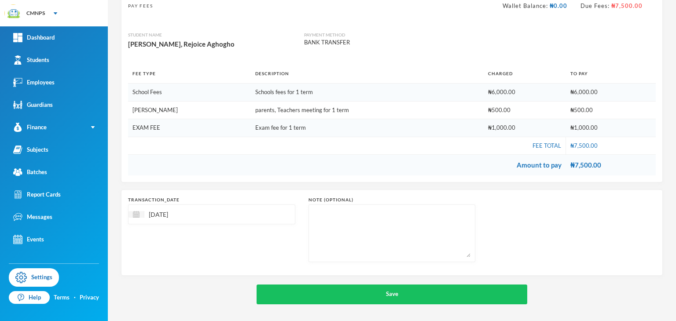
scroll to position [66, 0]
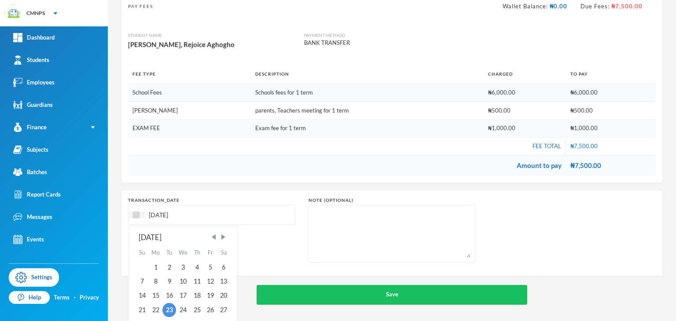
click at [166, 215] on input "[DATE]" at bounding box center [181, 215] width 74 height 10
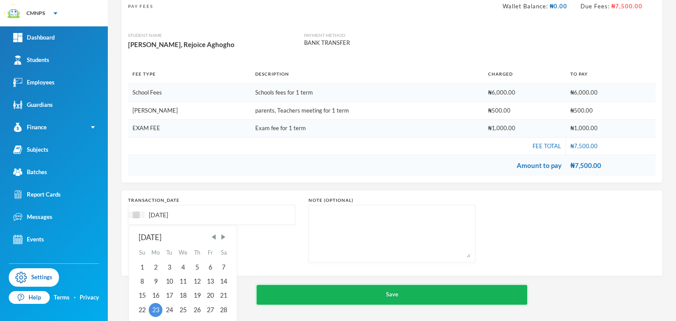
type input "[DATE]"
click at [319, 299] on button "Save" at bounding box center [392, 295] width 271 height 20
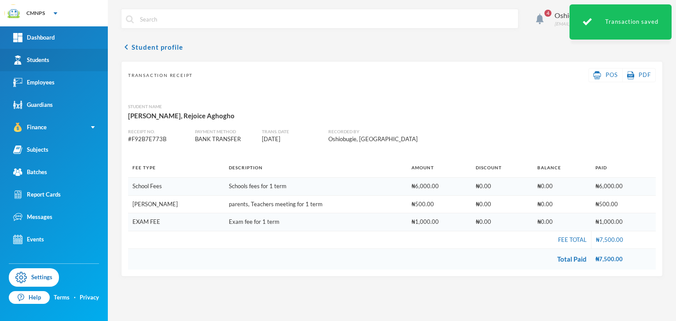
click at [56, 66] on link "Students" at bounding box center [54, 60] width 108 height 22
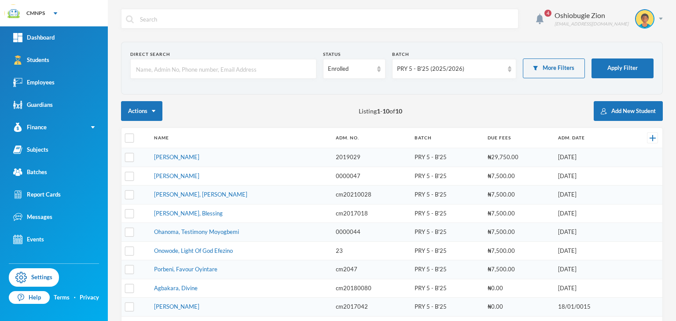
click at [198, 178] on td "[PERSON_NAME]" at bounding box center [241, 176] width 182 height 19
click at [196, 174] on link "[PERSON_NAME]" at bounding box center [176, 176] width 45 height 7
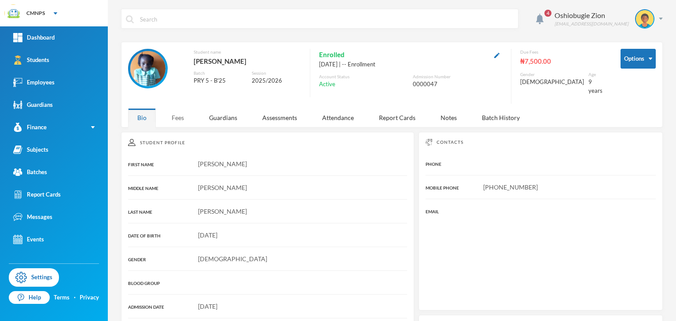
click at [173, 108] on div "Fees" at bounding box center [177, 117] width 31 height 19
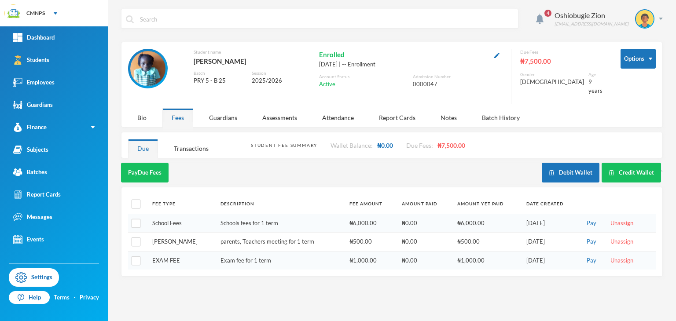
click at [136, 202] on th at bounding box center [138, 204] width 20 height 20
click at [136, 200] on input "checkbox" at bounding box center [136, 204] width 9 height 9
checkbox input "true"
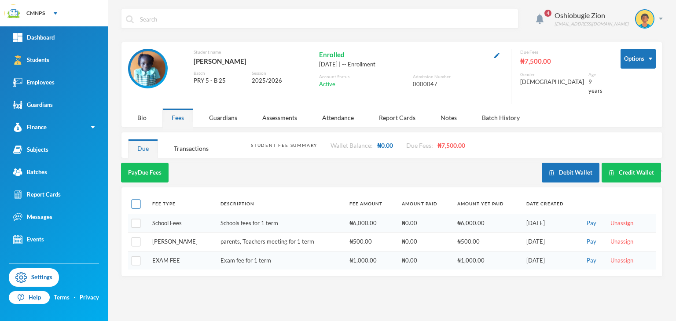
checkbox input "true"
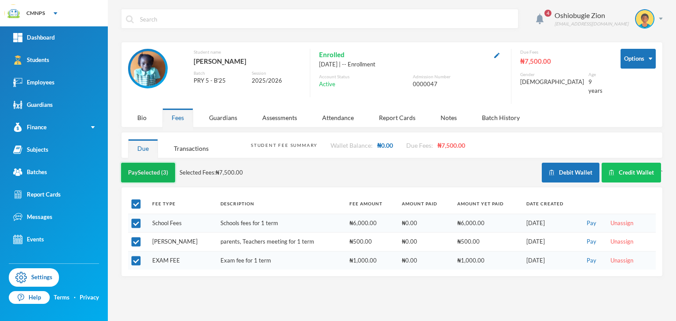
click at [152, 169] on button "Pay Selected (3)" at bounding box center [148, 173] width 54 height 20
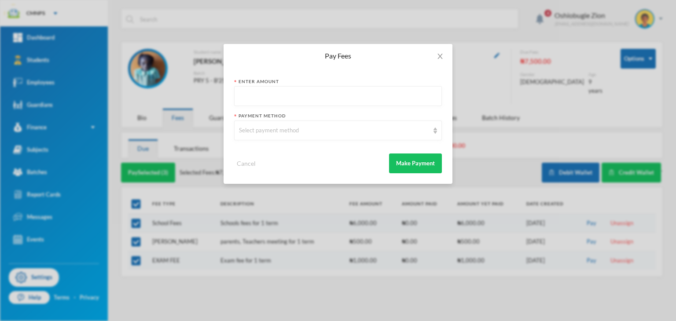
click at [279, 94] on input "text" at bounding box center [338, 97] width 198 height 20
type input "7500"
click at [271, 126] on div "Select payment method" at bounding box center [334, 130] width 190 height 9
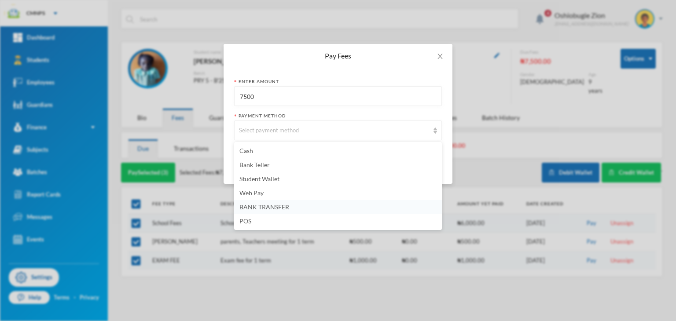
click at [248, 202] on li "BANK TRANSFER" at bounding box center [338, 207] width 208 height 14
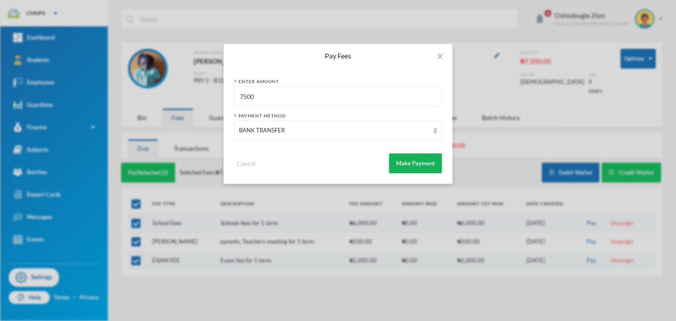
click at [414, 160] on button "Make Payment" at bounding box center [415, 164] width 53 height 20
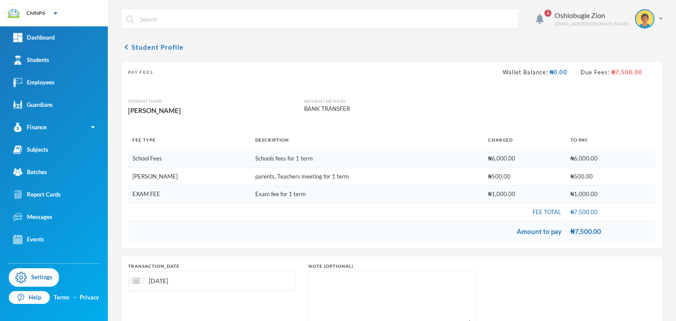
scroll to position [66, 0]
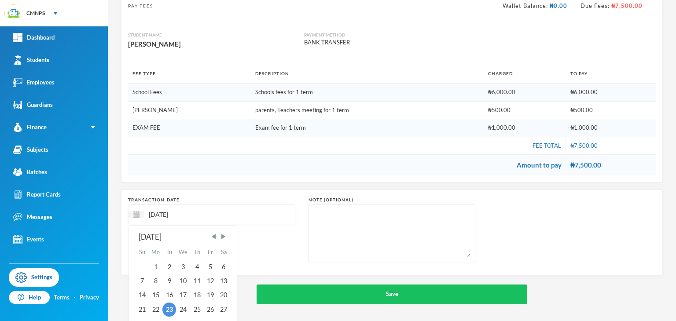
click at [163, 211] on input "[DATE]" at bounding box center [181, 214] width 74 height 10
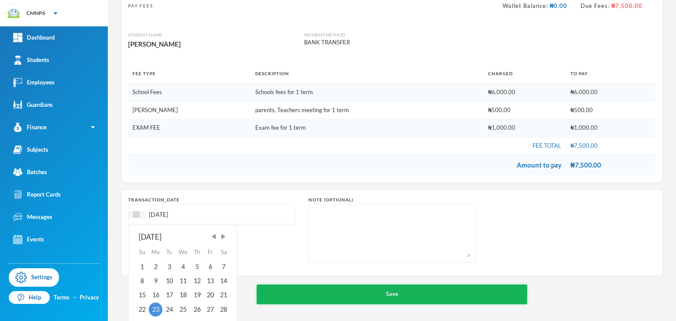
type input "[DATE]"
click at [275, 302] on button "Save" at bounding box center [392, 295] width 271 height 20
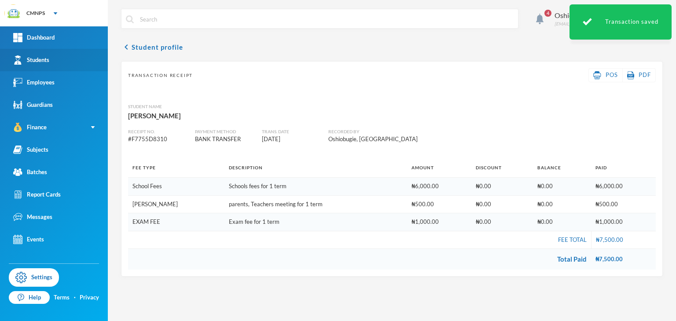
click at [20, 66] on link "Students" at bounding box center [54, 60] width 108 height 22
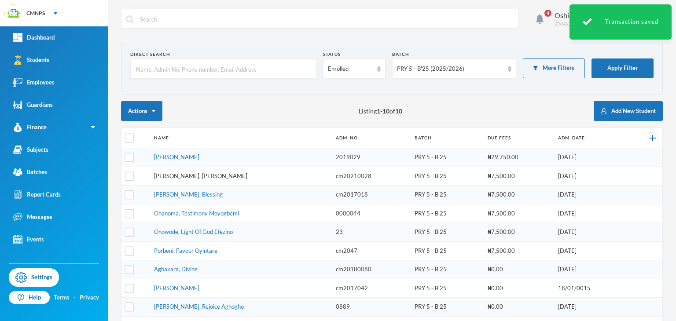
click at [182, 173] on link "[PERSON_NAME], [PERSON_NAME]" at bounding box center [200, 176] width 93 height 7
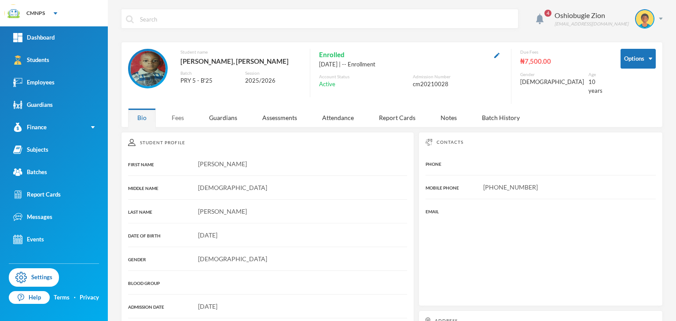
click at [179, 117] on div "Fees" at bounding box center [177, 117] width 31 height 19
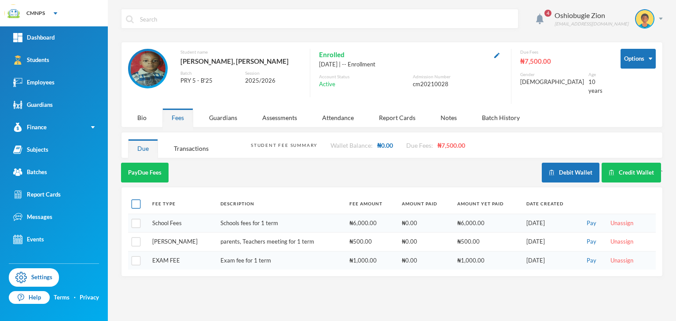
click at [135, 200] on input "checkbox" at bounding box center [136, 204] width 9 height 9
checkbox input "true"
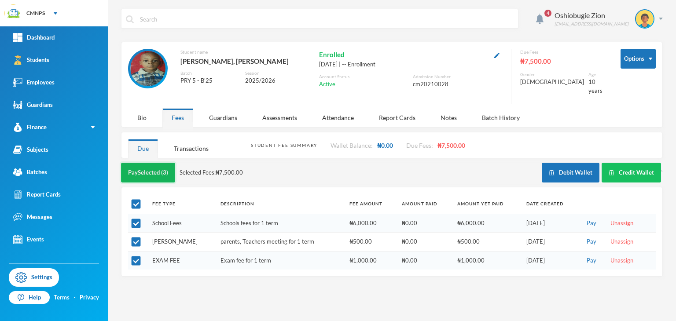
click at [155, 163] on button "Pay Selected (3)" at bounding box center [148, 173] width 54 height 20
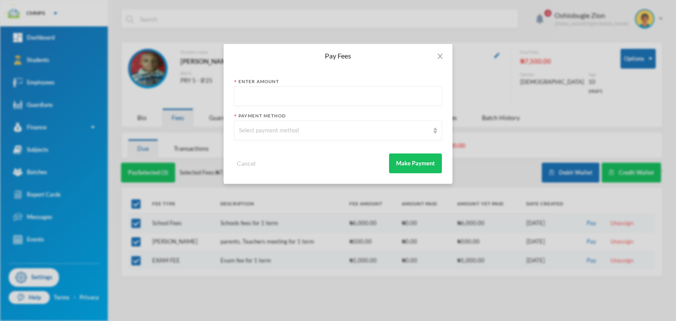
click at [279, 106] on input "text" at bounding box center [338, 97] width 198 height 20
type input "7500"
click at [273, 132] on div "Select payment method" at bounding box center [334, 130] width 190 height 9
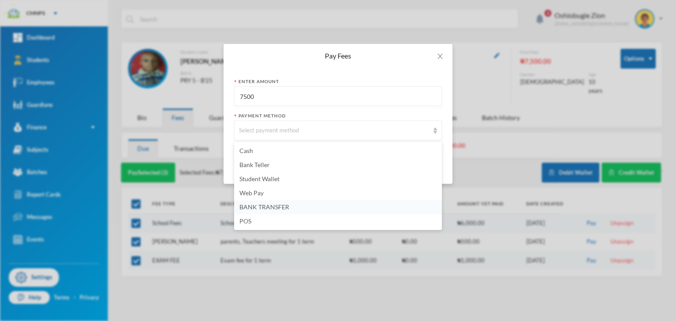
click at [267, 204] on span "BANK TRANSFER" at bounding box center [264, 206] width 50 height 7
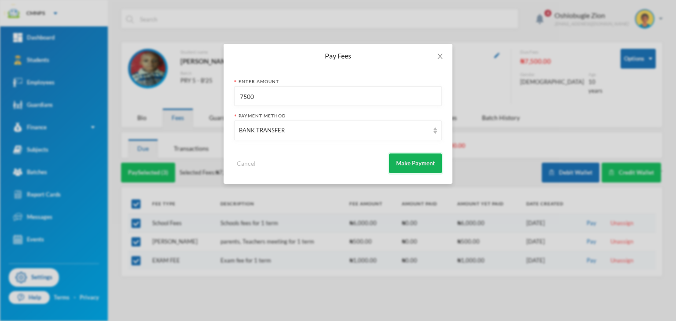
click at [404, 159] on button "Make Payment" at bounding box center [415, 164] width 53 height 20
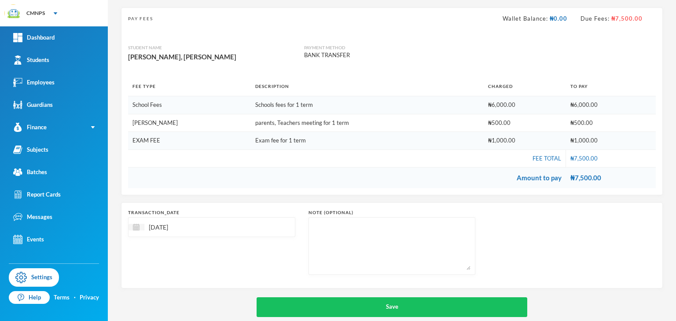
scroll to position [66, 0]
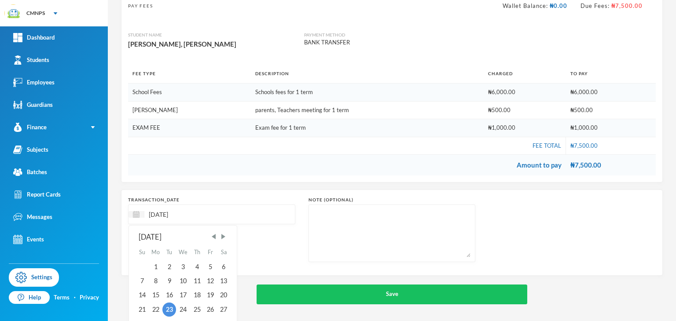
click at [165, 212] on input "[DATE]" at bounding box center [181, 214] width 74 height 10
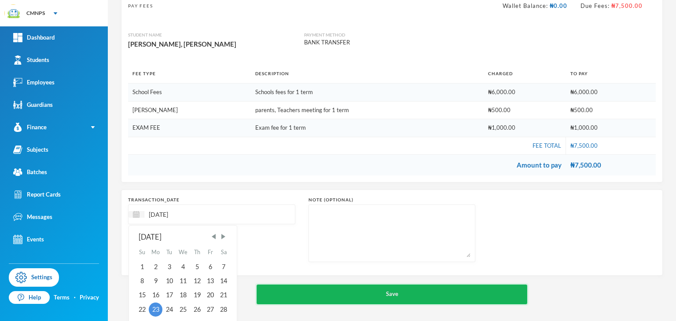
type input "[DATE]"
click at [294, 288] on button "Save" at bounding box center [392, 295] width 271 height 20
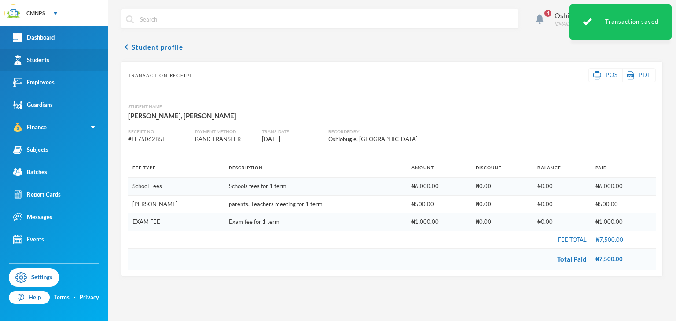
click at [54, 55] on link "Students" at bounding box center [54, 60] width 108 height 22
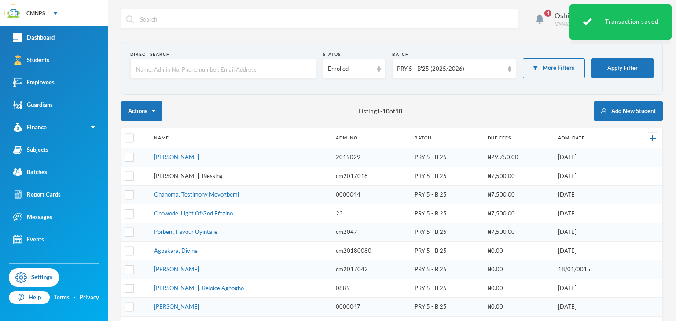
click at [180, 175] on link "[PERSON_NAME], Blessing" at bounding box center [188, 176] width 69 height 7
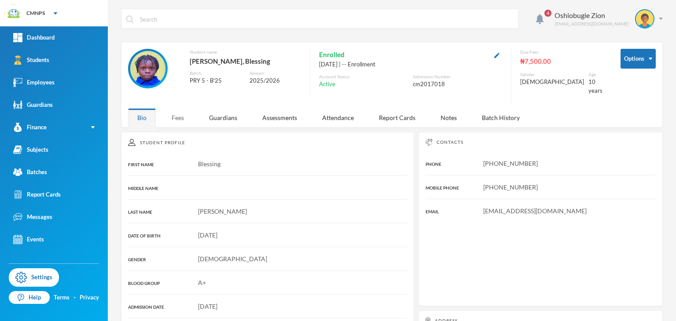
click at [180, 108] on div "Fees" at bounding box center [177, 117] width 31 height 19
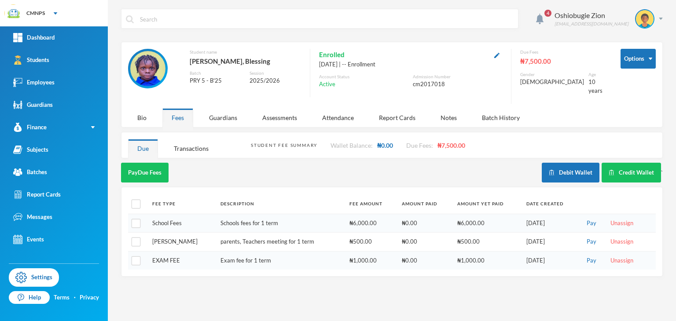
click at [143, 197] on th at bounding box center [138, 204] width 20 height 20
click at [138, 200] on input "checkbox" at bounding box center [136, 204] width 9 height 9
checkbox input "true"
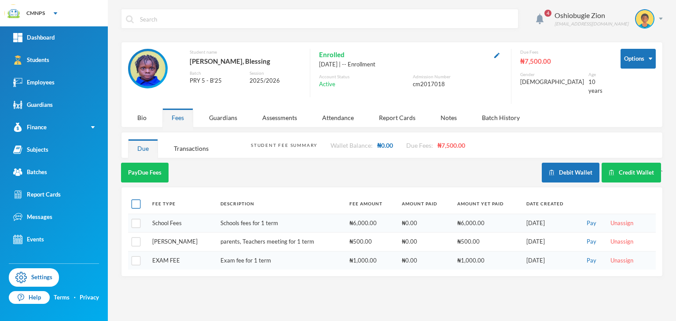
checkbox input "true"
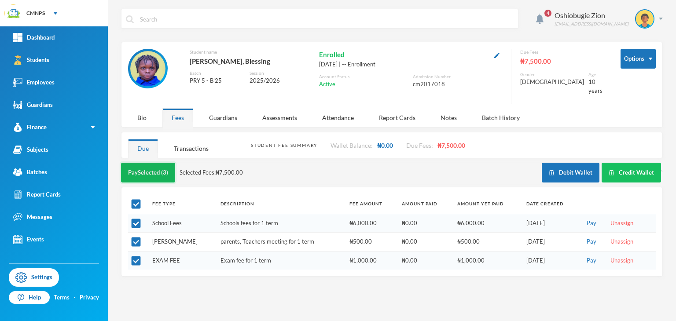
click at [151, 167] on button "Pay Selected (3)" at bounding box center [148, 173] width 54 height 20
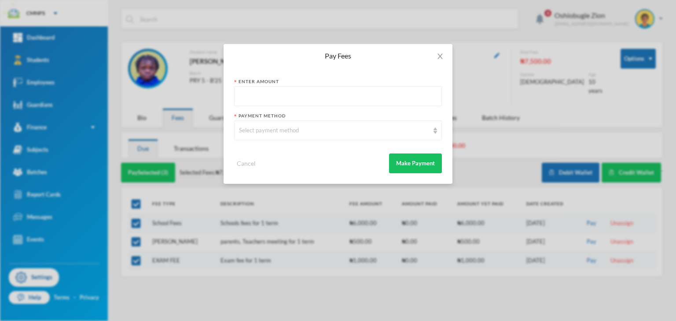
click at [242, 101] on input "text" at bounding box center [338, 97] width 198 height 20
type input "7500"
click at [275, 132] on div "Select payment method" at bounding box center [334, 130] width 190 height 9
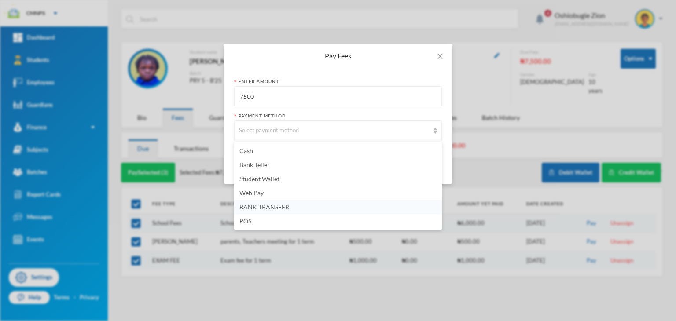
click at [261, 208] on span "BANK TRANSFER" at bounding box center [264, 206] width 50 height 7
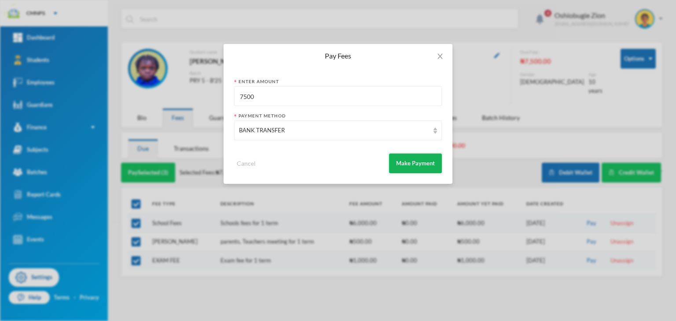
click at [405, 162] on button "Make Payment" at bounding box center [415, 164] width 53 height 20
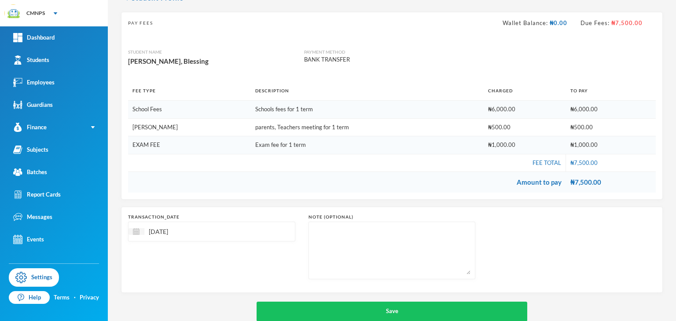
scroll to position [66, 0]
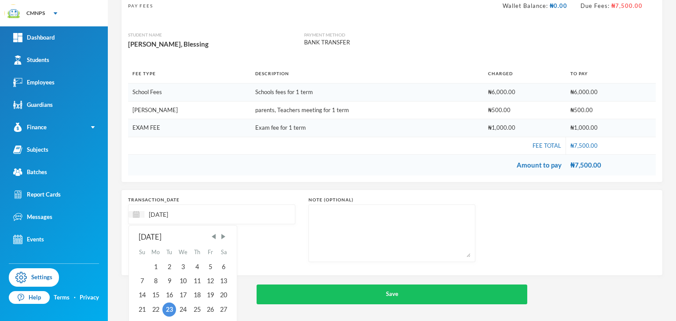
click at [164, 213] on input "[DATE]" at bounding box center [181, 214] width 74 height 10
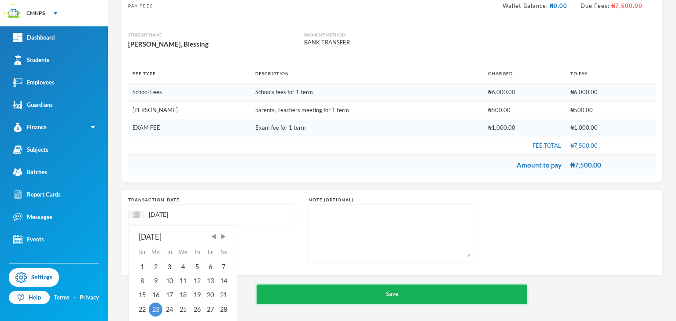
type input "[DATE]"
click at [280, 287] on button "Save" at bounding box center [392, 295] width 271 height 20
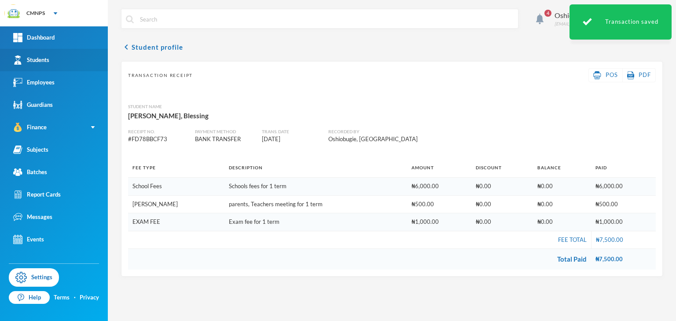
click at [72, 63] on link "Students" at bounding box center [54, 60] width 108 height 22
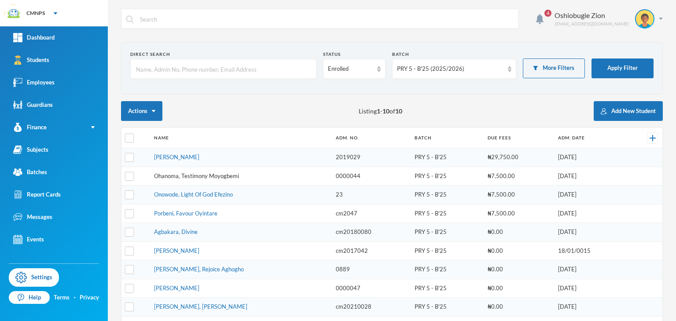
click at [188, 175] on link "Ohanoma, Testimony Moyogbemi" at bounding box center [196, 176] width 85 height 7
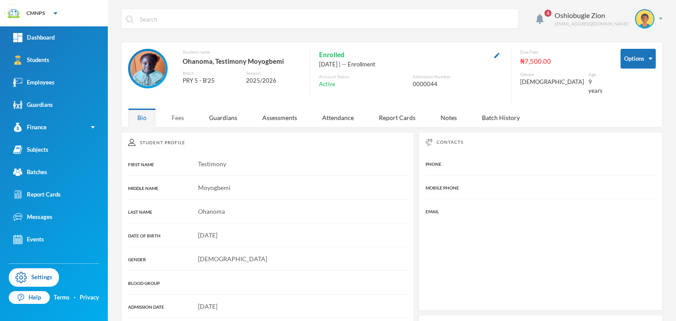
click at [178, 139] on div "Student Profile" at bounding box center [267, 142] width 279 height 7
click at [176, 110] on div "Fees" at bounding box center [177, 117] width 31 height 19
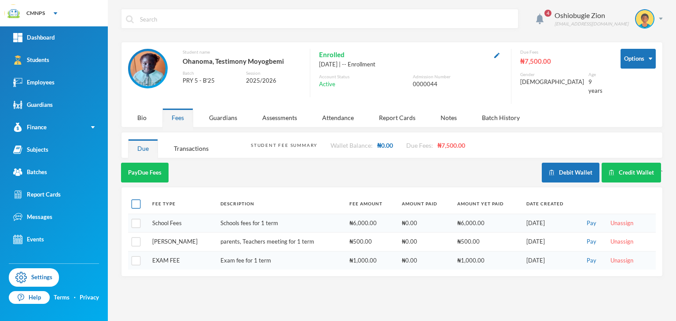
click at [140, 200] on input "checkbox" at bounding box center [136, 204] width 9 height 9
checkbox input "true"
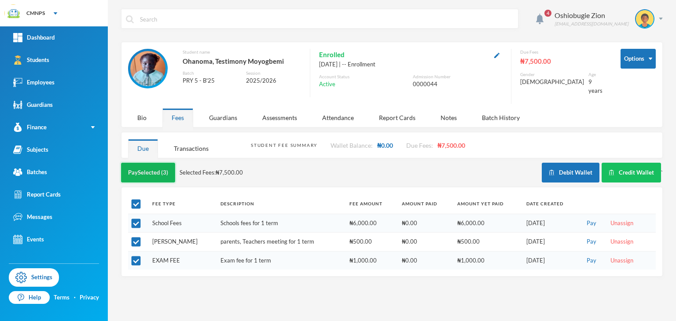
click at [149, 168] on button "Pay Selected (3)" at bounding box center [148, 173] width 54 height 20
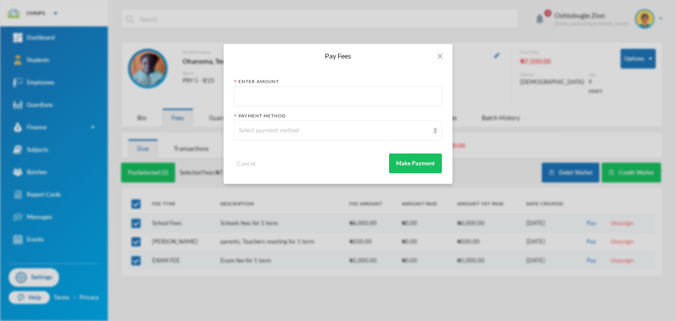
click at [243, 103] on input "text" at bounding box center [338, 97] width 198 height 20
type input "7500"
click at [258, 129] on div "Select payment method" at bounding box center [334, 130] width 190 height 9
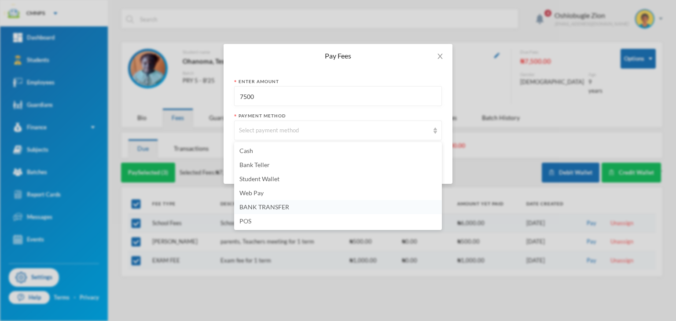
click at [260, 206] on span "BANK TRANSFER" at bounding box center [264, 206] width 50 height 7
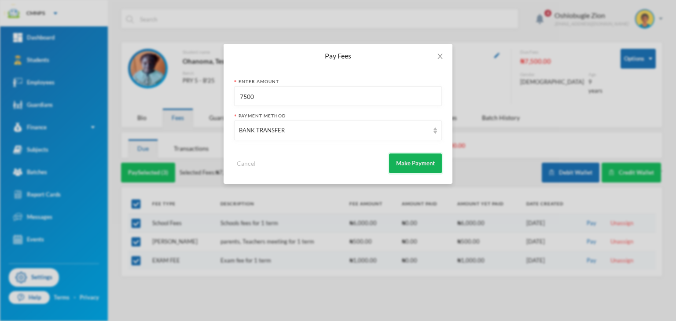
click at [405, 161] on button "Make Payment" at bounding box center [415, 164] width 53 height 20
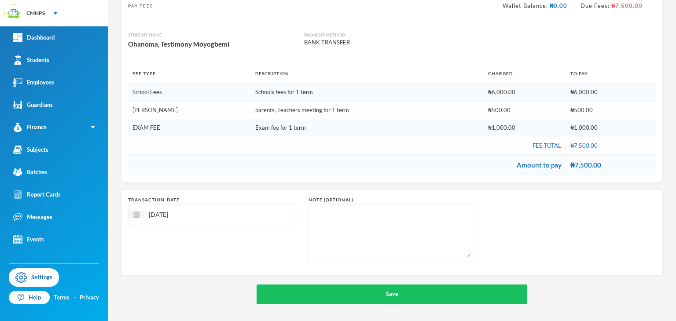
scroll to position [66, 0]
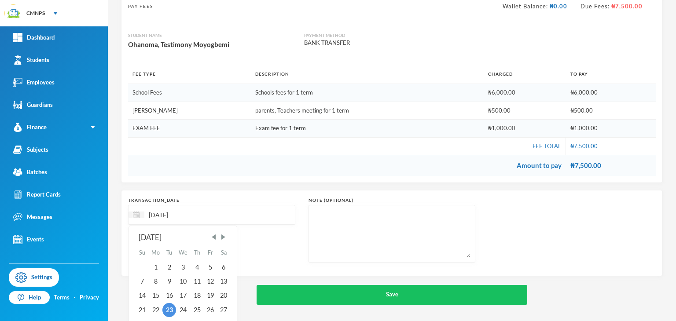
click at [162, 210] on input "[DATE]" at bounding box center [181, 215] width 74 height 10
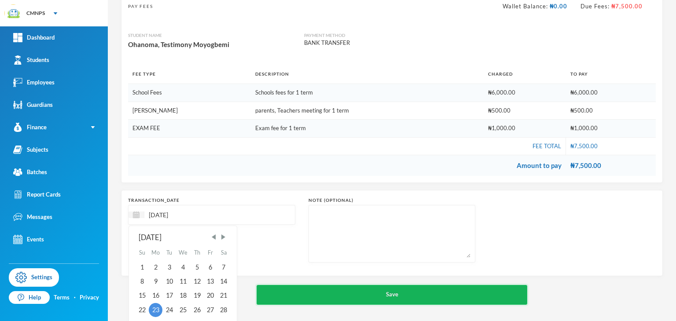
type input "[DATE]"
click at [287, 297] on button "Save" at bounding box center [392, 295] width 271 height 20
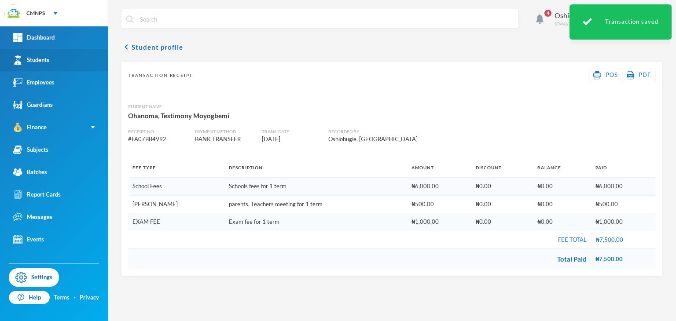
click at [26, 59] on div "Students" at bounding box center [31, 59] width 36 height 9
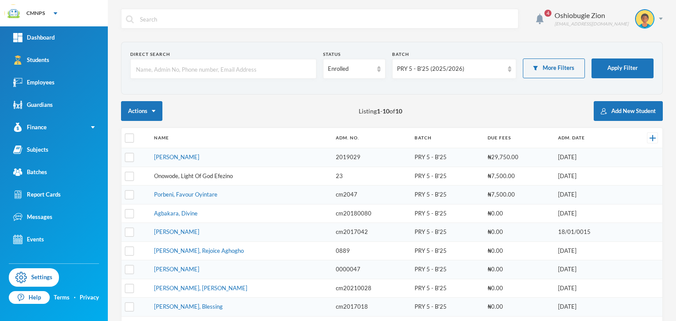
click at [183, 174] on link "Onowode, Light Of God Efezino" at bounding box center [193, 176] width 79 height 7
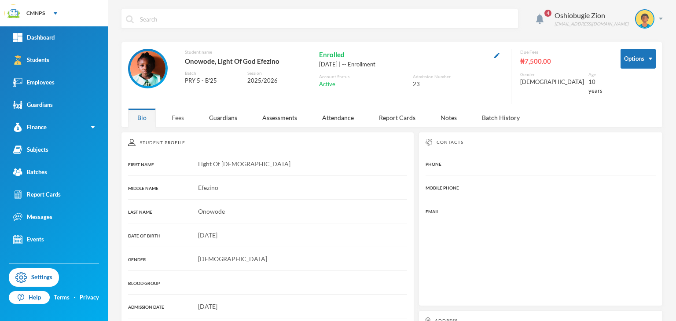
click at [178, 108] on div "Fees" at bounding box center [177, 117] width 31 height 19
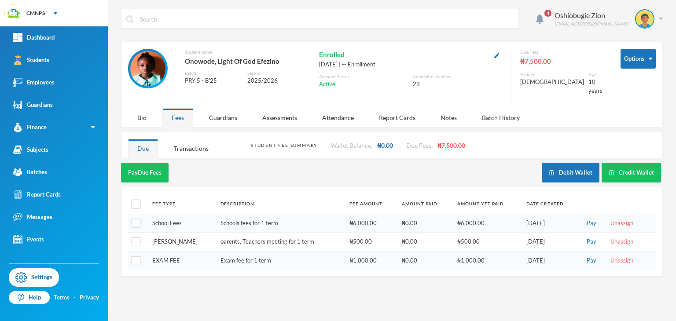
click at [142, 195] on th at bounding box center [138, 204] width 20 height 20
click at [136, 200] on input "checkbox" at bounding box center [136, 204] width 9 height 9
checkbox input "true"
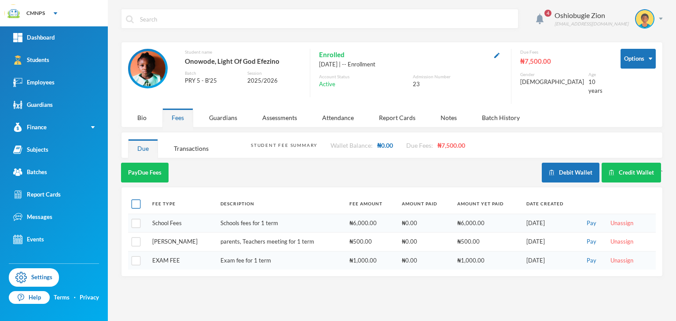
checkbox input "true"
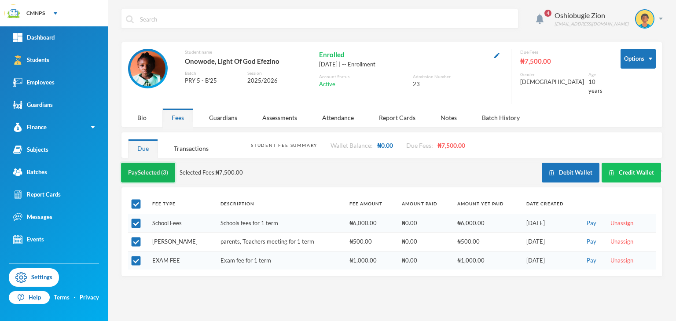
click at [156, 164] on button "Pay Selected (3)" at bounding box center [148, 173] width 54 height 20
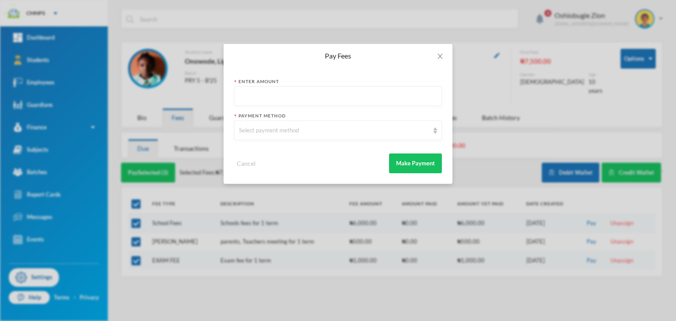
click at [279, 98] on input "text" at bounding box center [338, 97] width 198 height 20
type input "4000"
click at [263, 133] on div "Select payment method" at bounding box center [334, 130] width 190 height 9
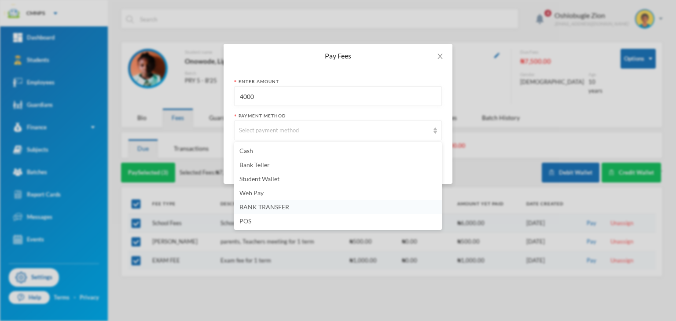
click at [270, 210] on span "BANK TRANSFER" at bounding box center [264, 206] width 50 height 7
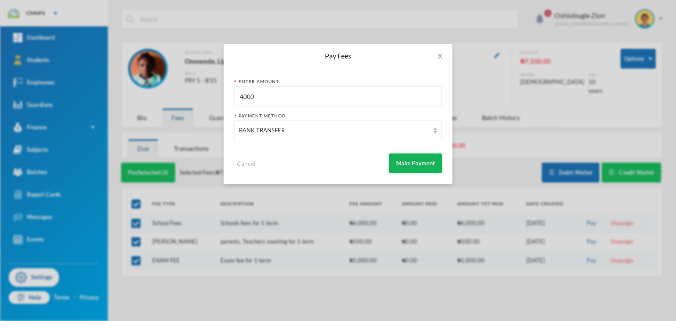
click at [398, 161] on button "Make Payment" at bounding box center [415, 164] width 53 height 20
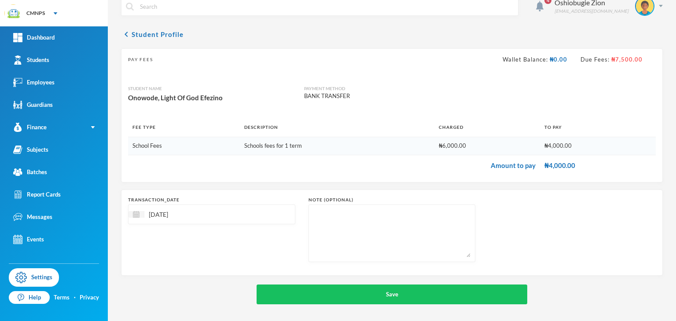
scroll to position [12, 0]
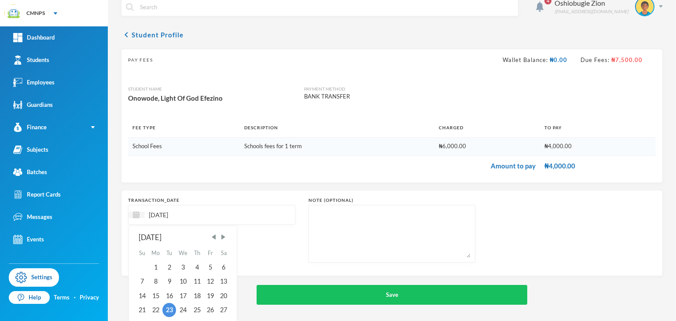
click at [162, 211] on input "[DATE]" at bounding box center [181, 215] width 74 height 10
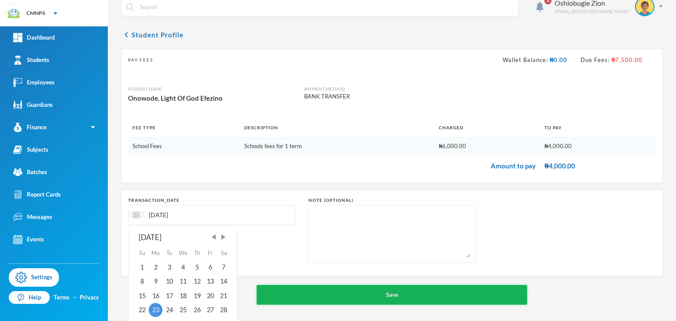
type input "[DATE]"
click at [281, 287] on button "Save" at bounding box center [392, 295] width 271 height 20
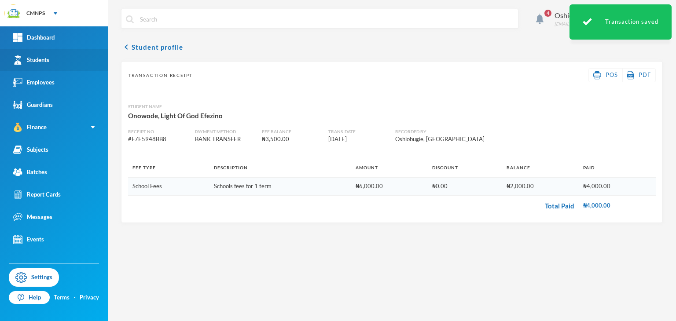
click at [75, 63] on link "Students" at bounding box center [54, 60] width 108 height 22
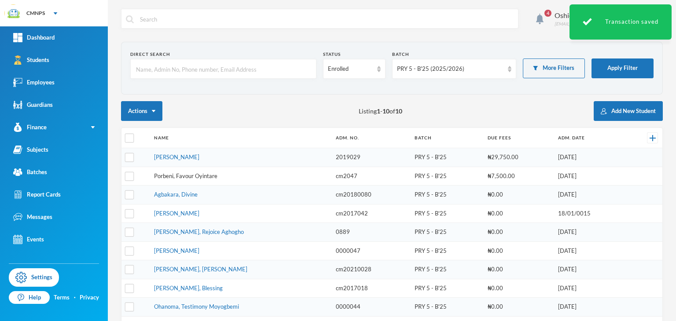
click at [180, 174] on link "Porbeni, Favour Oyintare" at bounding box center [185, 176] width 63 height 7
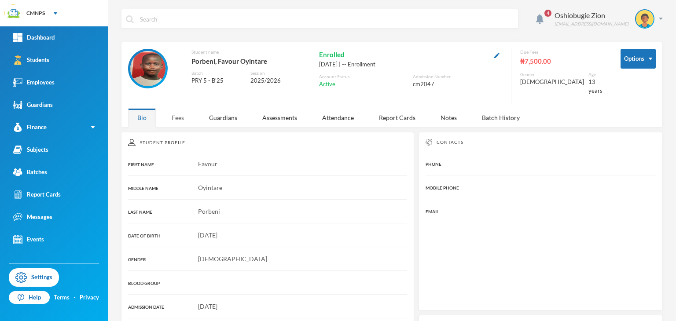
click at [170, 112] on div "Fees" at bounding box center [177, 117] width 31 height 19
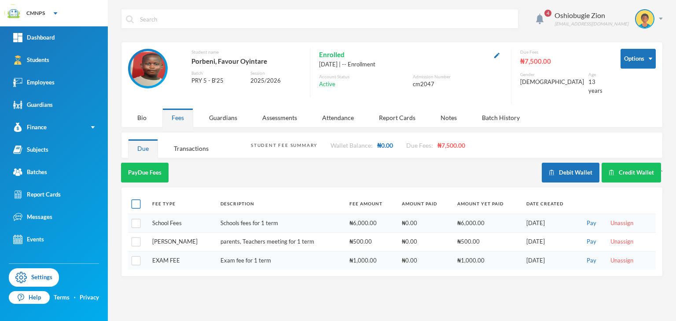
click at [137, 200] on input "checkbox" at bounding box center [136, 204] width 9 height 9
checkbox input "true"
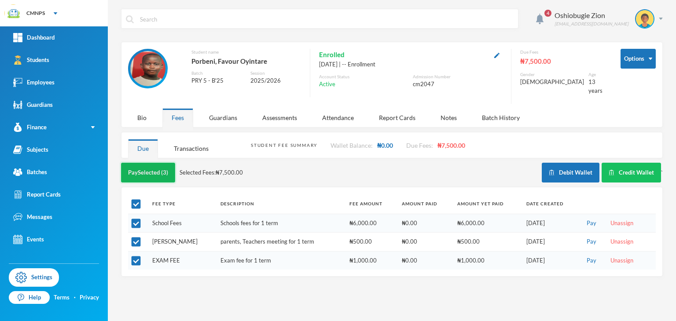
click at [151, 167] on button "Pay Selected (3)" at bounding box center [148, 173] width 54 height 20
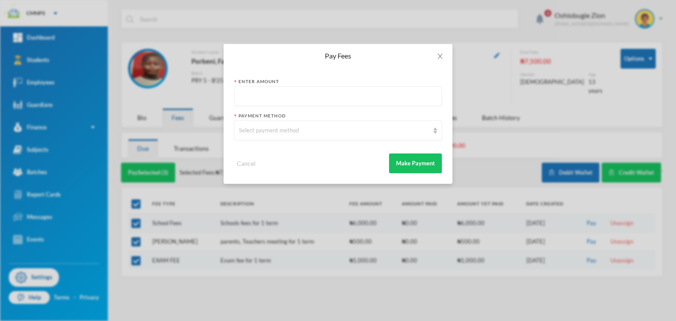
click at [268, 95] on input "text" at bounding box center [338, 97] width 198 height 20
type input "7500"
click at [264, 124] on div "Select payment method" at bounding box center [338, 131] width 208 height 20
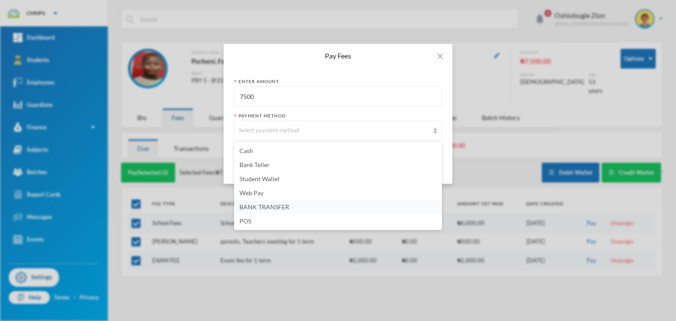
click at [261, 204] on span "BANK TRANSFER" at bounding box center [264, 206] width 50 height 7
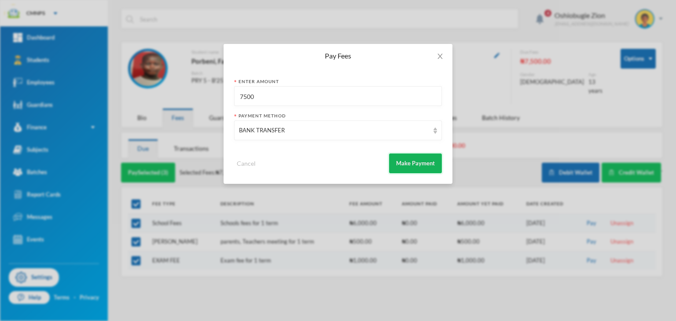
click at [408, 167] on button "Make Payment" at bounding box center [415, 164] width 53 height 20
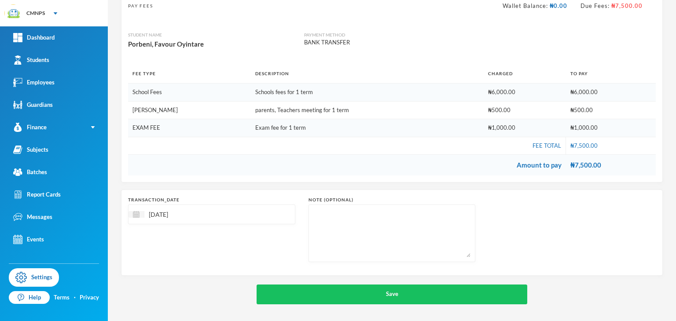
scroll to position [66, 0]
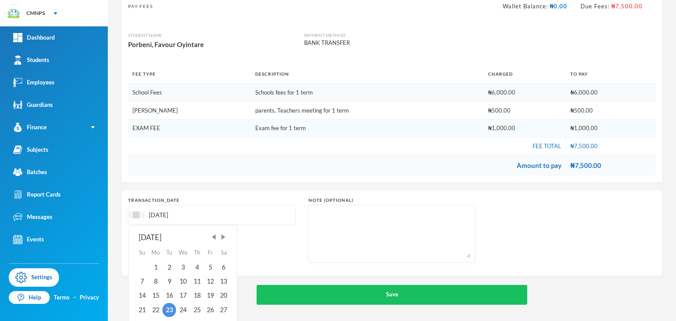
click at [166, 211] on input "[DATE]" at bounding box center [181, 215] width 74 height 10
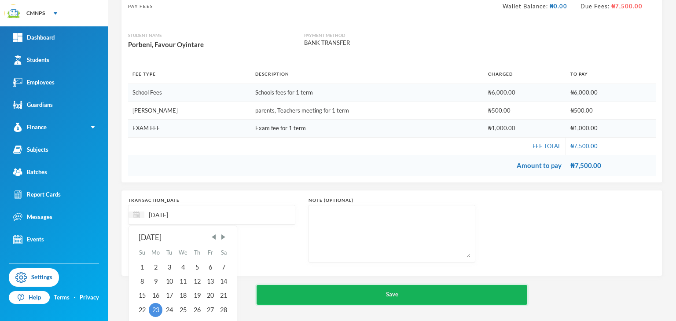
type input "[DATE]"
click at [285, 288] on button "Save" at bounding box center [392, 295] width 271 height 20
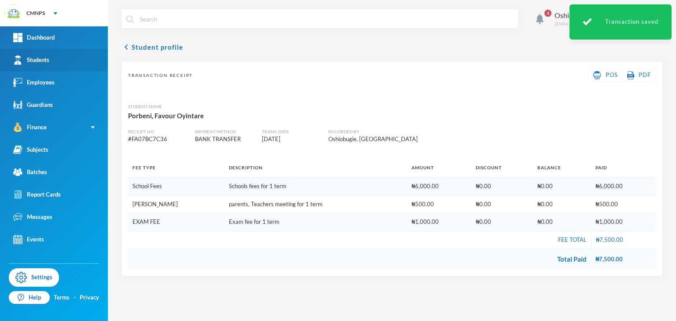
click at [48, 59] on div "Students" at bounding box center [31, 59] width 36 height 9
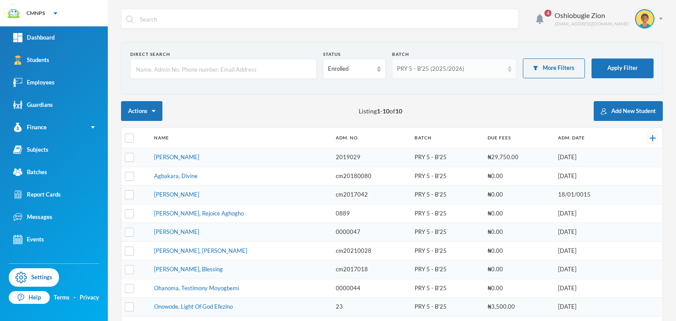
click at [473, 68] on div "PRY 5 - B'25 (2025/2026)" at bounding box center [450, 69] width 107 height 9
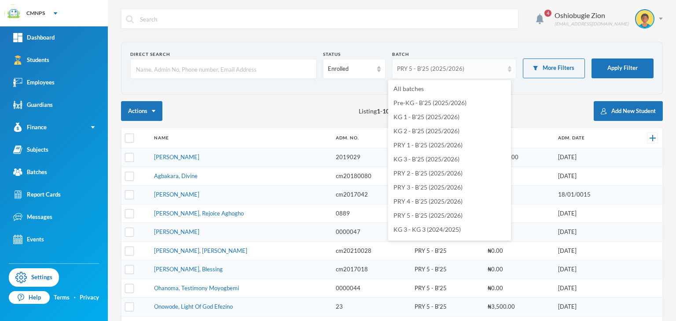
click at [473, 68] on div "PRY 5 - B'25 (2025/2026)" at bounding box center [450, 69] width 107 height 9
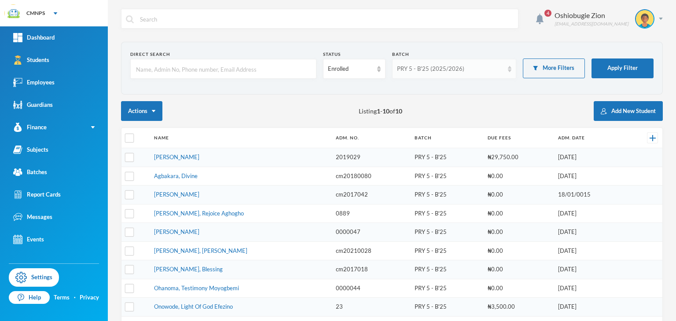
click at [432, 68] on div "PRY 5 - B'25 (2025/2026)" at bounding box center [450, 69] width 107 height 9
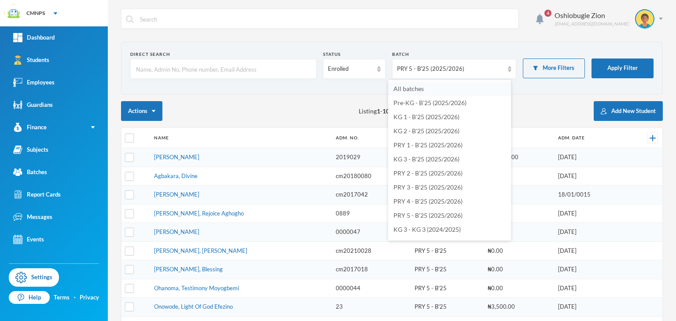
click at [411, 92] on span "All batches" at bounding box center [408, 88] width 30 height 7
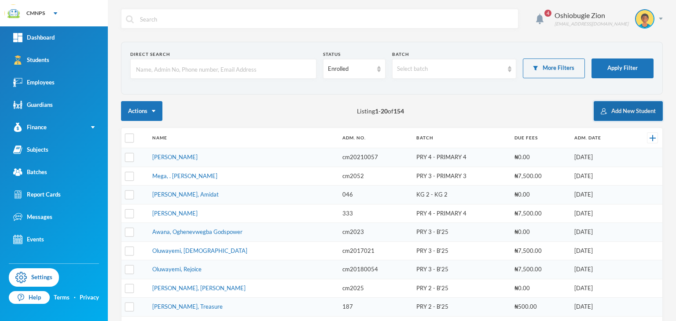
click at [621, 110] on button "Add New Student" at bounding box center [628, 111] width 69 height 20
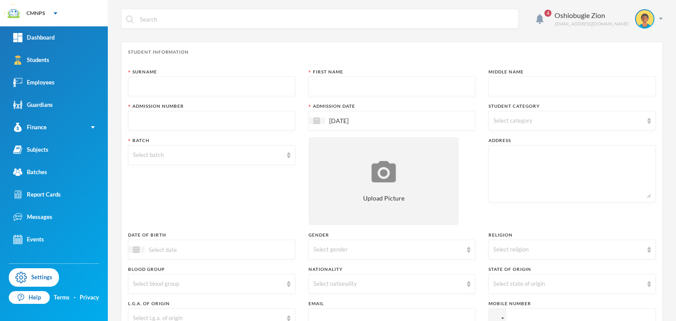
click at [185, 88] on input "text" at bounding box center [212, 87] width 158 height 20
type input "Enegho"
click at [313, 94] on input "text" at bounding box center [392, 87] width 158 height 20
type input "Boritsefe"
click at [514, 85] on input "text" at bounding box center [572, 87] width 158 height 20
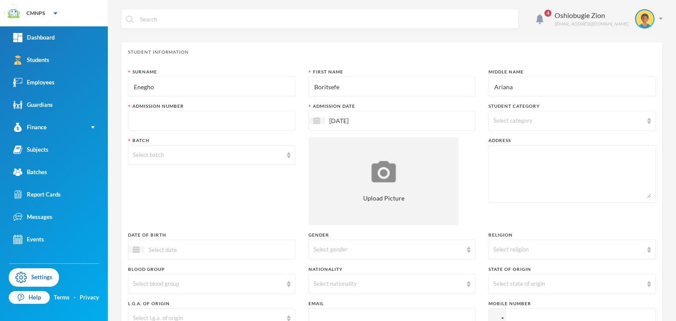
type input "Ariana"
click at [273, 118] on input "text" at bounding box center [212, 121] width 158 height 20
click at [74, 53] on link "Students" at bounding box center [54, 60] width 108 height 22
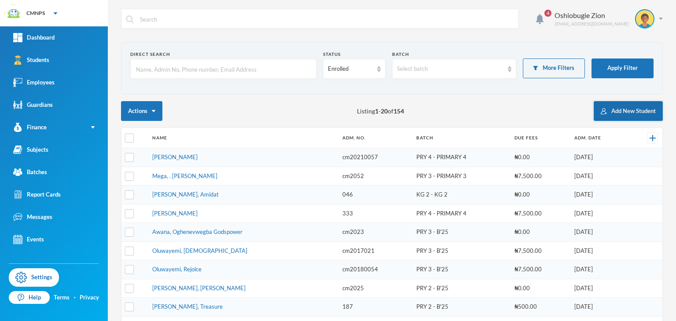
click at [597, 106] on button "Add New Student" at bounding box center [628, 111] width 69 height 20
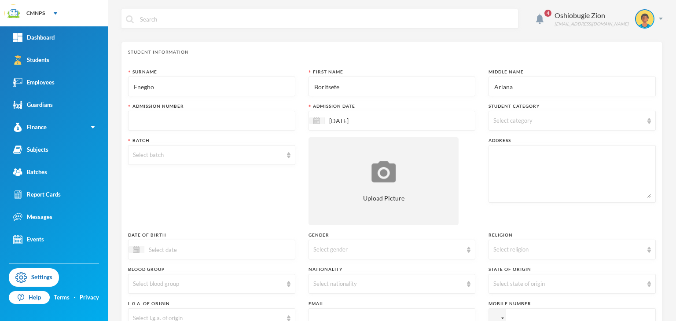
click at [227, 118] on input "text" at bounding box center [212, 121] width 158 height 20
type input "2025001"
click at [498, 117] on div "Select category" at bounding box center [568, 121] width 150 height 9
click at [535, 115] on div "Select category" at bounding box center [571, 121] width 167 height 20
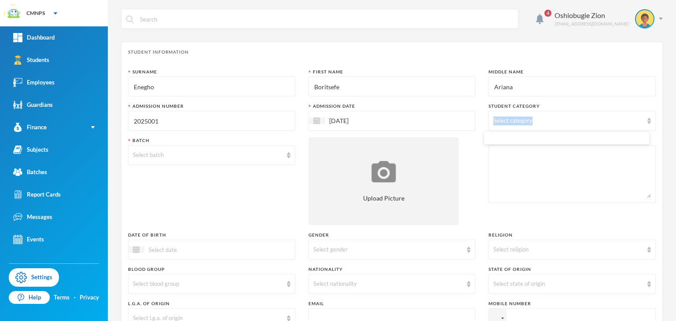
click at [535, 115] on div "Select category" at bounding box center [571, 121] width 167 height 20
click at [645, 122] on div "Select category" at bounding box center [571, 121] width 167 height 20
click at [239, 161] on div "Select batch" at bounding box center [211, 155] width 167 height 20
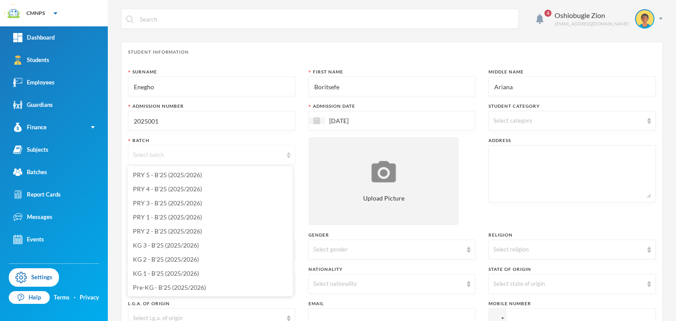
click at [239, 161] on div "Select batch" at bounding box center [211, 155] width 167 height 20
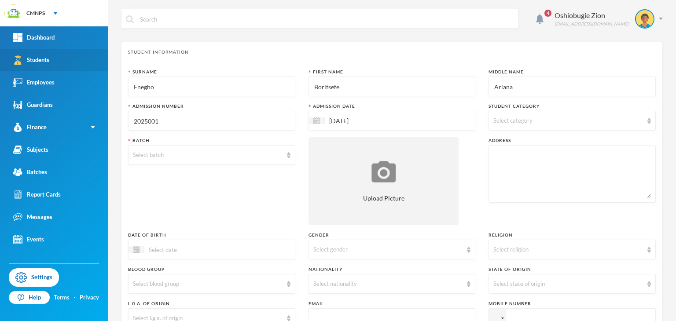
click at [63, 59] on link "Students" at bounding box center [54, 60] width 108 height 22
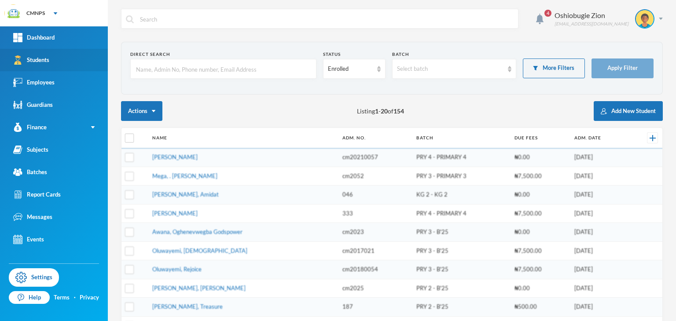
click at [63, 59] on link "Students" at bounding box center [54, 60] width 108 height 22
